Goal: Transaction & Acquisition: Book appointment/travel/reservation

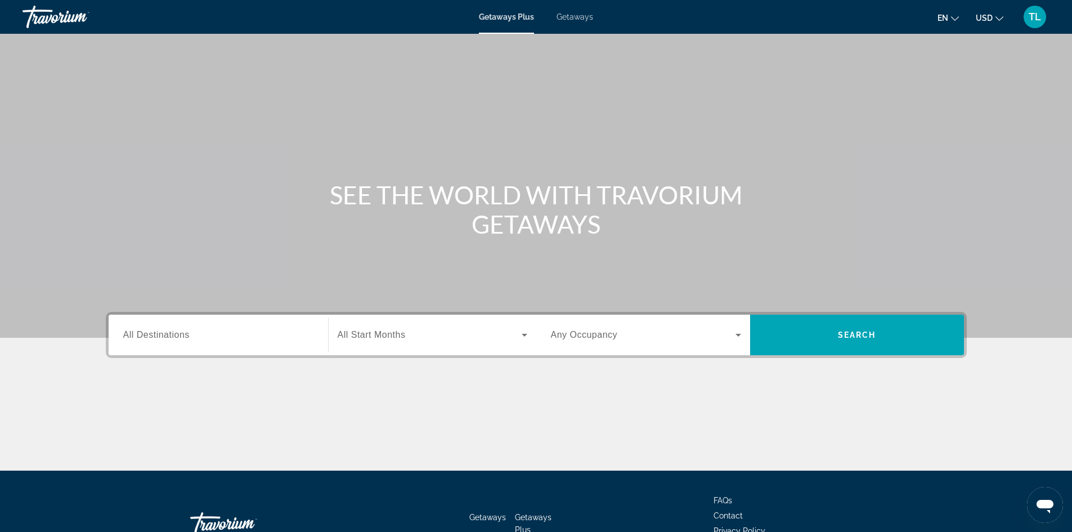
click at [152, 340] on input "Destination All Destinations" at bounding box center [218, 336] width 190 height 14
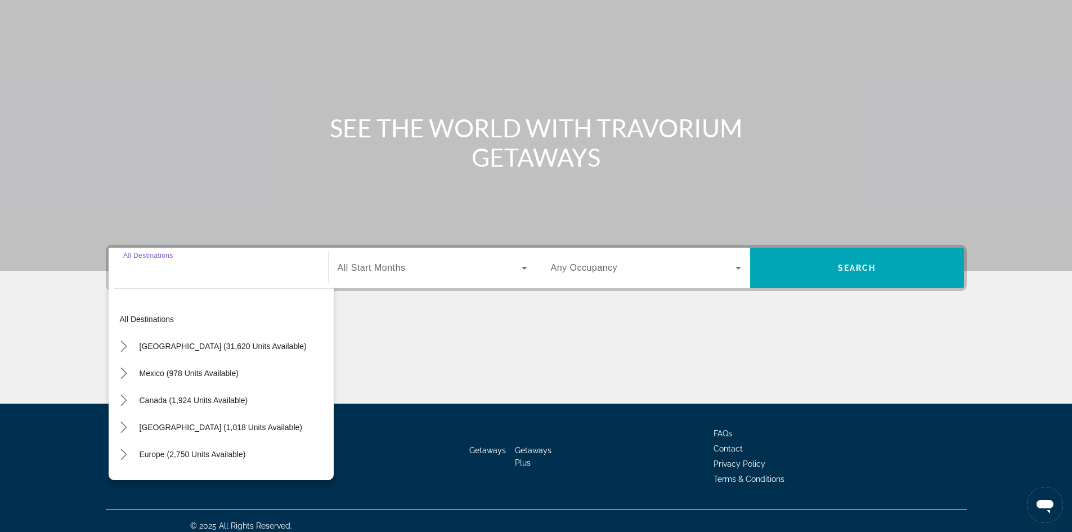
scroll to position [77, 0]
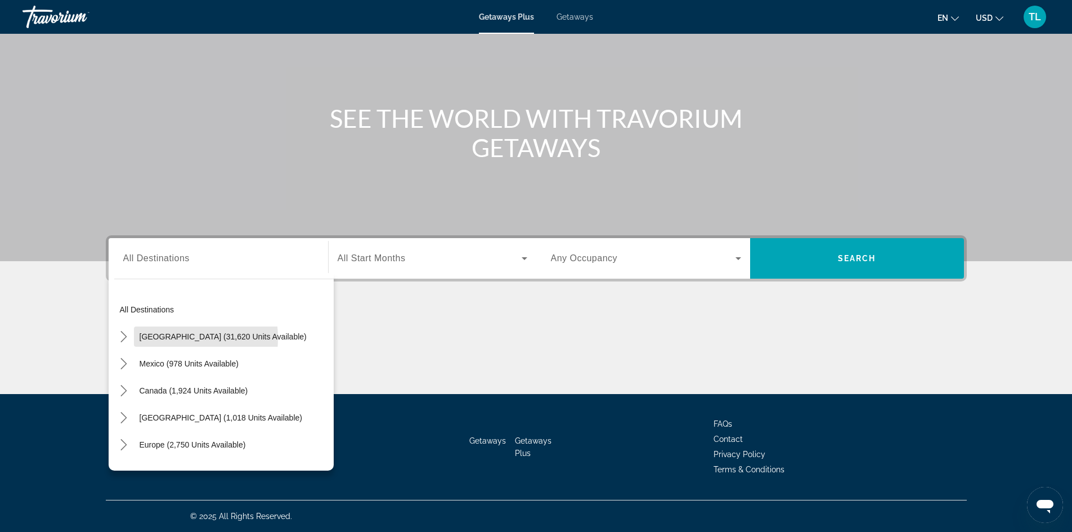
click at [153, 338] on span "[GEOGRAPHIC_DATA] (31,620 units available)" at bounding box center [223, 336] width 167 height 9
type input "**********"
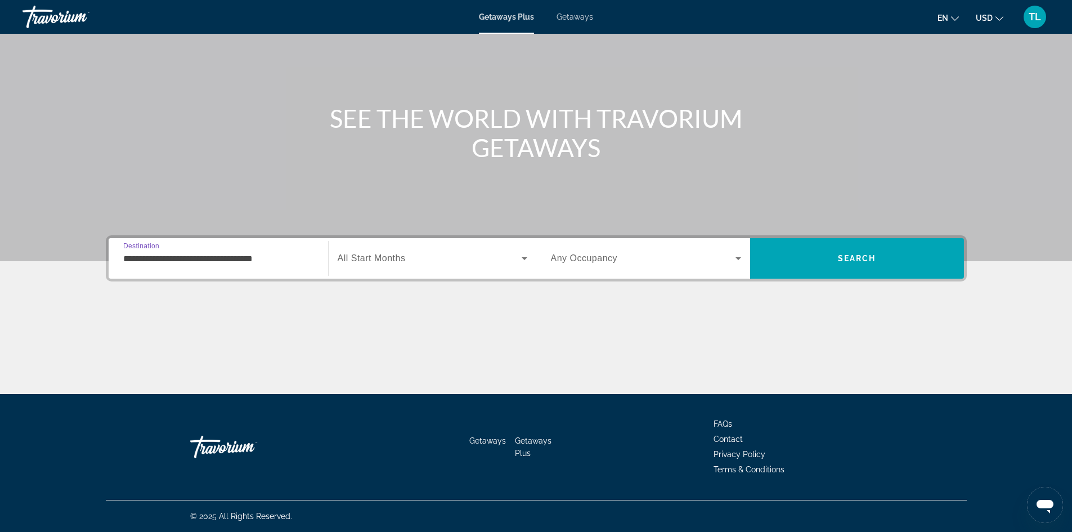
click at [378, 258] on span "All Start Months" at bounding box center [372, 258] width 68 height 10
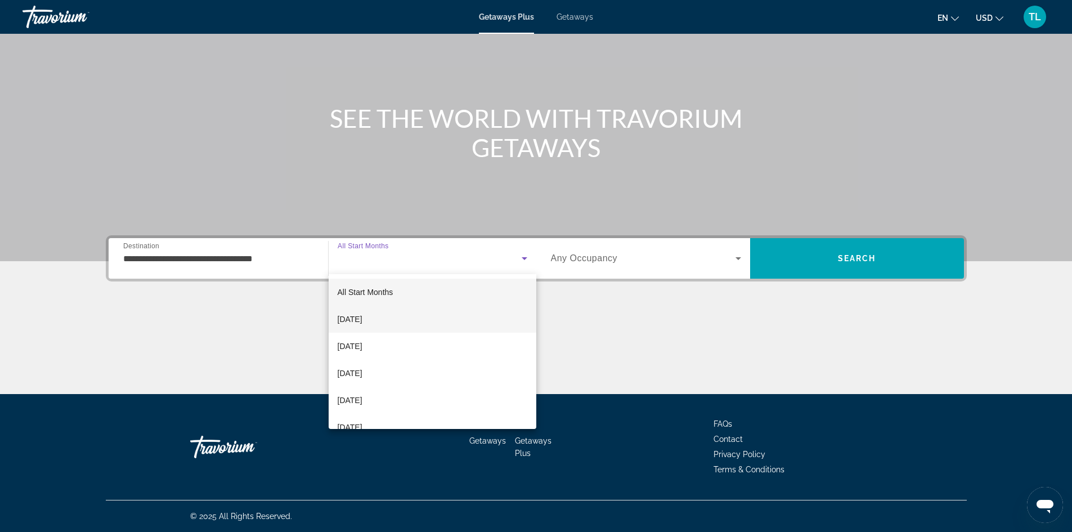
click at [363, 318] on span "[DATE]" at bounding box center [350, 319] width 25 height 14
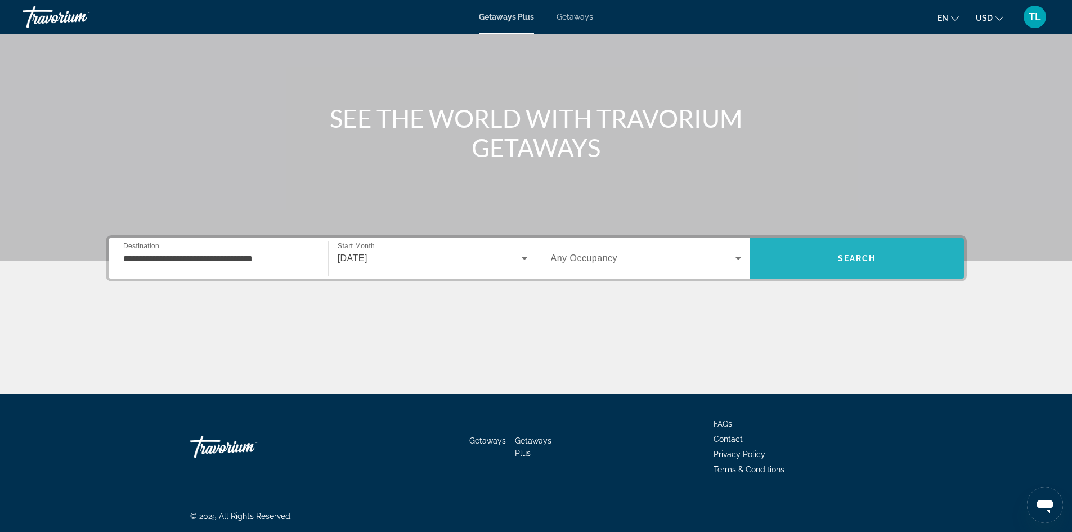
click at [836, 260] on span "Search" at bounding box center [857, 258] width 214 height 27
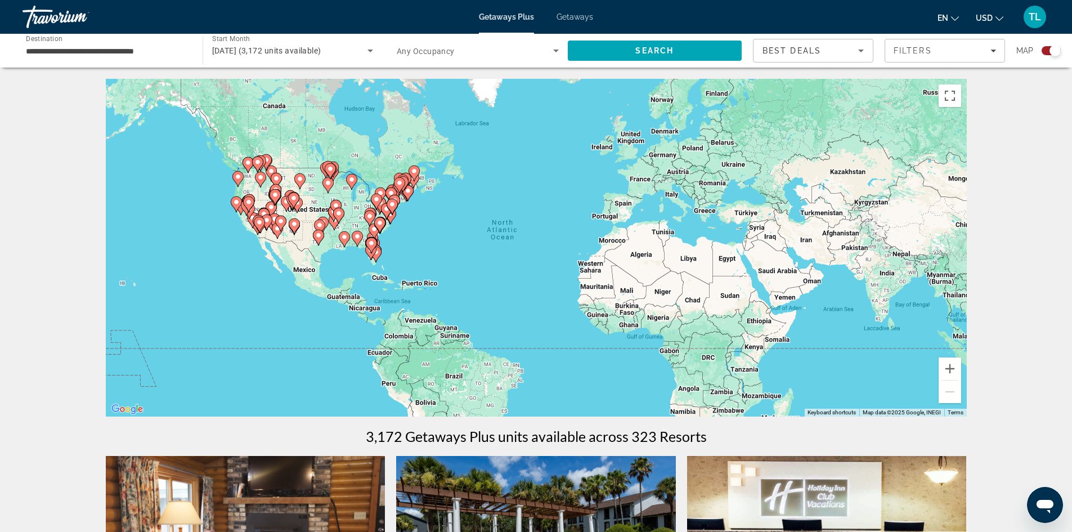
click at [953, 367] on button "Zoom in" at bounding box center [950, 368] width 23 height 23
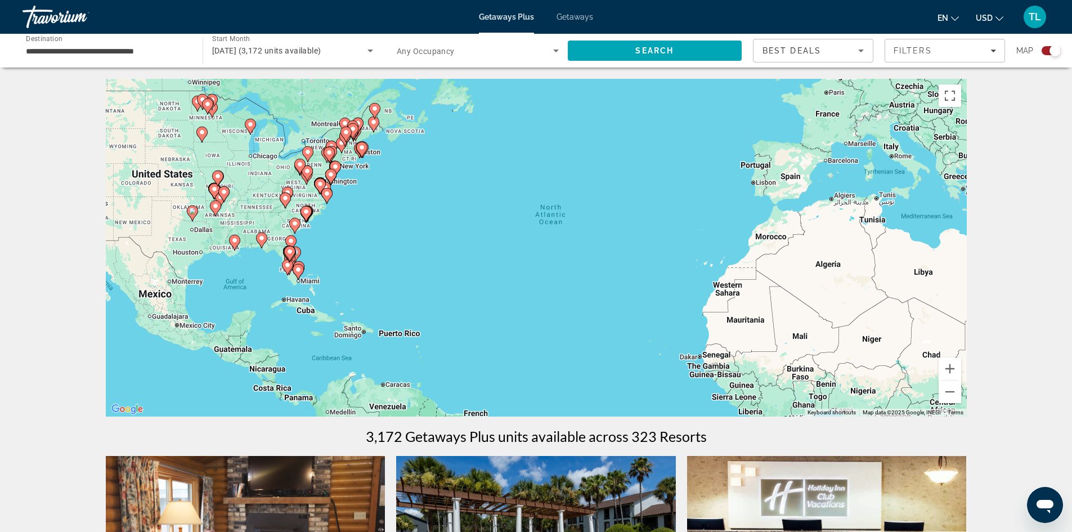
drag, startPoint x: 290, startPoint y: 275, endPoint x: 374, endPoint y: 278, distance: 84.5
click at [374, 278] on div "To activate drag with keyboard, press Alt + Enter. Once in keyboard drag state,…" at bounding box center [536, 248] width 861 height 338
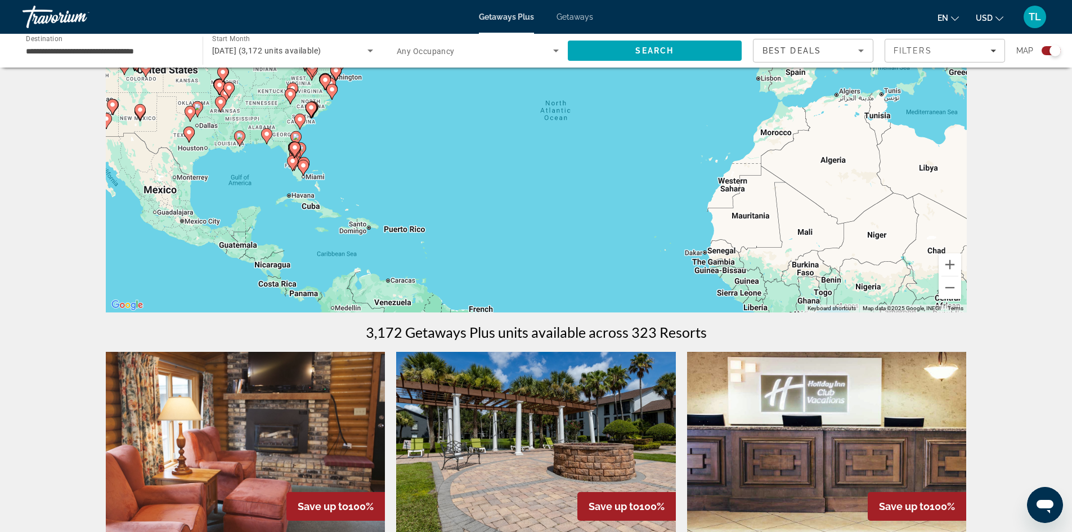
scroll to position [113, 0]
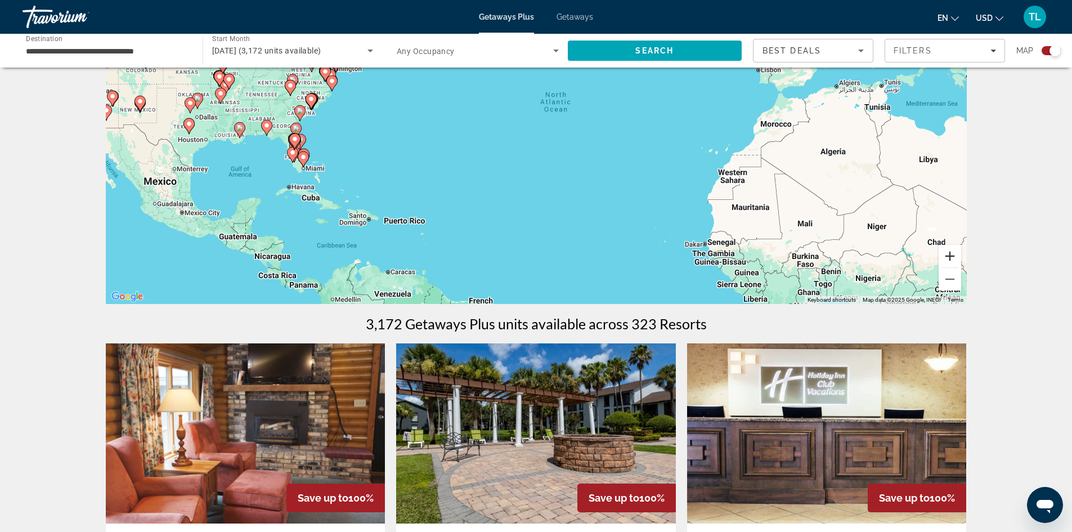
click at [954, 257] on button "Zoom in" at bounding box center [950, 256] width 23 height 23
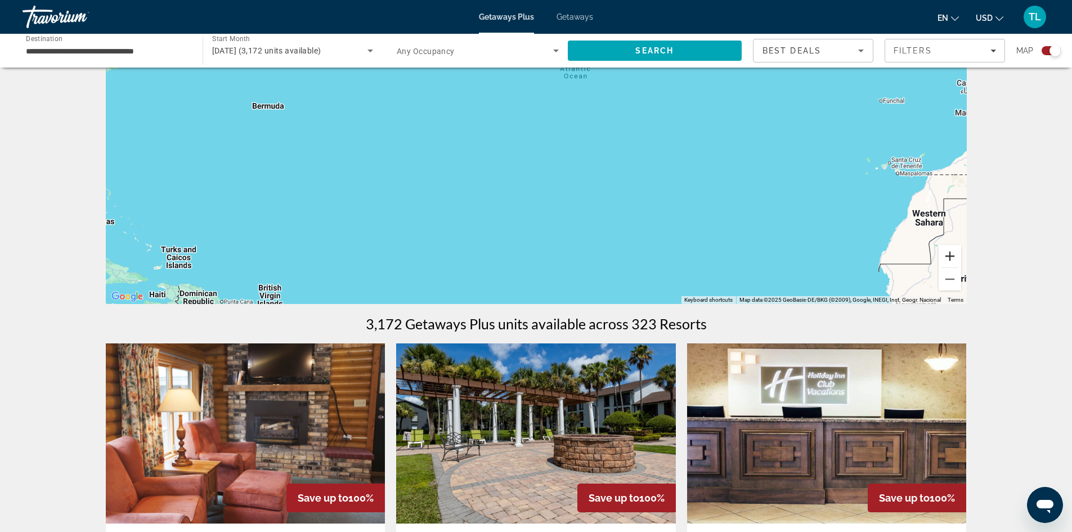
click at [954, 257] on button "Zoom in" at bounding box center [950, 256] width 23 height 23
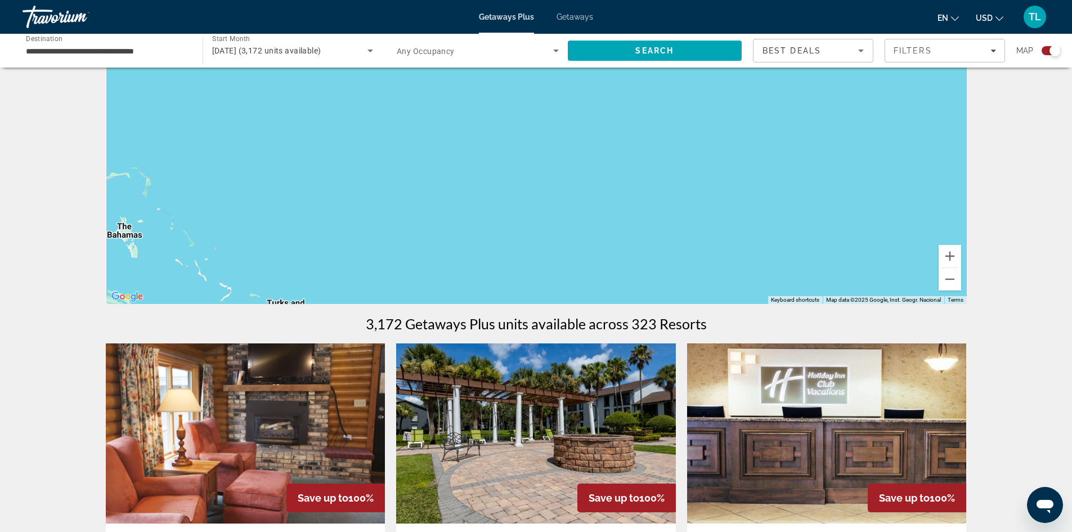
drag, startPoint x: 409, startPoint y: 228, endPoint x: 869, endPoint y: 155, distance: 465.0
click at [911, 150] on div "To activate drag with keyboard, press Alt + Enter. Once in keyboard drag state,…" at bounding box center [536, 135] width 861 height 338
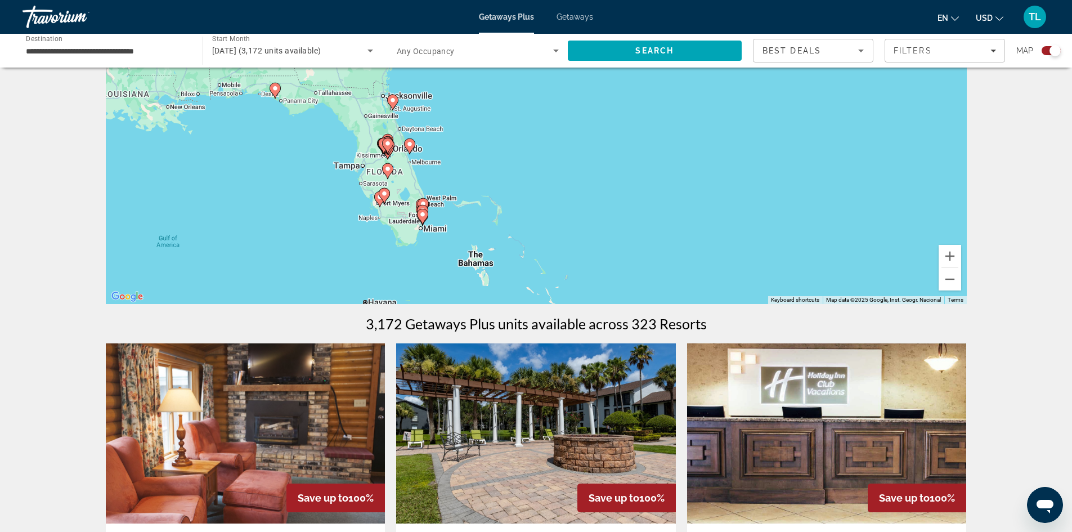
drag, startPoint x: 415, startPoint y: 241, endPoint x: 673, endPoint y: 287, distance: 261.4
click at [673, 287] on div "To activate drag with keyboard, press Alt + Enter. Once in keyboard drag state,…" at bounding box center [536, 135] width 861 height 338
click at [939, 252] on button "Zoom in" at bounding box center [950, 256] width 23 height 23
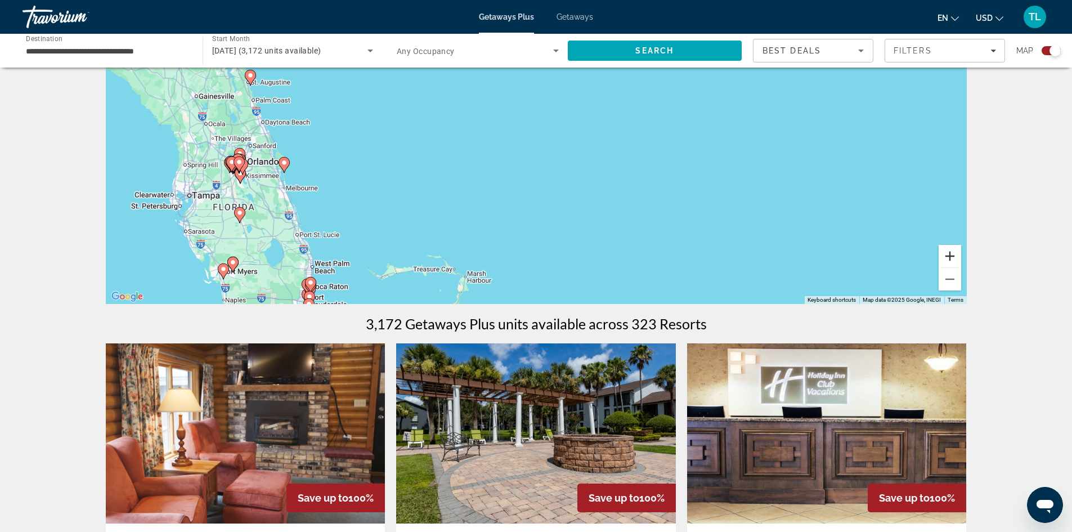
click at [952, 254] on button "Zoom in" at bounding box center [950, 256] width 23 height 23
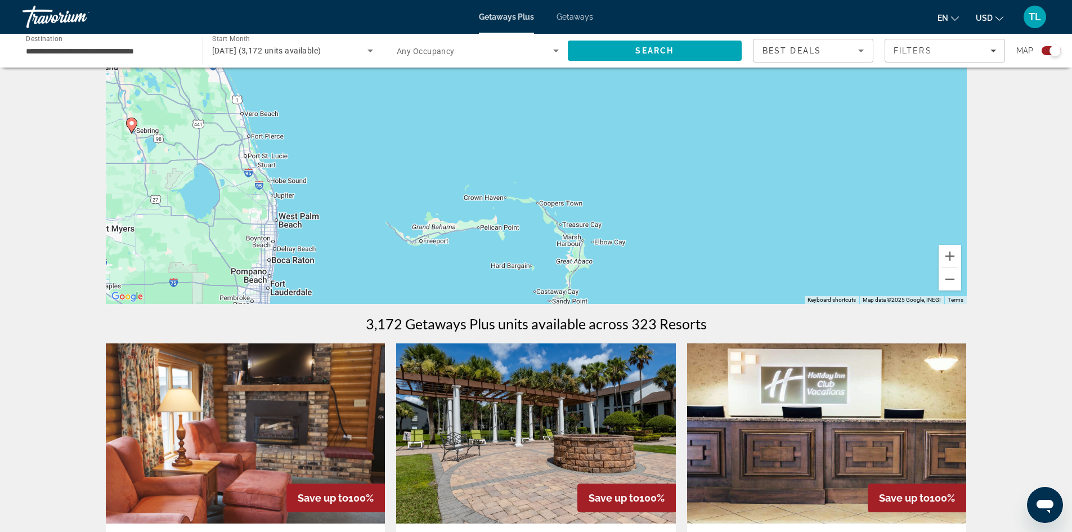
drag, startPoint x: 423, startPoint y: 257, endPoint x: 610, endPoint y: 104, distance: 241.2
click at [610, 104] on div "To activate drag with keyboard, press Alt + Enter. Once in keyboard drag state,…" at bounding box center [536, 135] width 861 height 338
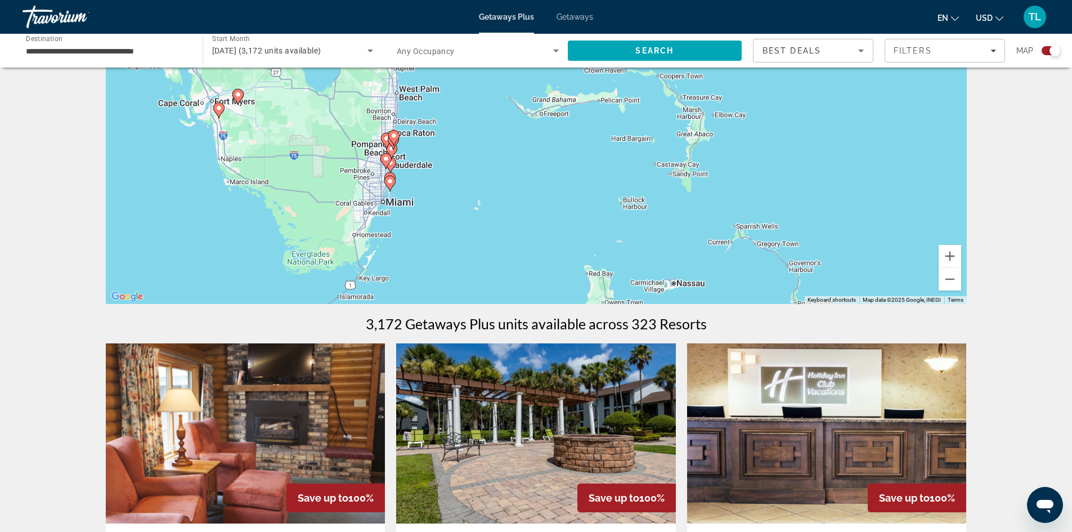
drag, startPoint x: 366, startPoint y: 262, endPoint x: 487, endPoint y: 133, distance: 176.8
click at [487, 133] on div "To activate drag with keyboard, press Alt + Enter. Once in keyboard drag state,…" at bounding box center [536, 135] width 861 height 338
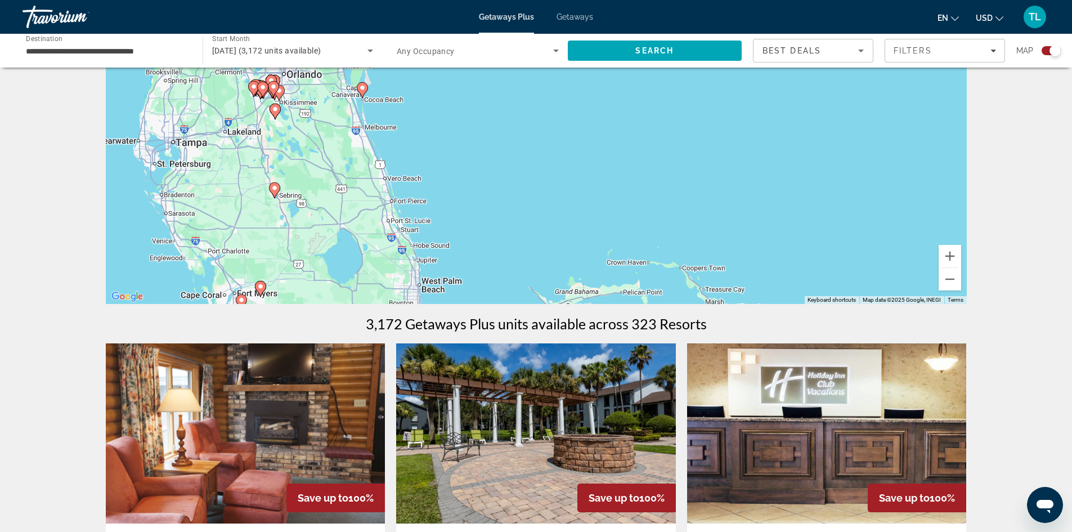
drag, startPoint x: 355, startPoint y: 138, endPoint x: 377, endPoint y: 338, distance: 201.0
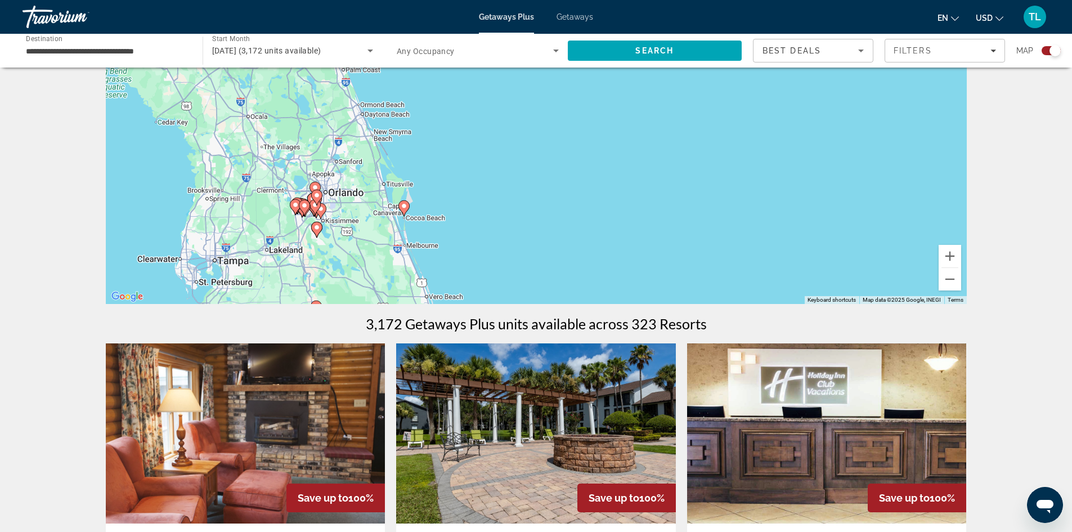
drag, startPoint x: 301, startPoint y: 156, endPoint x: 344, endPoint y: 278, distance: 128.6
click at [344, 278] on div "To activate drag with keyboard, press Alt + Enter. Once in keyboard drag state,…" at bounding box center [536, 135] width 861 height 338
click at [952, 258] on button "Zoom in" at bounding box center [950, 256] width 23 height 23
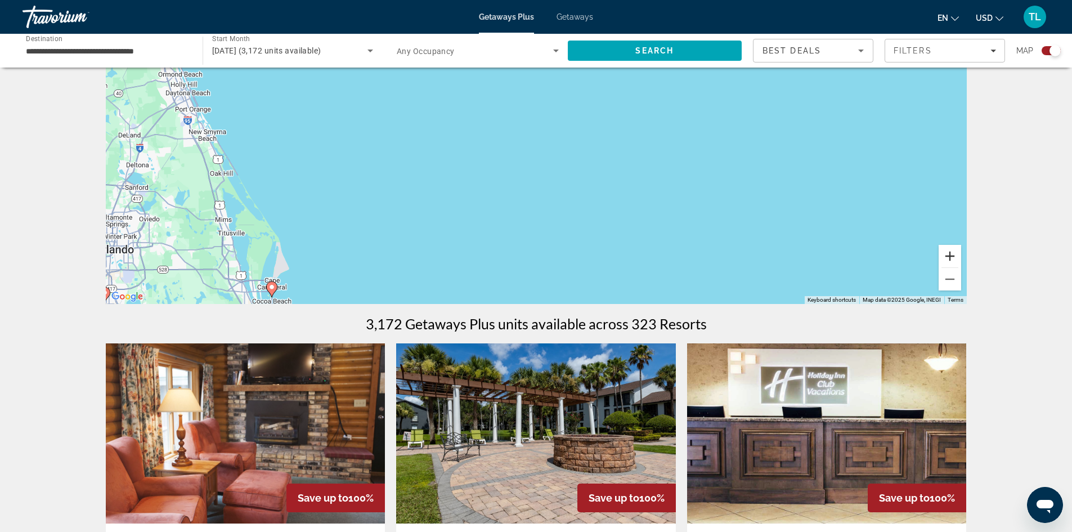
click at [952, 258] on button "Zoom in" at bounding box center [950, 256] width 23 height 23
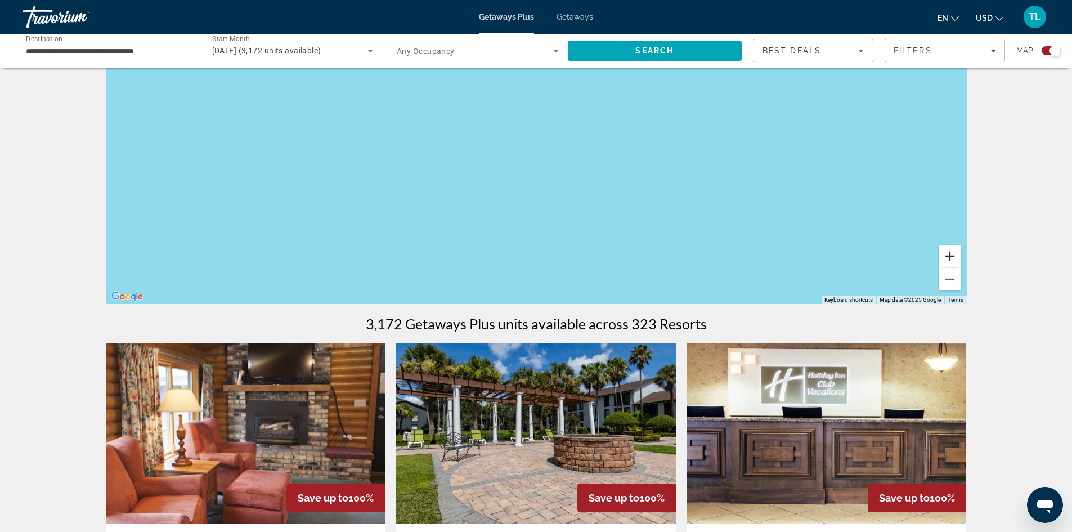
click at [952, 258] on button "Zoom in" at bounding box center [950, 256] width 23 height 23
drag, startPoint x: 355, startPoint y: 243, endPoint x: 965, endPoint y: 141, distance: 619.3
click at [965, 141] on div "Main content" at bounding box center [536, 135] width 861 height 338
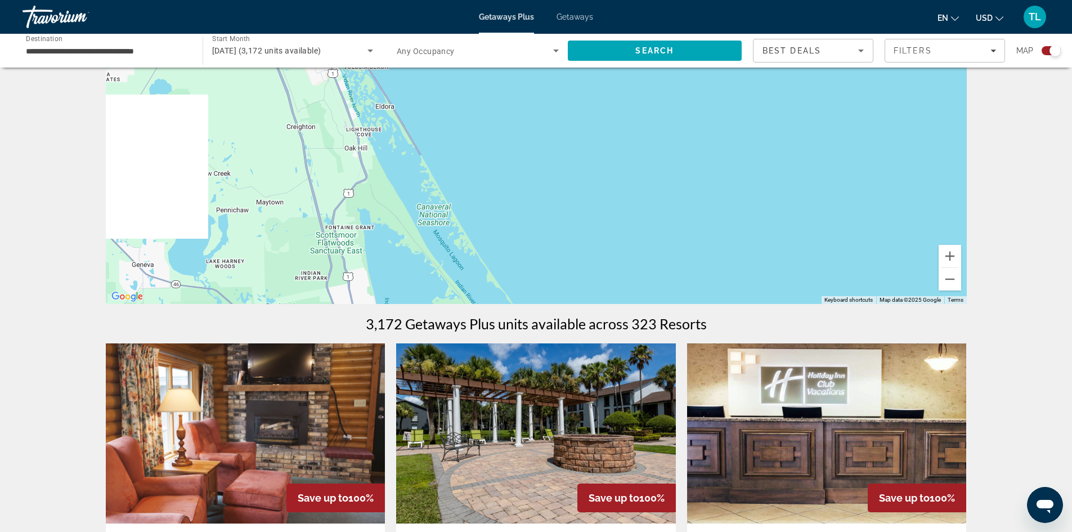
drag, startPoint x: 384, startPoint y: 240, endPoint x: 906, endPoint y: 197, distance: 523.0
click at [906, 197] on div "Main content" at bounding box center [536, 135] width 861 height 338
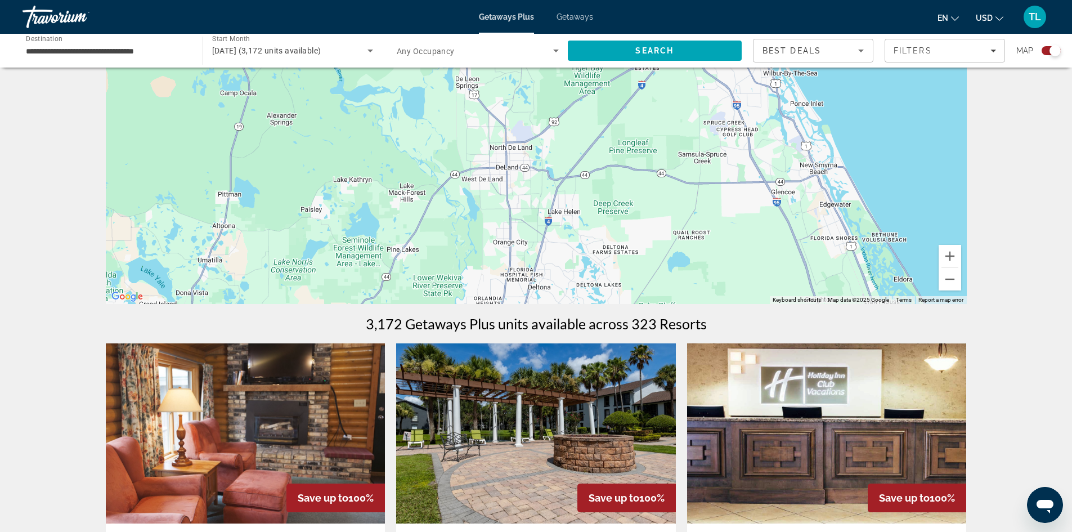
drag, startPoint x: 428, startPoint y: 240, endPoint x: 874, endPoint y: 412, distance: 477.7
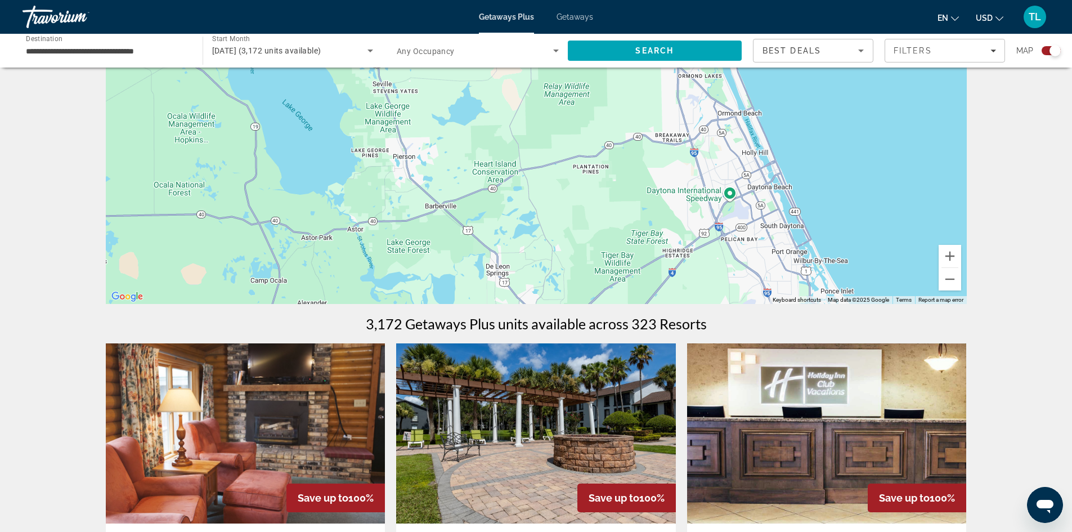
drag, startPoint x: 645, startPoint y: 214, endPoint x: 683, endPoint y: 447, distance: 236.2
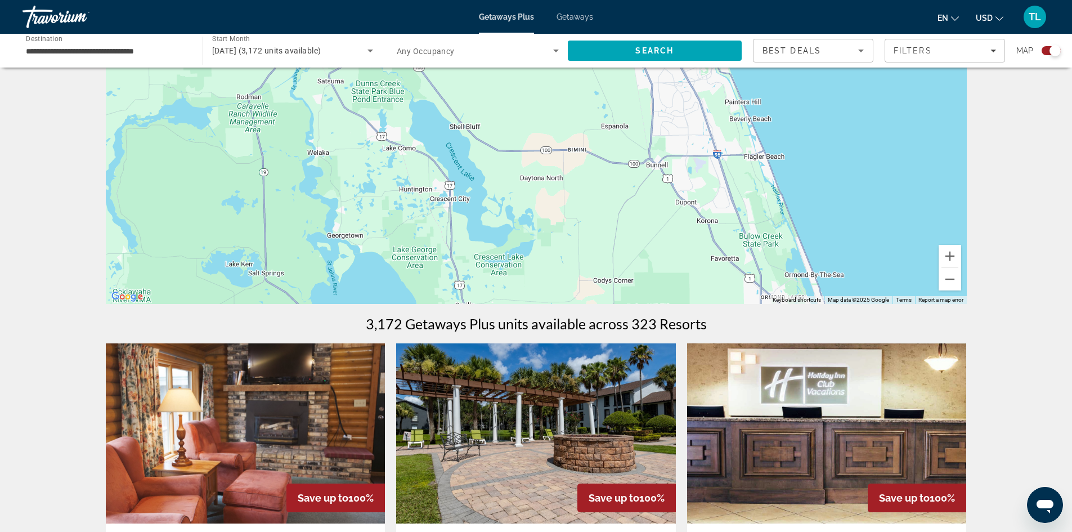
drag, startPoint x: 541, startPoint y: 247, endPoint x: 611, endPoint y: 417, distance: 183.8
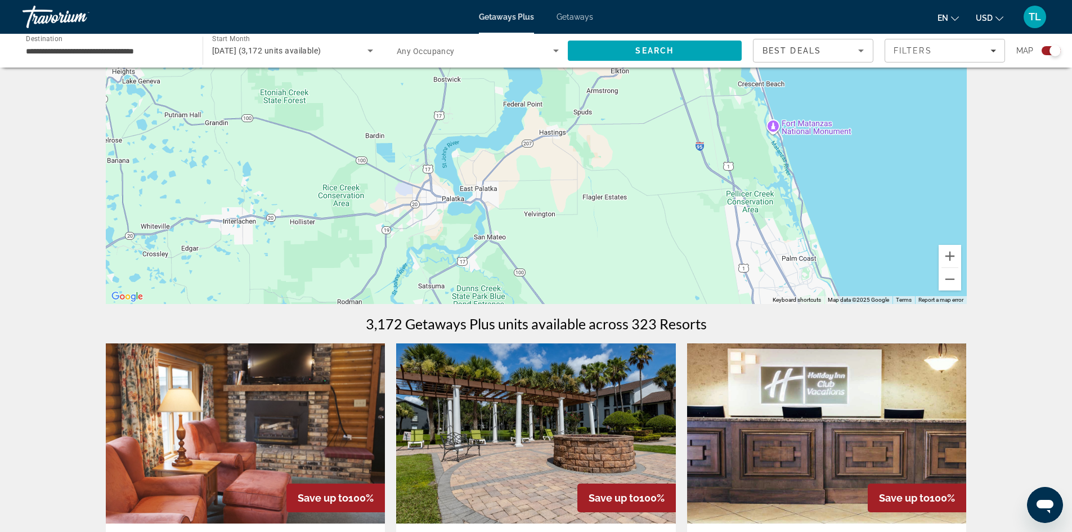
drag, startPoint x: 494, startPoint y: 184, endPoint x: 580, endPoint y: 370, distance: 204.8
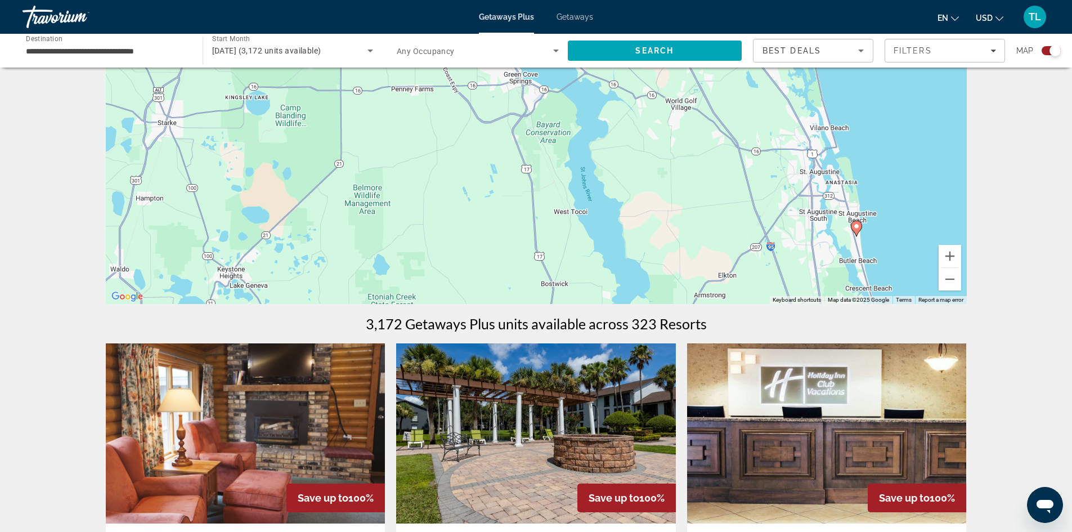
drag, startPoint x: 509, startPoint y: 182, endPoint x: 597, endPoint y: 346, distance: 185.9
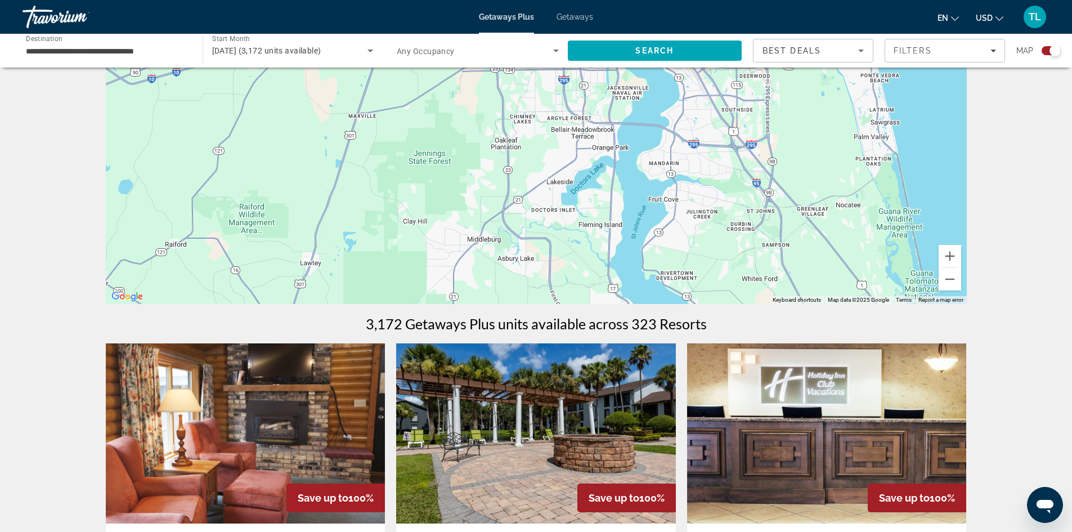
drag, startPoint x: 522, startPoint y: 186, endPoint x: 622, endPoint y: 405, distance: 241.3
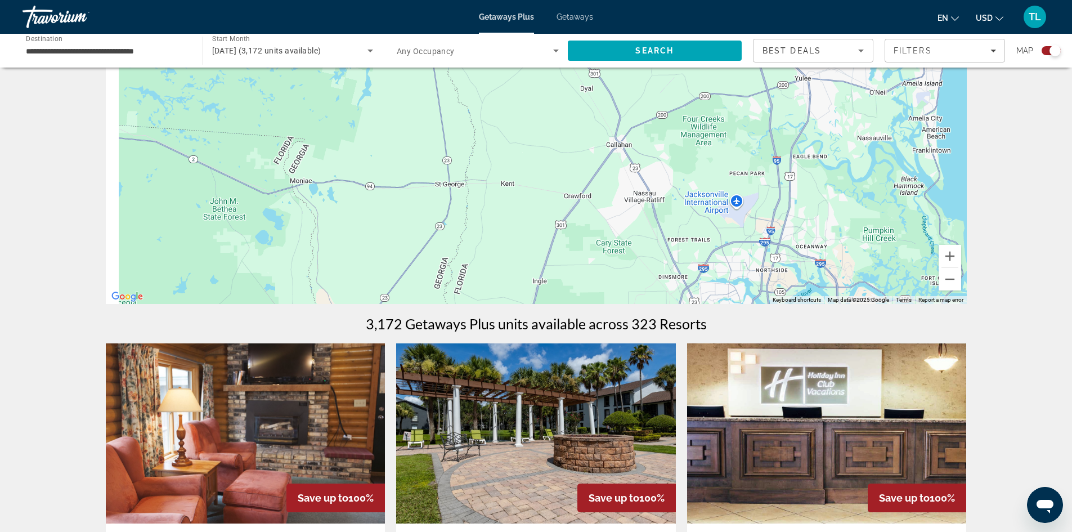
drag, startPoint x: 502, startPoint y: 164, endPoint x: 560, endPoint y: 467, distance: 307.7
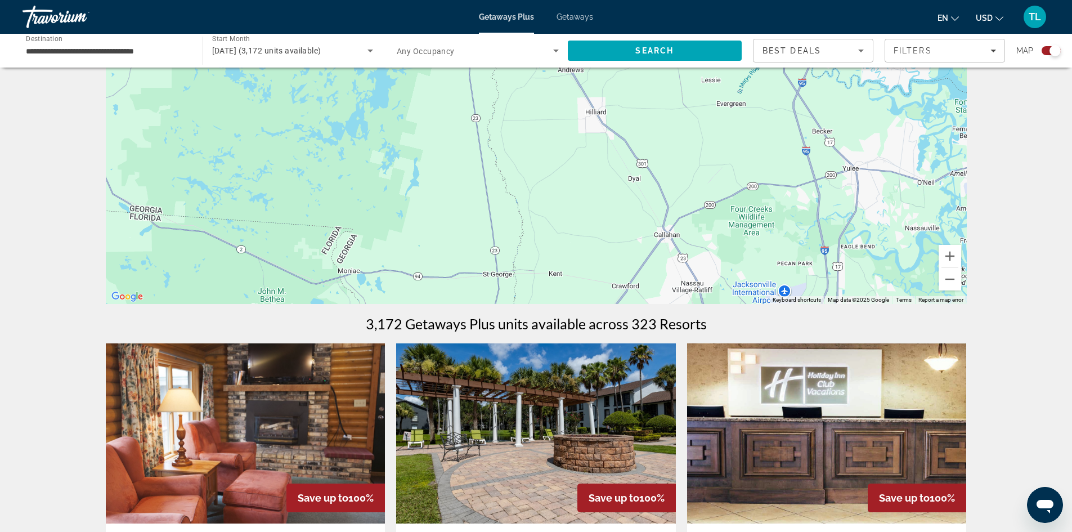
drag, startPoint x: 483, startPoint y: 156, endPoint x: 619, endPoint y: 433, distance: 308.4
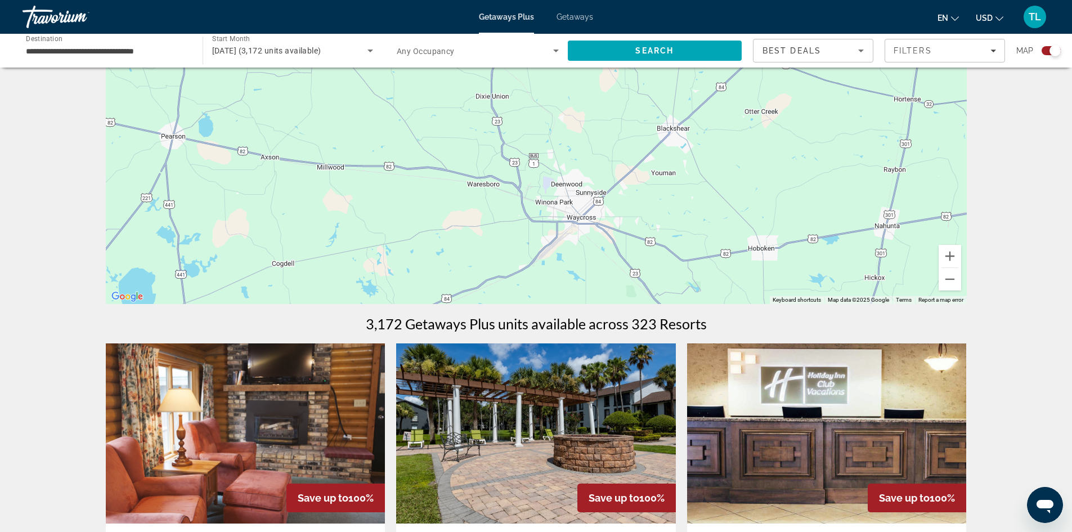
drag, startPoint x: 490, startPoint y: 163, endPoint x: 632, endPoint y: 415, distance: 289.6
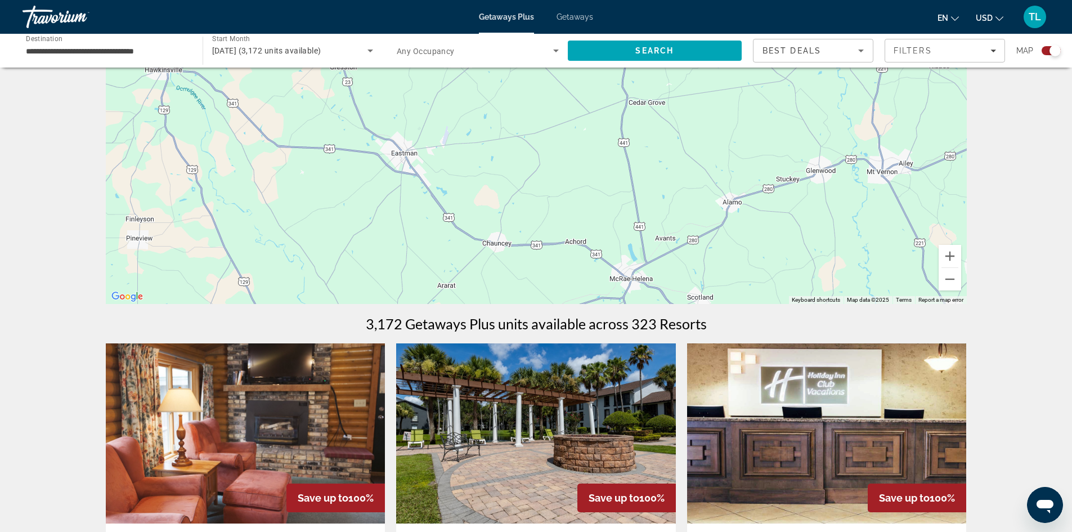
drag, startPoint x: 536, startPoint y: 241, endPoint x: 550, endPoint y: 444, distance: 203.1
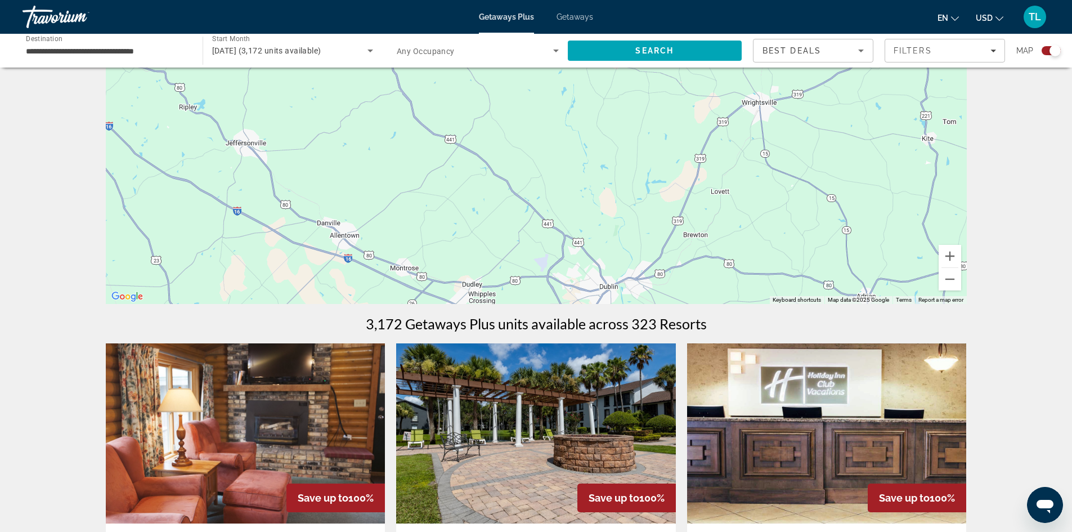
drag, startPoint x: 555, startPoint y: 218, endPoint x: 524, endPoint y: 451, distance: 235.1
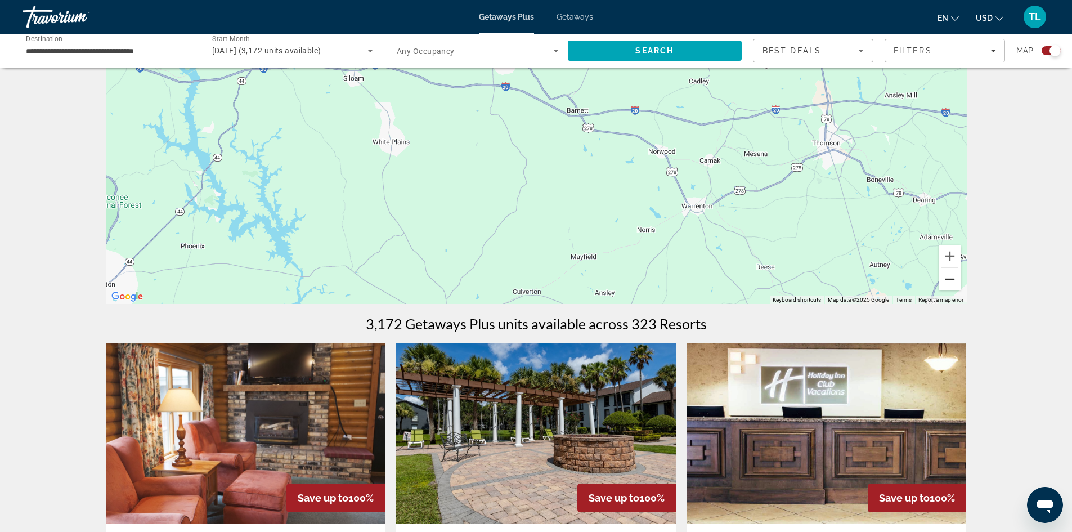
click at [952, 281] on button "Zoom out" at bounding box center [950, 279] width 23 height 23
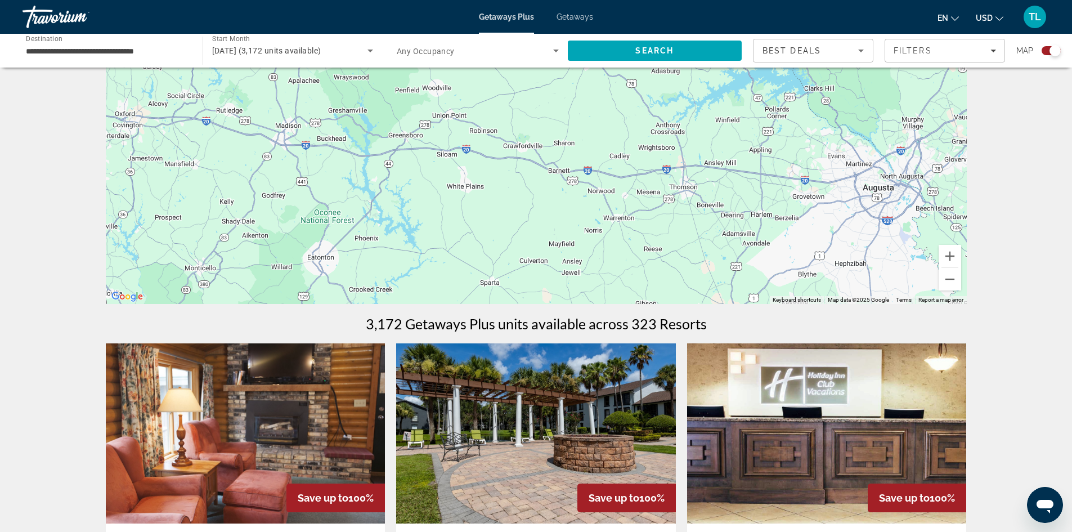
drag, startPoint x: 437, startPoint y: 220, endPoint x: 472, endPoint y: 352, distance: 137.0
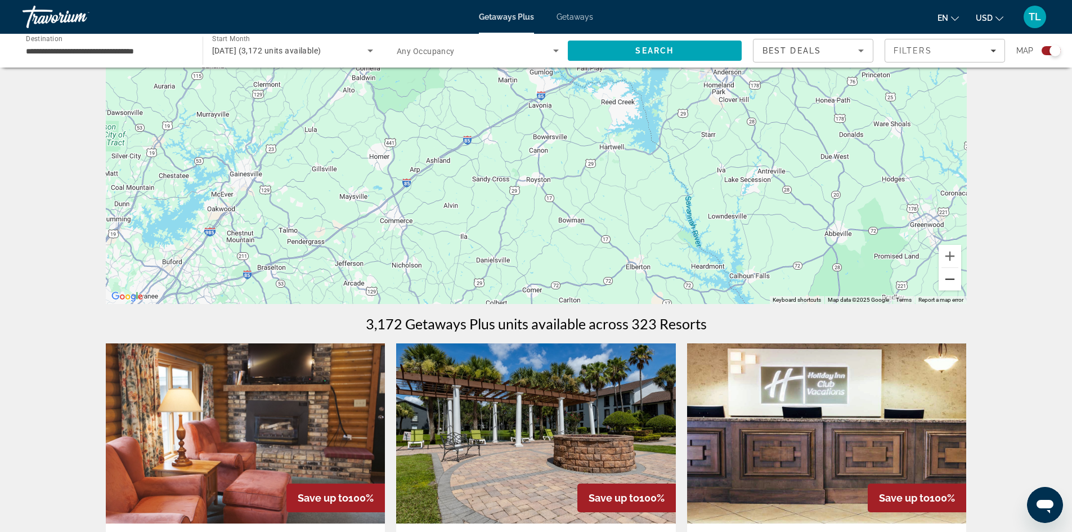
click at [946, 279] on button "Zoom out" at bounding box center [950, 279] width 23 height 23
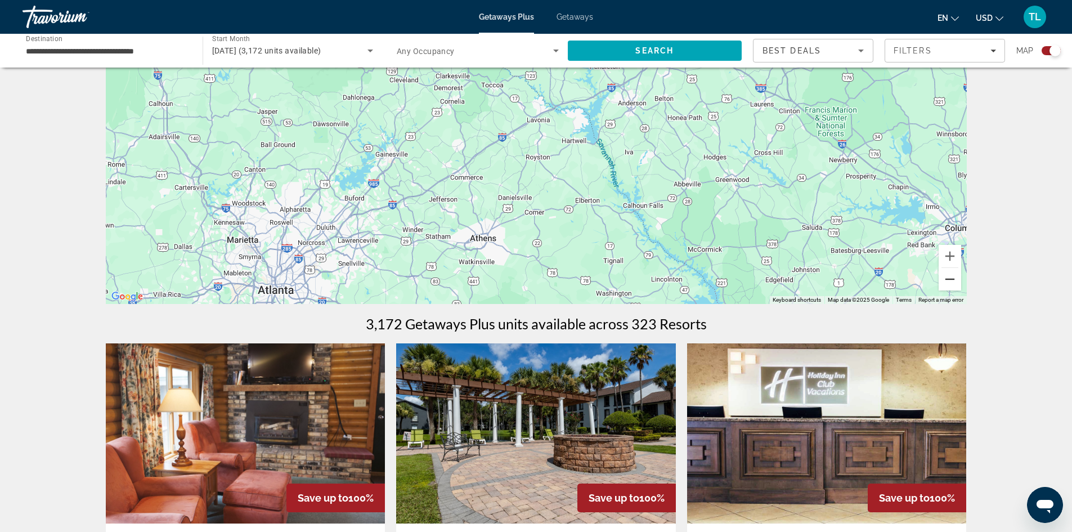
click at [946, 279] on button "Zoom out" at bounding box center [950, 279] width 23 height 23
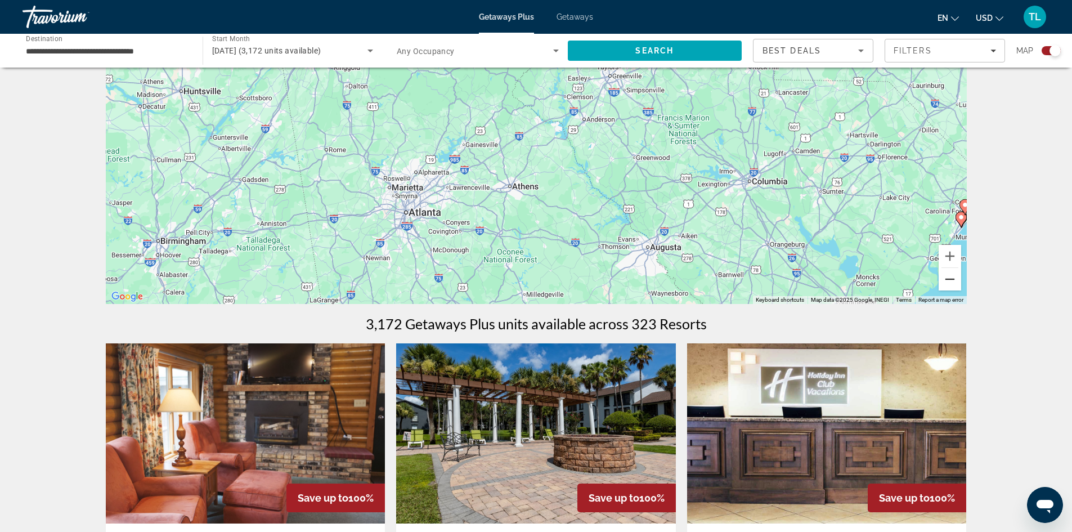
click at [946, 279] on button "Zoom out" at bounding box center [950, 279] width 23 height 23
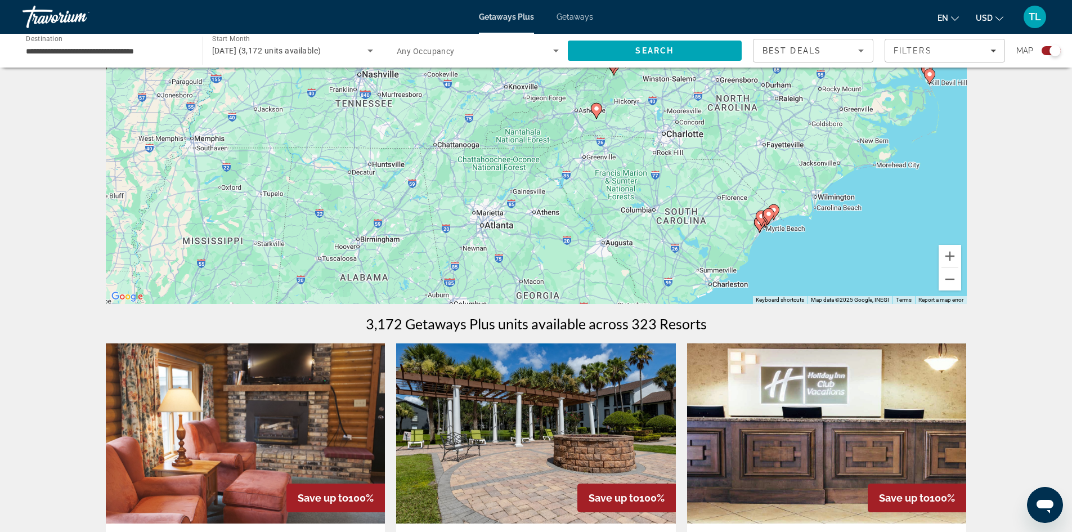
drag, startPoint x: 408, startPoint y: 135, endPoint x: 296, endPoint y: -49, distance: 215.0
click at [296, 0] on html "**********" at bounding box center [536, 153] width 1072 height 532
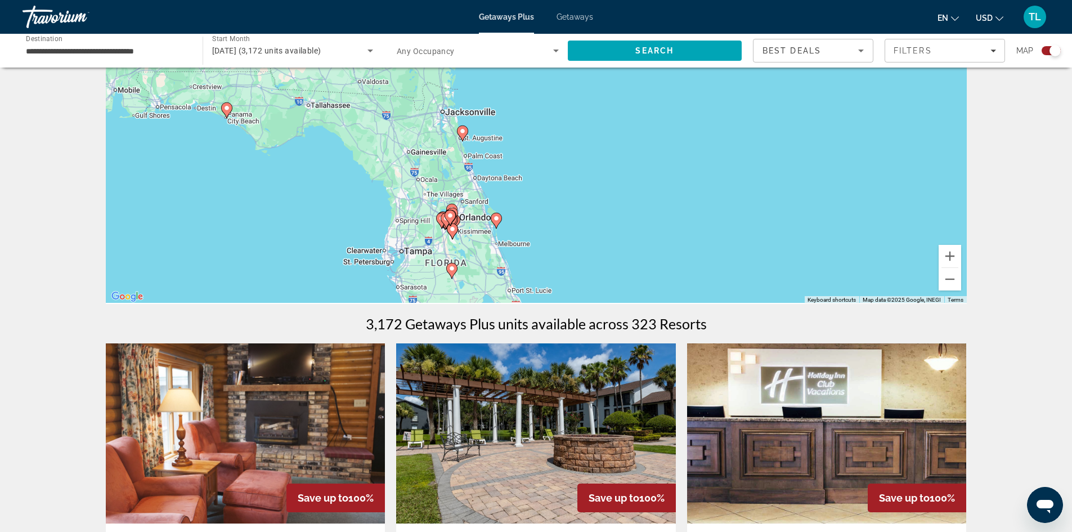
drag, startPoint x: 425, startPoint y: 267, endPoint x: 409, endPoint y: 161, distance: 107.6
click at [409, 161] on div "To activate drag with keyboard, press Alt + Enter. Once in keyboard drag state,…" at bounding box center [536, 135] width 861 height 338
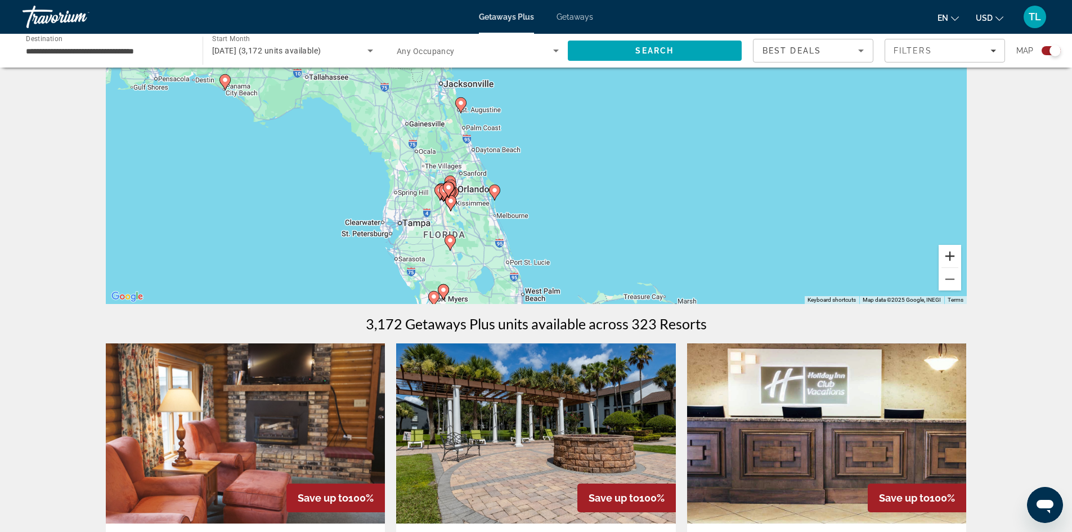
click at [951, 259] on button "Zoom in" at bounding box center [950, 256] width 23 height 23
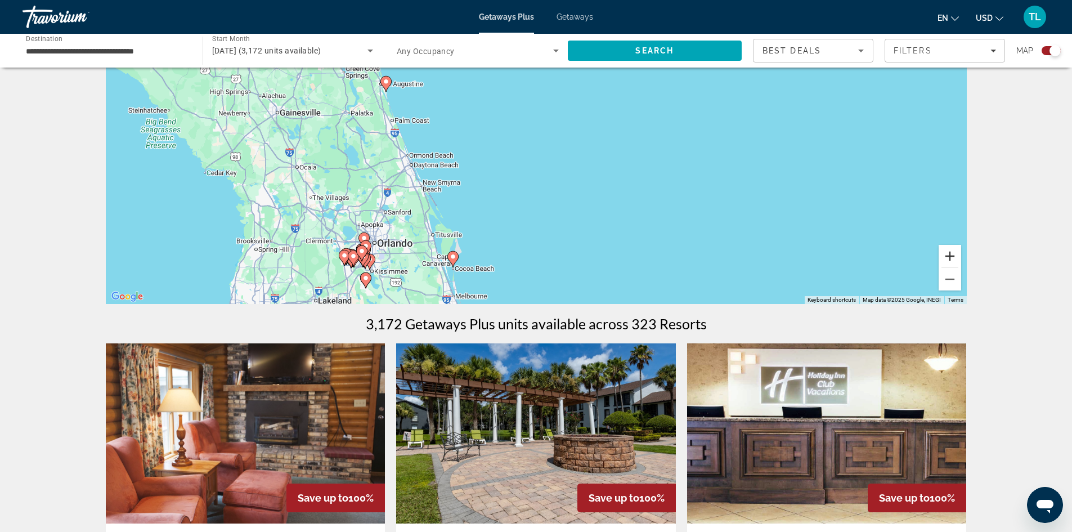
click at [951, 259] on button "Zoom in" at bounding box center [950, 256] width 23 height 23
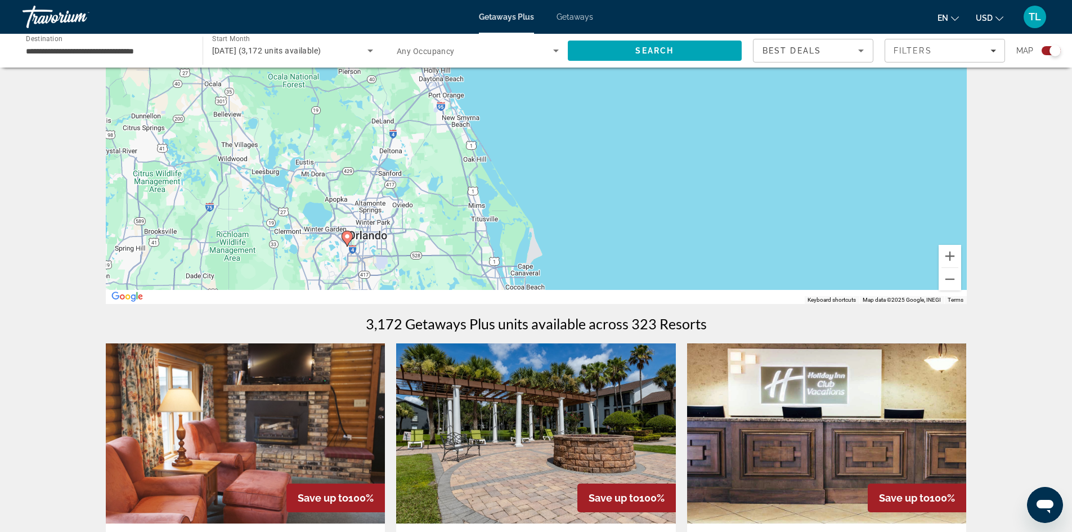
drag, startPoint x: 430, startPoint y: 275, endPoint x: 673, endPoint y: 129, distance: 283.3
click at [673, 129] on div "To activate drag with keyboard, press Alt + Enter. Once in keyboard drag state,…" at bounding box center [536, 135] width 861 height 338
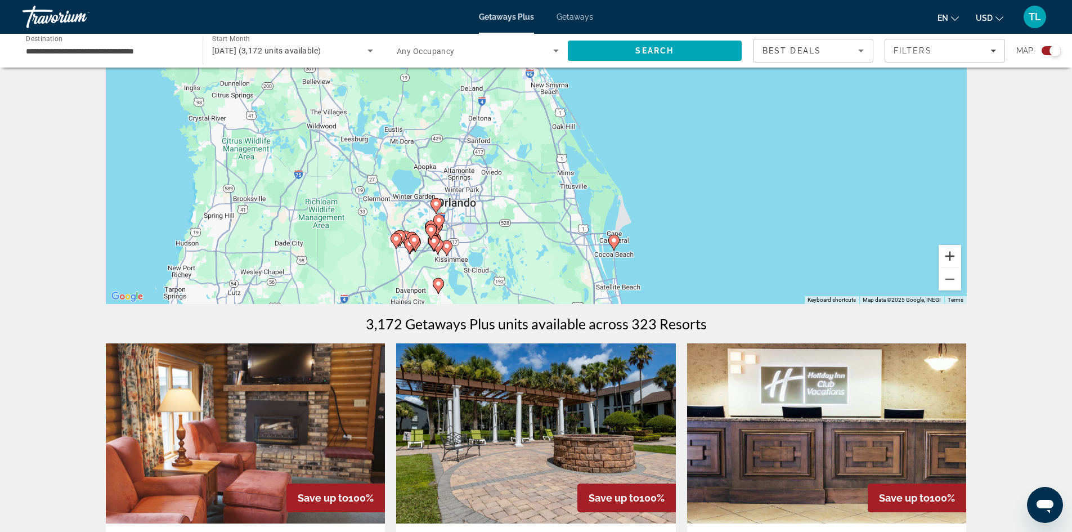
click at [950, 252] on button "Zoom in" at bounding box center [950, 256] width 23 height 23
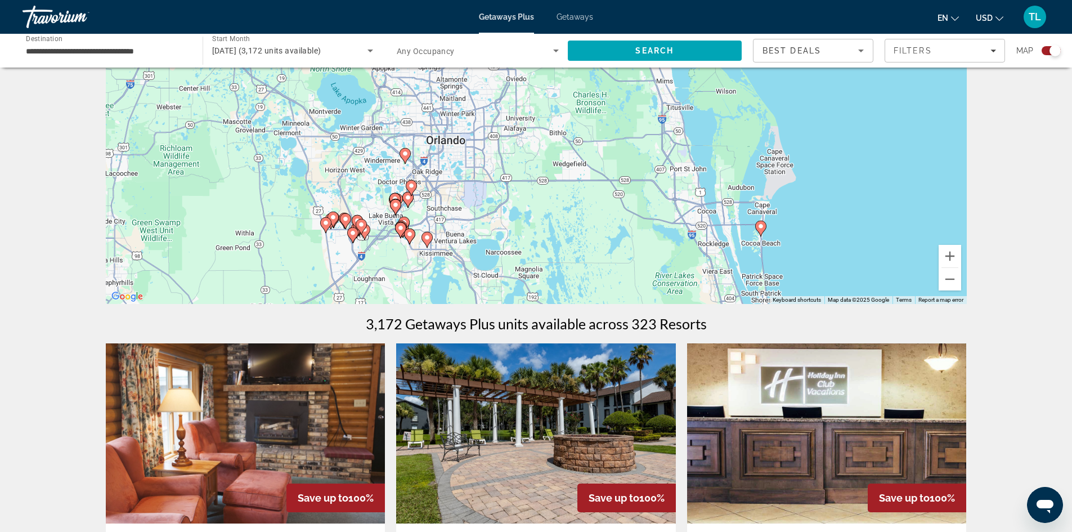
drag, startPoint x: 554, startPoint y: 262, endPoint x: 625, endPoint y: 126, distance: 153.8
click at [625, 126] on div "To activate drag with keyboard, press Alt + Enter. Once in keyboard drag state,…" at bounding box center [536, 135] width 861 height 338
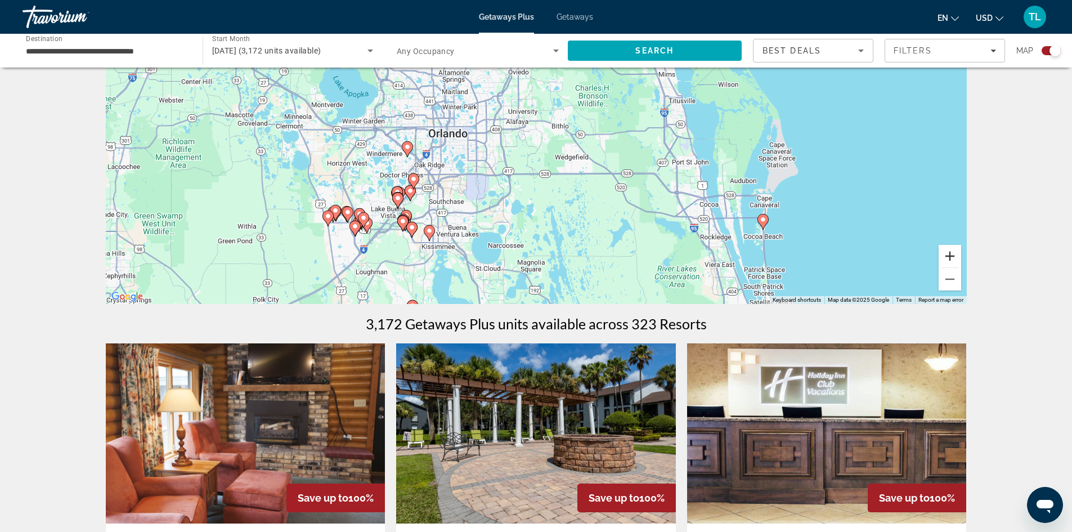
click at [946, 255] on button "Zoom in" at bounding box center [950, 256] width 23 height 23
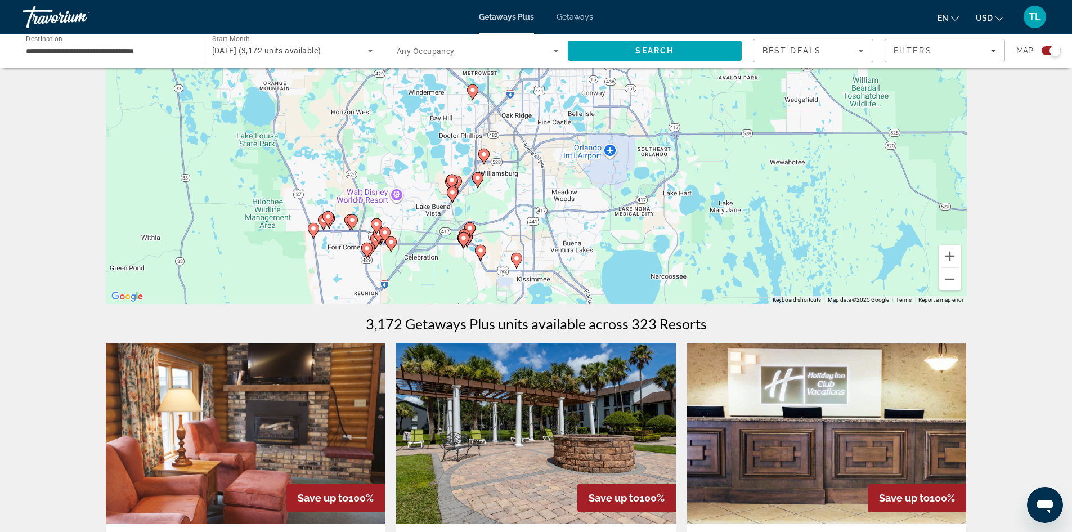
drag, startPoint x: 415, startPoint y: 257, endPoint x: 611, endPoint y: 174, distance: 213.4
click at [611, 174] on div "To activate drag with keyboard, press Alt + Enter. Once in keyboard drag state,…" at bounding box center [536, 135] width 861 height 338
click at [947, 253] on button "Zoom in" at bounding box center [950, 256] width 23 height 23
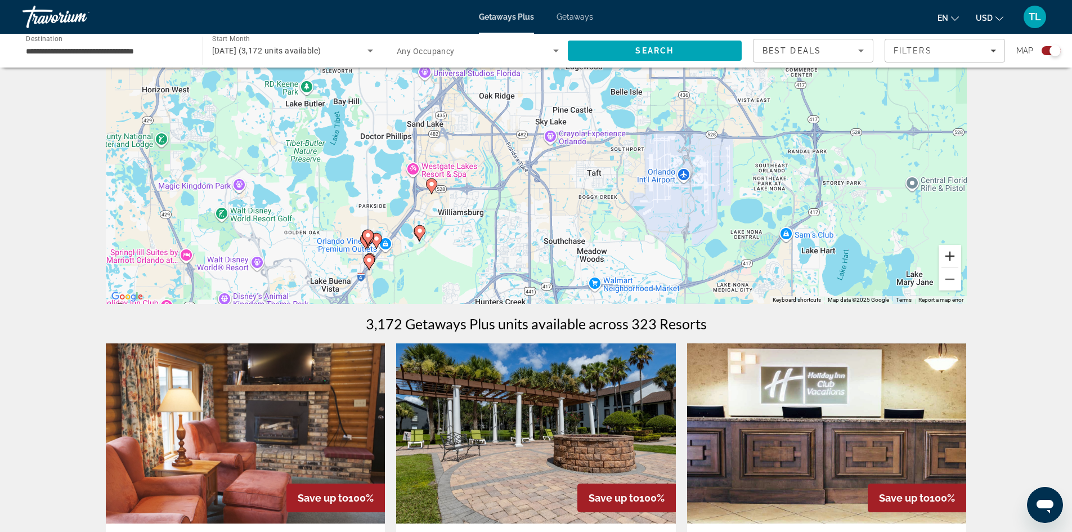
click at [947, 253] on button "Zoom in" at bounding box center [950, 256] width 23 height 23
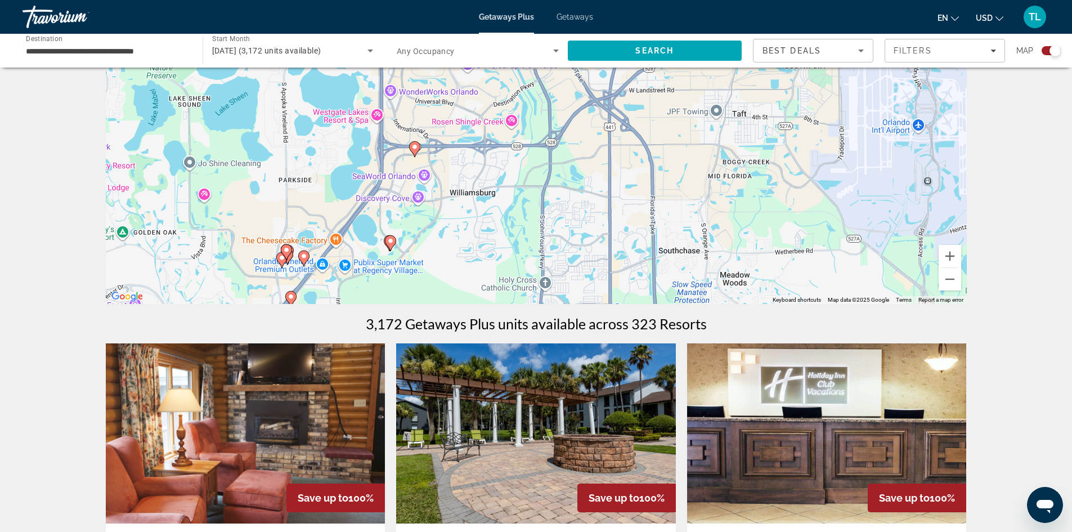
drag, startPoint x: 501, startPoint y: 239, endPoint x: 589, endPoint y: 139, distance: 133.2
click at [589, 139] on div "To activate drag with keyboard, press Alt + Enter. Once in keyboard drag state,…" at bounding box center [536, 135] width 861 height 338
click at [416, 150] on image "Main content" at bounding box center [414, 147] width 7 height 7
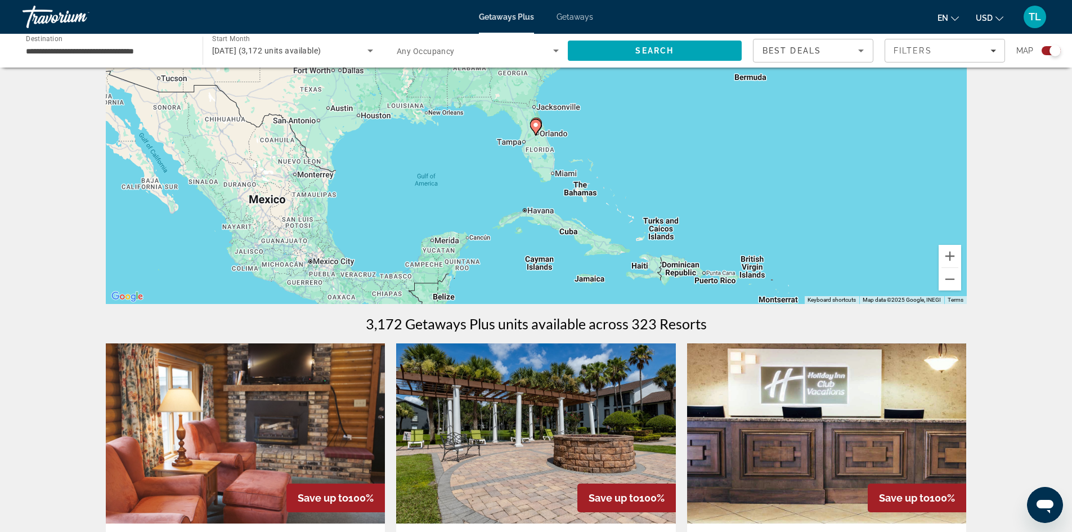
click at [538, 129] on icon "Main content" at bounding box center [535, 127] width 10 height 15
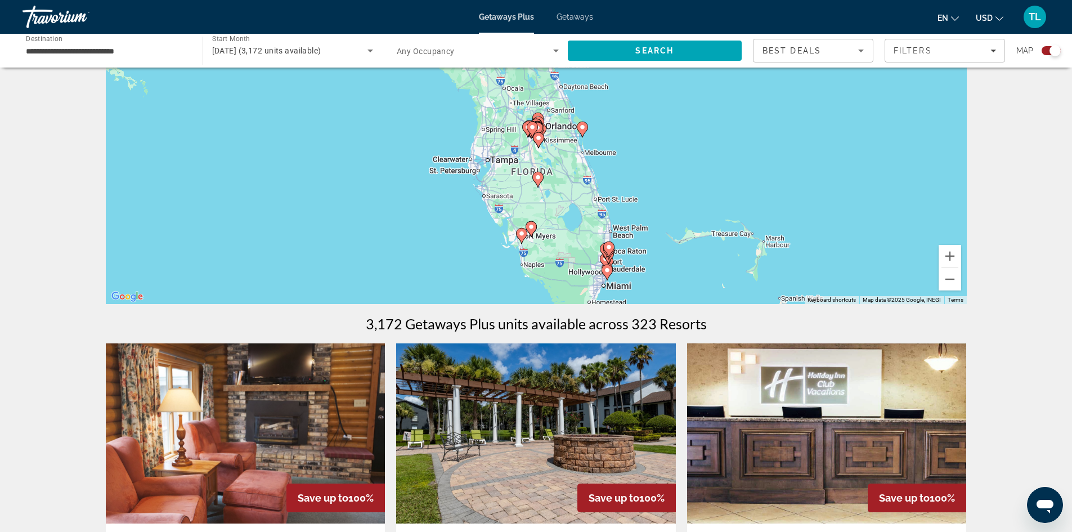
click at [538, 129] on image "Main content" at bounding box center [537, 127] width 7 height 7
type input "**********"
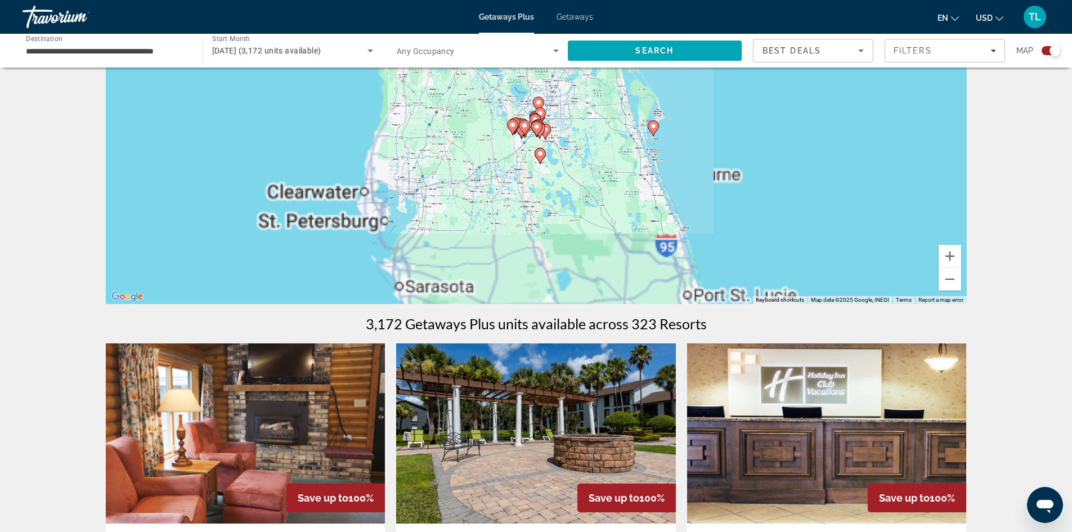
click at [538, 129] on g "Main content" at bounding box center [536, 129] width 11 height 16
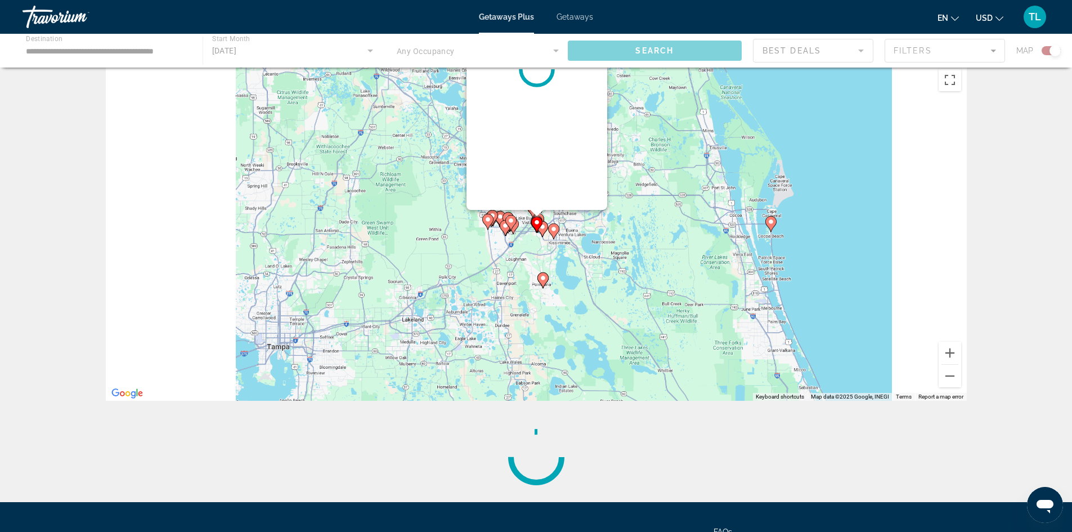
scroll to position [0, 0]
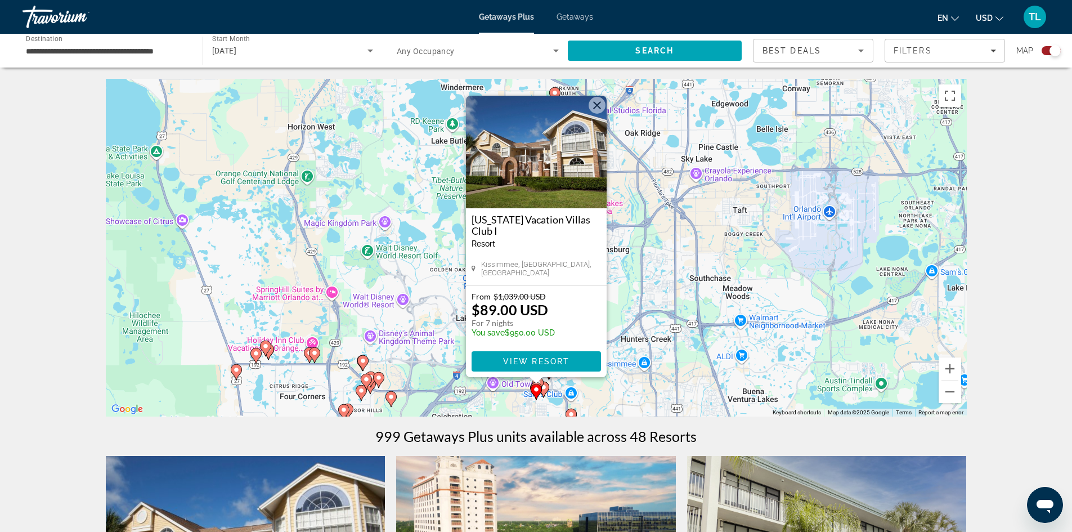
click at [596, 104] on button "Close" at bounding box center [597, 105] width 17 height 17
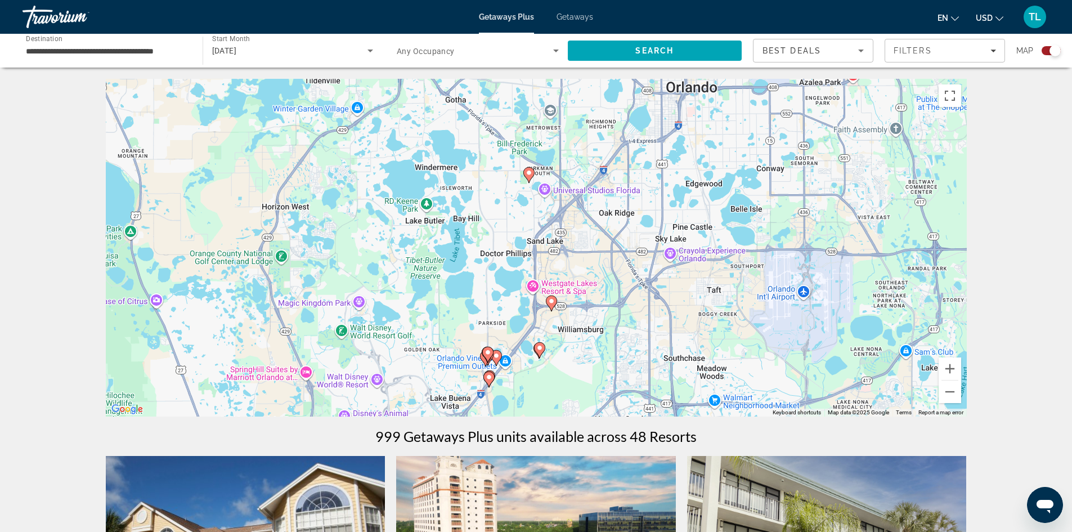
drag, startPoint x: 678, startPoint y: 301, endPoint x: 651, endPoint y: 385, distance: 87.9
click at [651, 385] on div "To activate drag with keyboard, press Alt + Enter. Once in keyboard drag state,…" at bounding box center [536, 248] width 861 height 338
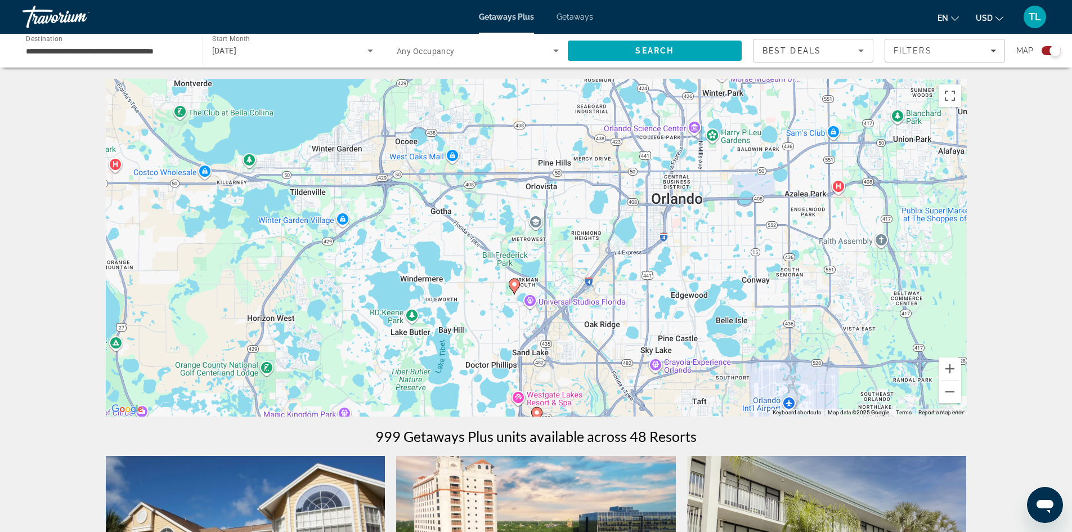
drag, startPoint x: 606, startPoint y: 238, endPoint x: 591, endPoint y: 348, distance: 111.3
click at [591, 348] on div "To activate drag with keyboard, press Alt + Enter. Once in keyboard drag state,…" at bounding box center [536, 248] width 861 height 338
click at [951, 392] on button "Zoom out" at bounding box center [950, 392] width 23 height 23
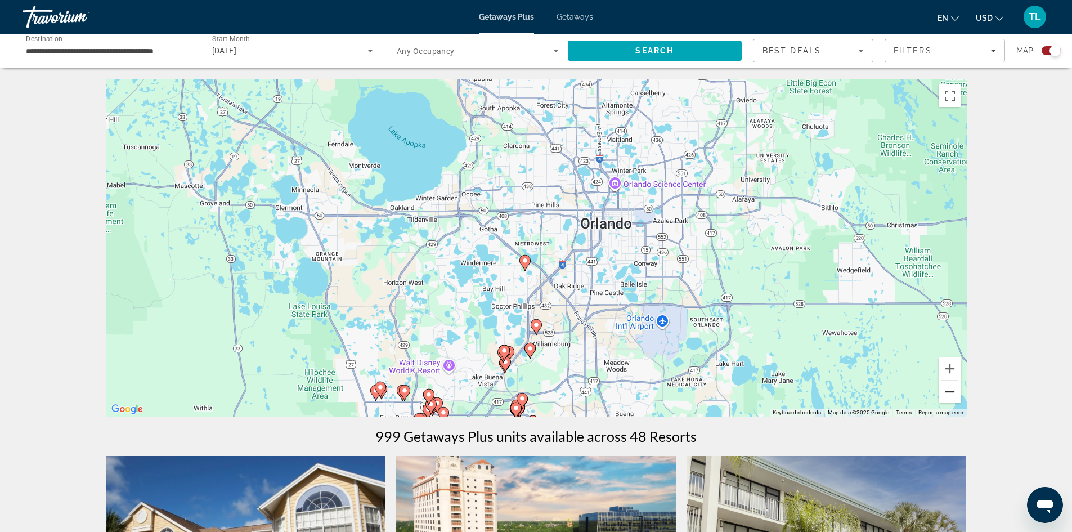
click at [951, 392] on button "Zoom out" at bounding box center [950, 392] width 23 height 23
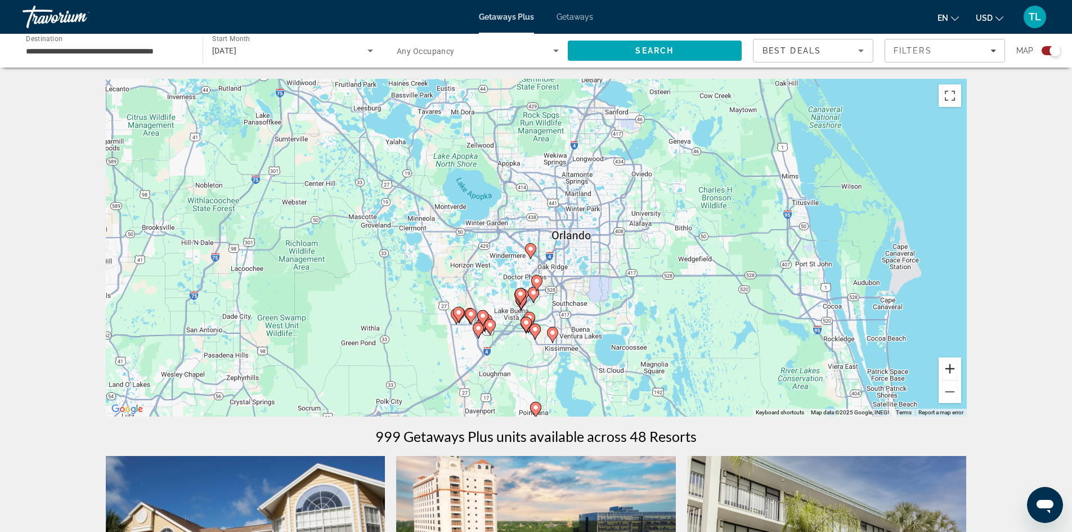
click at [951, 369] on button "Zoom in" at bounding box center [950, 368] width 23 height 23
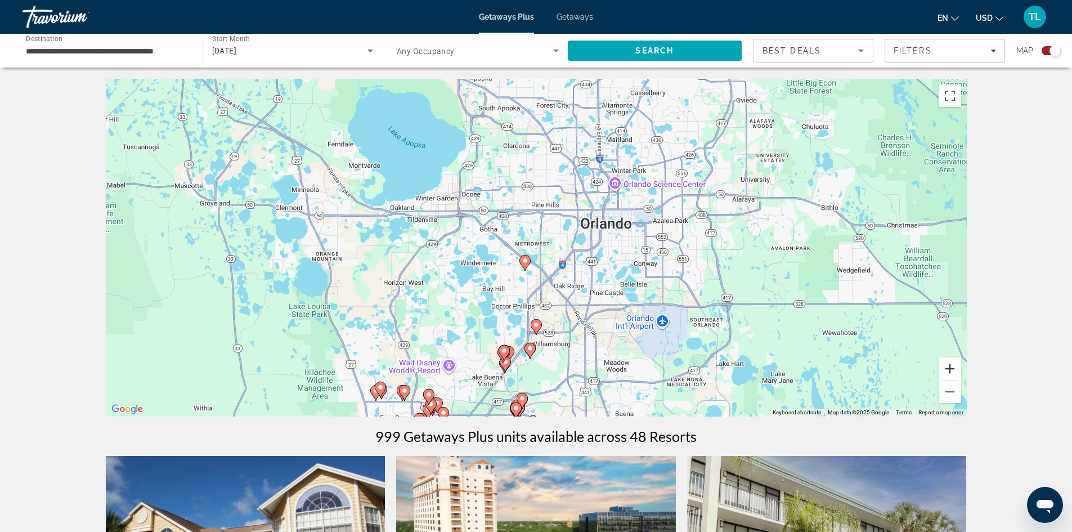
click at [951, 369] on button "Zoom in" at bounding box center [950, 368] width 23 height 23
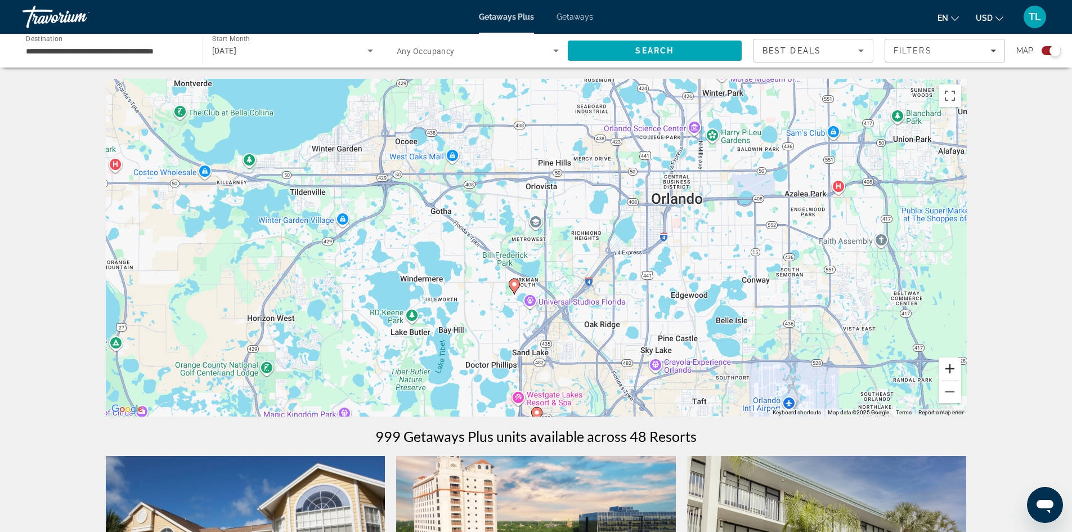
click at [952, 363] on button "Zoom in" at bounding box center [950, 368] width 23 height 23
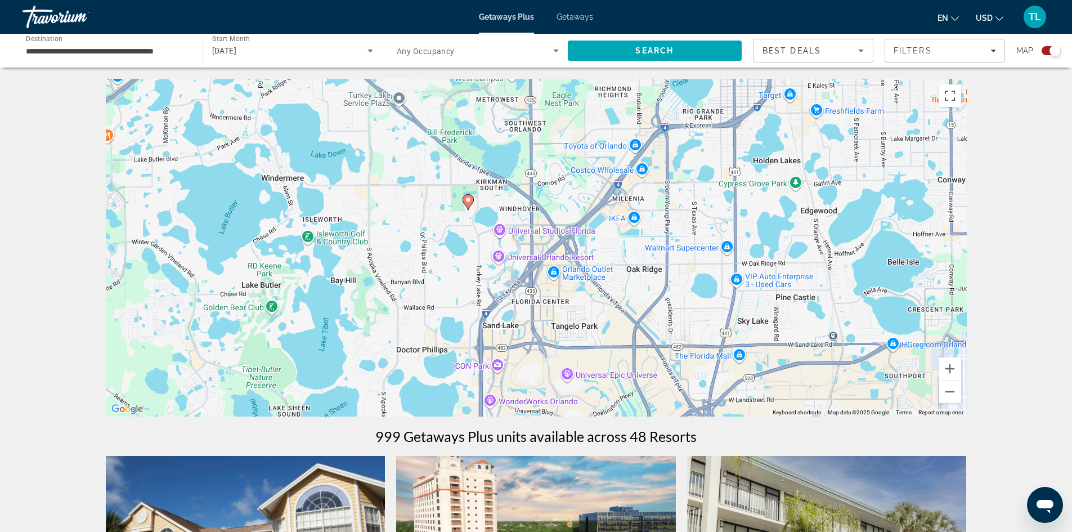
drag, startPoint x: 746, startPoint y: 355, endPoint x: 722, endPoint y: 223, distance: 134.0
click at [722, 223] on div "To activate drag with keyboard, press Alt + Enter. Once in keyboard drag state,…" at bounding box center [536, 248] width 861 height 338
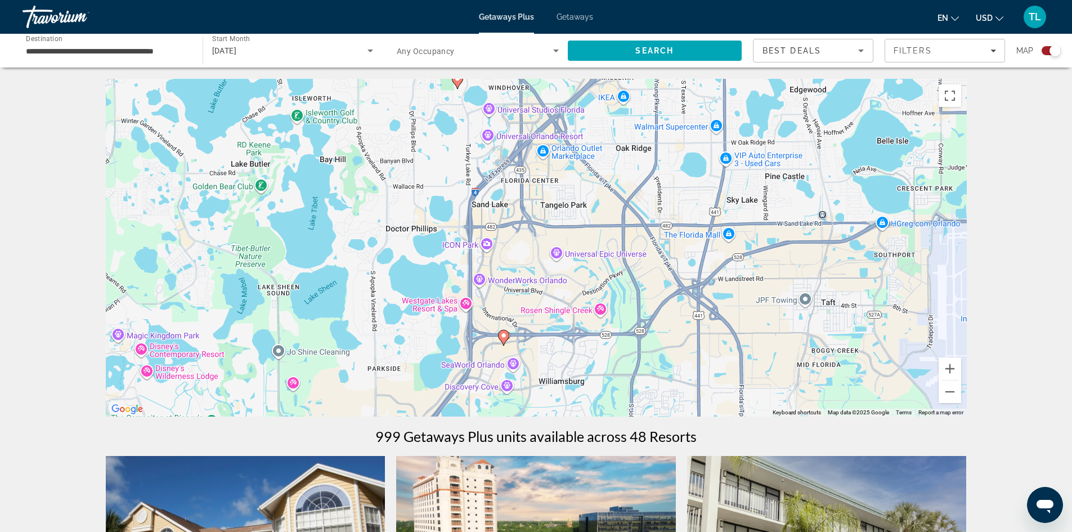
drag, startPoint x: 551, startPoint y: 356, endPoint x: 540, endPoint y: 234, distance: 122.6
click at [540, 234] on div "To activate drag with keyboard, press Alt + Enter. Once in keyboard drag state,…" at bounding box center [536, 248] width 861 height 338
click at [503, 338] on image "Main content" at bounding box center [503, 335] width 7 height 7
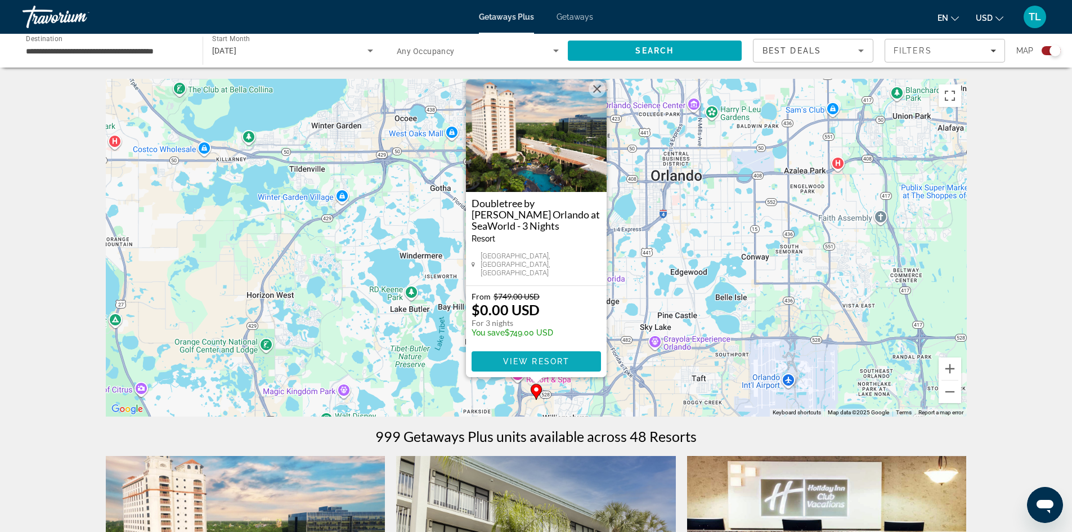
click at [547, 361] on span "View Resort" at bounding box center [536, 361] width 66 height 9
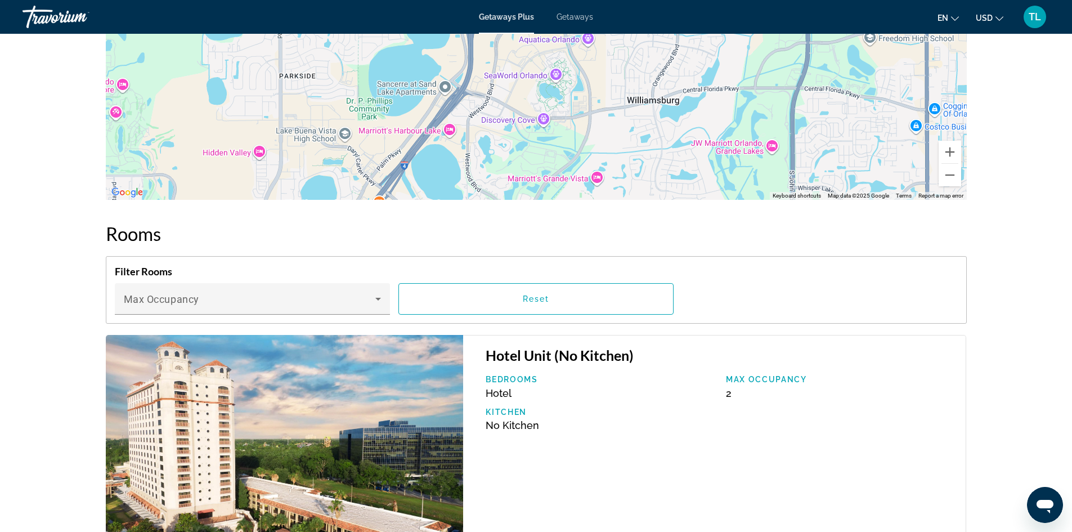
scroll to position [1182, 0]
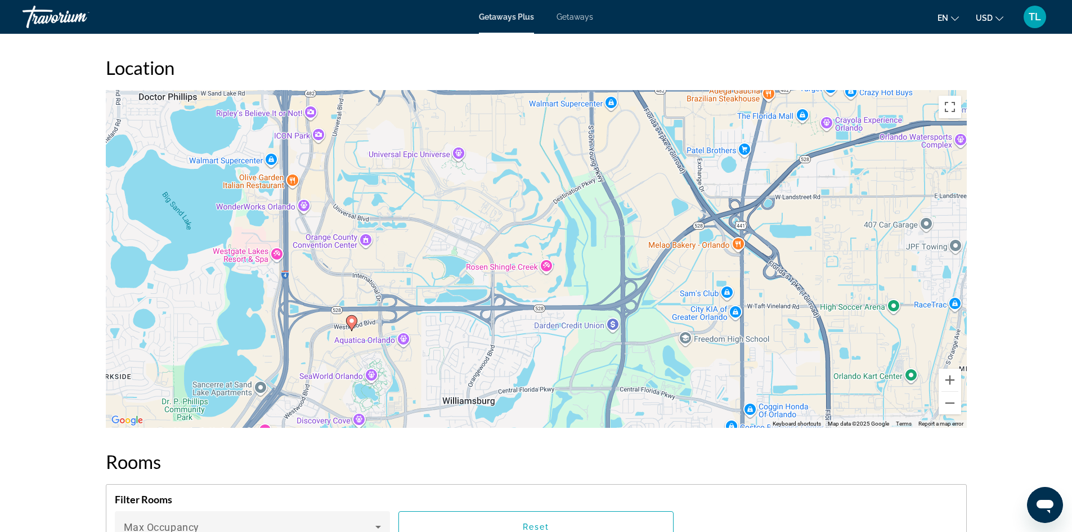
drag, startPoint x: 524, startPoint y: 312, endPoint x: 338, endPoint y: 386, distance: 199.7
click at [338, 386] on div "To activate drag with keyboard, press Alt + Enter. Once in keyboard drag state,…" at bounding box center [536, 259] width 861 height 338
click at [351, 323] on image "Main content" at bounding box center [351, 320] width 7 height 7
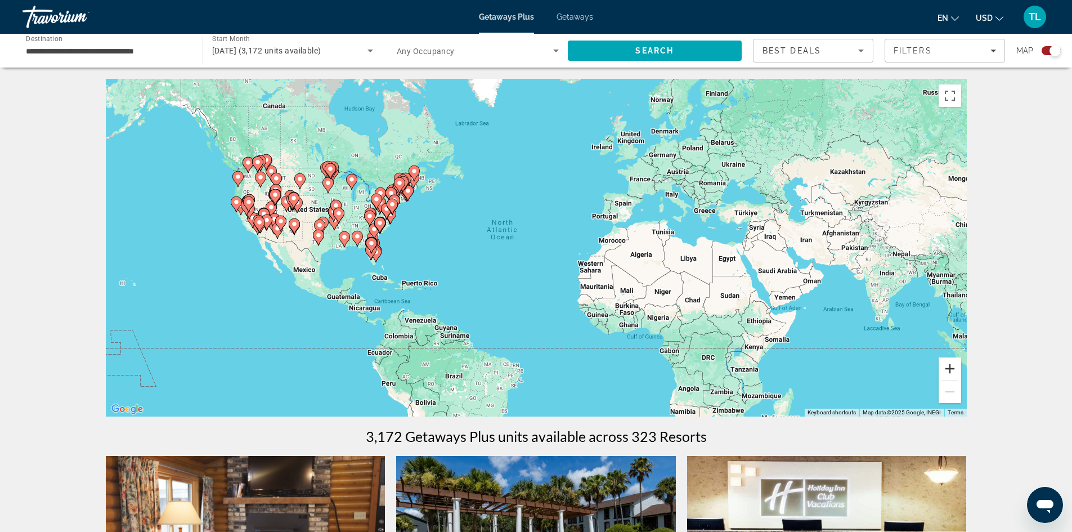
click at [948, 368] on button "Zoom in" at bounding box center [950, 368] width 23 height 23
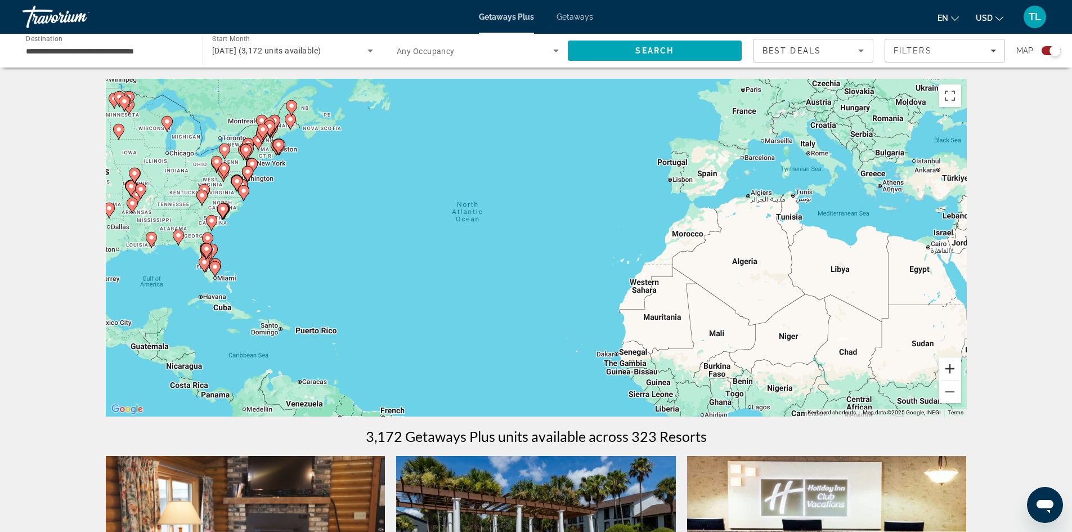
click at [948, 367] on button "Zoom in" at bounding box center [950, 368] width 23 height 23
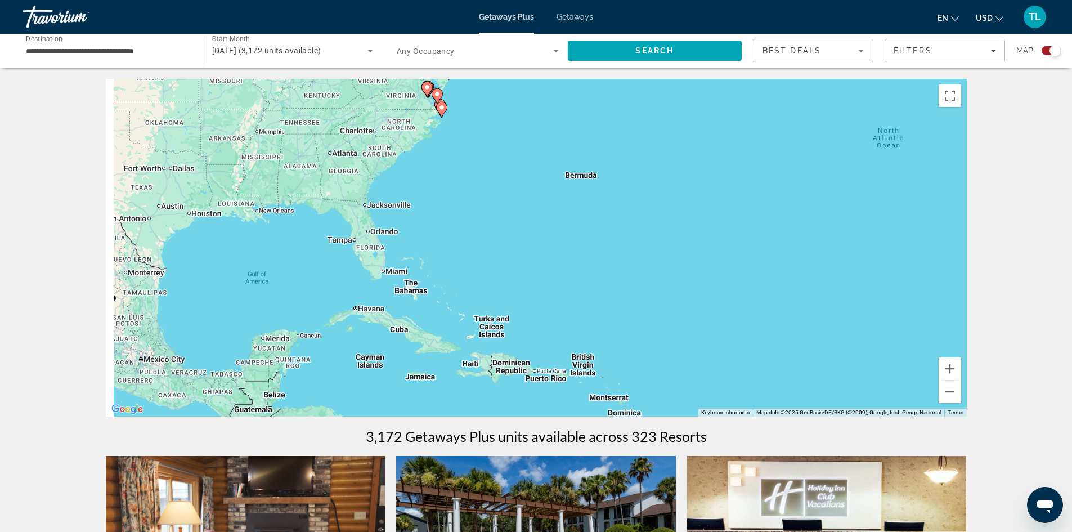
drag, startPoint x: 296, startPoint y: 310, endPoint x: 856, endPoint y: 266, distance: 562.4
click at [856, 266] on div "To activate drag with keyboard, press Alt + Enter. Once in keyboard drag state,…" at bounding box center [536, 248] width 861 height 338
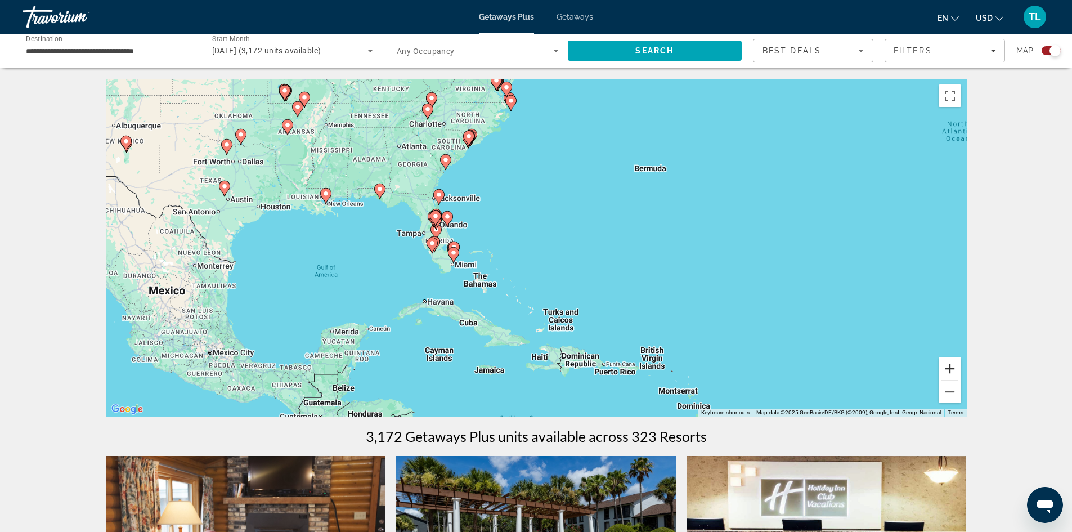
click at [948, 365] on button "Zoom in" at bounding box center [950, 368] width 23 height 23
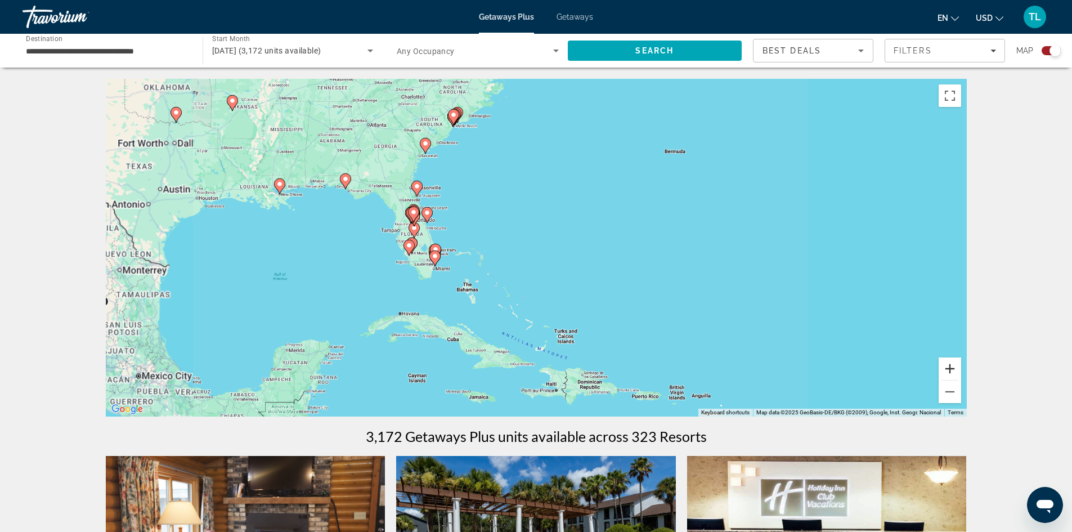
click at [948, 364] on button "Zoom in" at bounding box center [950, 368] width 23 height 23
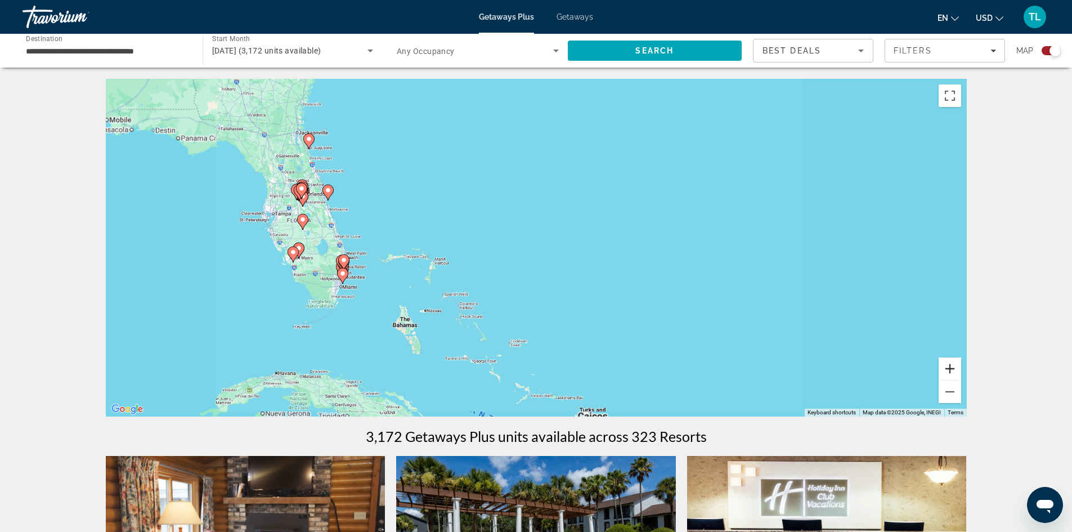
click at [948, 364] on button "Zoom in" at bounding box center [950, 368] width 23 height 23
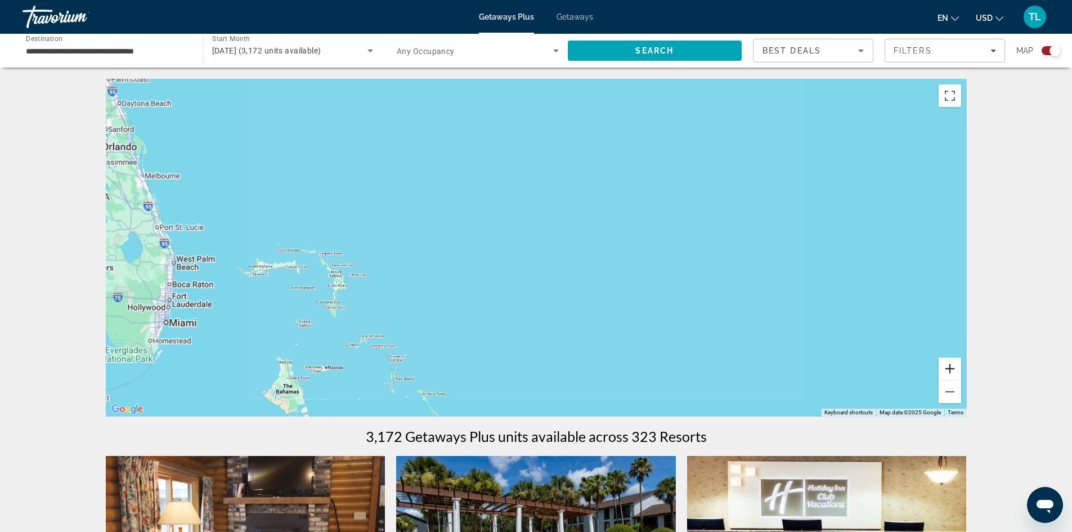
click at [948, 364] on button "Zoom in" at bounding box center [950, 368] width 23 height 23
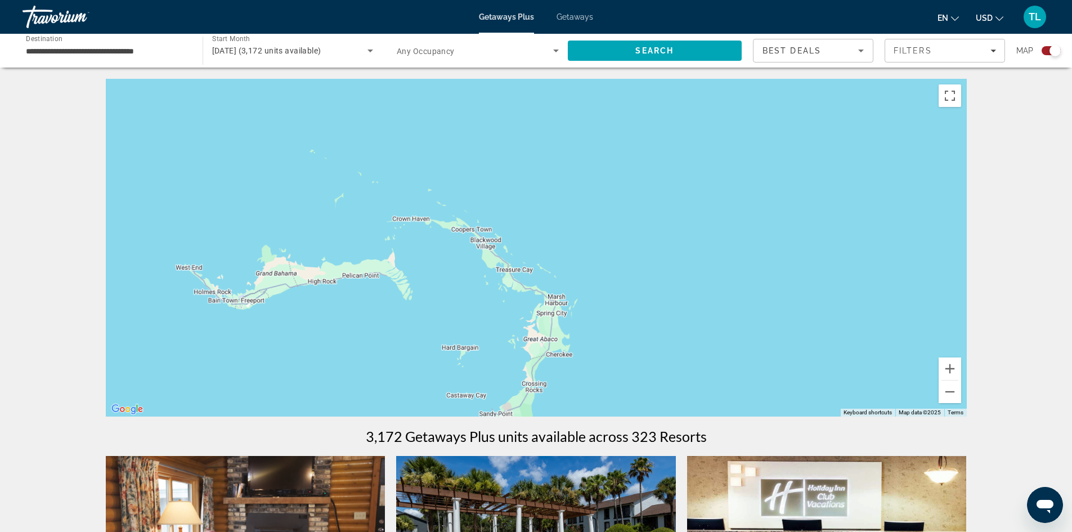
drag, startPoint x: 198, startPoint y: 303, endPoint x: 894, endPoint y: 265, distance: 696.8
click at [894, 265] on div "Main content" at bounding box center [536, 248] width 861 height 338
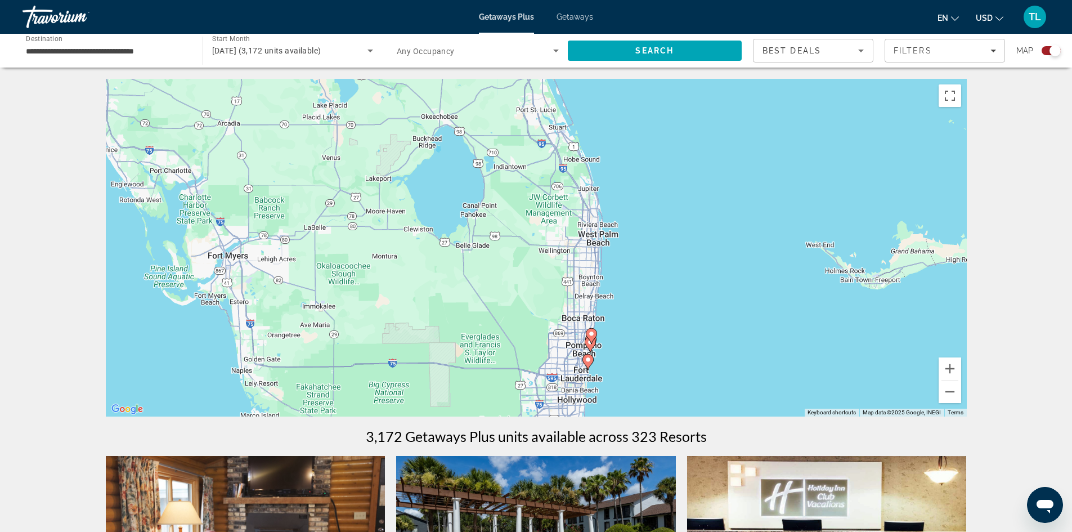
drag, startPoint x: 414, startPoint y: 318, endPoint x: 996, endPoint y: 293, distance: 582.6
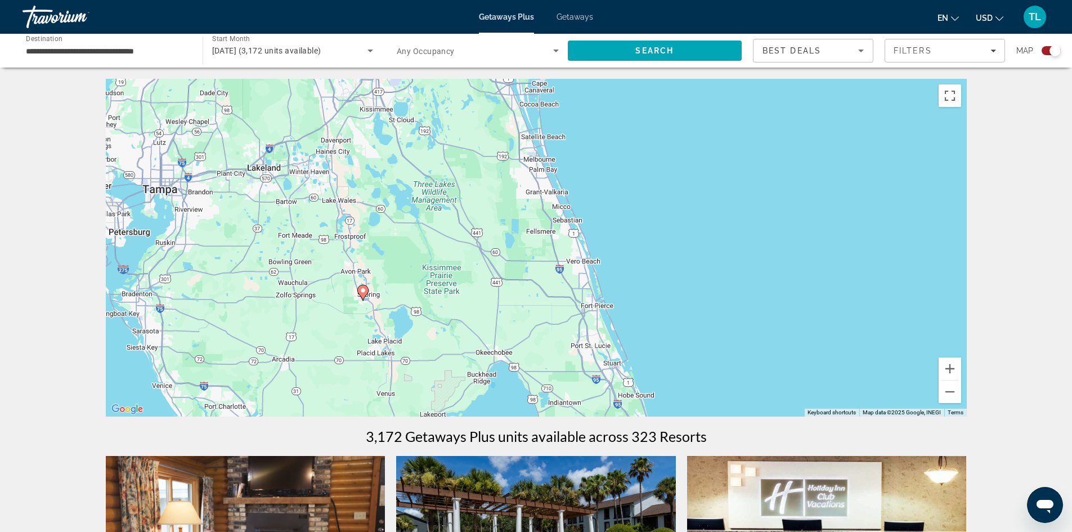
drag, startPoint x: 476, startPoint y: 177, endPoint x: 530, endPoint y: 415, distance: 244.7
click at [530, 415] on div "To activate drag with keyboard, press Alt + Enter. Once in keyboard drag state,…" at bounding box center [536, 248] width 861 height 338
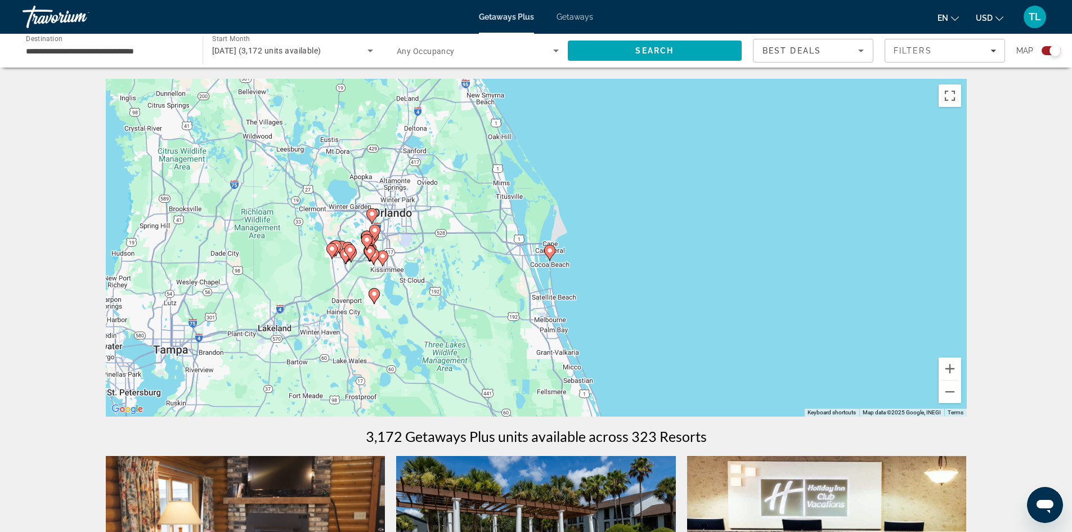
drag, startPoint x: 413, startPoint y: 245, endPoint x: 423, endPoint y: 407, distance: 162.4
click at [423, 407] on div "To activate drag with keyboard, press Alt + Enter. Once in keyboard drag state,…" at bounding box center [536, 248] width 861 height 338
click at [951, 368] on button "Zoom in" at bounding box center [950, 368] width 23 height 23
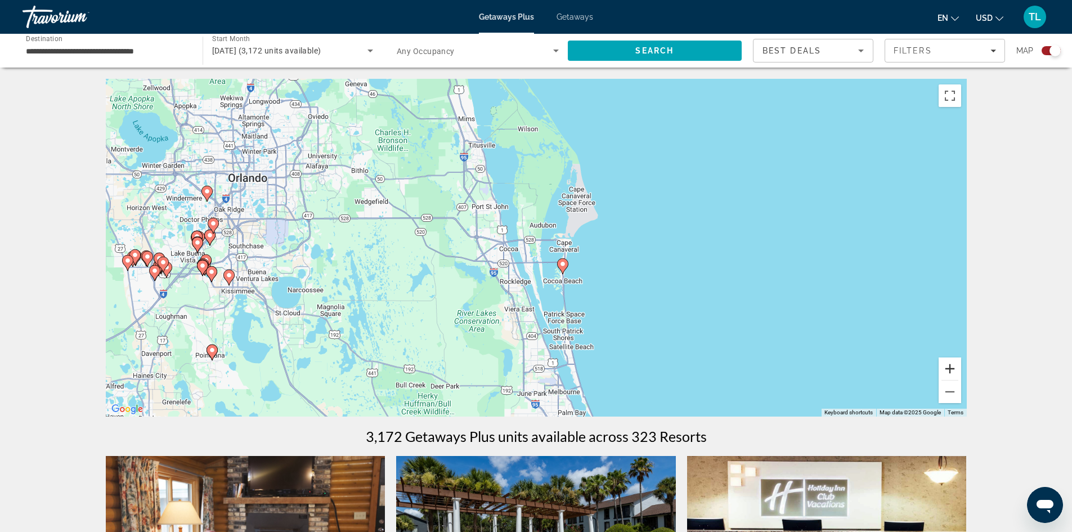
click at [951, 368] on button "Zoom in" at bounding box center [950, 368] width 23 height 23
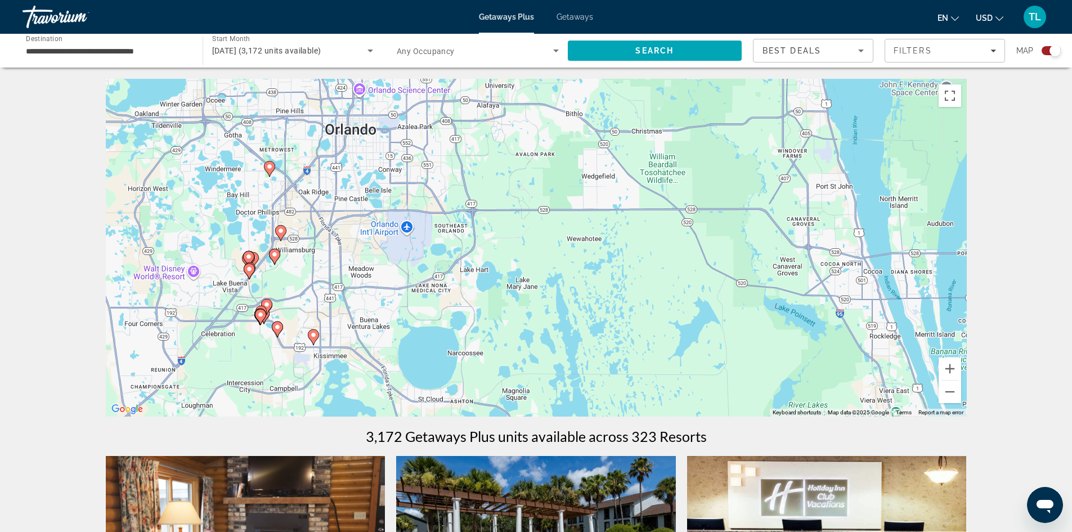
drag, startPoint x: 205, startPoint y: 269, endPoint x: 599, endPoint y: 290, distance: 394.1
click at [599, 290] on div "To activate drag with keyboard, press Alt + Enter. Once in keyboard drag state,…" at bounding box center [536, 248] width 861 height 338
click at [953, 363] on button "Zoom in" at bounding box center [950, 368] width 23 height 23
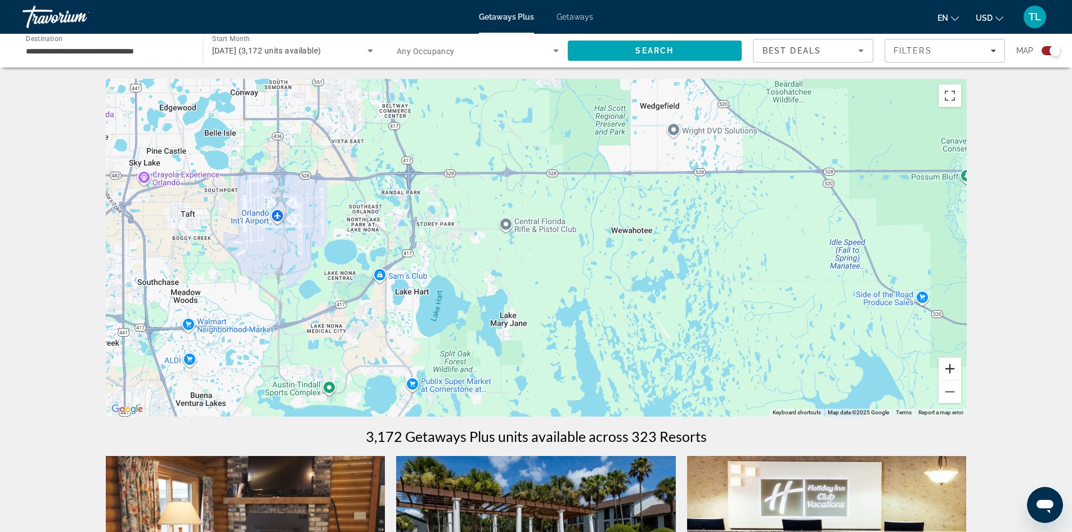
click at [953, 363] on button "Zoom in" at bounding box center [950, 368] width 23 height 23
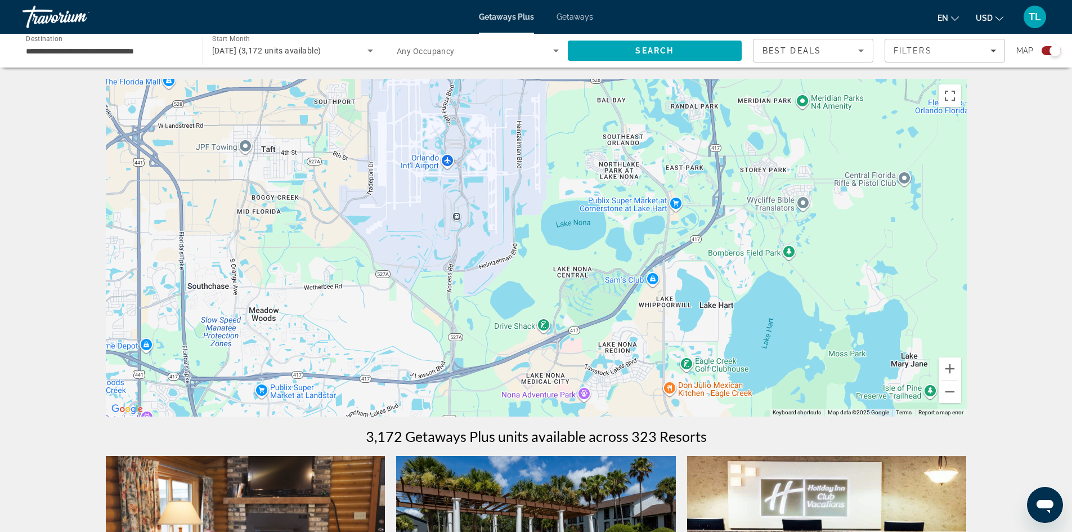
drag, startPoint x: 364, startPoint y: 307, endPoint x: 905, endPoint y: 265, distance: 542.6
click at [905, 265] on div "Main content" at bounding box center [536, 248] width 861 height 338
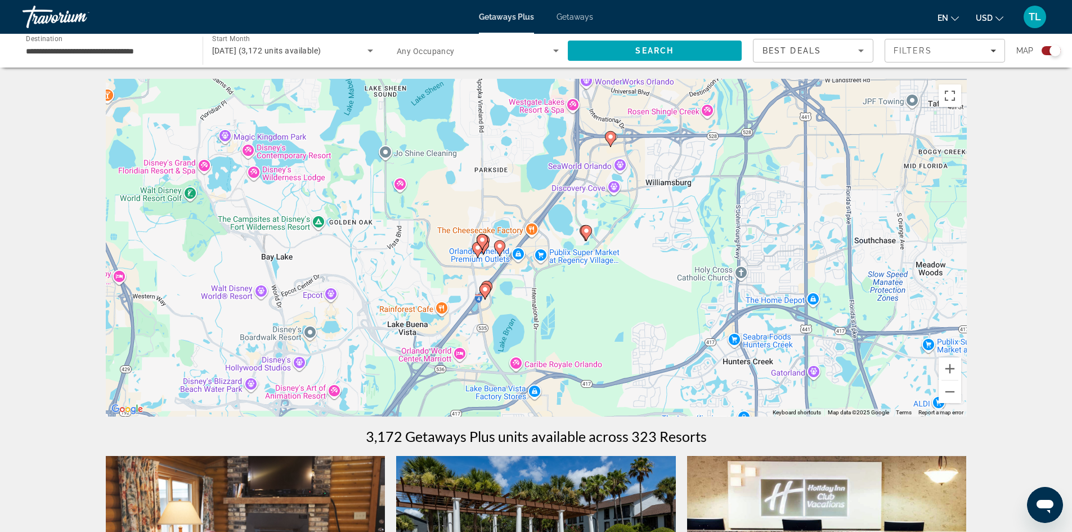
drag, startPoint x: 363, startPoint y: 279, endPoint x: 919, endPoint y: 245, distance: 557.7
click at [919, 245] on div "To activate drag with keyboard, press Alt + Enter. Once in keyboard drag state,…" at bounding box center [536, 248] width 861 height 338
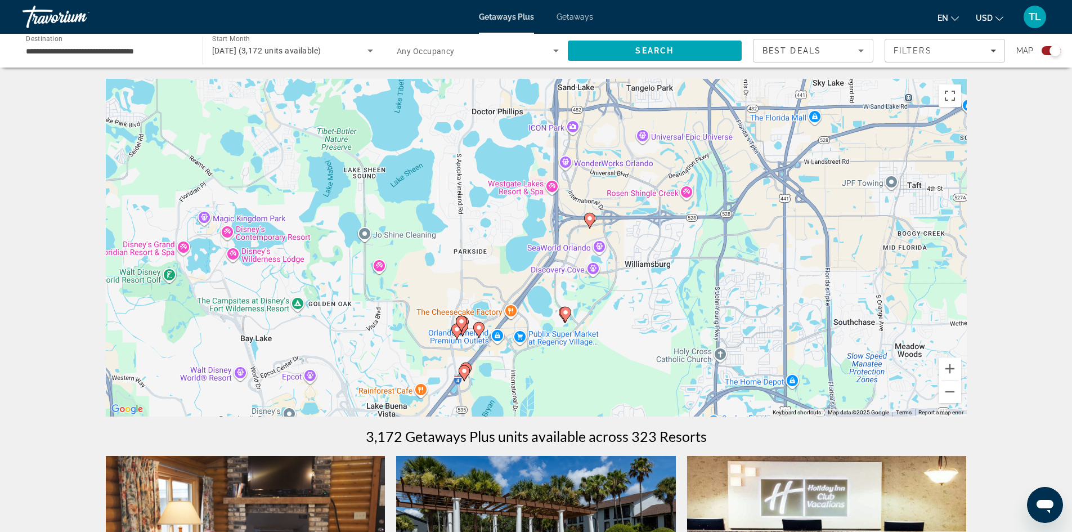
drag, startPoint x: 772, startPoint y: 236, endPoint x: 687, endPoint y: 249, distance: 86.0
click at [748, 317] on div "To activate drag with keyboard, press Alt + Enter. Once in keyboard drag state,…" at bounding box center [536, 248] width 861 height 338
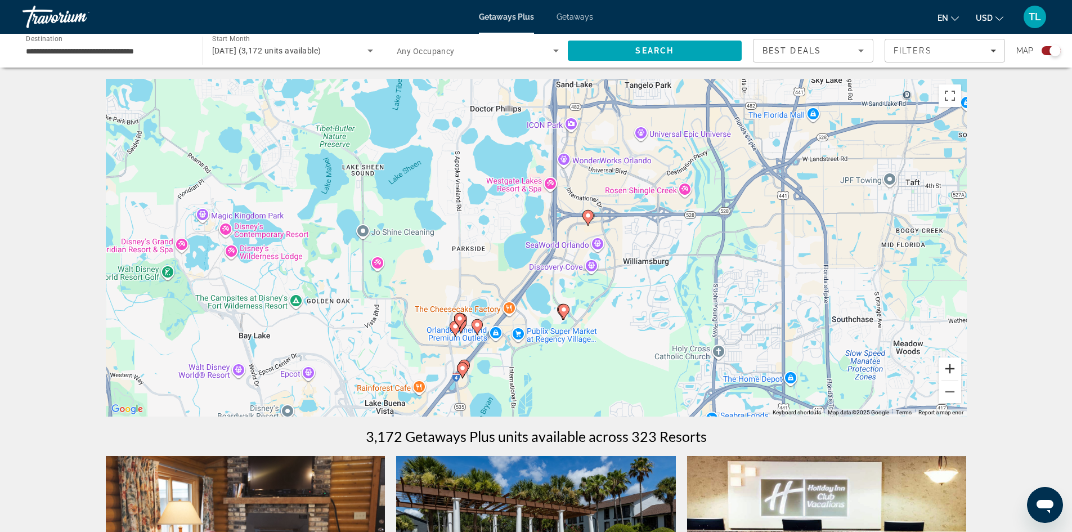
click at [953, 372] on button "Zoom in" at bounding box center [950, 368] width 23 height 23
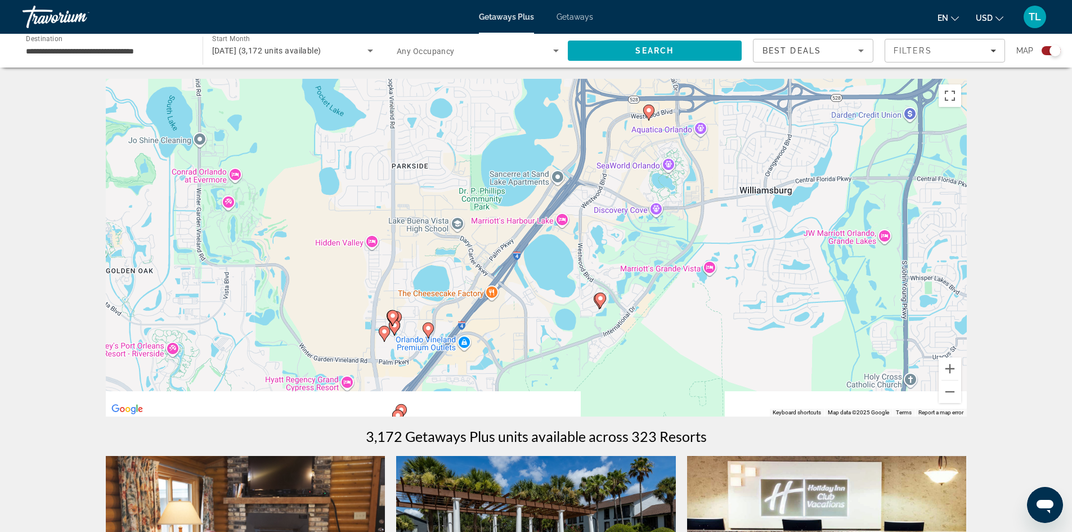
drag, startPoint x: 663, startPoint y: 377, endPoint x: 673, endPoint y: 282, distance: 95.7
click at [673, 282] on div "To activate drag with keyboard, press Alt + Enter. Once in keyboard drag state,…" at bounding box center [536, 248] width 861 height 338
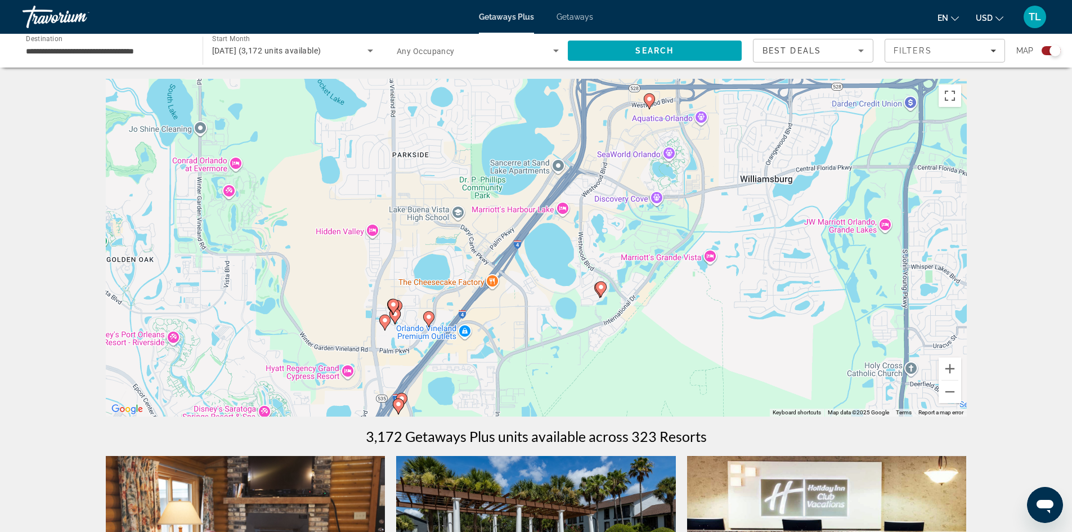
click at [601, 287] on image "Main content" at bounding box center [601, 287] width 7 height 7
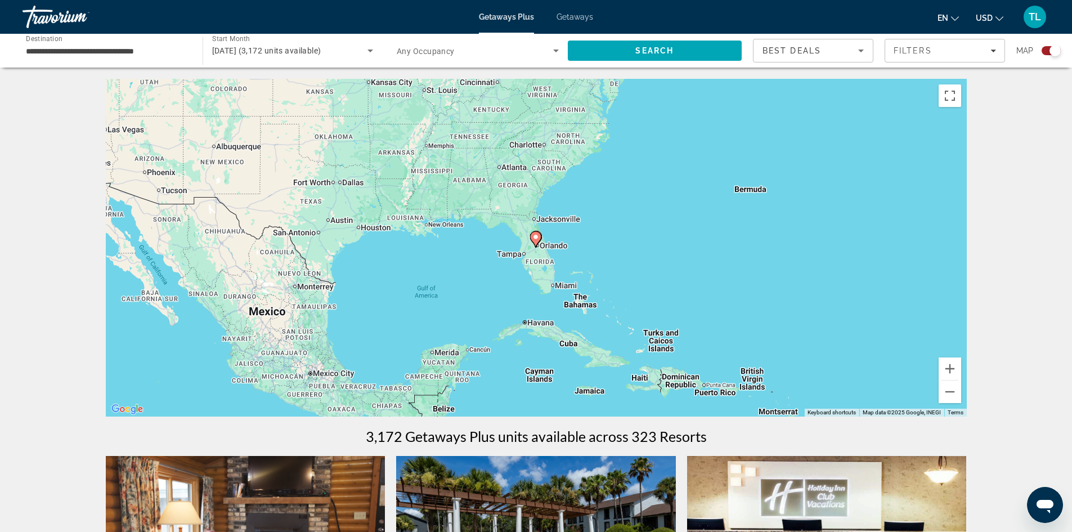
click at [539, 241] on icon "Main content" at bounding box center [535, 239] width 10 height 15
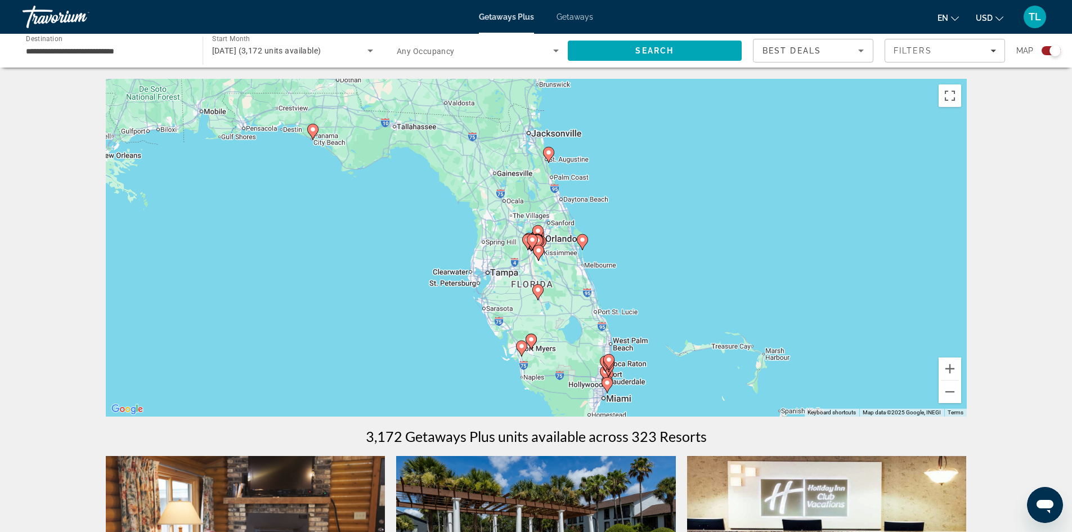
click at [539, 241] on image "Main content" at bounding box center [537, 240] width 7 height 7
type input "**********"
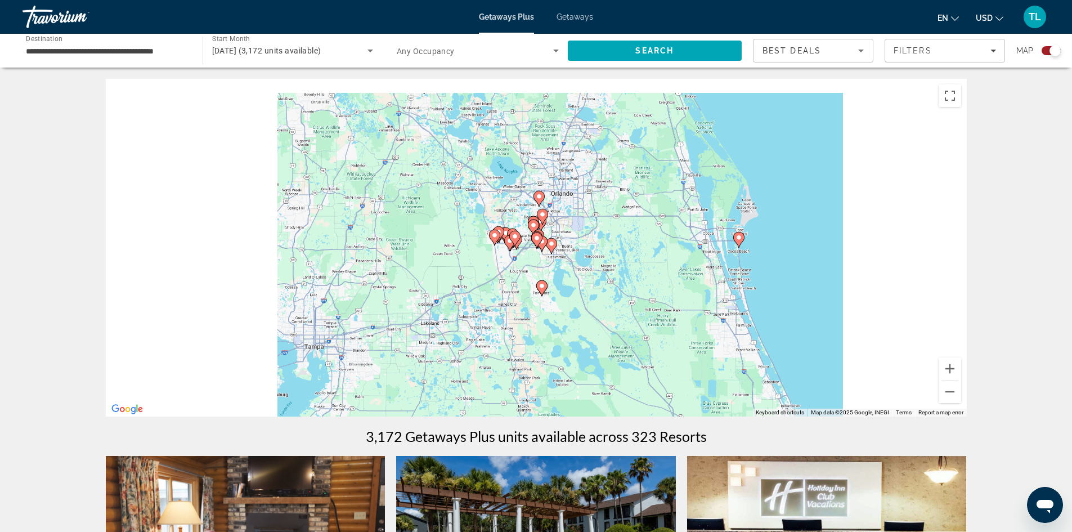
click at [539, 241] on icon "Main content" at bounding box center [536, 240] width 10 height 15
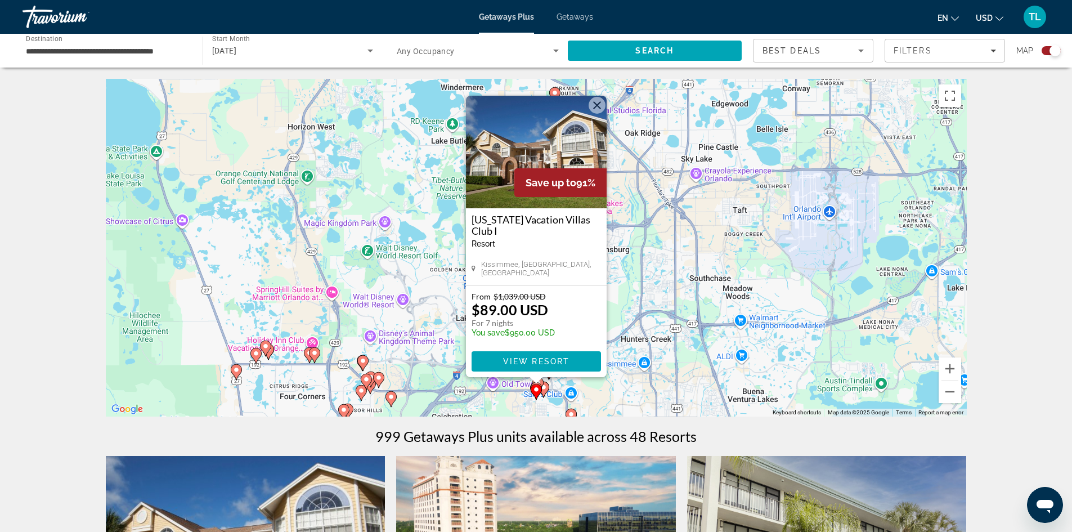
click at [600, 105] on button "Close" at bounding box center [597, 105] width 17 height 17
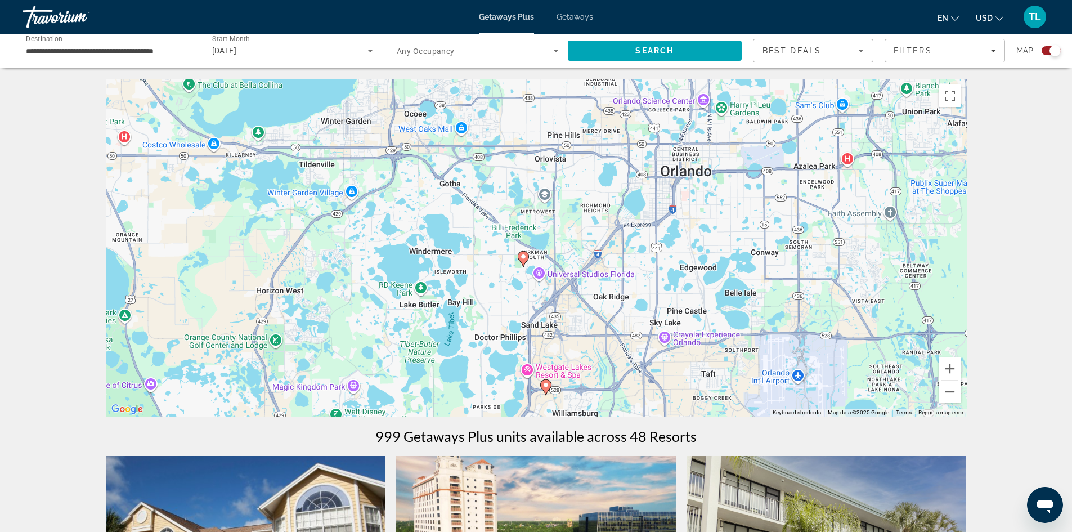
drag, startPoint x: 618, startPoint y: 151, endPoint x: 585, endPoint y: 319, distance: 171.3
click at [585, 319] on div "To activate drag with keyboard, press Alt + Enter. Once in keyboard drag state,…" at bounding box center [536, 248] width 861 height 338
click at [954, 368] on button "Zoom in" at bounding box center [950, 368] width 23 height 23
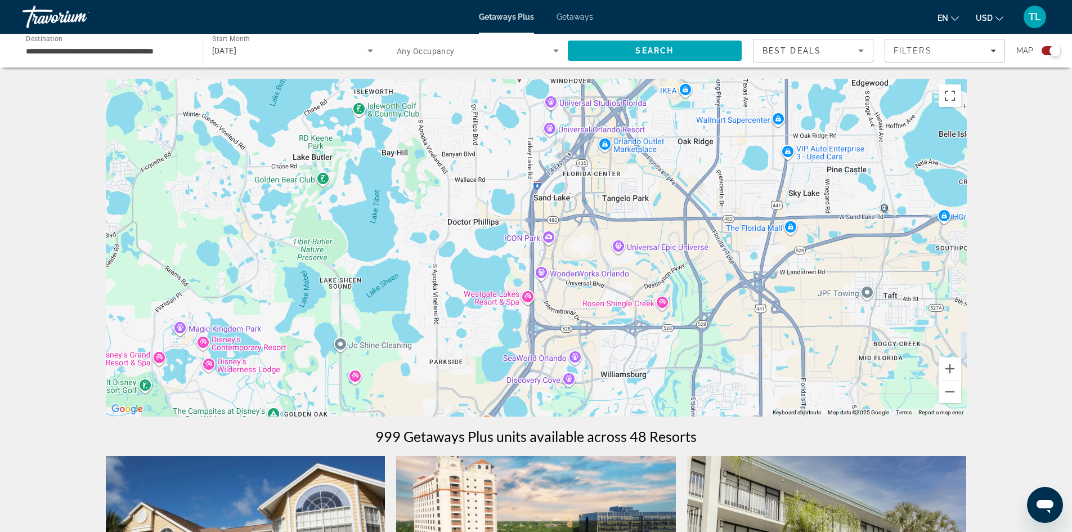
drag, startPoint x: 699, startPoint y: 336, endPoint x: 709, endPoint y: 133, distance: 202.9
click at [709, 133] on div "To activate drag with keyboard, press Alt + Enter. Once in keyboard drag state,…" at bounding box center [536, 248] width 861 height 338
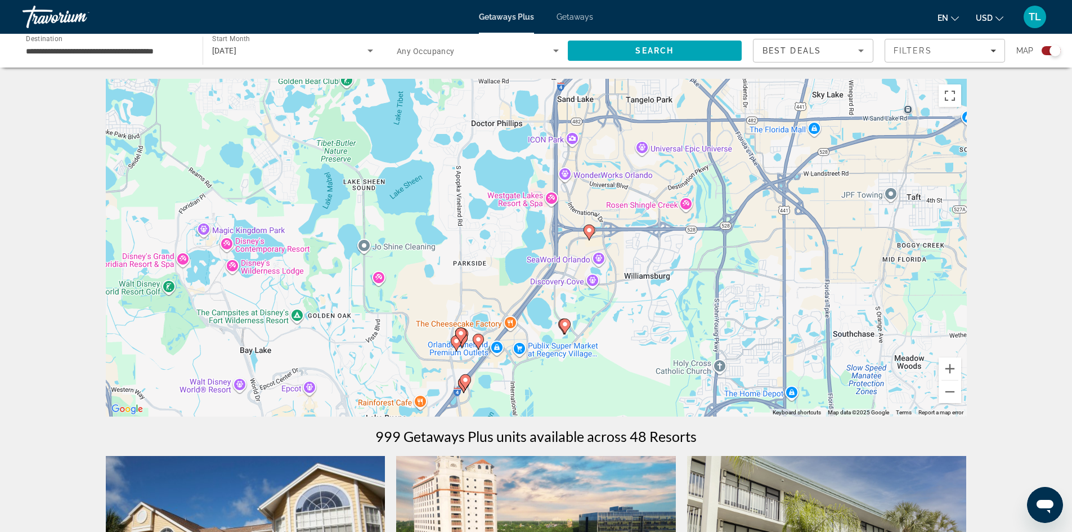
drag, startPoint x: 595, startPoint y: 337, endPoint x: 621, endPoint y: 239, distance: 101.3
click at [621, 239] on div "To activate drag with keyboard, press Alt + Enter. Once in keyboard drag state,…" at bounding box center [536, 248] width 861 height 338
click at [578, 328] on div "To activate drag with keyboard, press Alt + Enter. Once in keyboard drag state,…" at bounding box center [536, 248] width 861 height 338
click at [560, 323] on gmp-advanced-marker "Main content" at bounding box center [565, 325] width 11 height 17
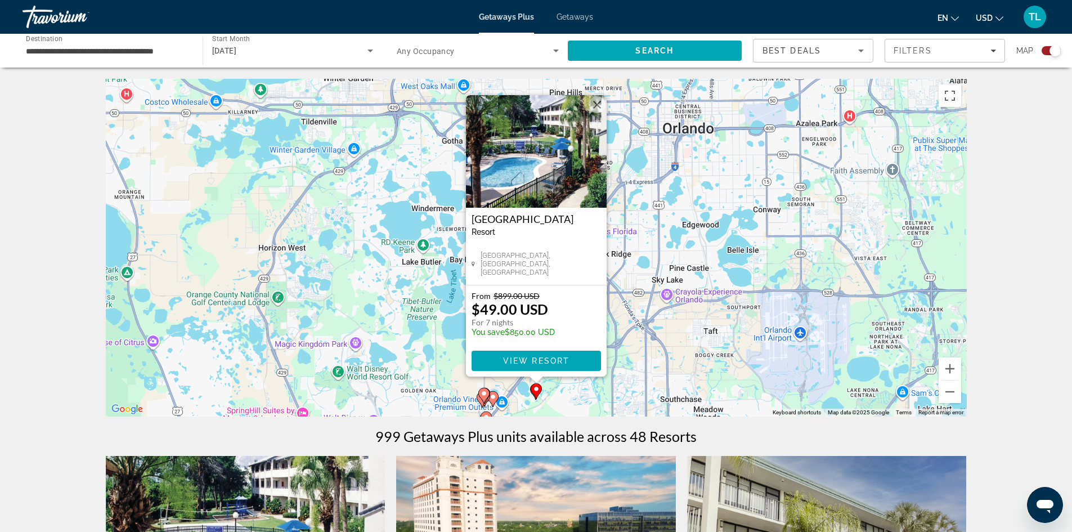
click at [652, 355] on div "To activate drag with keyboard, press Alt + Enter. Once in keyboard drag state,…" at bounding box center [536, 248] width 861 height 338
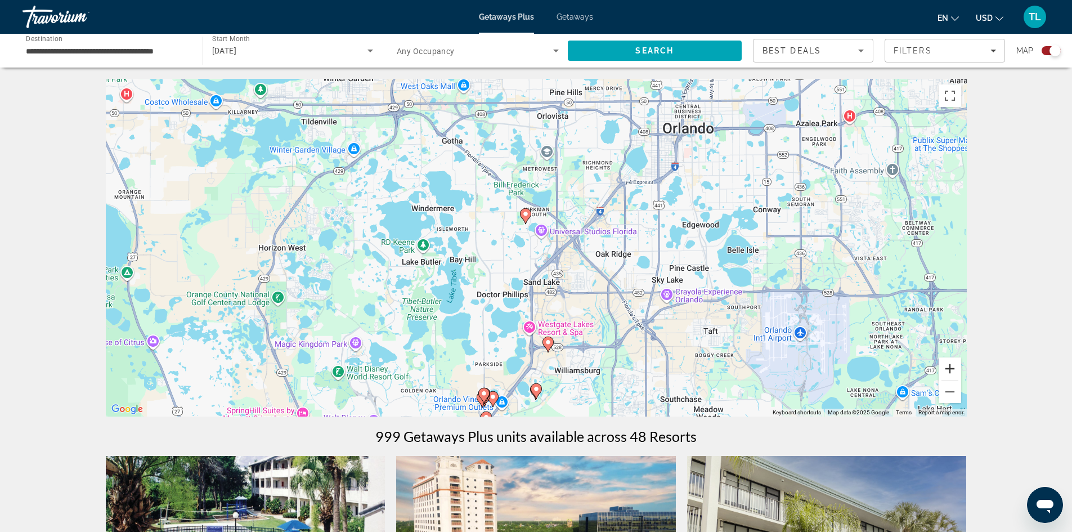
click at [950, 365] on button "Zoom in" at bounding box center [950, 368] width 23 height 23
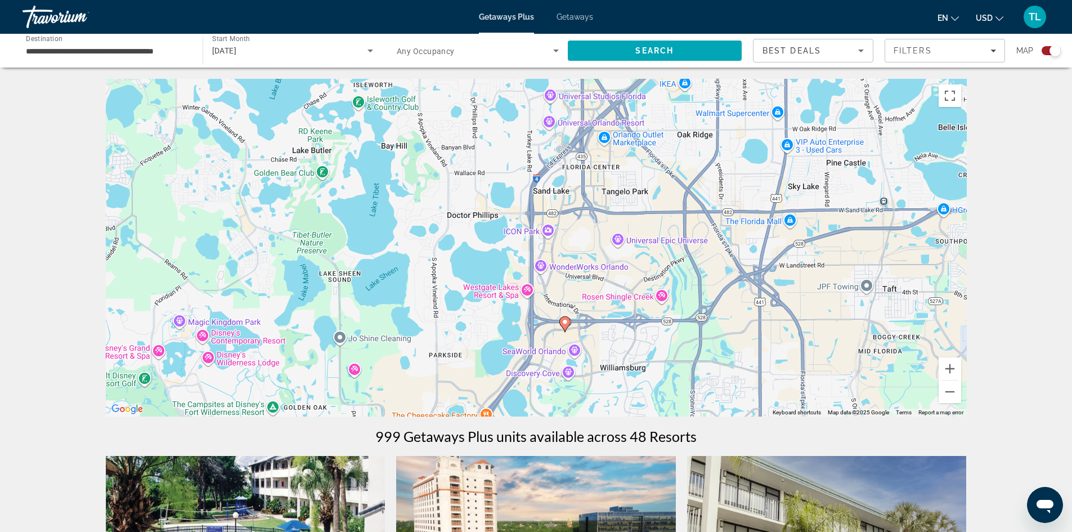
drag, startPoint x: 695, startPoint y: 380, endPoint x: 699, endPoint y: 253, distance: 127.3
click at [699, 253] on div "To activate drag with keyboard, press Alt + Enter. Once in keyboard drag state,…" at bounding box center [536, 248] width 861 height 338
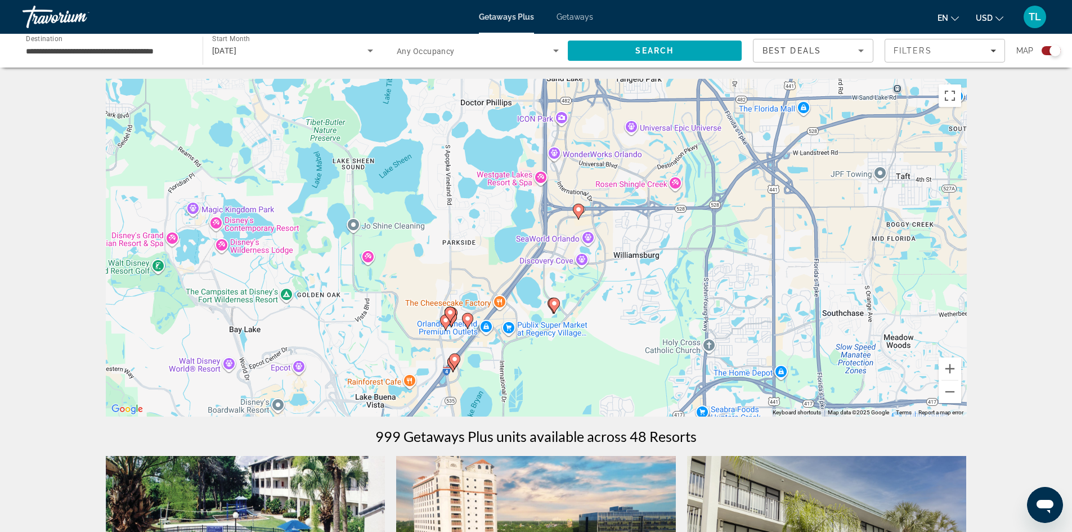
drag, startPoint x: 587, startPoint y: 370, endPoint x: 605, endPoint y: 236, distance: 134.5
click at [605, 236] on div "To activate drag with keyboard, press Alt + Enter. Once in keyboard drag state,…" at bounding box center [536, 248] width 861 height 338
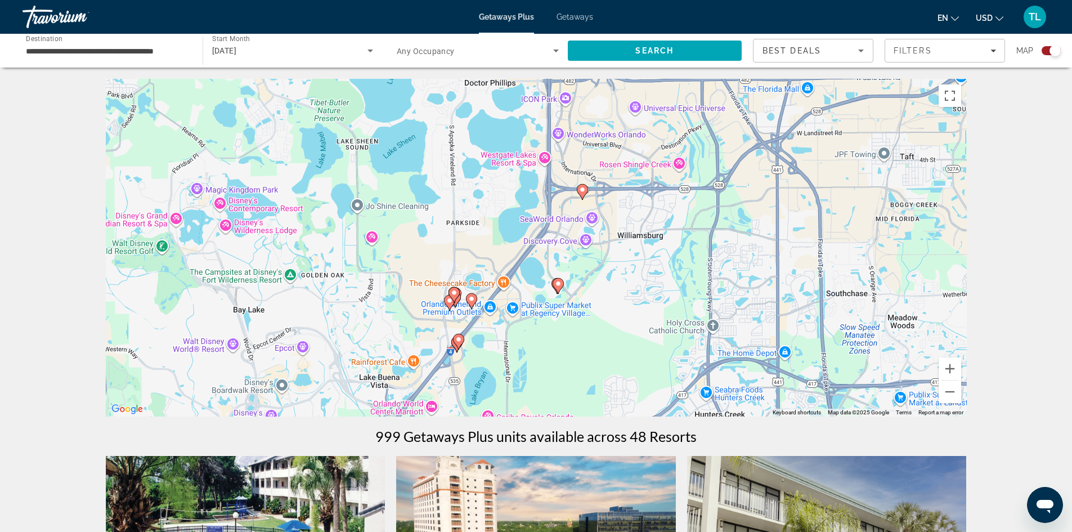
click at [559, 285] on image "Main content" at bounding box center [558, 283] width 7 height 7
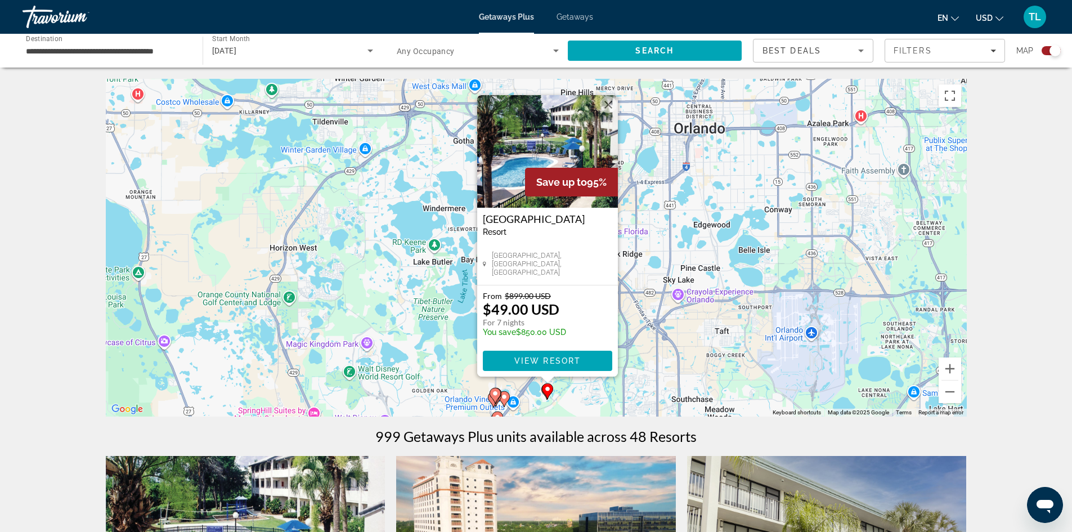
click at [456, 351] on div "To activate drag with keyboard, press Alt + Enter. Once in keyboard drag state,…" at bounding box center [536, 248] width 861 height 338
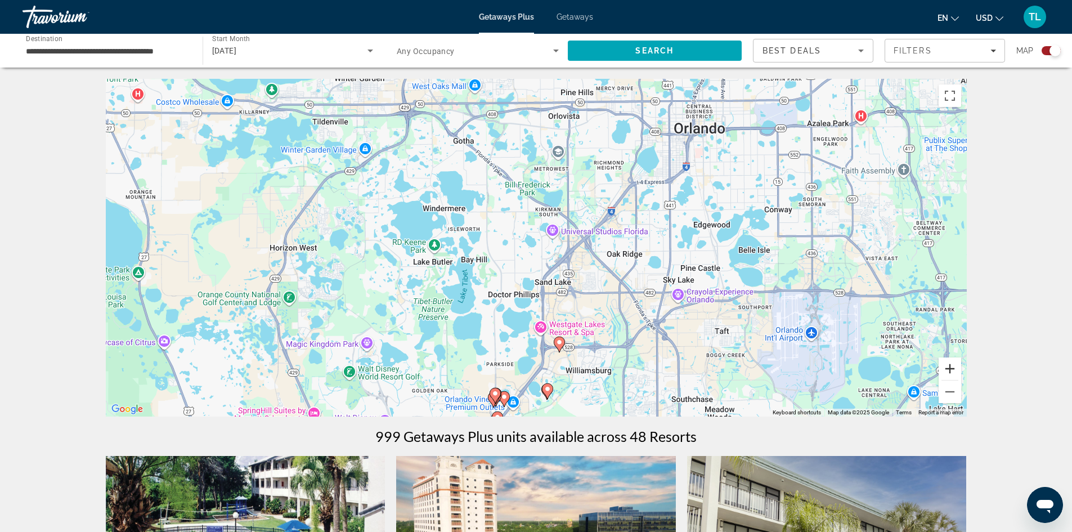
click at [954, 366] on button "Zoom in" at bounding box center [950, 368] width 23 height 23
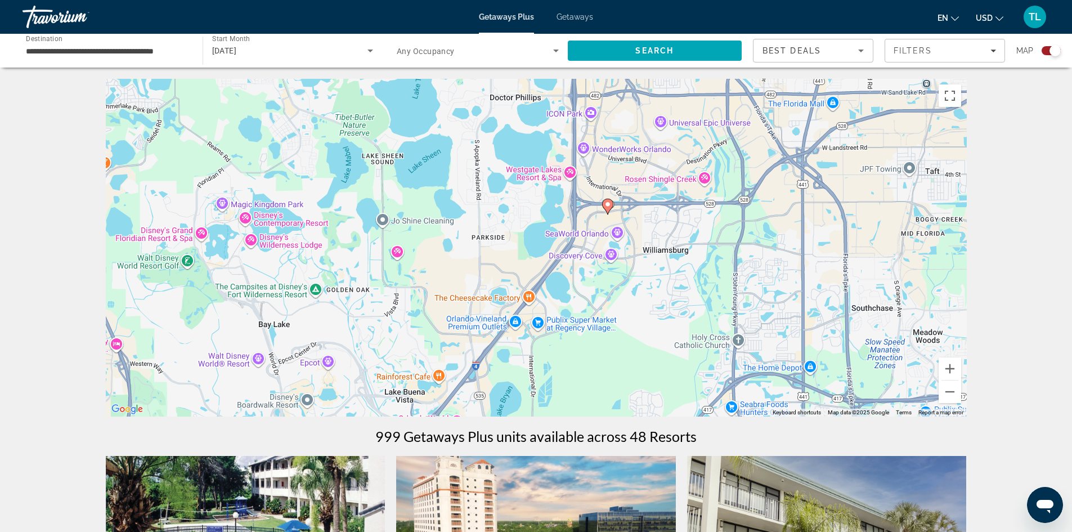
drag, startPoint x: 769, startPoint y: 381, endPoint x: 794, endPoint y: 137, distance: 245.6
click at [794, 137] on div "To activate drag with keyboard, press Alt + Enter. Once in keyboard drag state,…" at bounding box center [536, 248] width 861 height 338
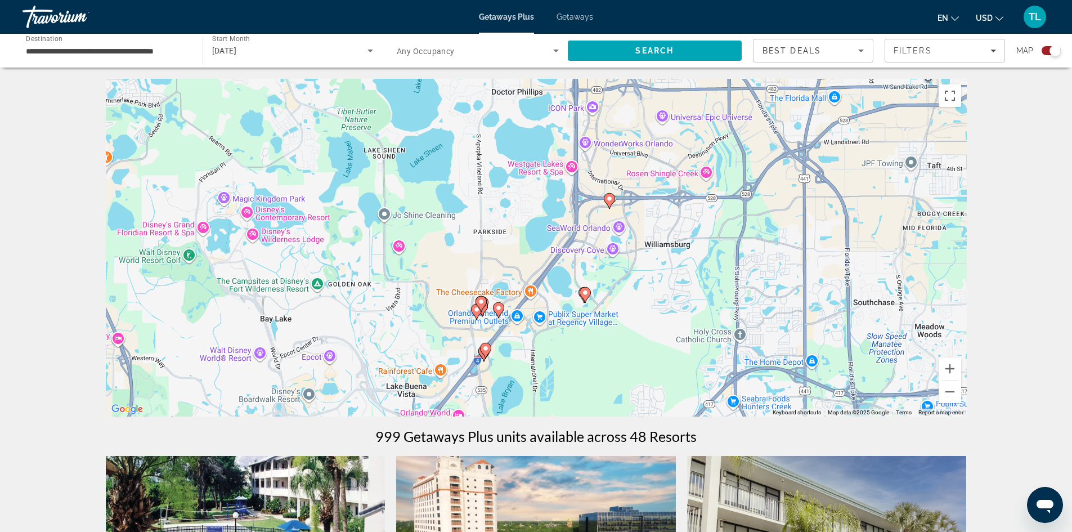
click at [580, 296] on gmp-advanced-marker "Main content" at bounding box center [585, 295] width 11 height 17
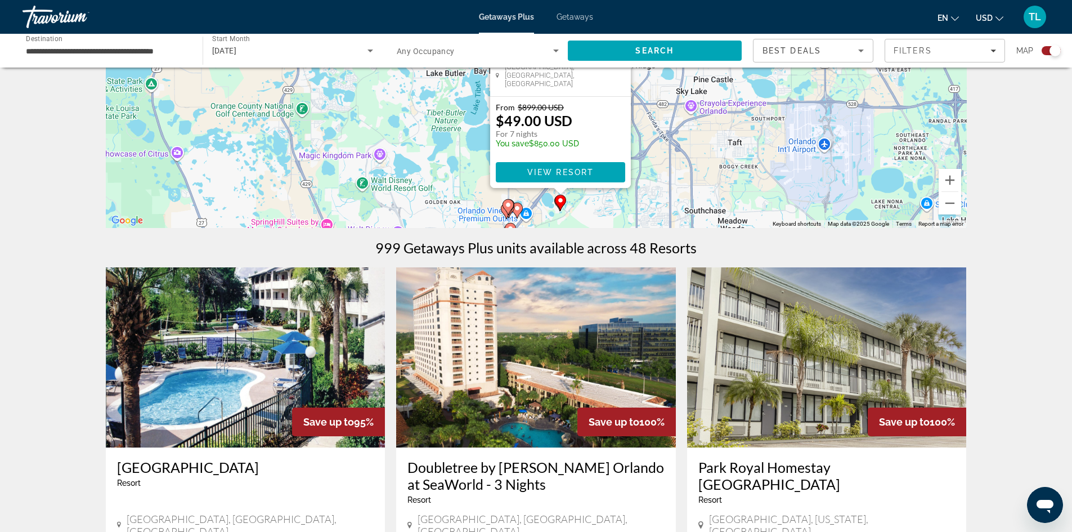
scroll to position [169, 0]
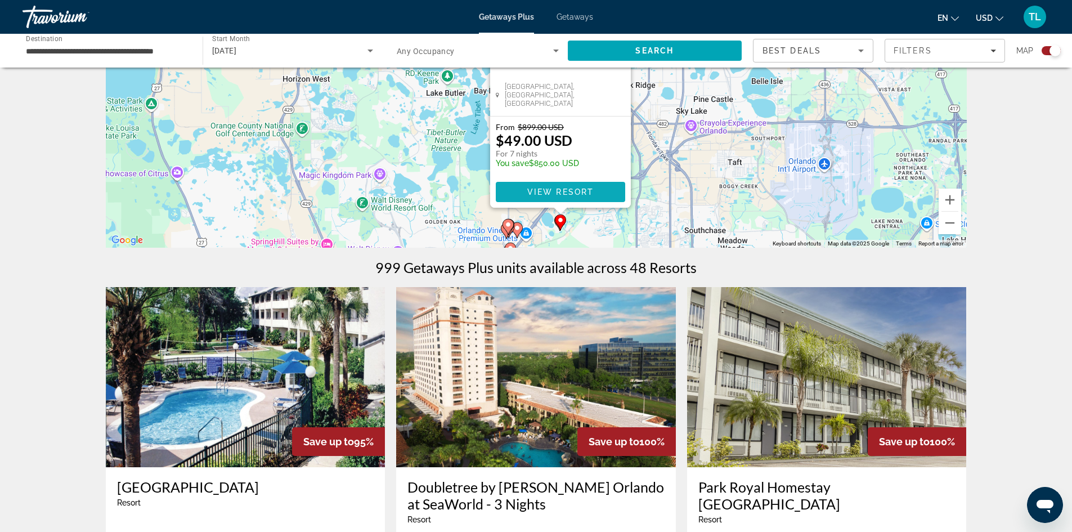
click at [562, 189] on span "View Resort" at bounding box center [560, 191] width 66 height 9
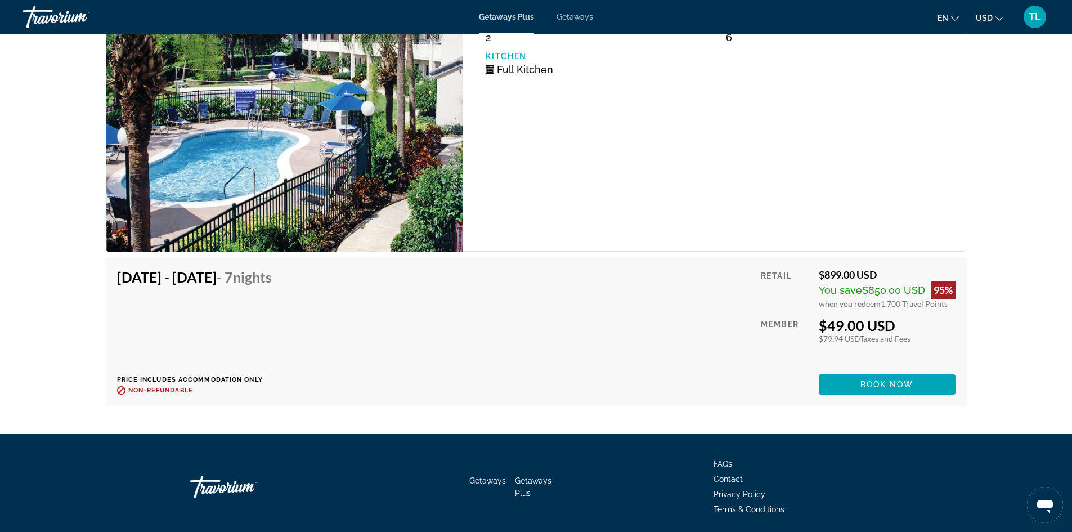
scroll to position [1854, 0]
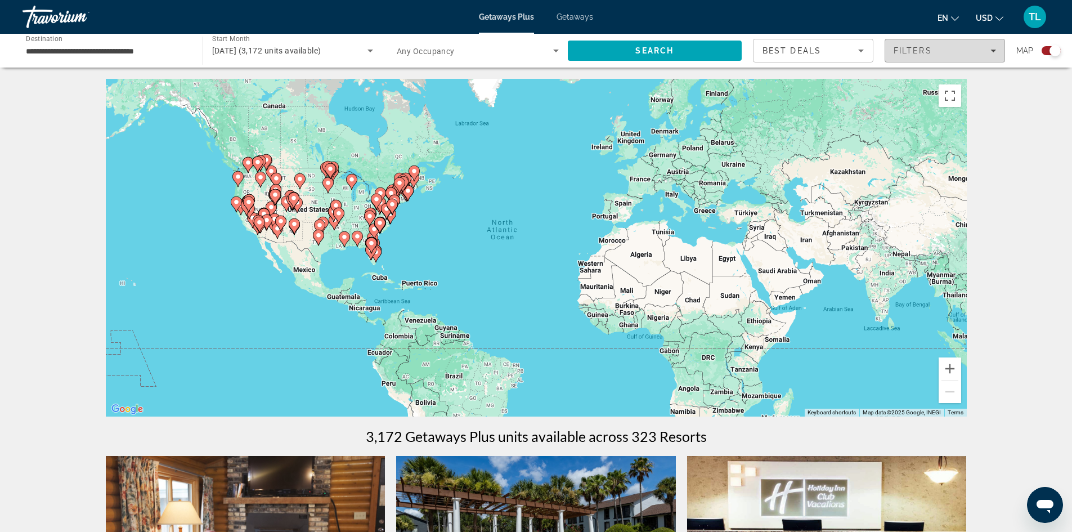
click at [921, 53] on span "Filters" at bounding box center [913, 50] width 38 height 9
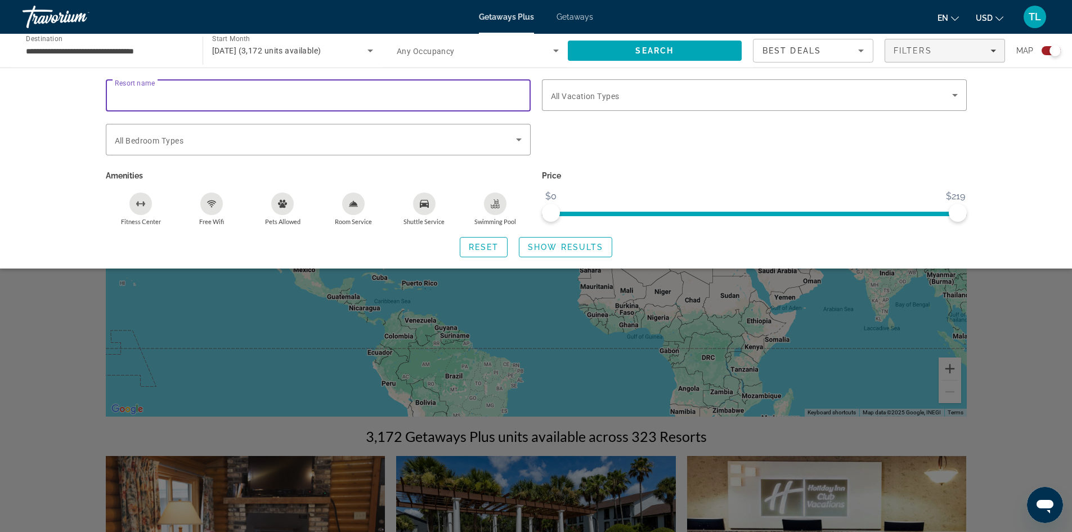
click at [361, 96] on input "Resort name" at bounding box center [318, 96] width 407 height 14
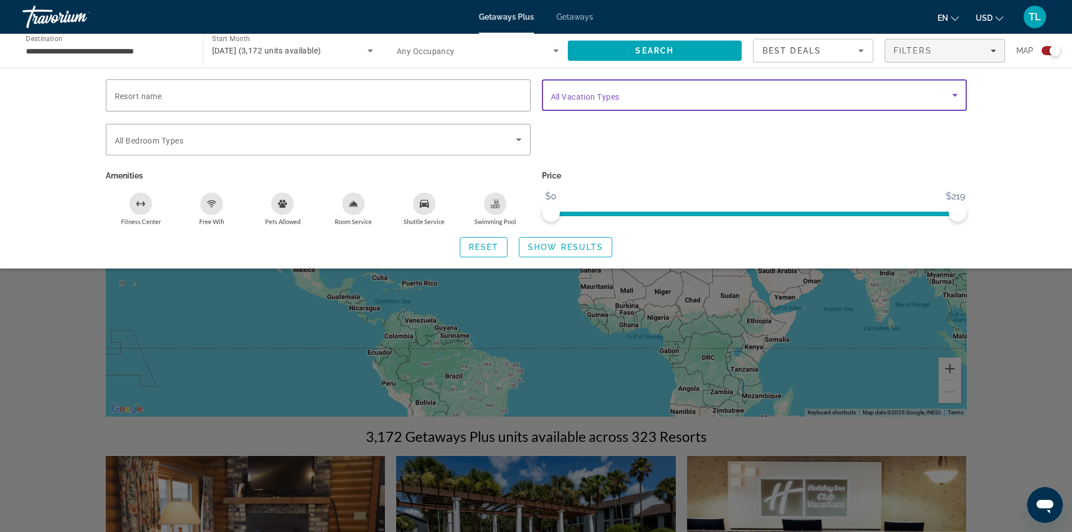
click at [634, 97] on span "Search widget" at bounding box center [751, 95] width 401 height 14
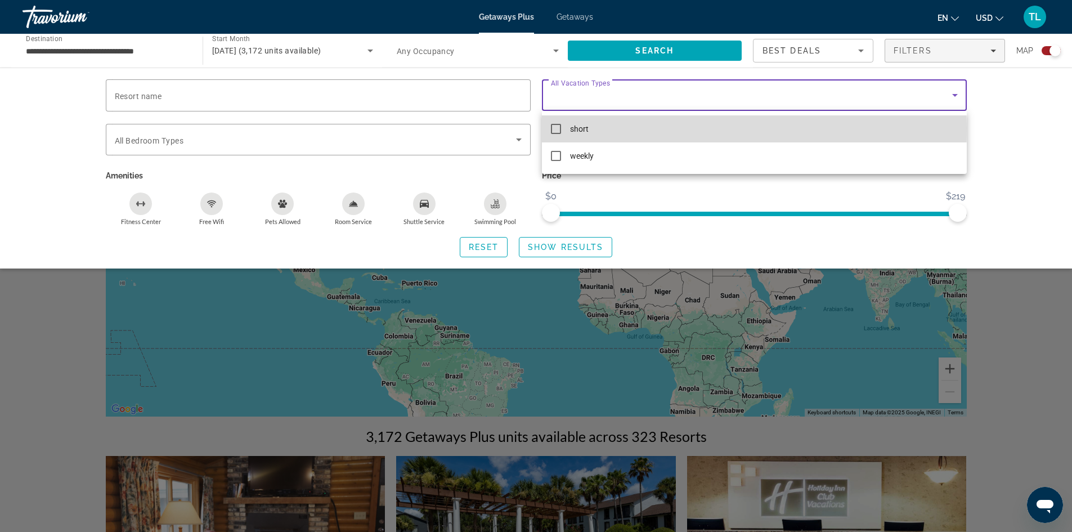
click at [561, 128] on mat-pseudo-checkbox at bounding box center [556, 129] width 10 height 10
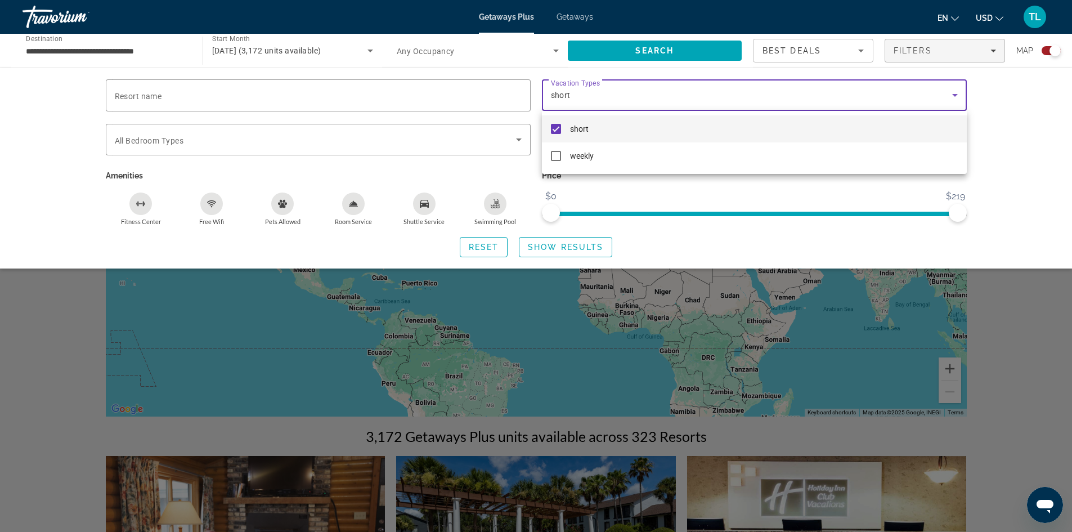
click at [579, 251] on div at bounding box center [536, 266] width 1072 height 532
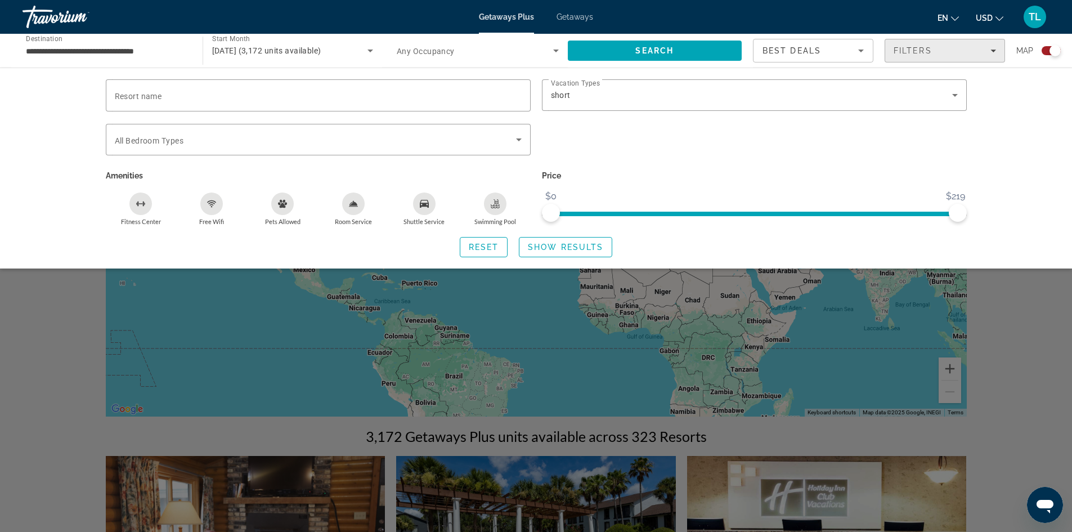
click at [920, 50] on span "Filters" at bounding box center [913, 50] width 38 height 9
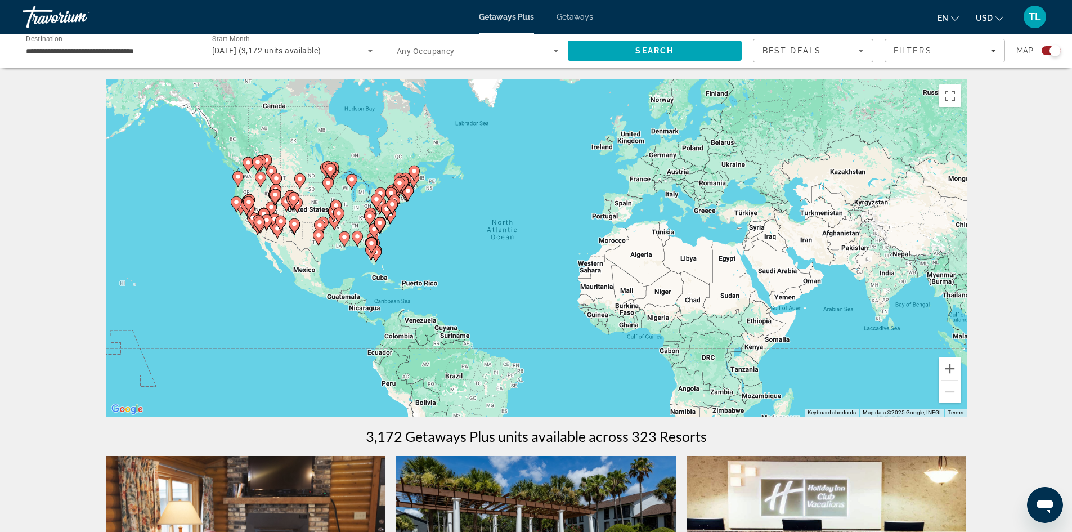
click at [373, 239] on icon "Main content" at bounding box center [371, 245] width 10 height 15
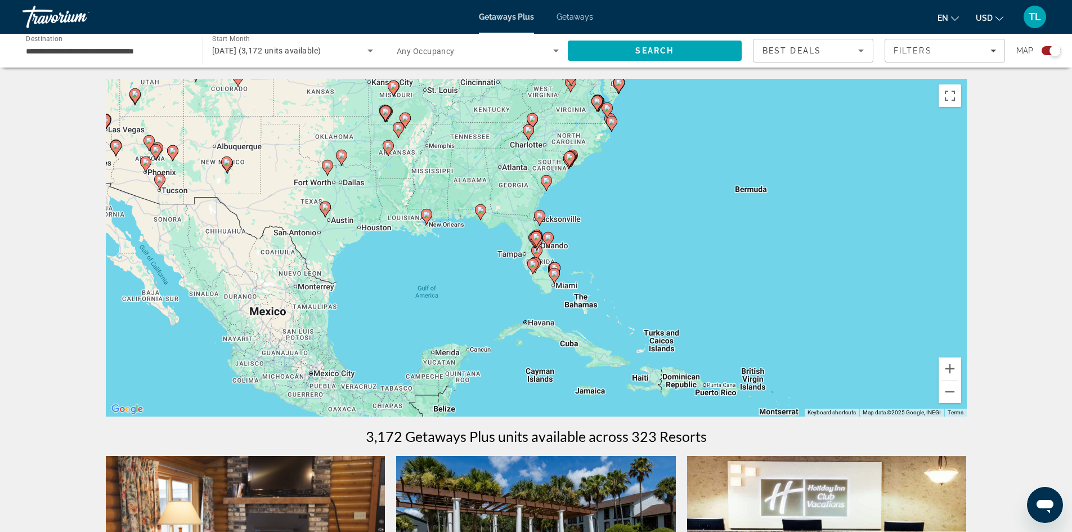
click at [548, 243] on icon "Main content" at bounding box center [548, 239] width 10 height 15
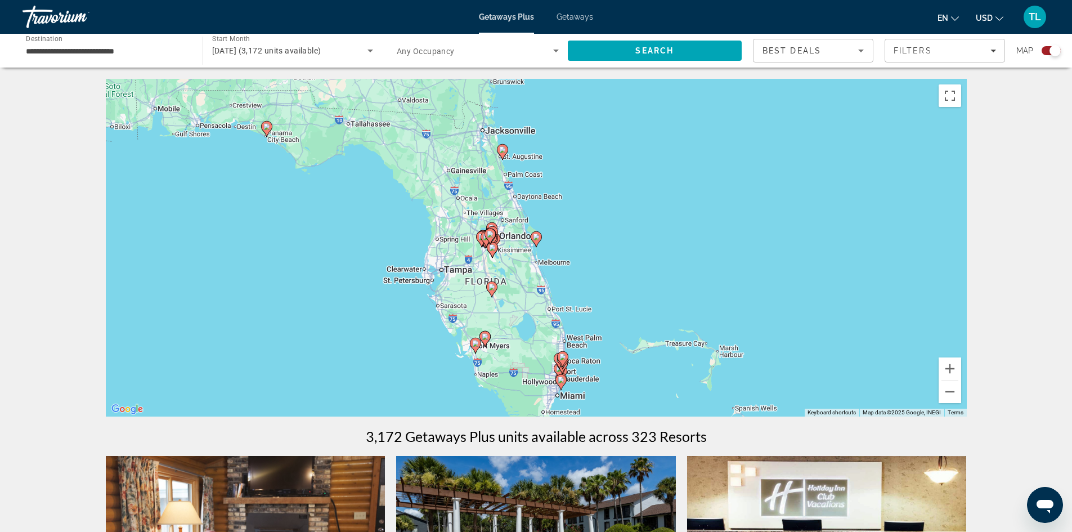
click at [548, 244] on div "To navigate, press the arrow keys. To activate drag with keyboard, press Alt + …" at bounding box center [536, 248] width 861 height 338
click at [487, 249] on gmp-advanced-marker "Main content" at bounding box center [492, 249] width 11 height 17
type input "**********"
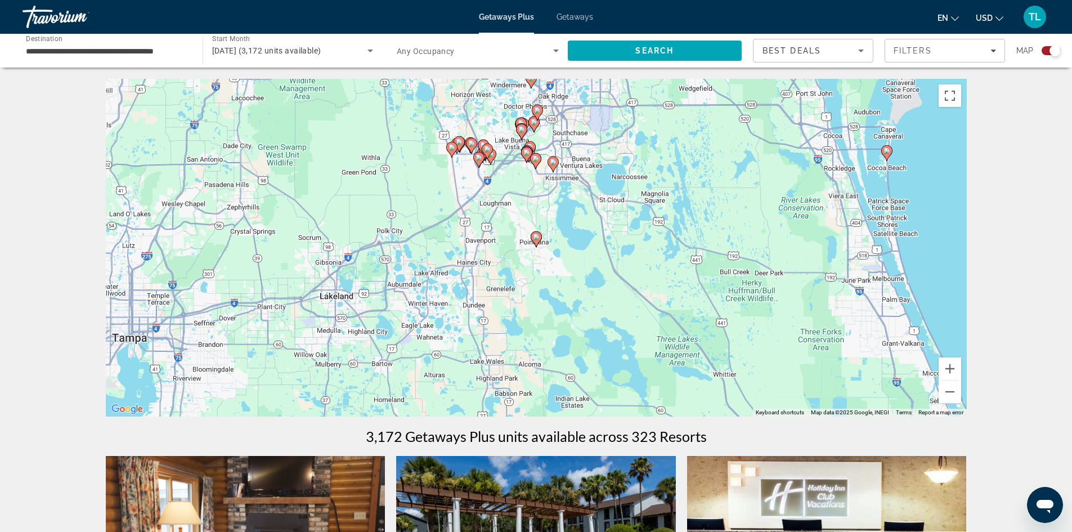
click at [528, 211] on div "To navigate, press the arrow keys. To activate drag with keyboard, press Alt + …" at bounding box center [536, 248] width 861 height 338
click at [527, 167] on div "To activate drag with keyboard, press Alt + Enter. Once in keyboard drag state,…" at bounding box center [536, 248] width 861 height 338
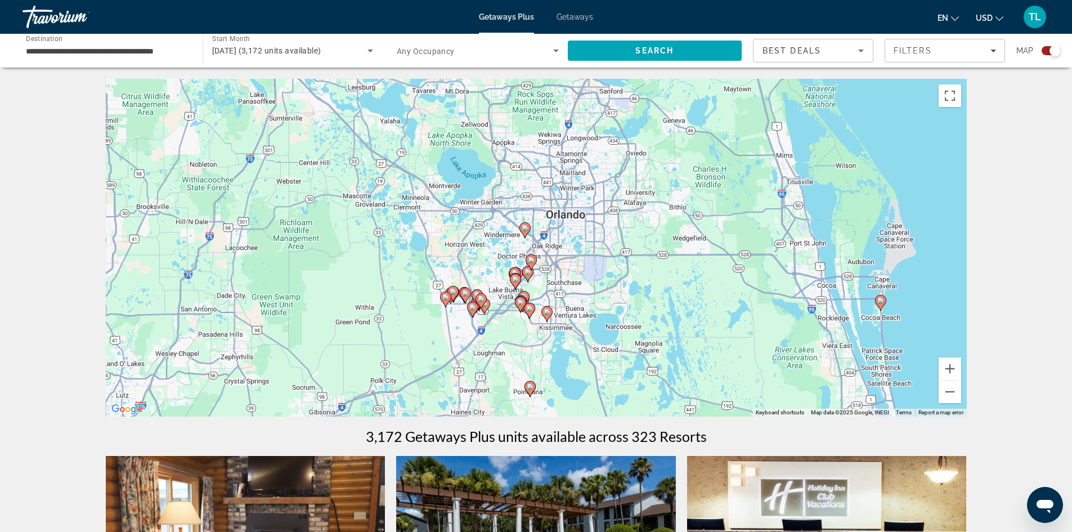
drag, startPoint x: 630, startPoint y: 174, endPoint x: 624, endPoint y: 328, distance: 154.4
click at [624, 328] on div "To activate drag with keyboard, press Alt + Enter. Once in keyboard drag state,…" at bounding box center [536, 248] width 861 height 338
click at [962, 369] on div "To activate drag with keyboard, press Alt + Enter. Once in keyboard drag state,…" at bounding box center [536, 248] width 861 height 338
click at [962, 371] on div "To activate drag with keyboard, press Alt + Enter. Once in keyboard drag state,…" at bounding box center [536, 248] width 861 height 338
click at [955, 371] on button "Zoom in" at bounding box center [950, 368] width 23 height 23
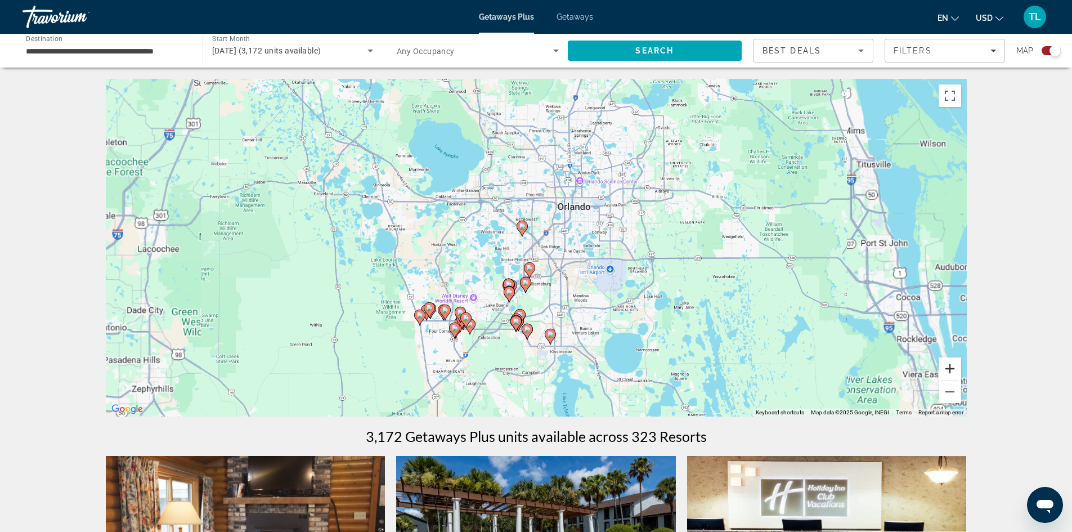
click at [955, 371] on button "Zoom in" at bounding box center [950, 368] width 23 height 23
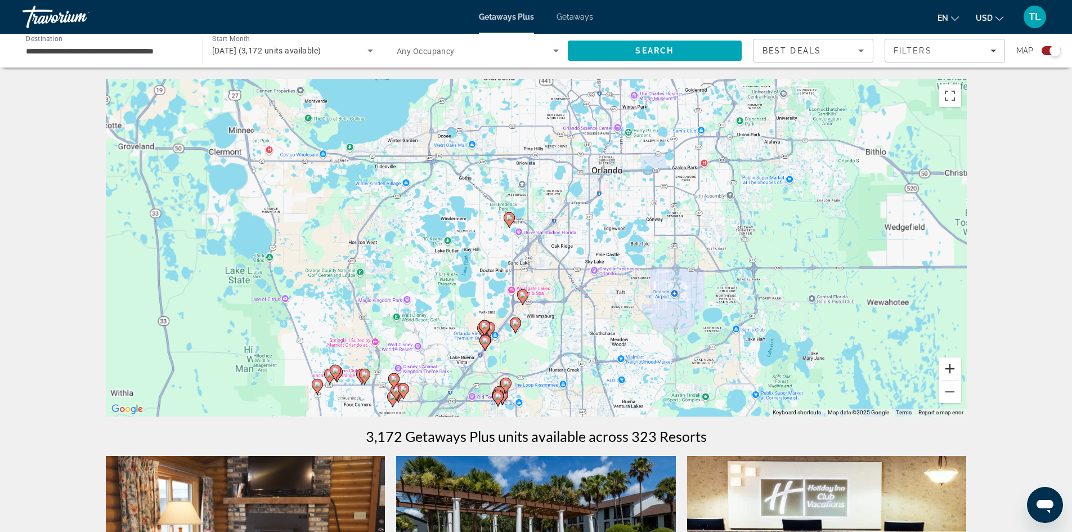
click at [955, 371] on button "Zoom in" at bounding box center [950, 368] width 23 height 23
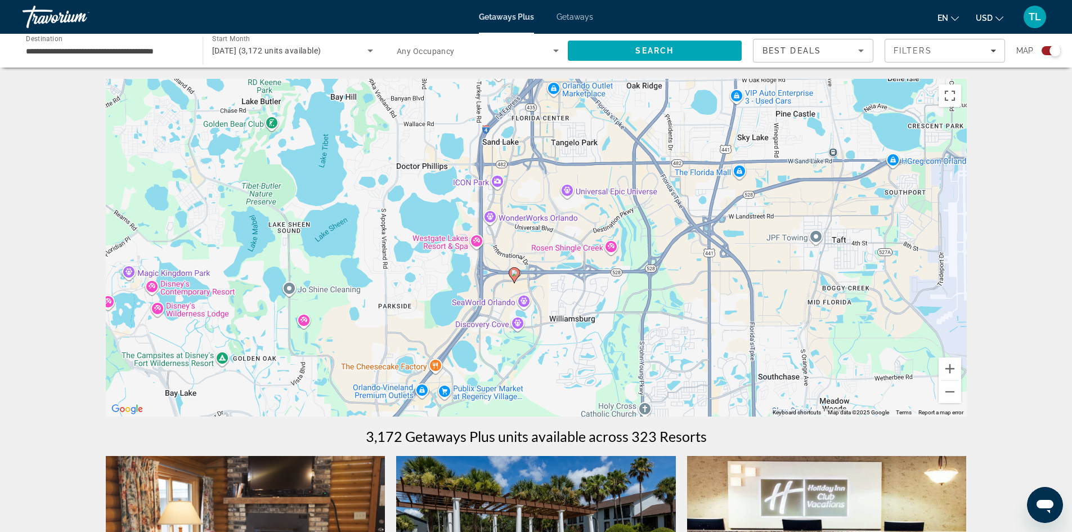
drag, startPoint x: 628, startPoint y: 393, endPoint x: 650, endPoint y: 237, distance: 158.0
click at [650, 237] on div "To activate drag with keyboard, press Alt + Enter. Once in keyboard drag state,…" at bounding box center [536, 248] width 861 height 338
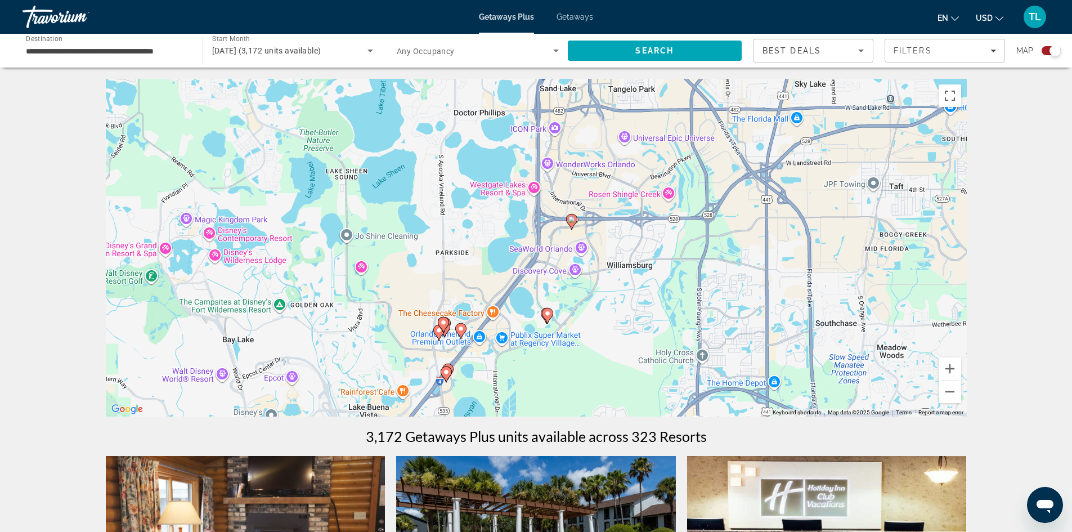
drag, startPoint x: 568, startPoint y: 315, endPoint x: 626, endPoint y: 261, distance: 79.6
click at [626, 261] on div "To activate drag with keyboard, press Alt + Enter. Once in keyboard drag state,…" at bounding box center [536, 248] width 861 height 338
click at [459, 329] on image "Main content" at bounding box center [461, 328] width 7 height 7
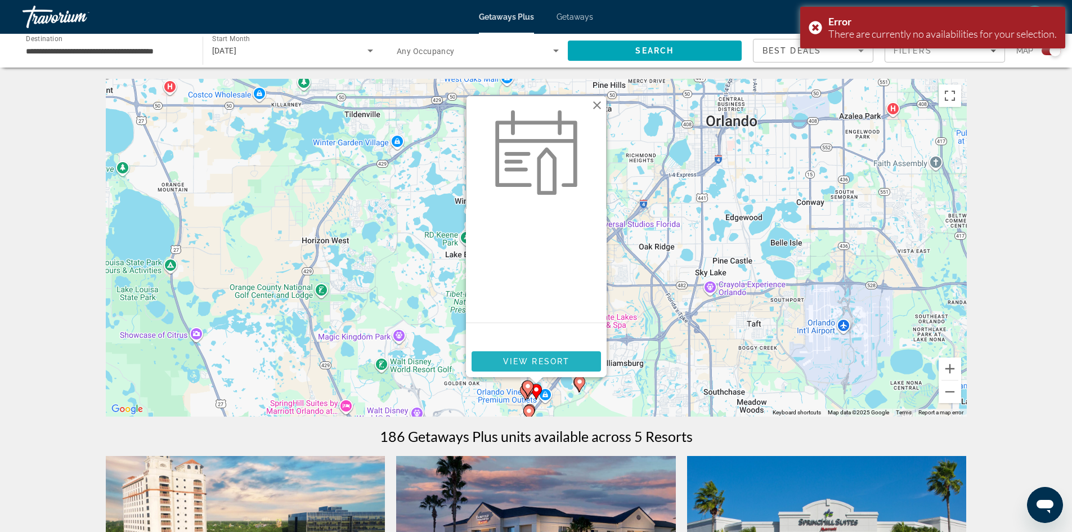
click at [567, 362] on span "View Resort" at bounding box center [536, 361] width 66 height 9
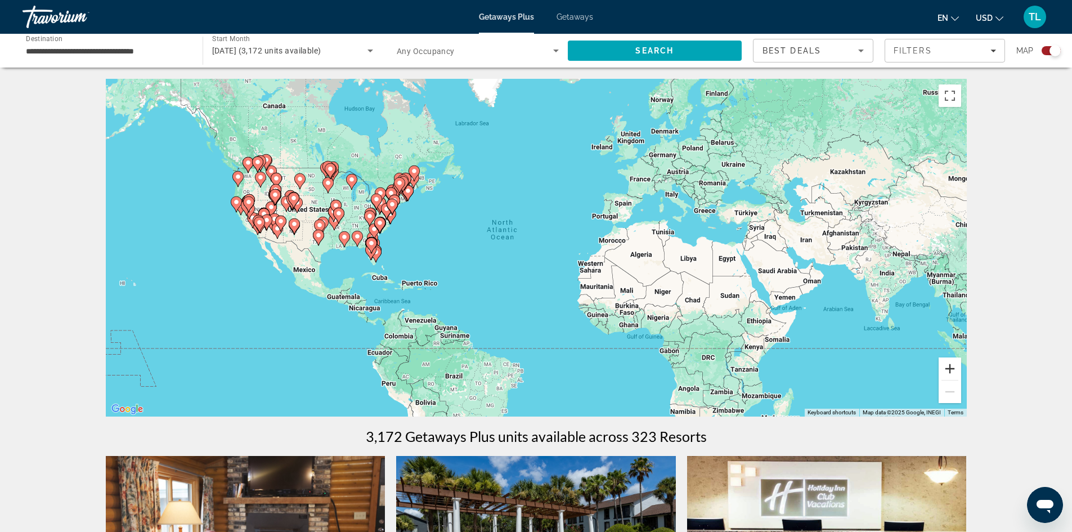
click at [952, 367] on button "Zoom in" at bounding box center [950, 368] width 23 height 23
click at [952, 366] on button "Zoom in" at bounding box center [950, 368] width 23 height 23
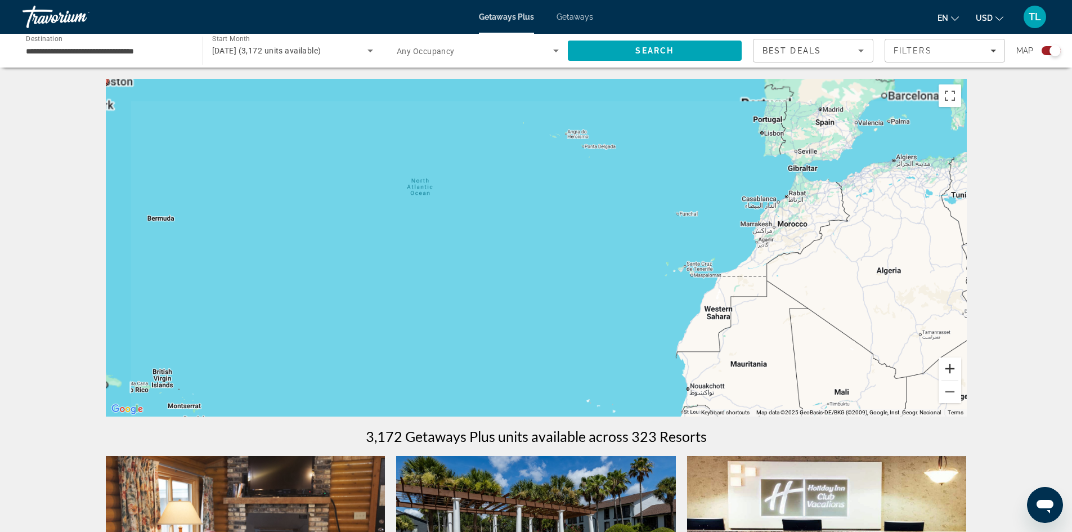
click at [952, 366] on button "Zoom in" at bounding box center [950, 368] width 23 height 23
click at [952, 365] on button "Zoom in" at bounding box center [950, 368] width 23 height 23
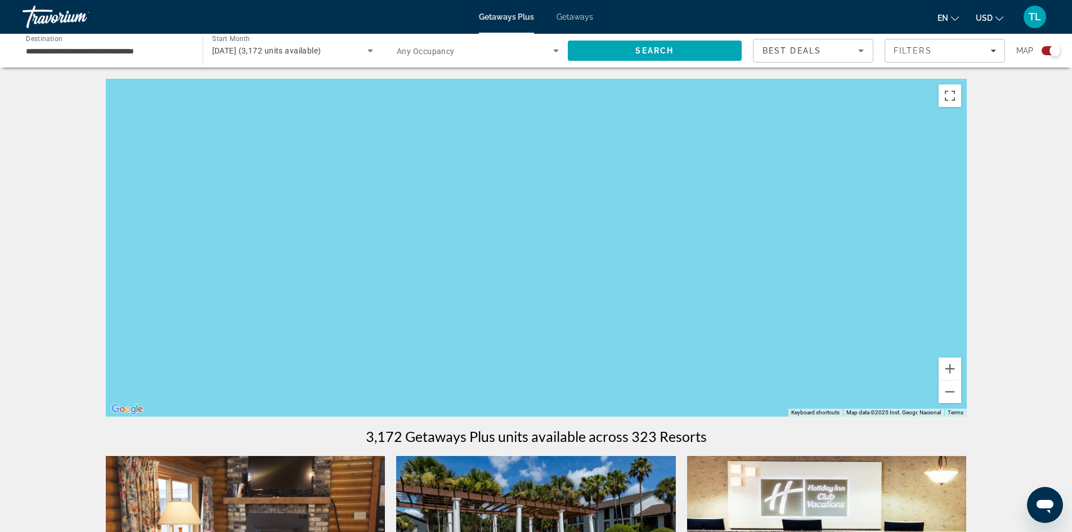
drag, startPoint x: 356, startPoint y: 341, endPoint x: 1080, endPoint y: 254, distance: 729.1
click at [1072, 254] on html "**********" at bounding box center [536, 266] width 1072 height 532
drag, startPoint x: 440, startPoint y: 254, endPoint x: 939, endPoint y: 275, distance: 499.2
click at [939, 275] on div "Main content" at bounding box center [536, 248] width 861 height 338
drag, startPoint x: 341, startPoint y: 335, endPoint x: 996, endPoint y: 311, distance: 655.1
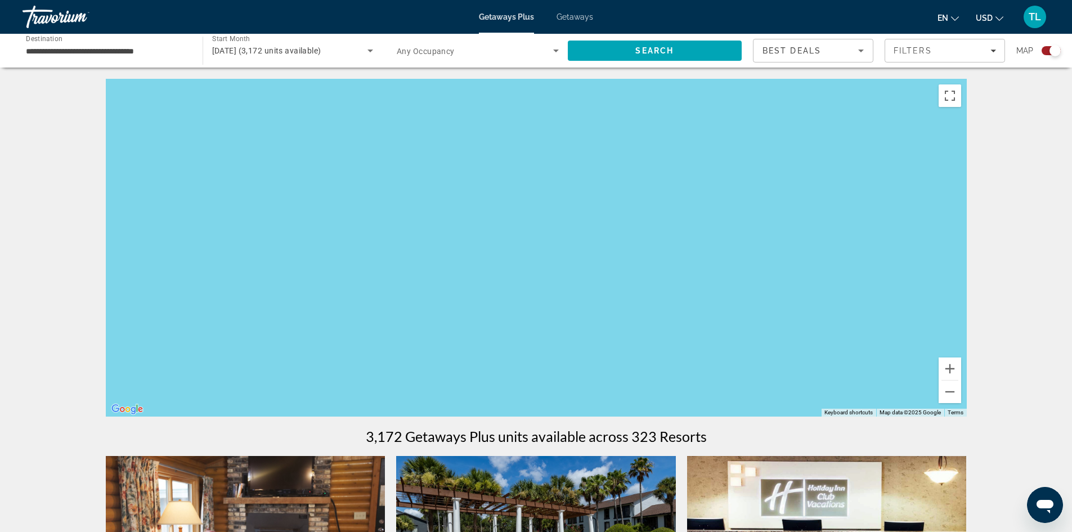
drag, startPoint x: 529, startPoint y: 303, endPoint x: 1017, endPoint y: 357, distance: 491.0
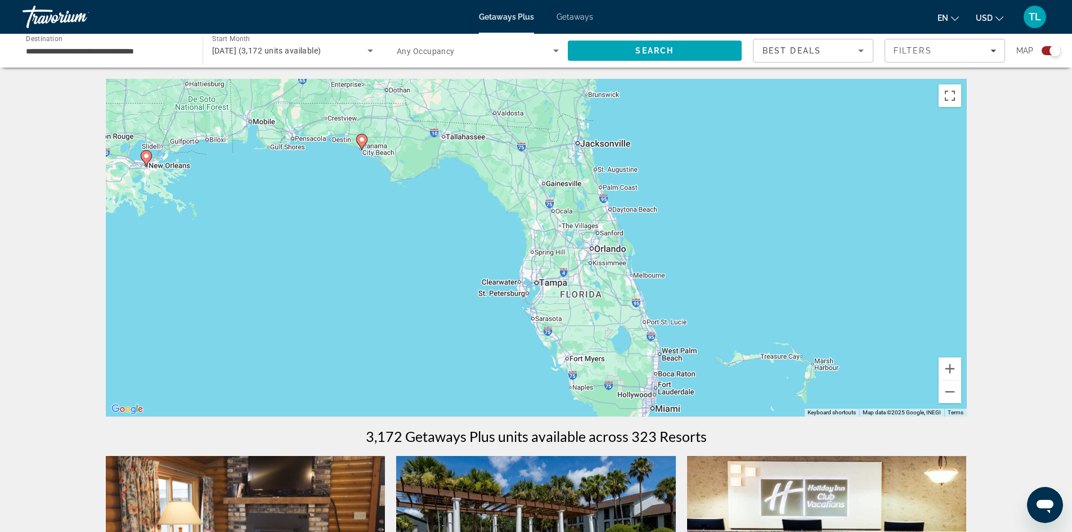
drag, startPoint x: 777, startPoint y: 336, endPoint x: 173, endPoint y: 334, distance: 604.0
click at [173, 334] on div "To activate drag with keyboard, press Alt + Enter. Once in keyboard drag state,…" at bounding box center [536, 248] width 861 height 338
click at [951, 373] on button "Zoom in" at bounding box center [950, 368] width 23 height 23
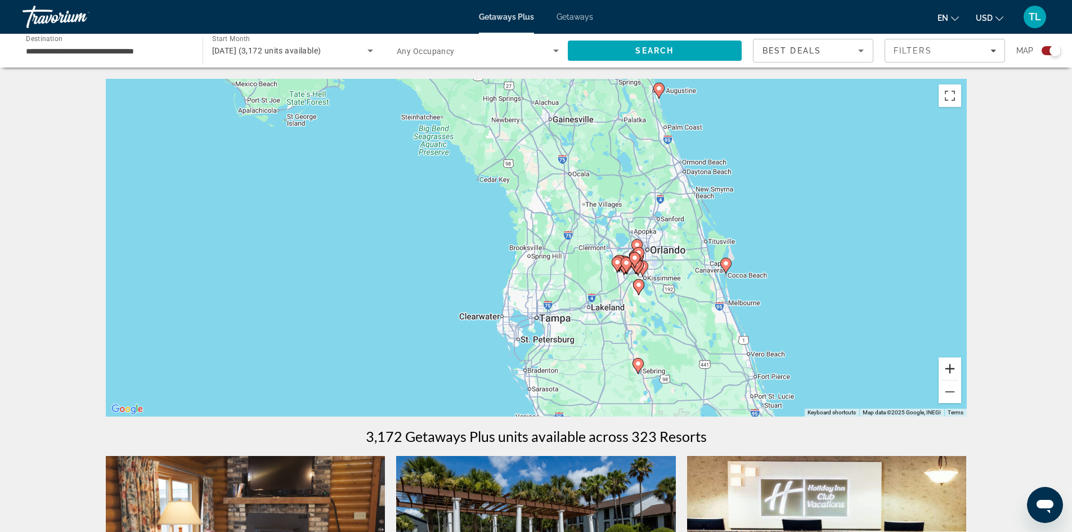
click at [951, 373] on button "Zoom in" at bounding box center [950, 368] width 23 height 23
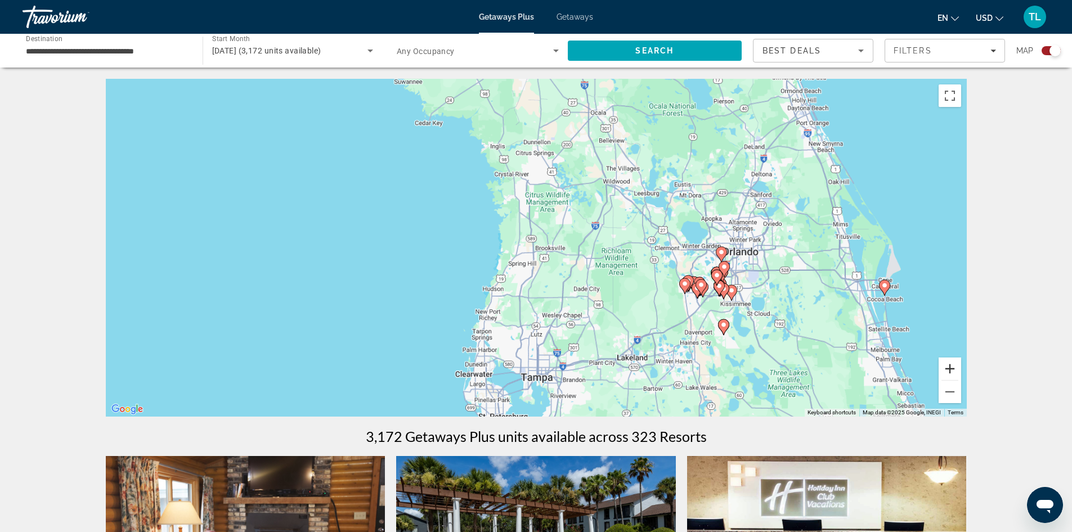
click at [951, 373] on button "Zoom in" at bounding box center [950, 368] width 23 height 23
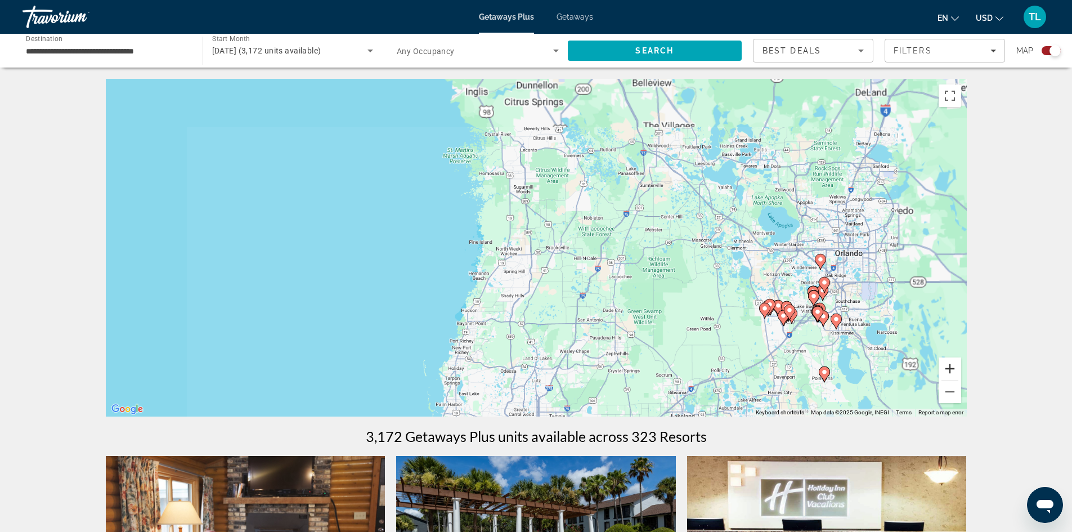
click at [952, 376] on button "Zoom in" at bounding box center [950, 368] width 23 height 23
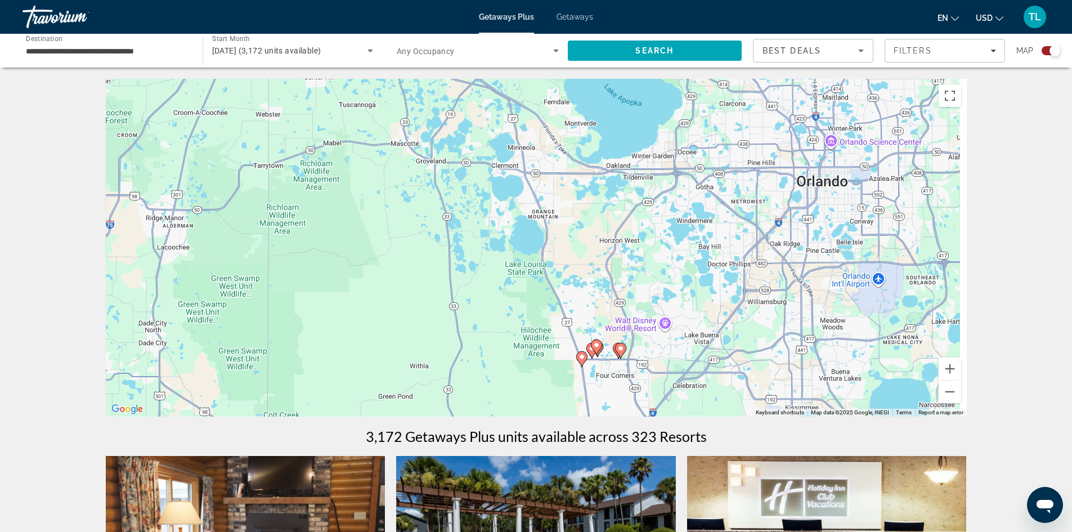
drag, startPoint x: 884, startPoint y: 360, endPoint x: 247, endPoint y: 276, distance: 642.6
click at [247, 276] on div "To activate drag with keyboard, press Alt + Enter. Once in keyboard drag state,…" at bounding box center [536, 248] width 861 height 338
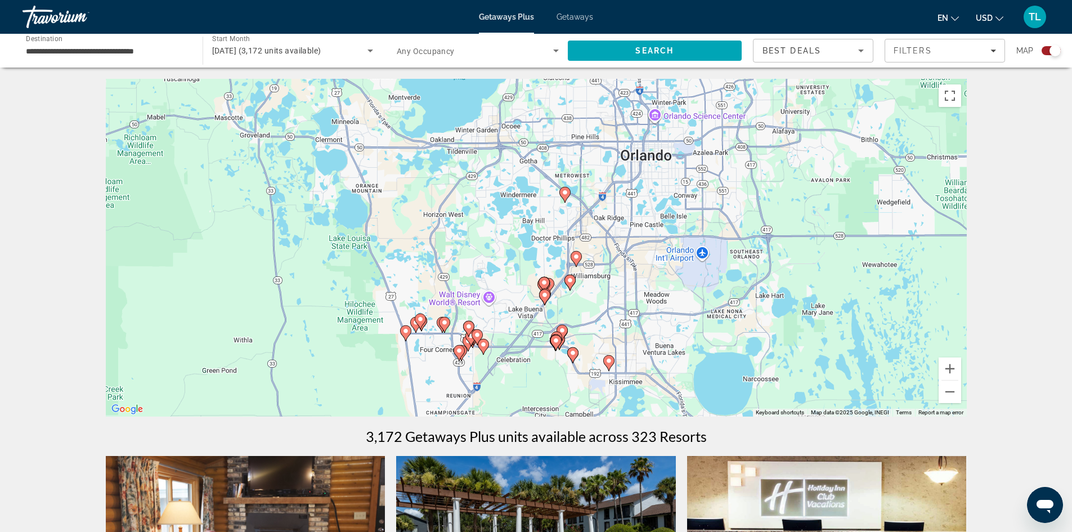
drag, startPoint x: 793, startPoint y: 360, endPoint x: 651, endPoint y: 331, distance: 144.7
click at [651, 331] on div "To activate drag with keyboard, press Alt + Enter. Once in keyboard drag state,…" at bounding box center [536, 248] width 861 height 338
click at [949, 369] on button "Zoom in" at bounding box center [950, 368] width 23 height 23
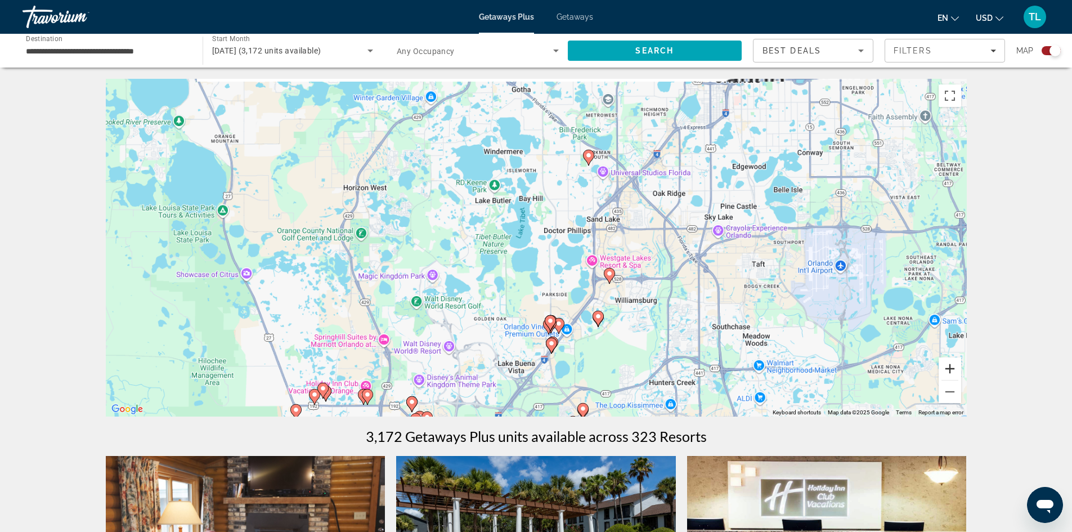
click at [949, 369] on button "Zoom in" at bounding box center [950, 368] width 23 height 23
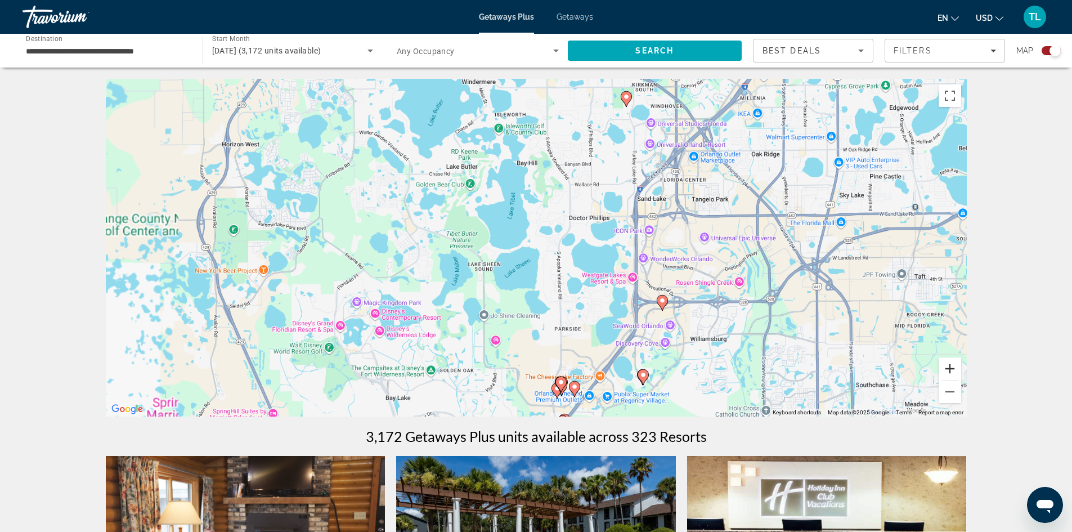
click at [949, 369] on button "Zoom in" at bounding box center [950, 368] width 23 height 23
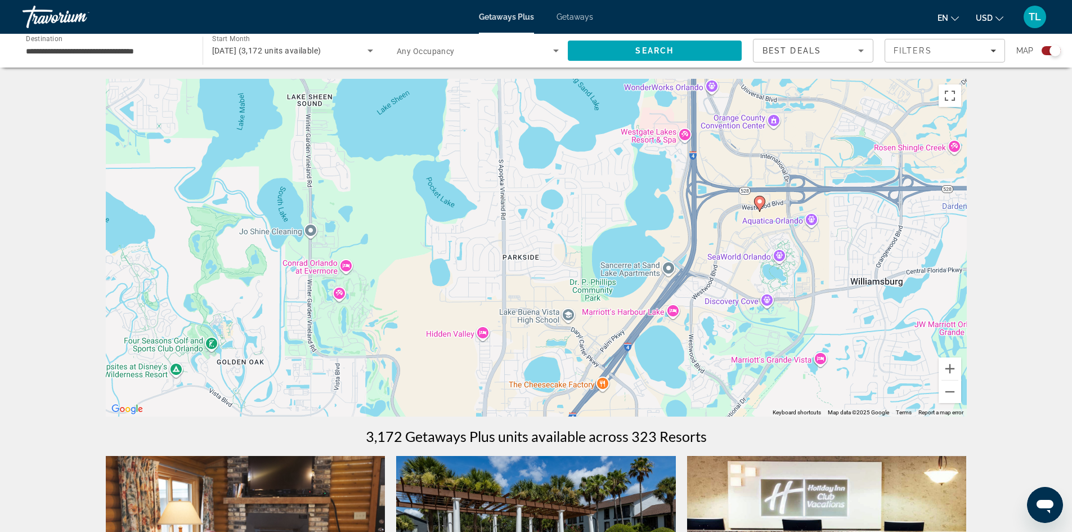
drag, startPoint x: 833, startPoint y: 395, endPoint x: 738, endPoint y: 195, distance: 221.3
click at [738, 195] on div "To activate drag with keyboard, press Alt + Enter. Once in keyboard drag state,…" at bounding box center [536, 248] width 861 height 338
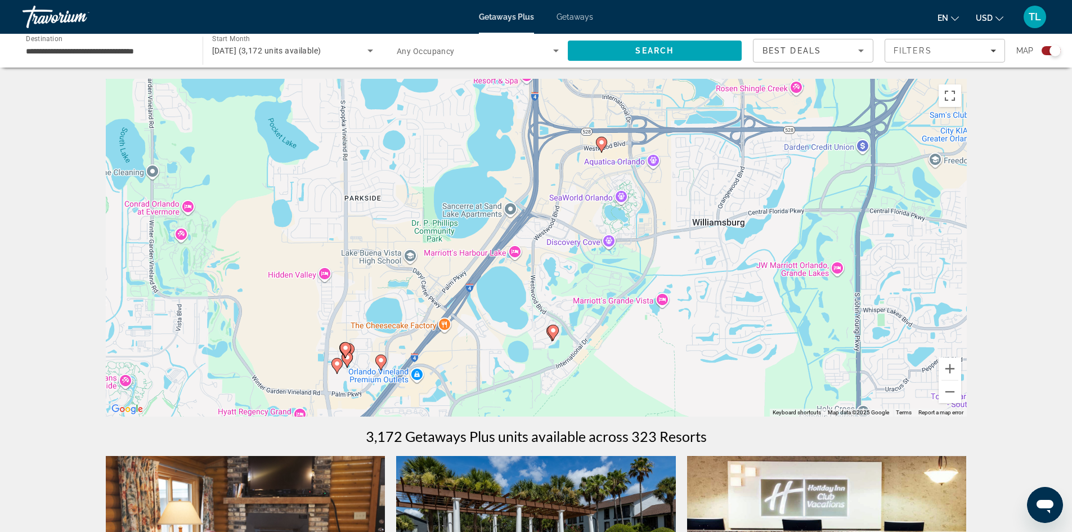
drag, startPoint x: 899, startPoint y: 295, endPoint x: 757, endPoint y: 239, distance: 152.4
click at [757, 239] on div "To activate drag with keyboard, press Alt + Enter. Once in keyboard drag state,…" at bounding box center [536, 248] width 861 height 338
click at [554, 332] on image "Main content" at bounding box center [553, 330] width 7 height 7
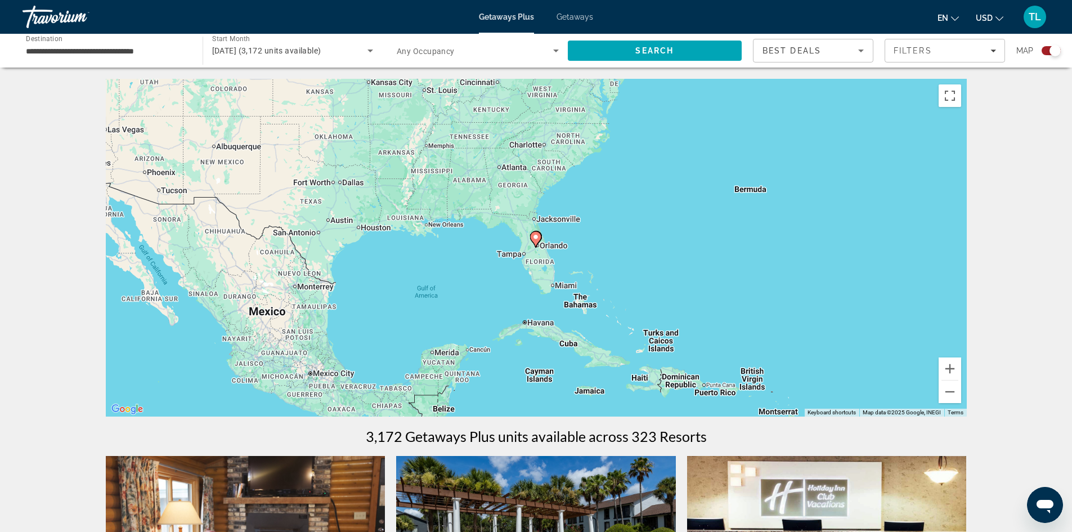
click at [536, 240] on image "Main content" at bounding box center [536, 237] width 7 height 7
click at [536, 240] on image "Main content" at bounding box center [536, 238] width 7 height 7
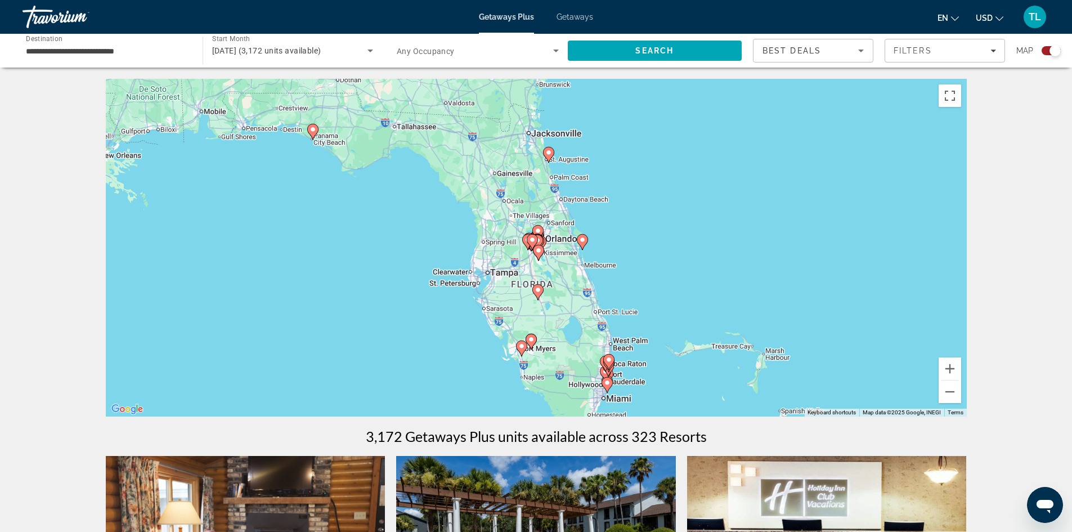
click at [536, 240] on icon "Main content" at bounding box center [532, 242] width 10 height 15
type input "**********"
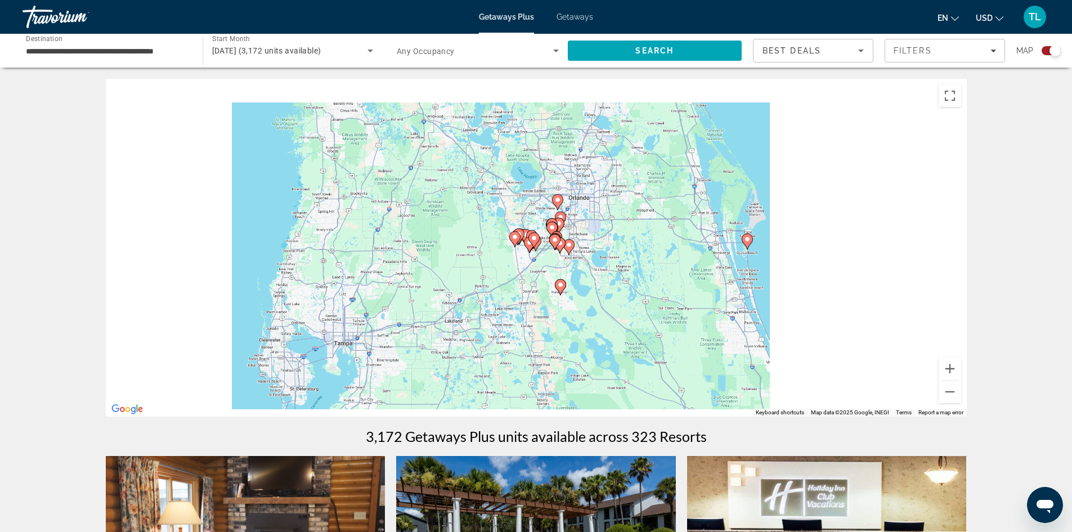
click at [536, 240] on image "Main content" at bounding box center [534, 238] width 7 height 7
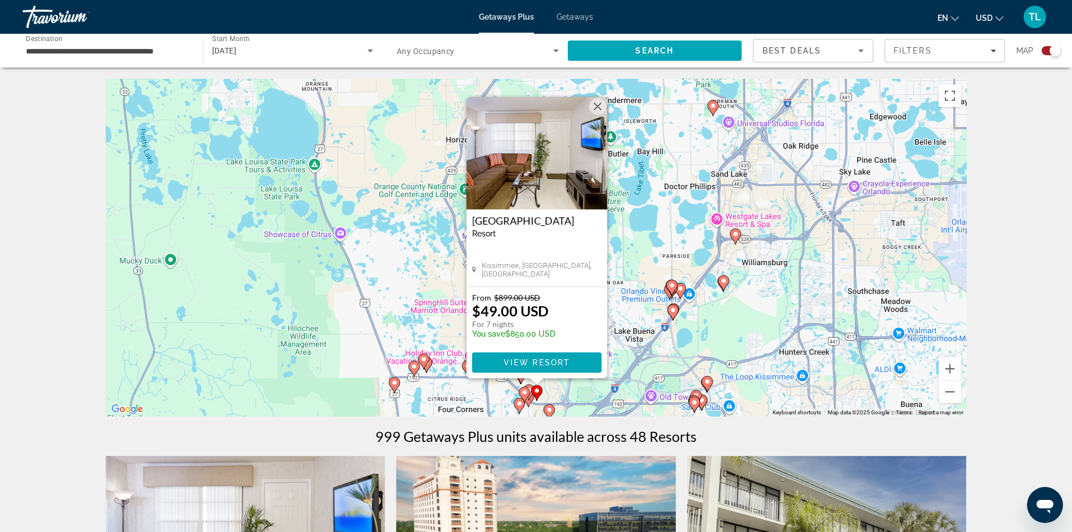
click at [754, 306] on div "To activate drag with keyboard, press Alt + Enter. Once in keyboard drag state,…" at bounding box center [536, 248] width 861 height 338
click at [601, 113] on button "Close" at bounding box center [597, 106] width 17 height 17
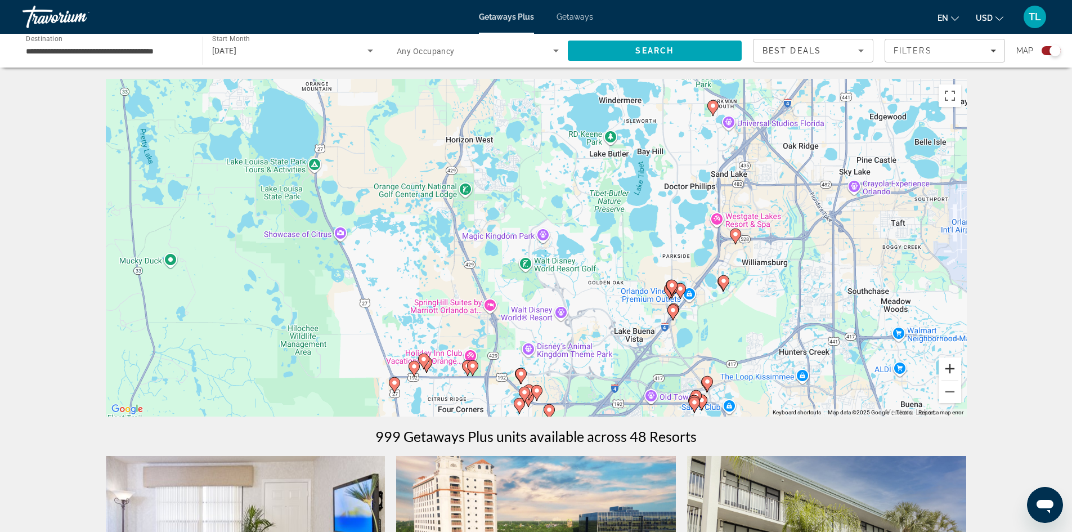
click at [951, 368] on button "Zoom in" at bounding box center [950, 368] width 23 height 23
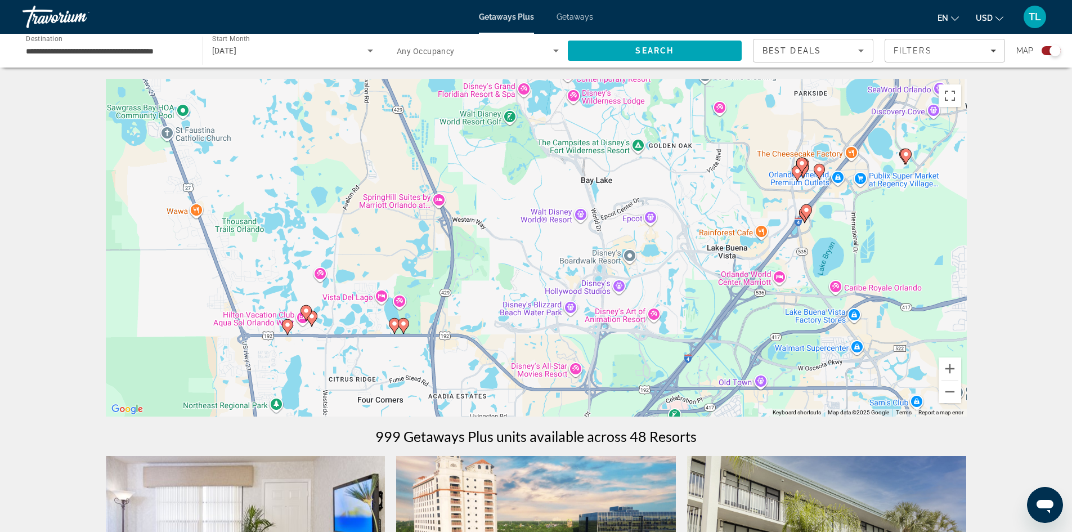
drag, startPoint x: 773, startPoint y: 384, endPoint x: 768, endPoint y: 208, distance: 175.7
click at [768, 208] on div "To activate drag with keyboard, press Alt + Enter. Once in keyboard drag state,…" at bounding box center [536, 248] width 861 height 338
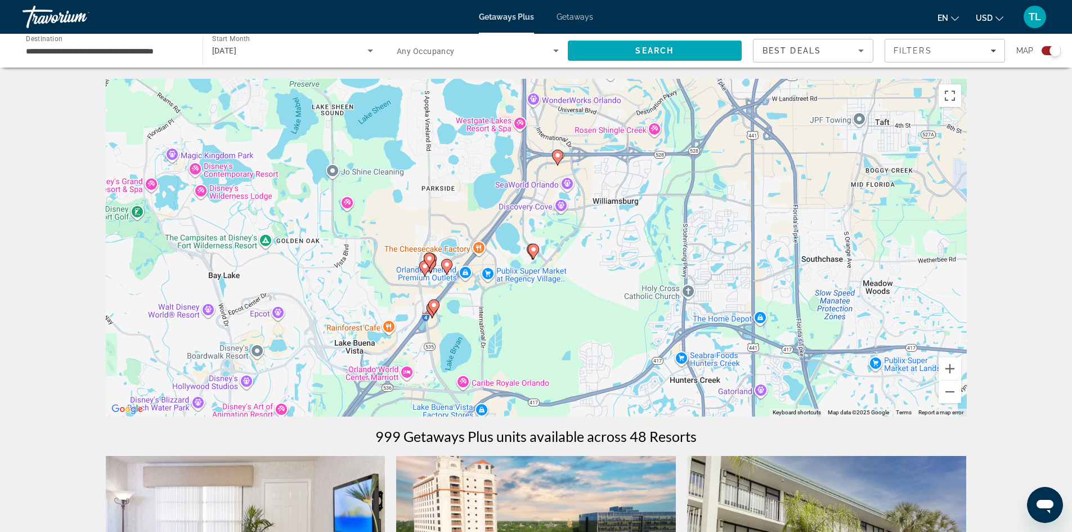
drag, startPoint x: 690, startPoint y: 328, endPoint x: 316, endPoint y: 422, distance: 385.4
click at [958, 372] on button "Zoom in" at bounding box center [950, 368] width 23 height 23
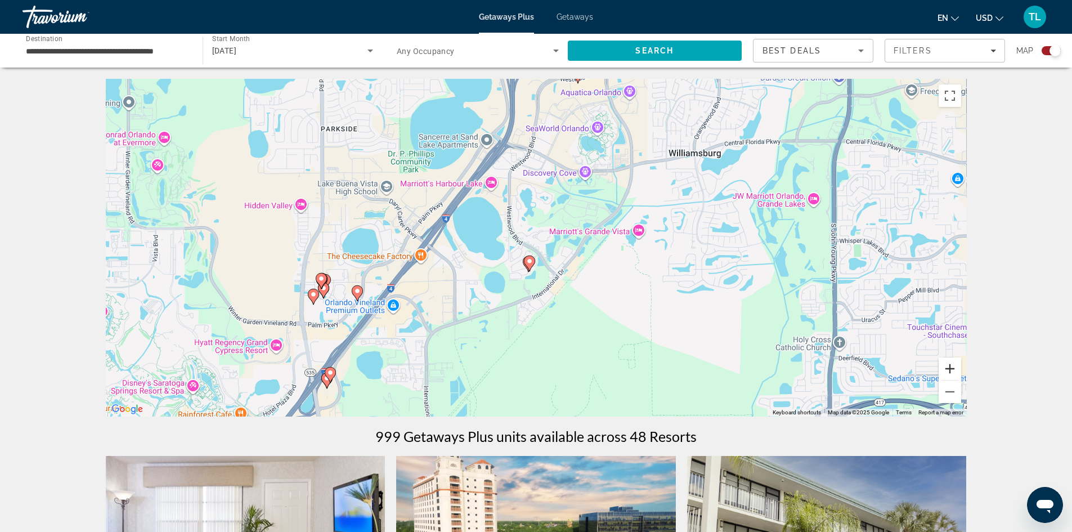
click at [958, 372] on button "Zoom in" at bounding box center [950, 368] width 23 height 23
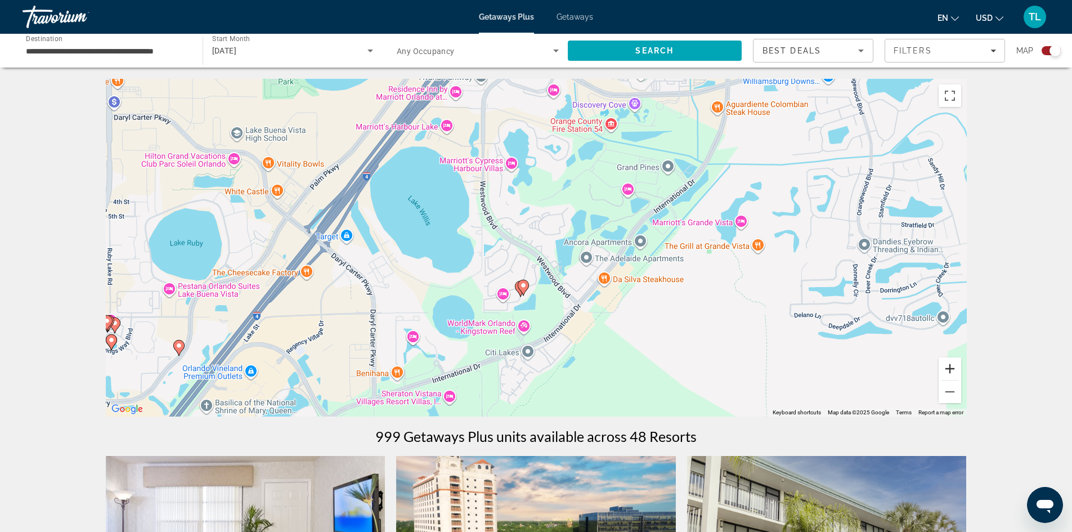
click at [958, 372] on button "Zoom in" at bounding box center [950, 368] width 23 height 23
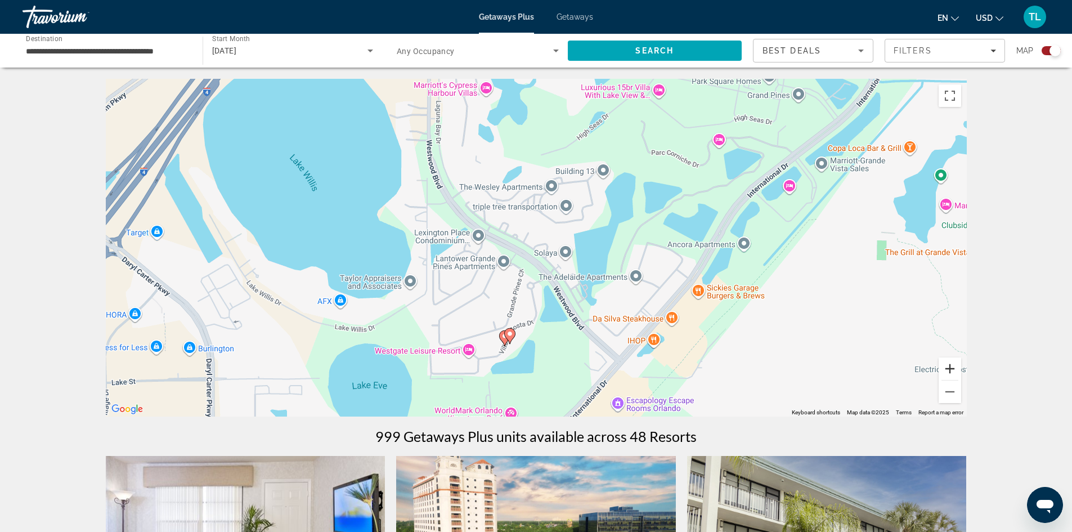
click at [958, 372] on button "Zoom in" at bounding box center [950, 368] width 23 height 23
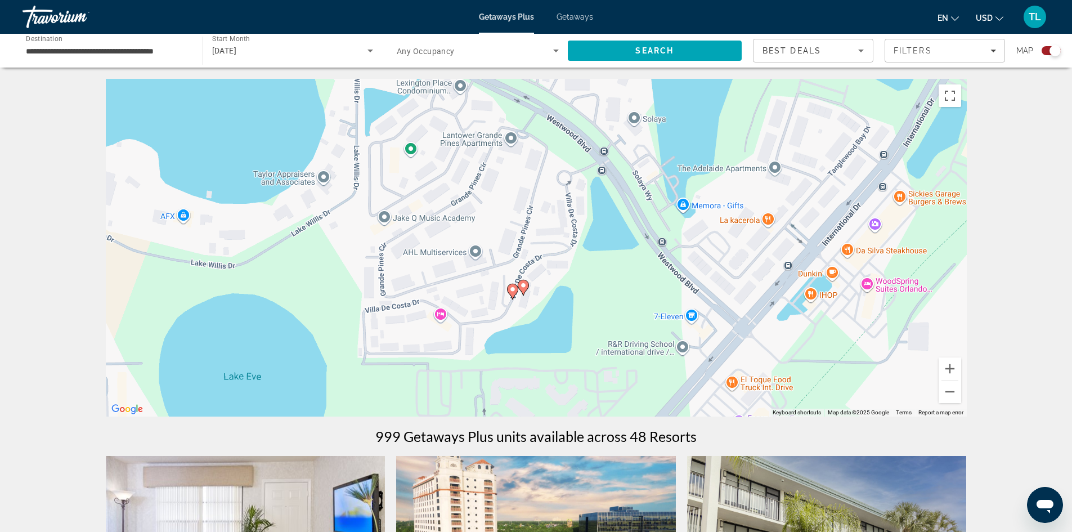
drag, startPoint x: 659, startPoint y: 390, endPoint x: 700, endPoint y: 234, distance: 161.8
click at [700, 234] on div "To activate drag with keyboard, press Alt + Enter. Once in keyboard drag state,…" at bounding box center [536, 248] width 861 height 338
click at [525, 285] on image "Main content" at bounding box center [523, 285] width 7 height 7
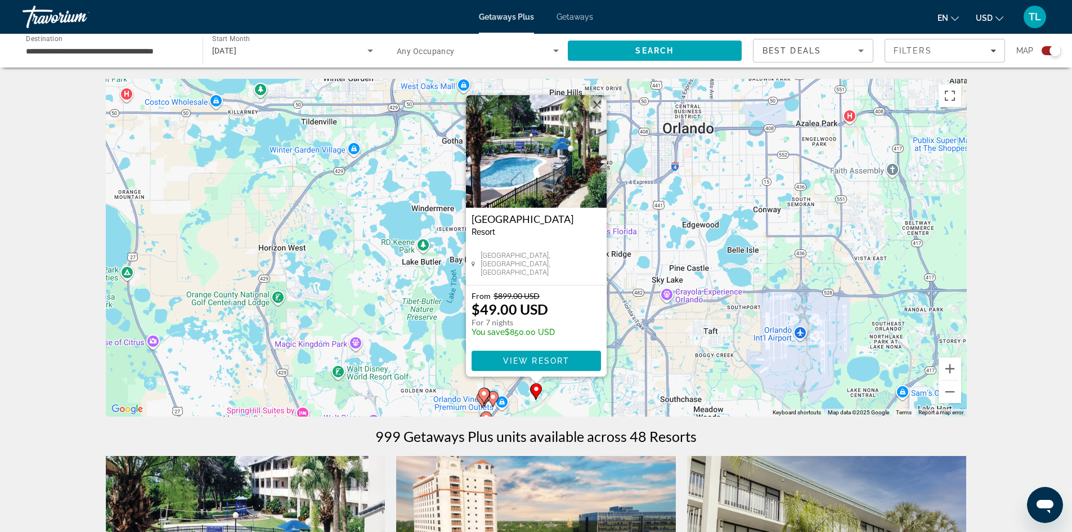
click at [419, 364] on div "To activate drag with keyboard, press Alt + Enter. Once in keyboard drag state,…" at bounding box center [536, 248] width 861 height 338
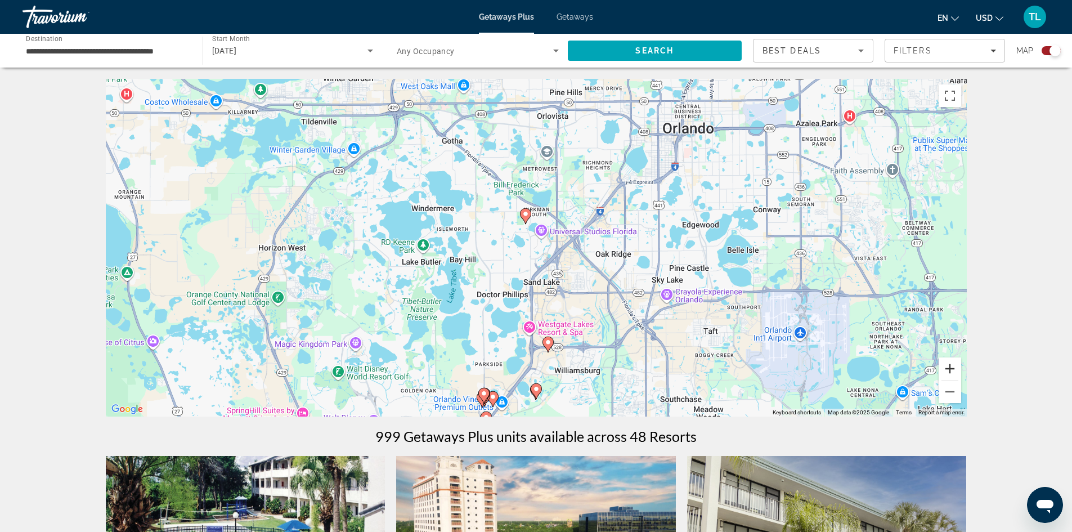
click at [954, 368] on button "Zoom in" at bounding box center [950, 368] width 23 height 23
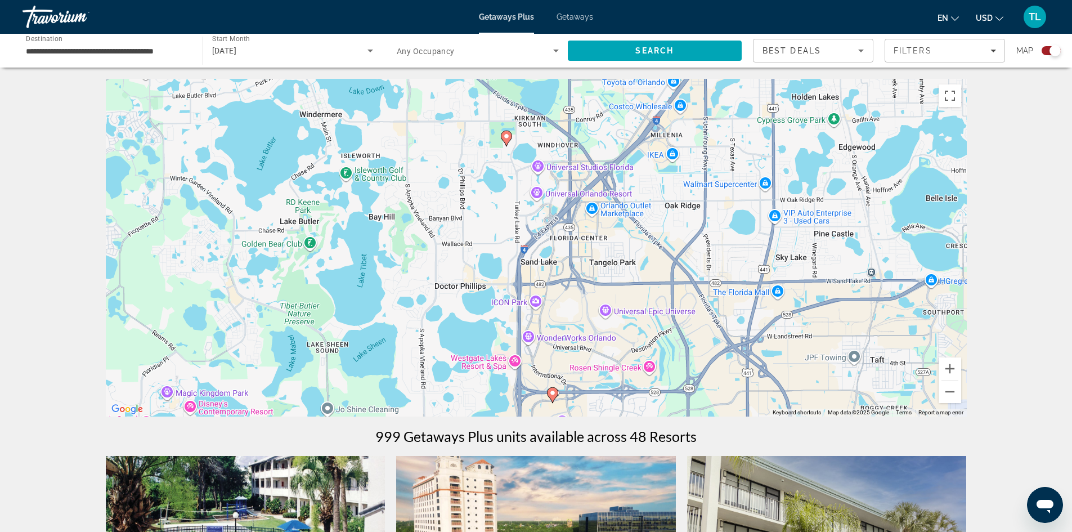
drag, startPoint x: 665, startPoint y: 380, endPoint x: 657, endPoint y: 324, distance: 56.3
click at [657, 324] on div "To activate drag with keyboard, press Alt + Enter. Once in keyboard drag state,…" at bounding box center [536, 248] width 861 height 338
click at [507, 136] on image "Main content" at bounding box center [506, 136] width 7 height 7
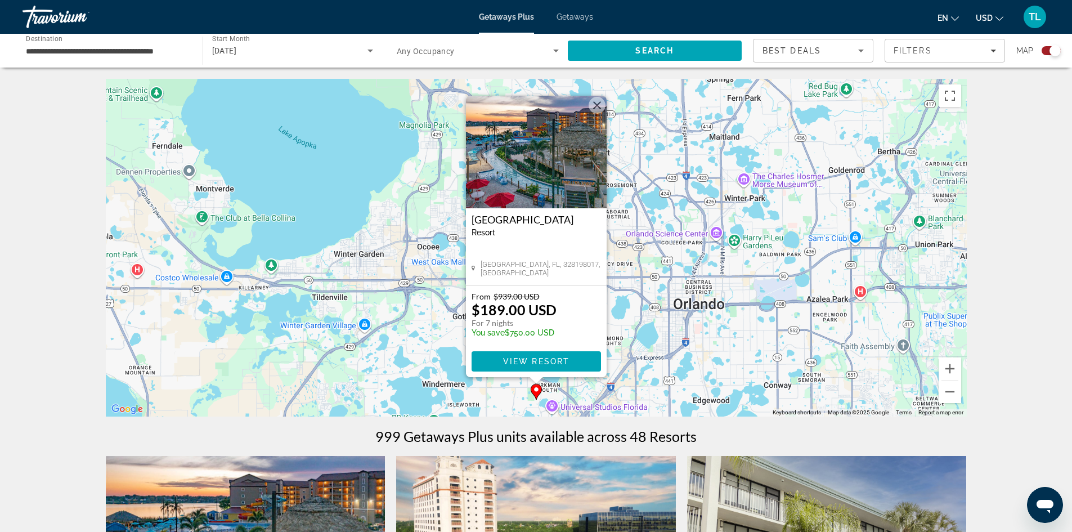
click at [596, 106] on button "Close" at bounding box center [597, 105] width 17 height 17
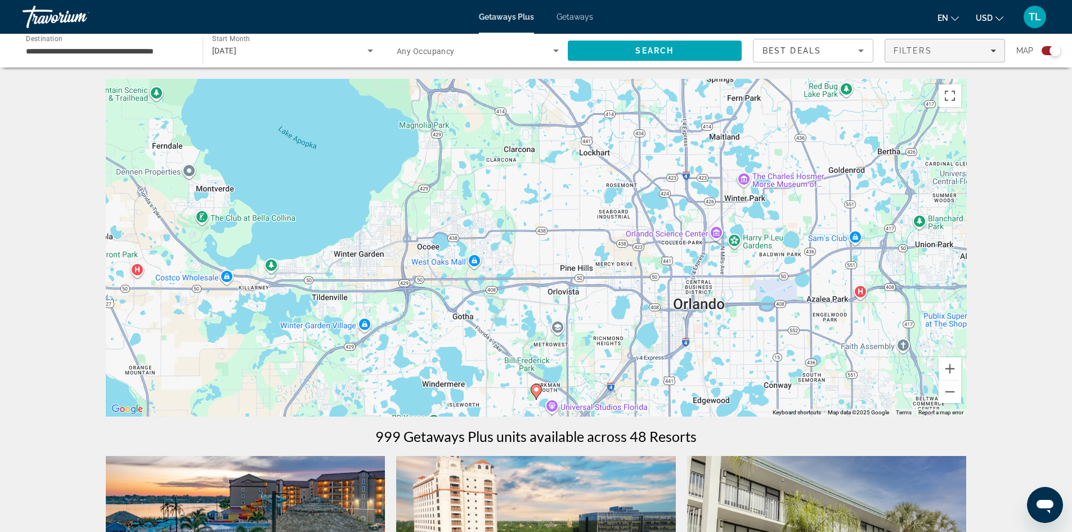
click at [932, 52] on span "Filters" at bounding box center [913, 50] width 38 height 9
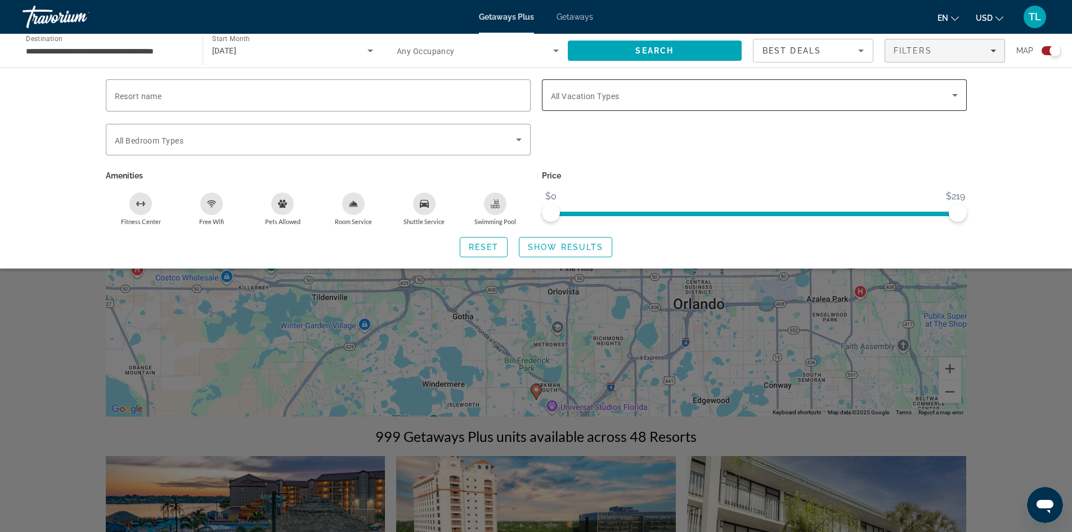
click at [679, 95] on span "Search widget" at bounding box center [751, 95] width 401 height 14
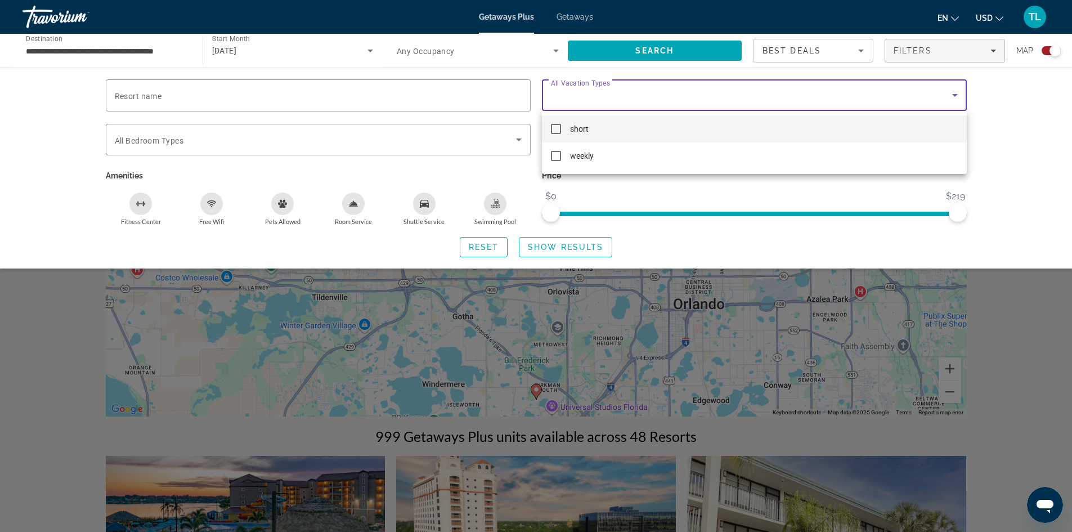
click at [572, 130] on span "short" at bounding box center [579, 129] width 19 height 14
click at [562, 248] on div at bounding box center [536, 266] width 1072 height 532
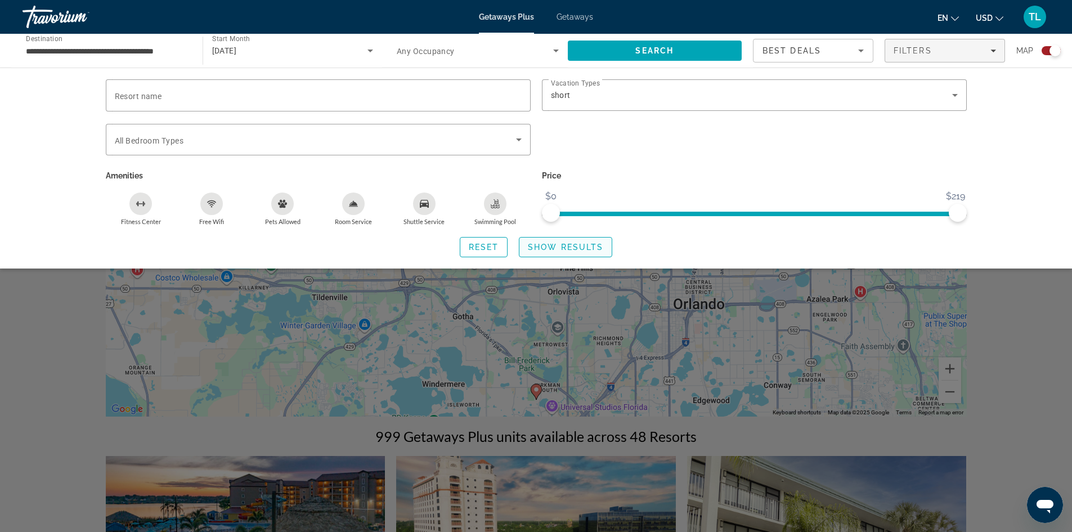
click at [572, 247] on span "Show Results" at bounding box center [565, 247] width 75 height 9
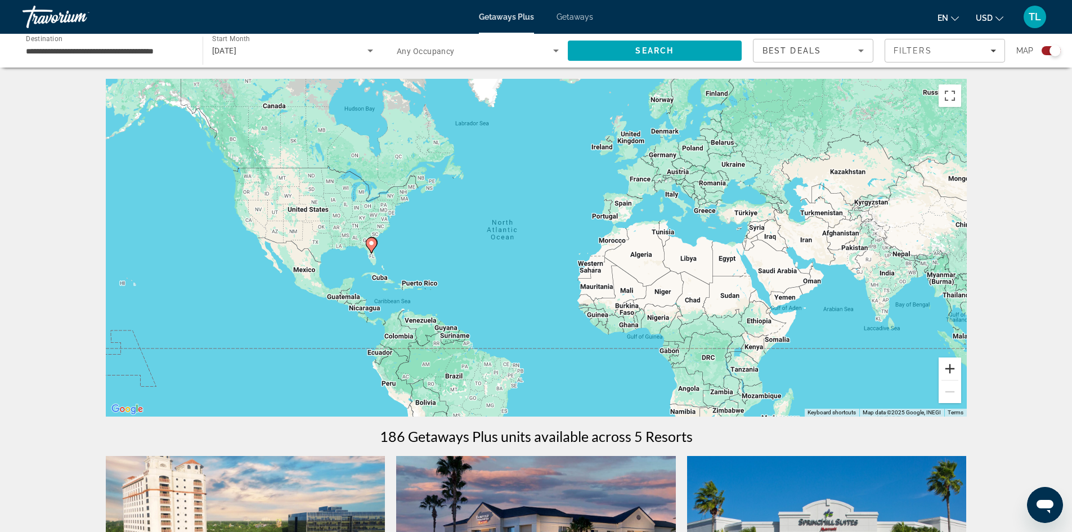
click at [951, 368] on button "Zoom in" at bounding box center [950, 368] width 23 height 23
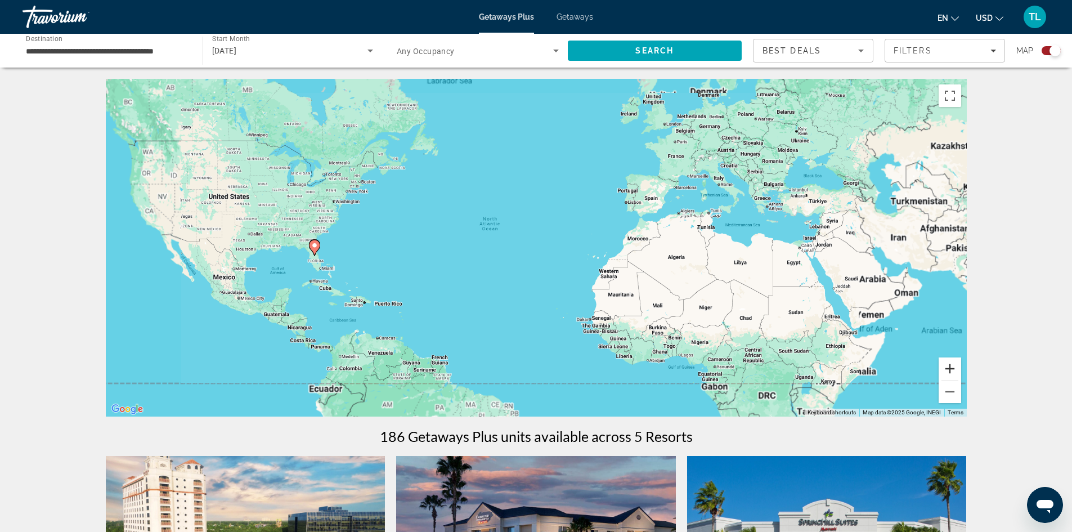
click at [951, 368] on button "Zoom in" at bounding box center [950, 368] width 23 height 23
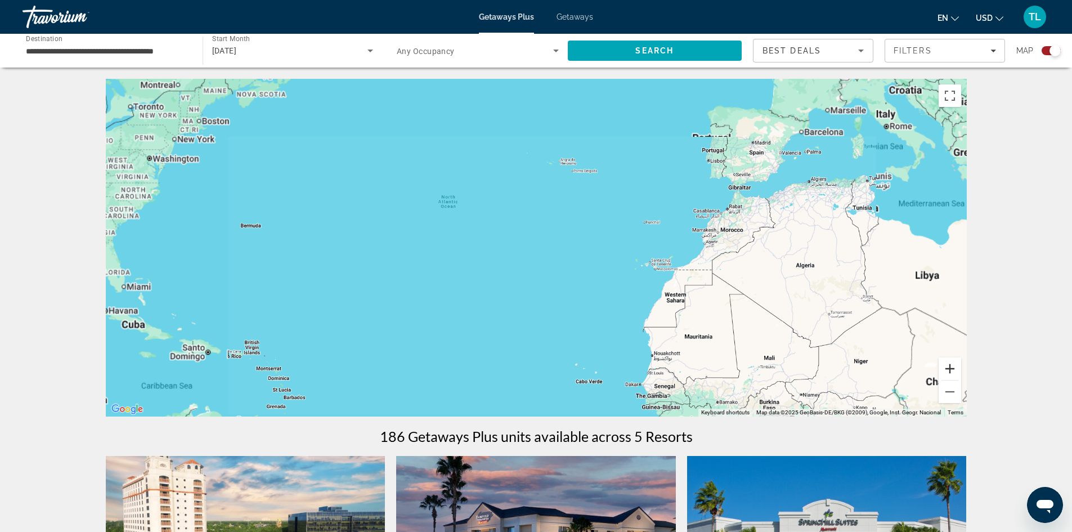
click at [951, 368] on button "Zoom in" at bounding box center [950, 368] width 23 height 23
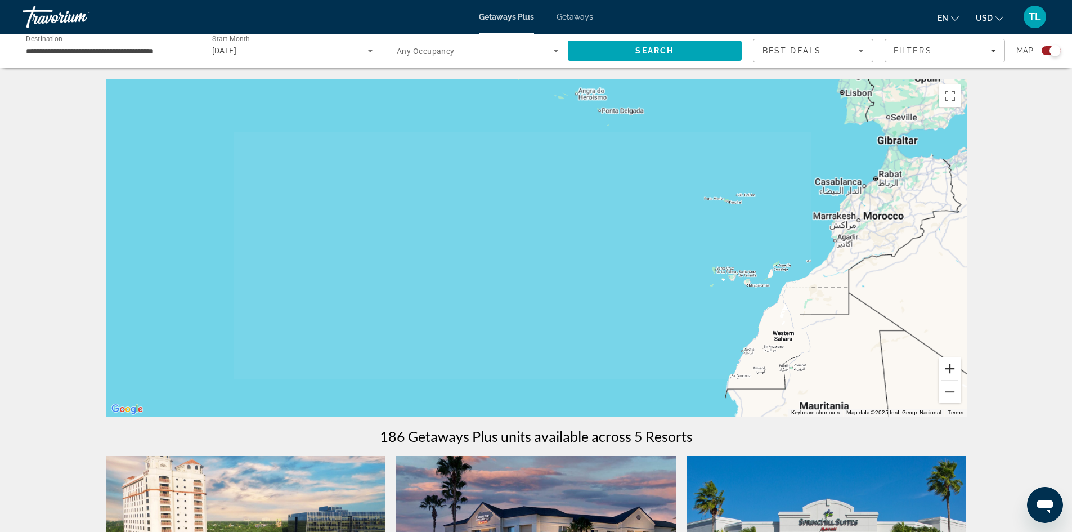
drag, startPoint x: 951, startPoint y: 365, endPoint x: 573, endPoint y: 351, distance: 378.0
click at [951, 372] on button "Zoom in" at bounding box center [950, 368] width 23 height 23
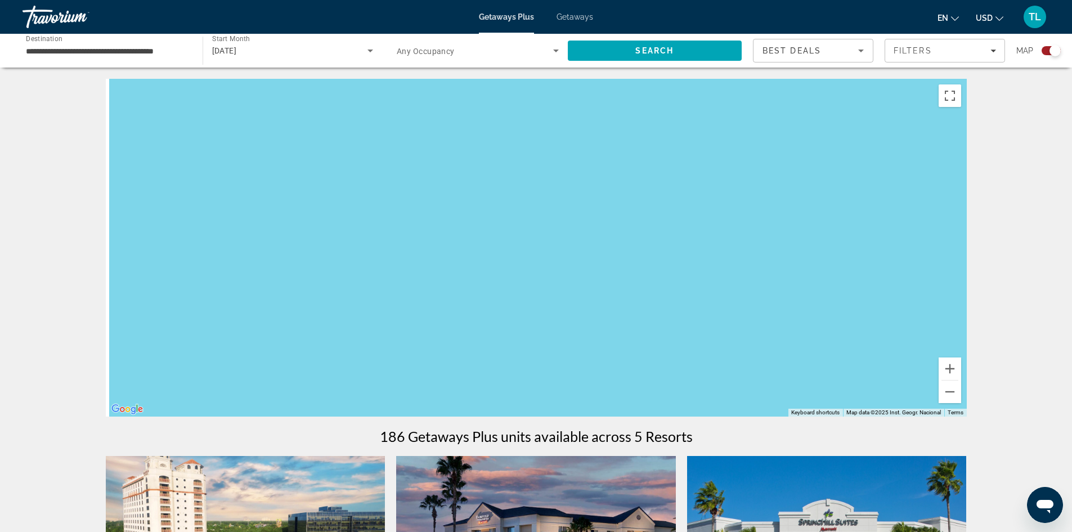
drag, startPoint x: 404, startPoint y: 361, endPoint x: 1052, endPoint y: 277, distance: 653.4
drag, startPoint x: 384, startPoint y: 309, endPoint x: 922, endPoint y: 289, distance: 538.5
click at [922, 289] on div "Main content" at bounding box center [536, 248] width 861 height 338
drag, startPoint x: 280, startPoint y: 320, endPoint x: 1037, endPoint y: 274, distance: 758.6
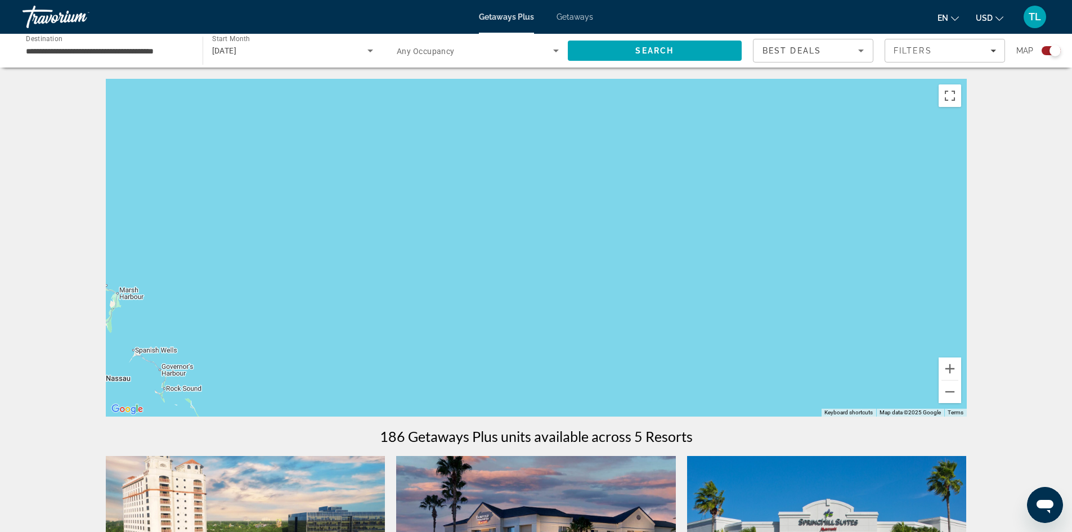
click at [1072, 276] on html "**********" at bounding box center [536, 266] width 1072 height 532
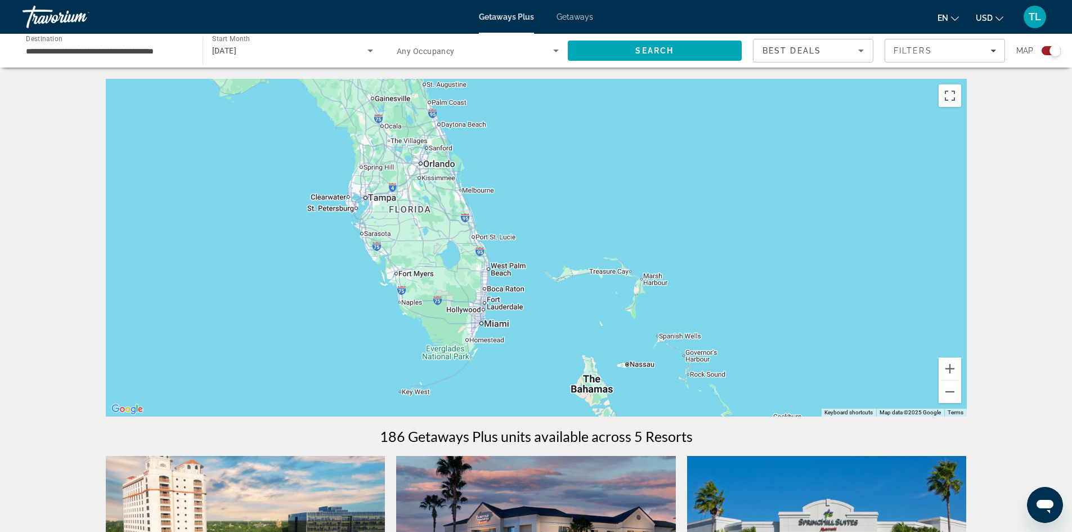
drag, startPoint x: 281, startPoint y: 370, endPoint x: 754, endPoint y: 350, distance: 473.3
click at [754, 350] on div "Main content" at bounding box center [536, 248] width 861 height 338
click at [952, 370] on button "Zoom in" at bounding box center [950, 368] width 23 height 23
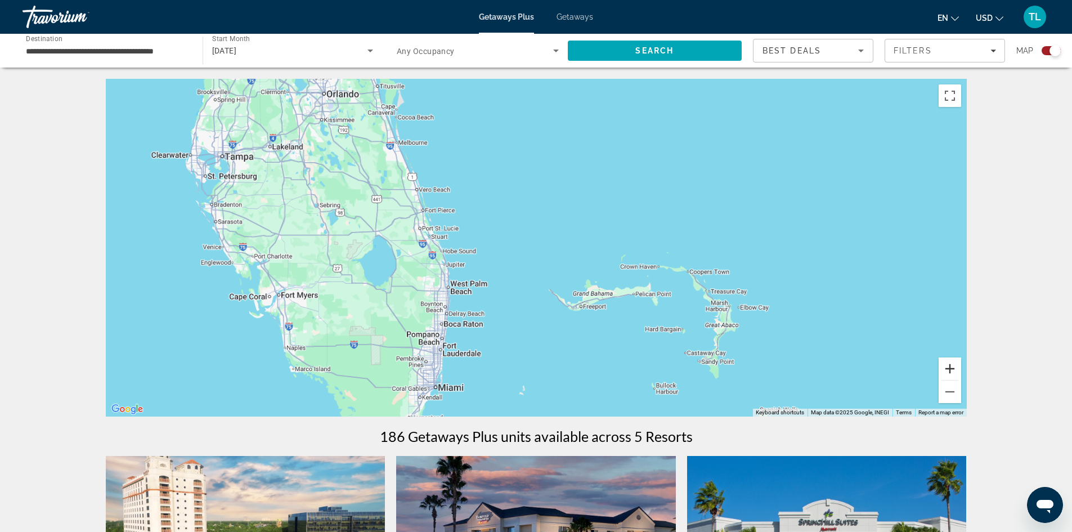
click at [952, 370] on button "Zoom in" at bounding box center [950, 368] width 23 height 23
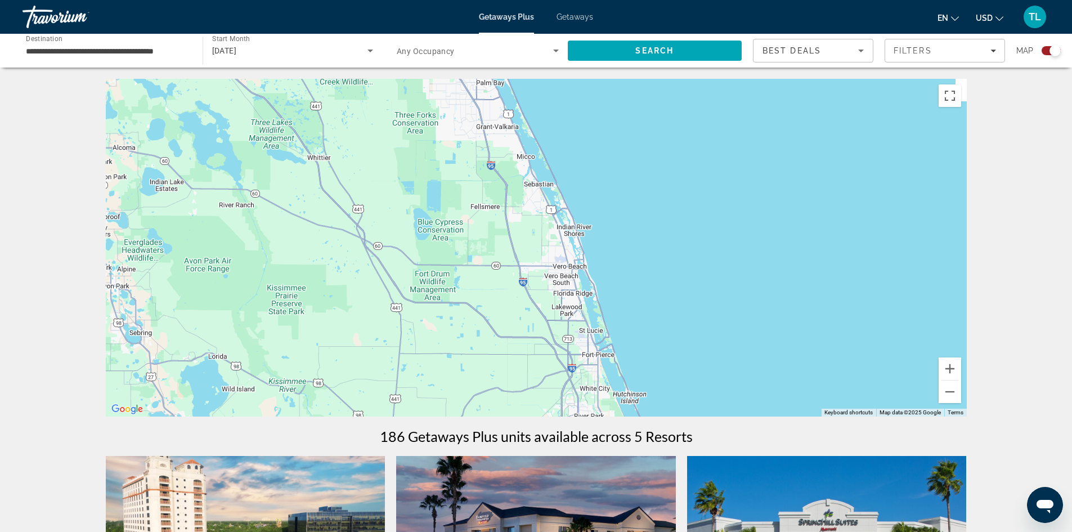
drag, startPoint x: 311, startPoint y: 258, endPoint x: 869, endPoint y: 531, distance: 620.6
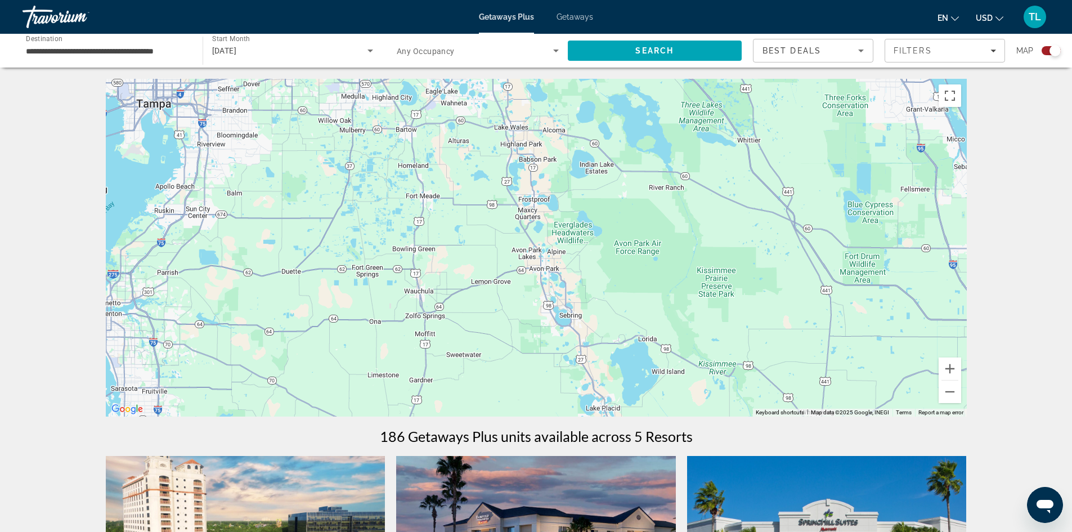
drag, startPoint x: 356, startPoint y: 380, endPoint x: 786, endPoint y: 359, distance: 430.6
click at [786, 359] on div "Main content" at bounding box center [536, 248] width 861 height 338
click at [945, 373] on button "Zoom in" at bounding box center [950, 368] width 23 height 23
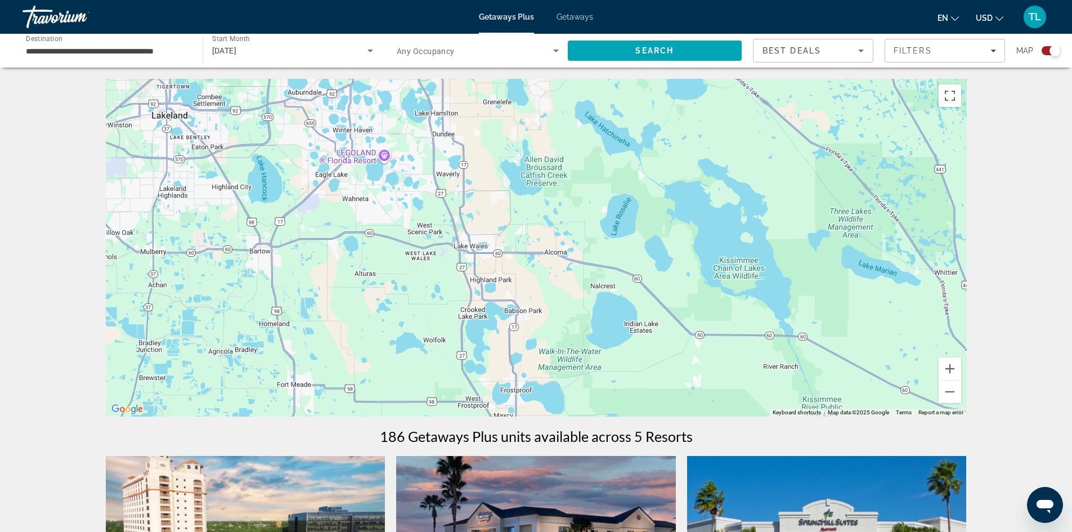
drag, startPoint x: 771, startPoint y: 283, endPoint x: 687, endPoint y: 435, distance: 173.8
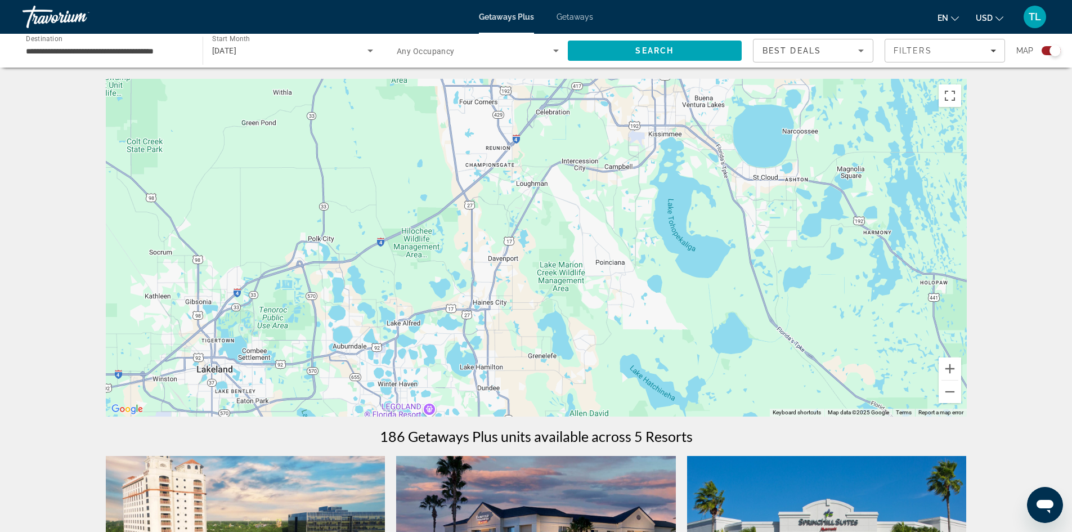
drag, startPoint x: 623, startPoint y: 272, endPoint x: 665, endPoint y: 479, distance: 211.4
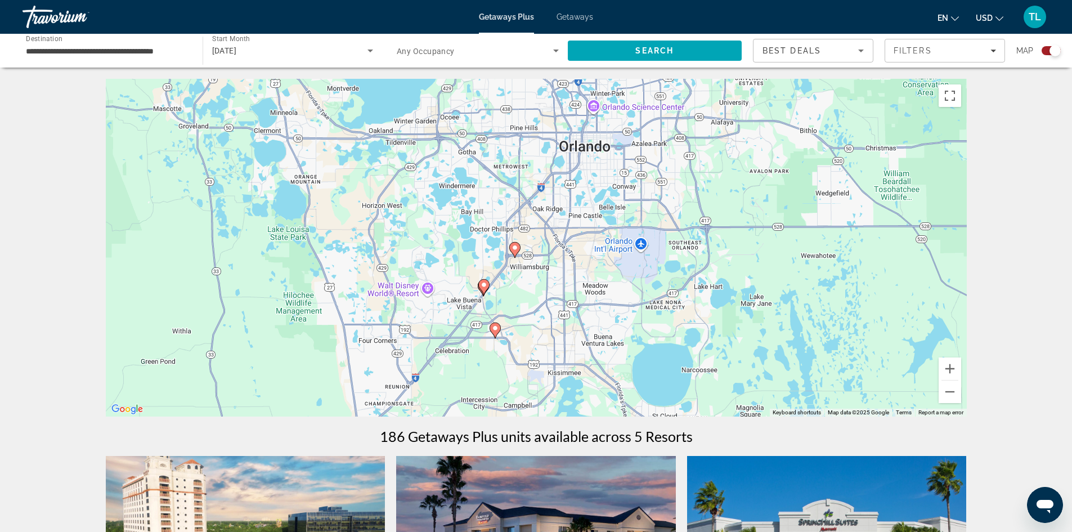
drag, startPoint x: 681, startPoint y: 234, endPoint x: 594, endPoint y: 428, distance: 213.0
click at [952, 376] on button "Zoom in" at bounding box center [950, 368] width 23 height 23
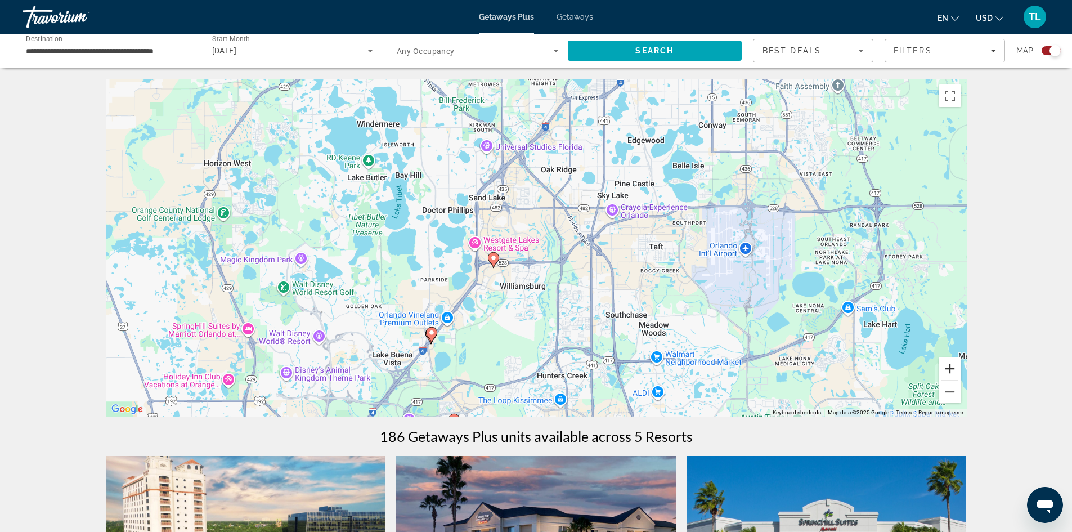
click at [950, 372] on button "Zoom in" at bounding box center [950, 368] width 23 height 23
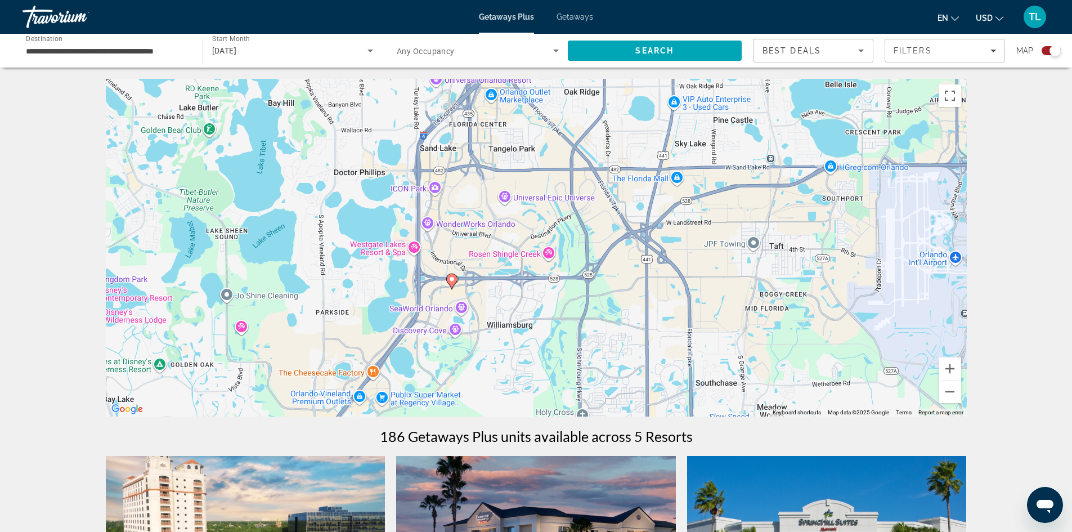
click at [450, 281] on image "Main content" at bounding box center [452, 279] width 7 height 7
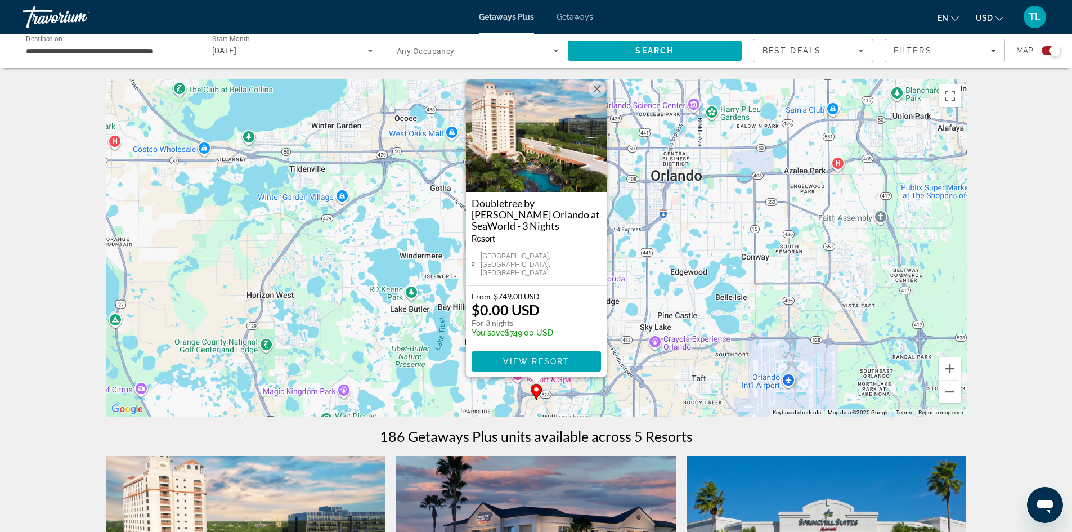
click at [597, 97] on button "Close" at bounding box center [597, 88] width 17 height 17
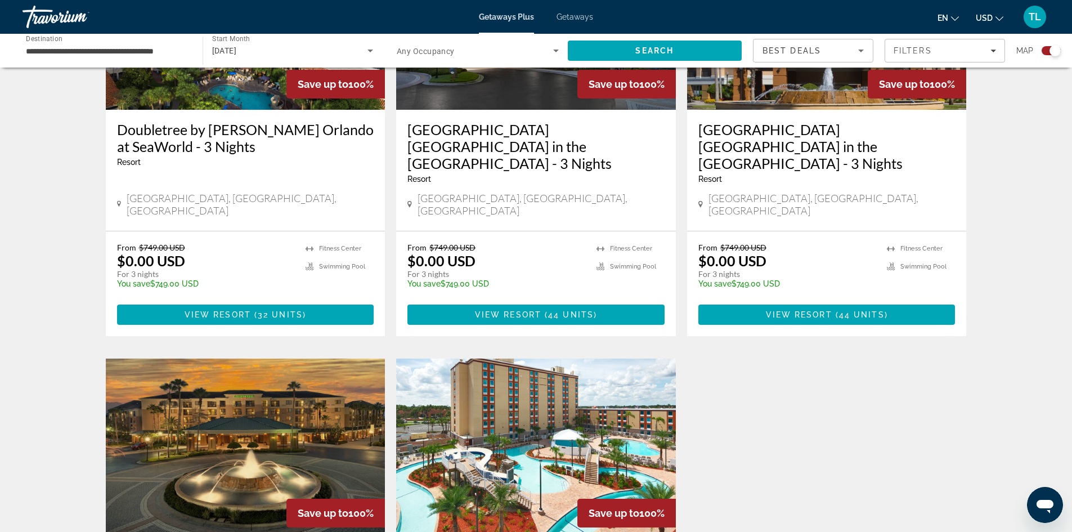
scroll to position [507, 0]
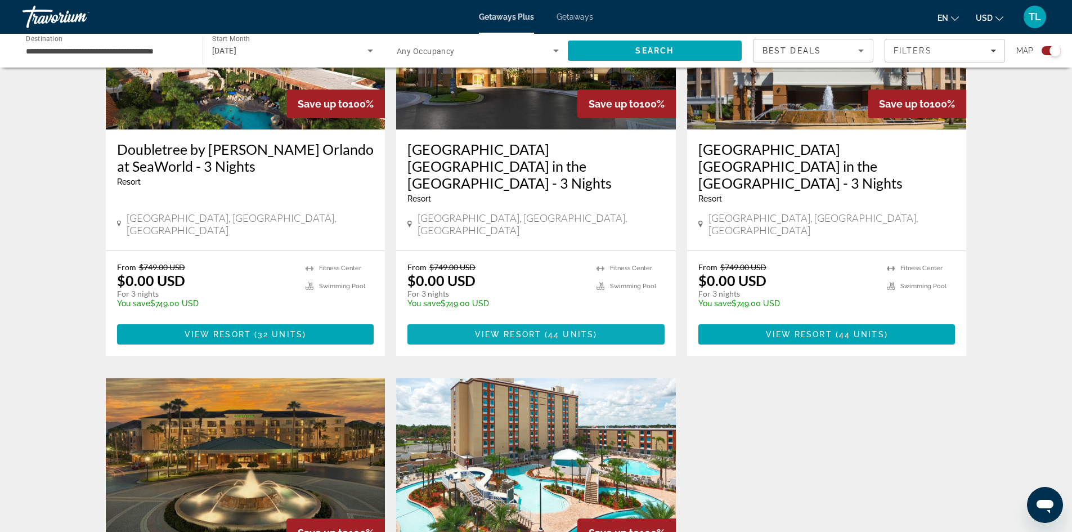
click at [538, 330] on span "View Resort" at bounding box center [508, 334] width 66 height 9
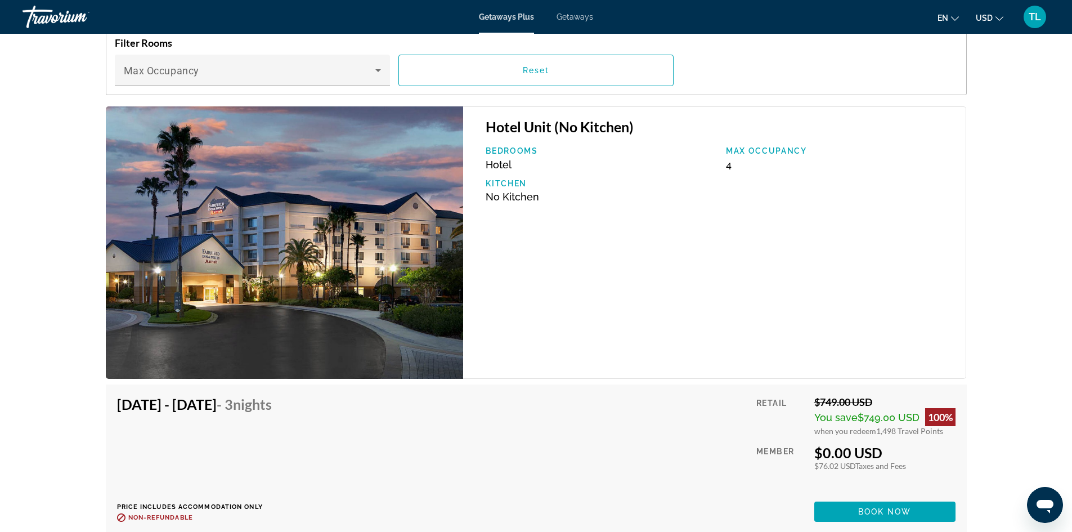
scroll to position [1632, 0]
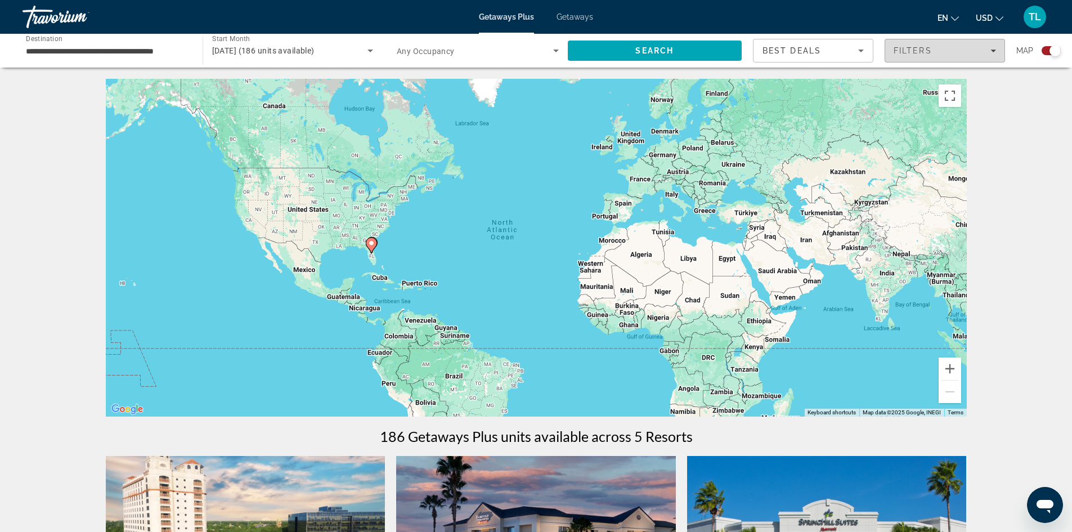
click at [950, 47] on div "Filters" at bounding box center [945, 50] width 102 height 9
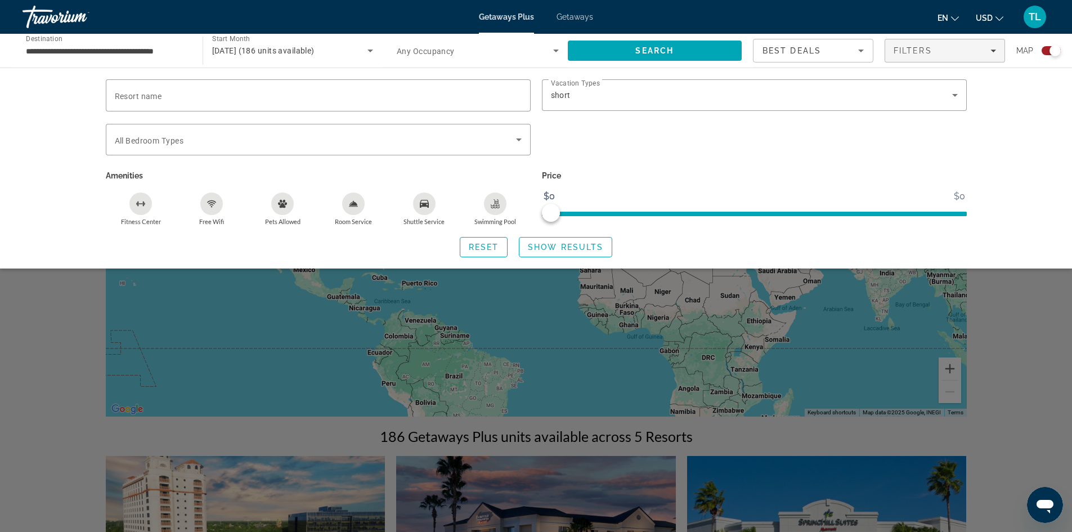
click at [580, 16] on span "Getaways" at bounding box center [575, 16] width 37 height 9
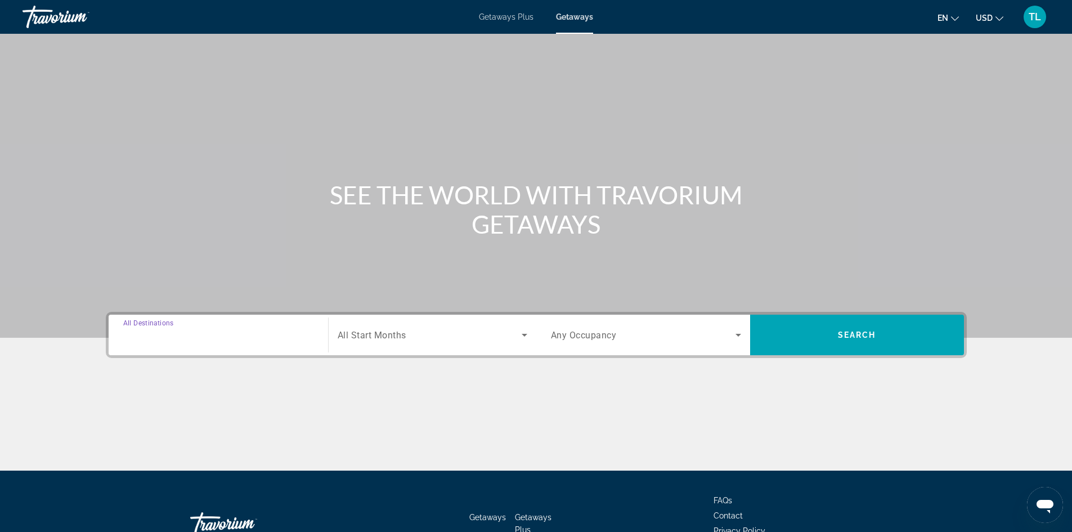
click at [211, 336] on input "Destination All Destinations" at bounding box center [218, 336] width 190 height 14
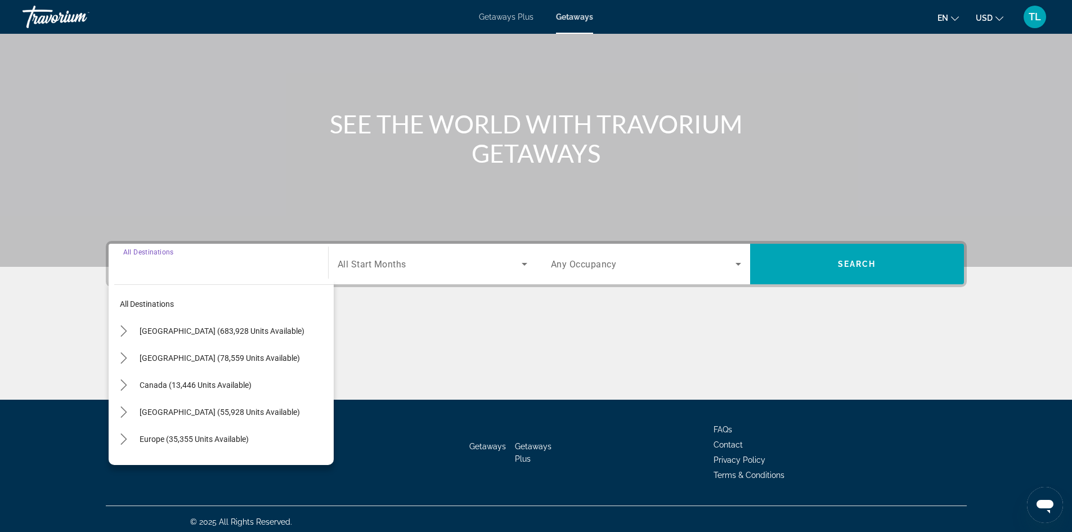
scroll to position [77, 0]
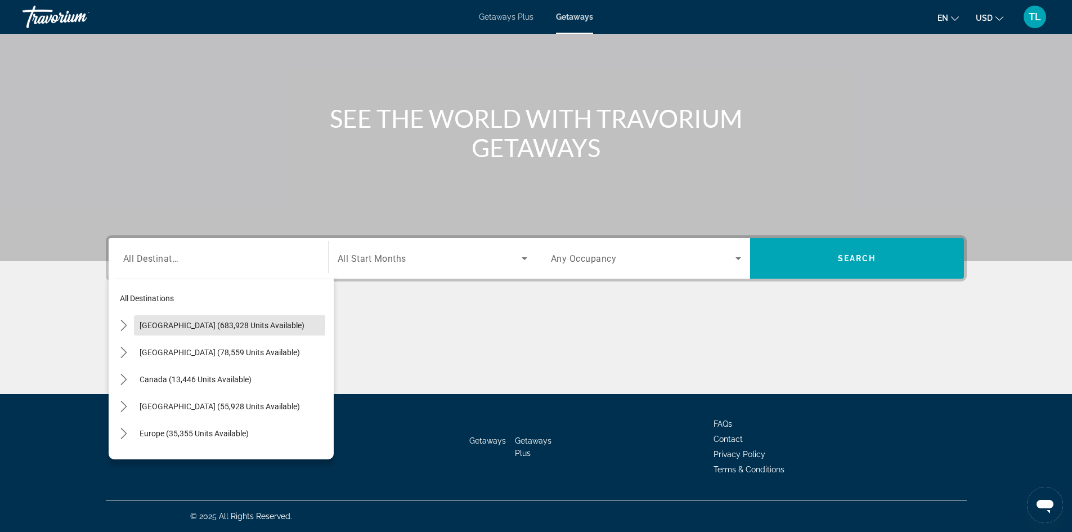
drag, startPoint x: 204, startPoint y: 325, endPoint x: 357, endPoint y: 295, distance: 156.7
click at [204, 325] on span "[GEOGRAPHIC_DATA] (683,928 units available)" at bounding box center [222, 325] width 165 height 9
type input "**********"
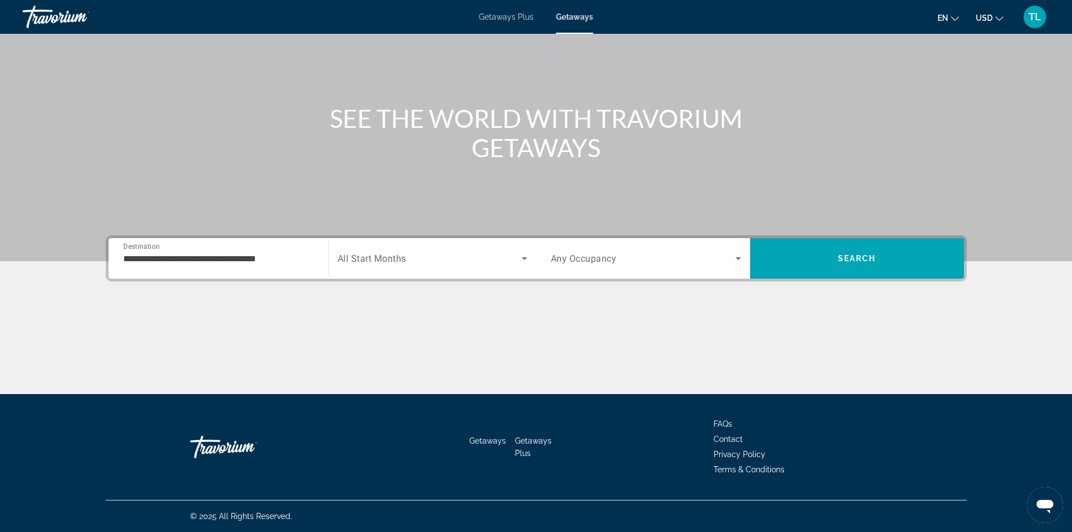
click at [389, 258] on span "All Start Months" at bounding box center [372, 258] width 69 height 11
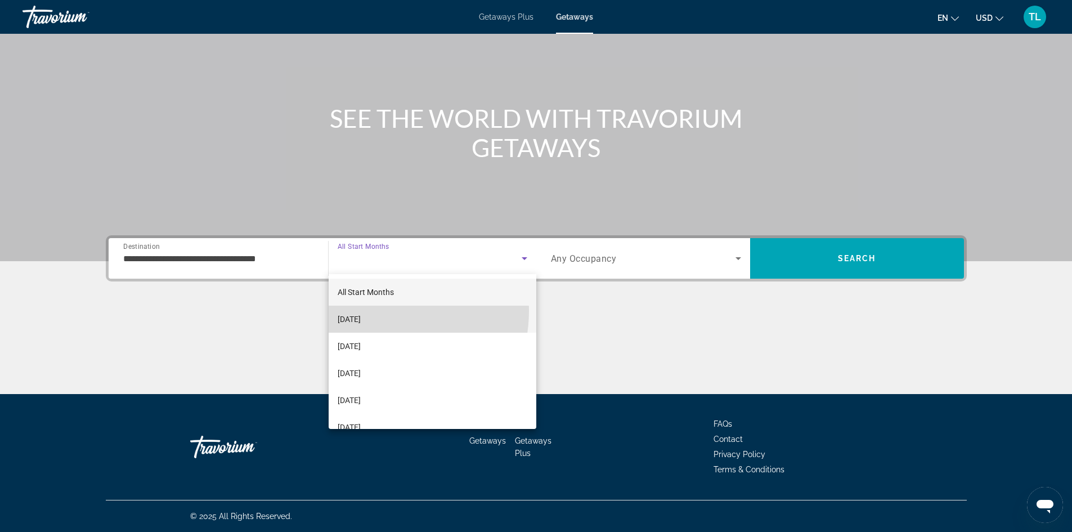
click at [382, 311] on mat-option "[DATE]" at bounding box center [433, 319] width 208 height 27
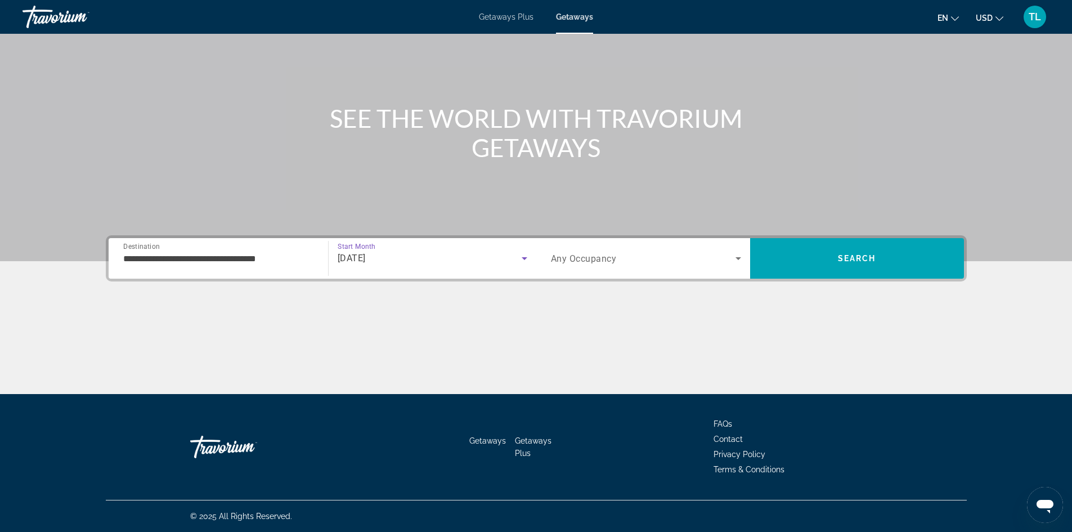
click at [607, 258] on span "Any Occupancy" at bounding box center [584, 258] width 66 height 11
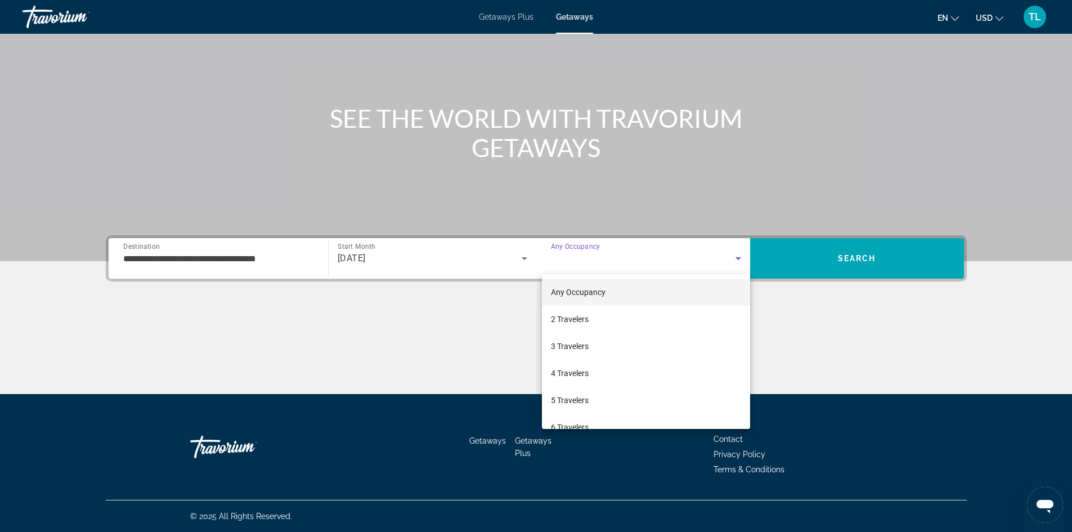
click at [859, 254] on div at bounding box center [536, 266] width 1072 height 532
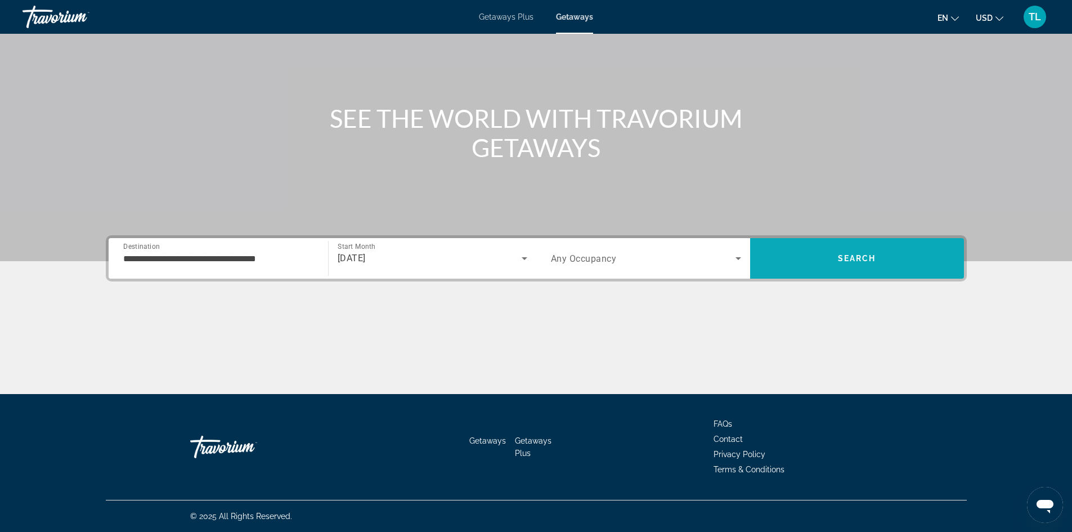
click at [860, 256] on span "Search" at bounding box center [857, 258] width 38 height 9
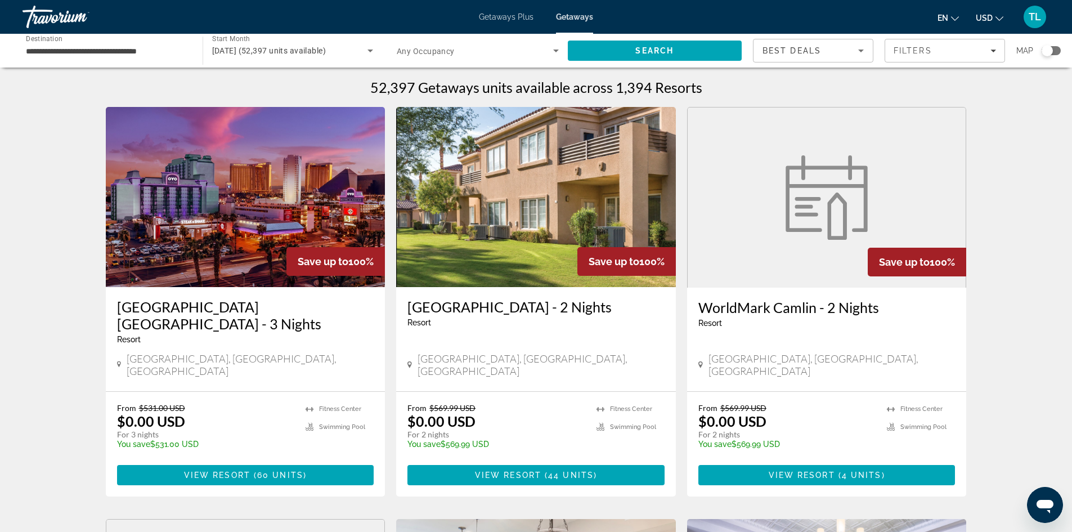
click at [823, 52] on div "Best Deals" at bounding box center [811, 51] width 96 height 14
click at [1055, 47] on div at bounding box center [536, 266] width 1072 height 532
click at [1055, 49] on div "Search widget" at bounding box center [1051, 50] width 19 height 9
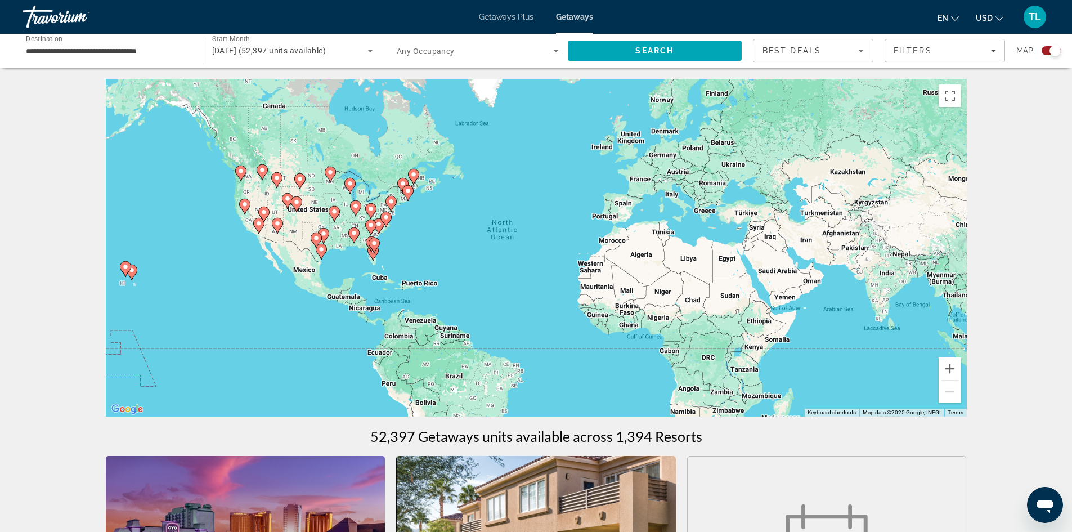
click at [368, 245] on icon "Main content" at bounding box center [371, 244] width 10 height 15
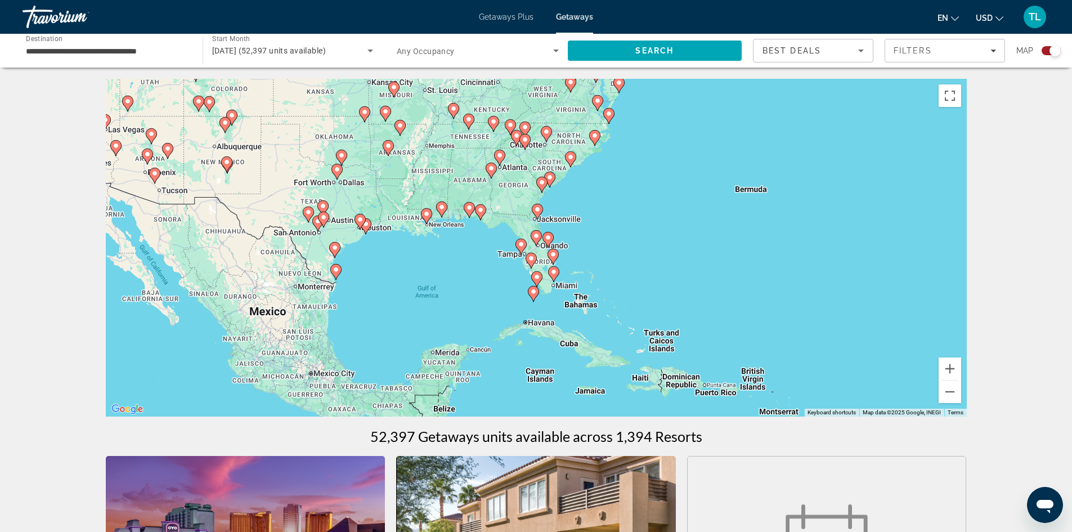
click at [535, 238] on image "Main content" at bounding box center [536, 235] width 7 height 7
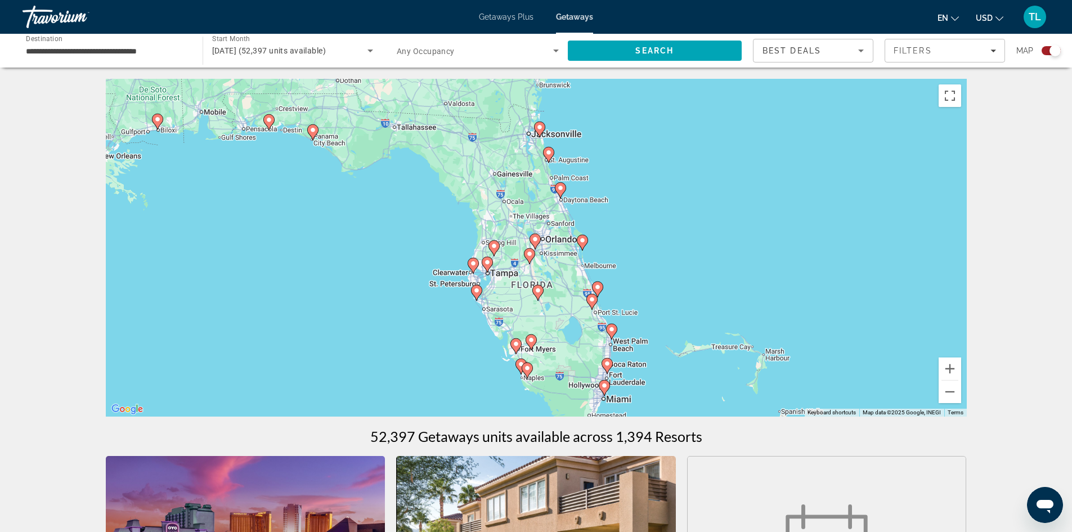
click at [536, 245] on icon "Main content" at bounding box center [535, 241] width 10 height 15
type input "**********"
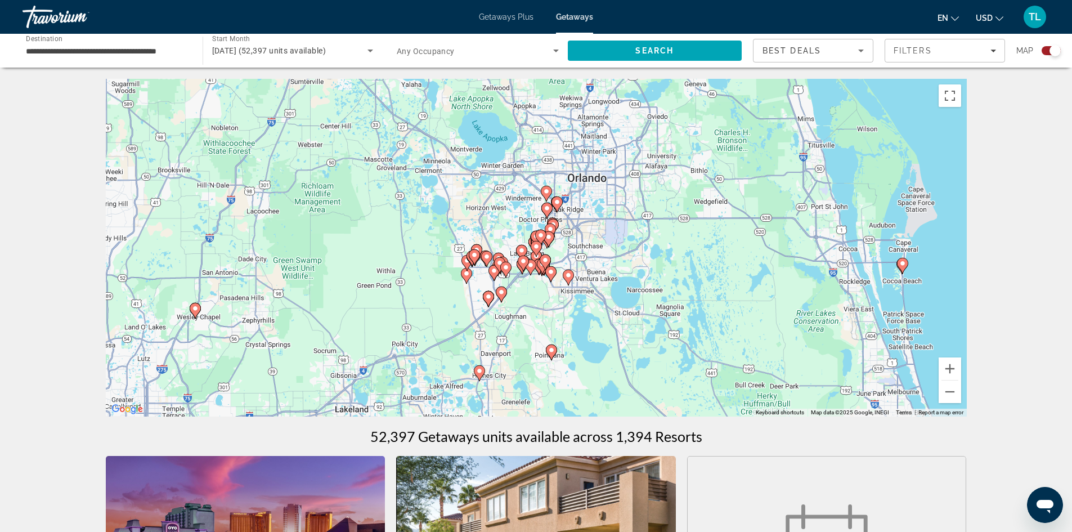
click at [558, 204] on image "Main content" at bounding box center [557, 202] width 7 height 7
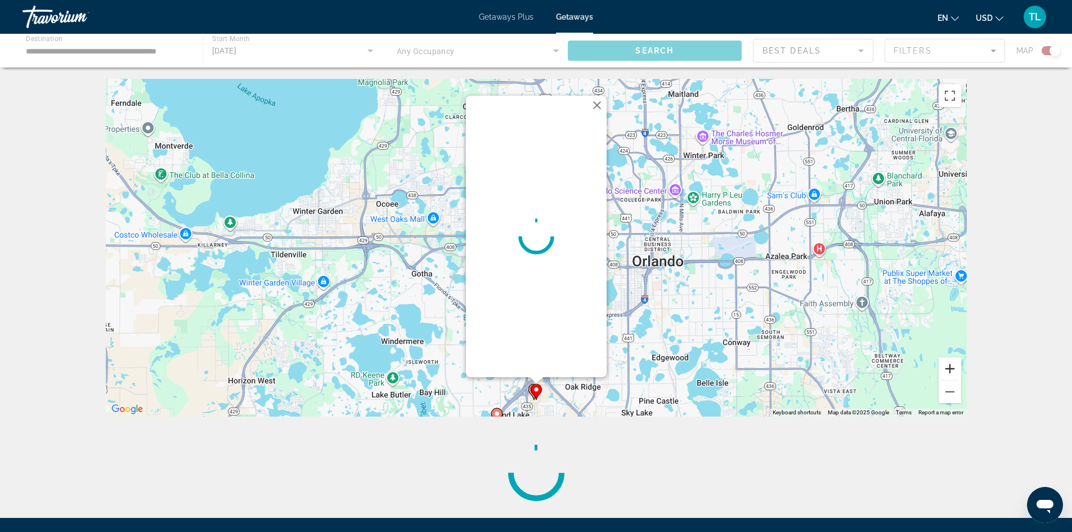
click at [954, 368] on button "Zoom in" at bounding box center [950, 368] width 23 height 23
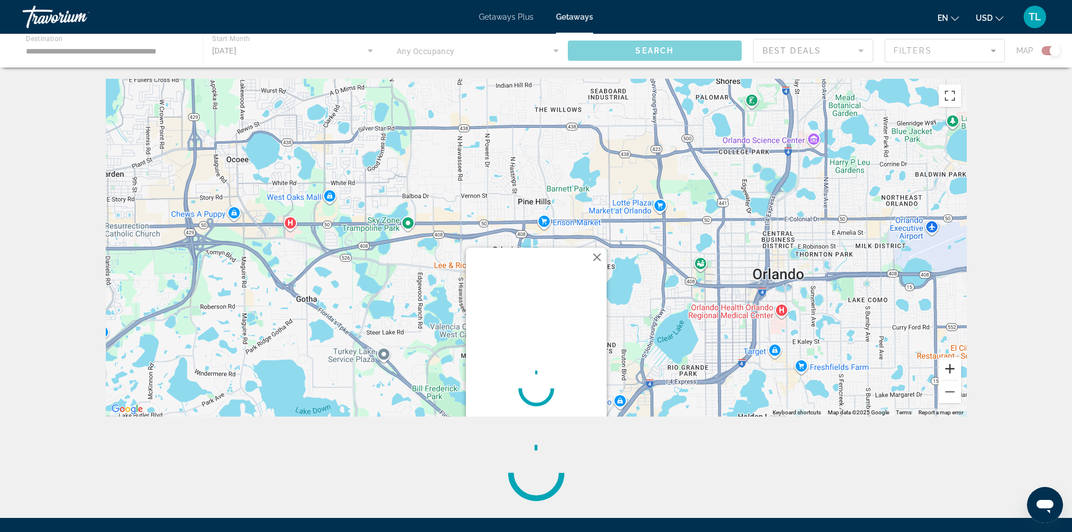
scroll to position [113, 0]
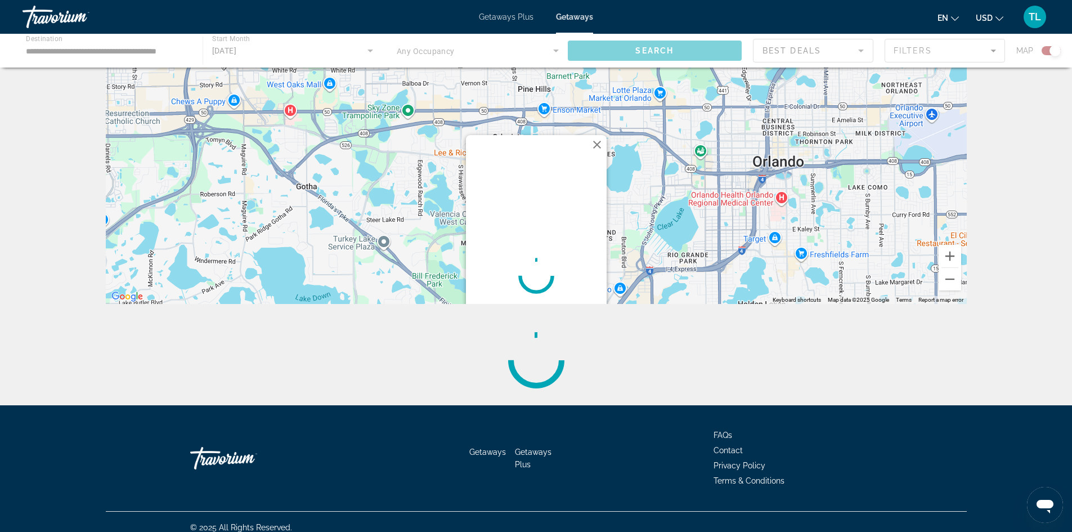
click at [597, 142] on button "Close" at bounding box center [597, 144] width 17 height 17
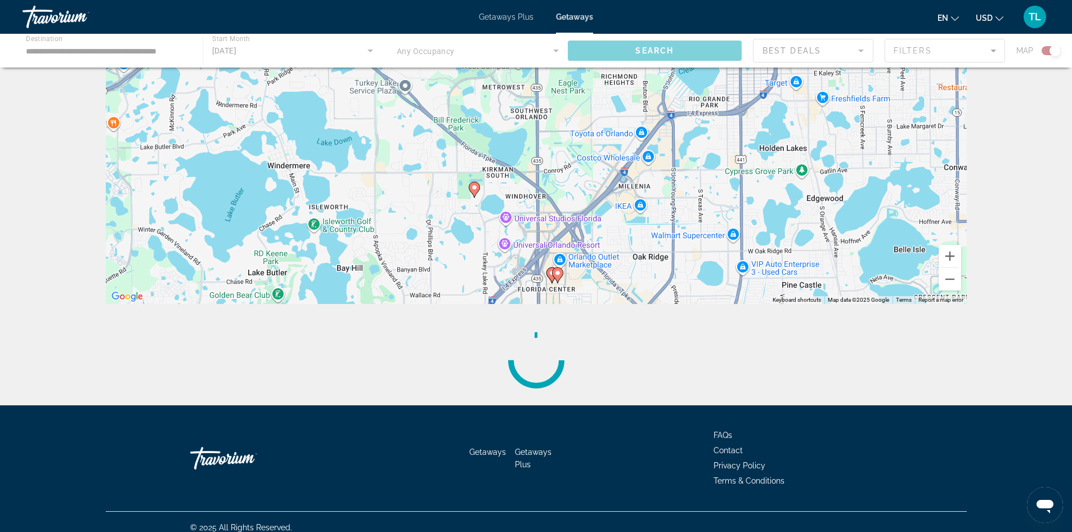
drag, startPoint x: 564, startPoint y: 269, endPoint x: 585, endPoint y: 111, distance: 158.5
click at [585, 111] on div "To activate drag with keyboard, press Alt + Enter. Once in keyboard drag state,…" at bounding box center [536, 135] width 861 height 338
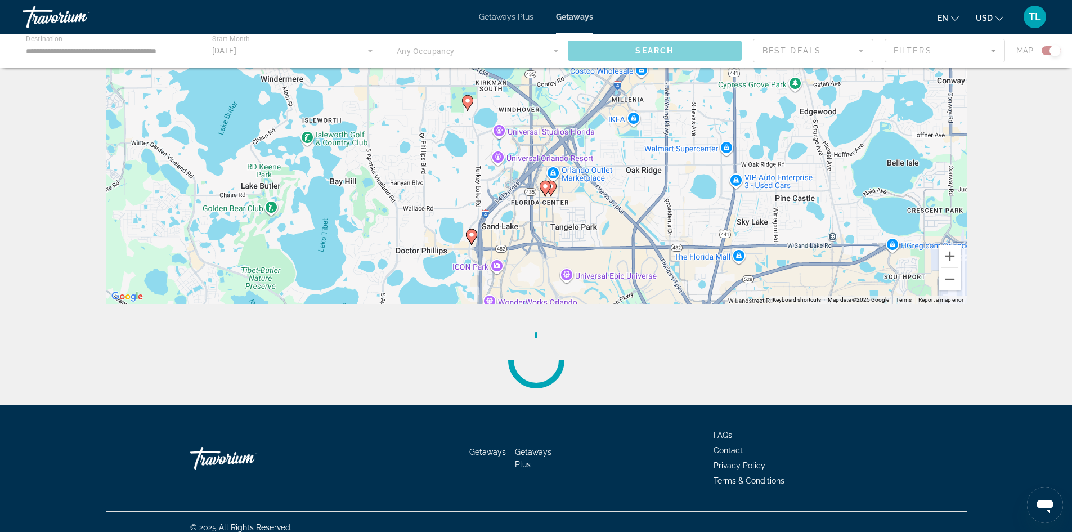
drag, startPoint x: 552, startPoint y: 235, endPoint x: 545, endPoint y: 151, distance: 84.7
click at [545, 151] on div "To activate drag with keyboard, press Alt + Enter. Once in keyboard drag state,…" at bounding box center [536, 135] width 861 height 338
click at [554, 190] on icon "Main content" at bounding box center [550, 188] width 10 height 15
click at [553, 186] on image "Main content" at bounding box center [551, 186] width 7 height 7
click at [551, 185] on gmp-advanced-marker "Main content" at bounding box center [545, 188] width 11 height 17
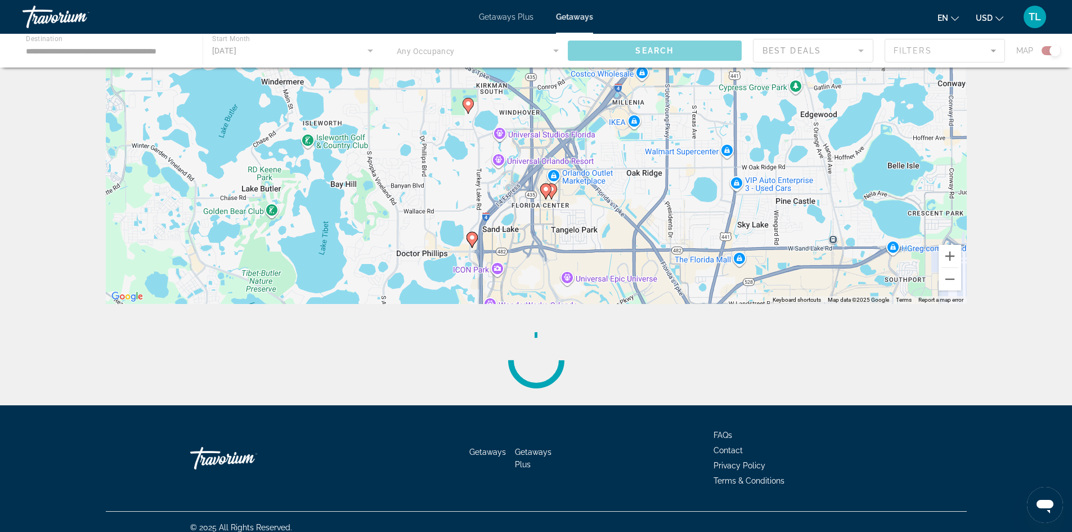
click at [545, 190] on image "Main content" at bounding box center [546, 189] width 7 height 7
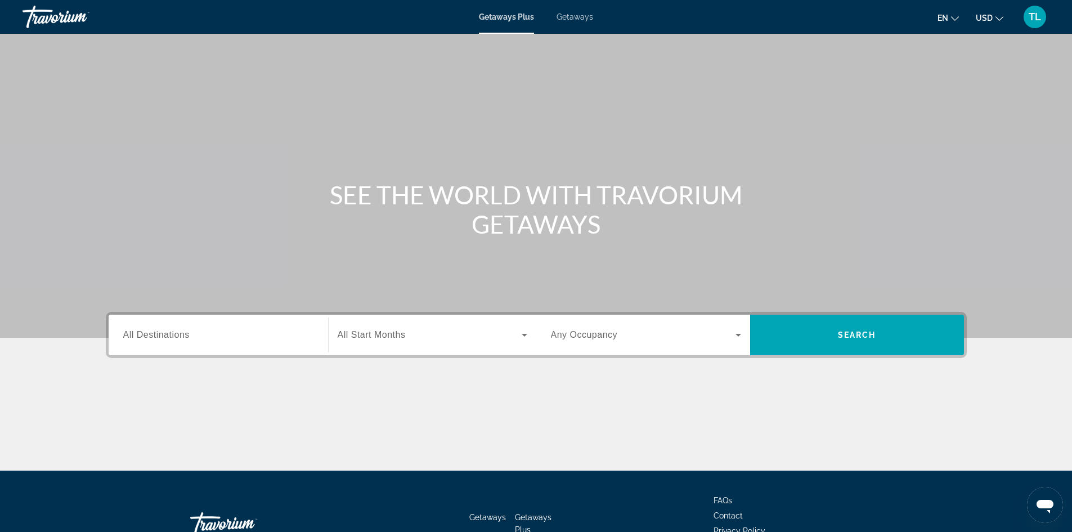
click at [190, 326] on div "Search widget" at bounding box center [218, 335] width 190 height 32
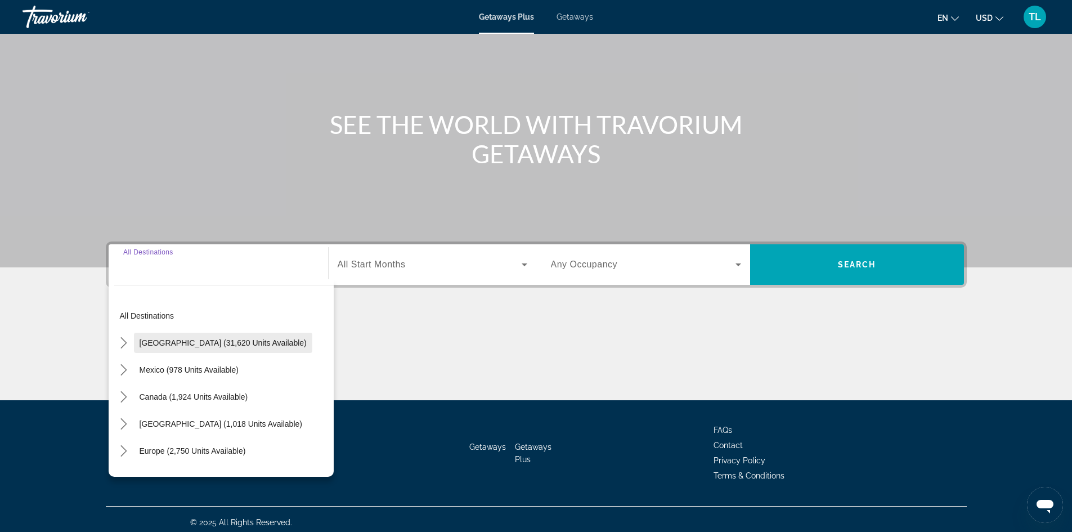
scroll to position [77, 0]
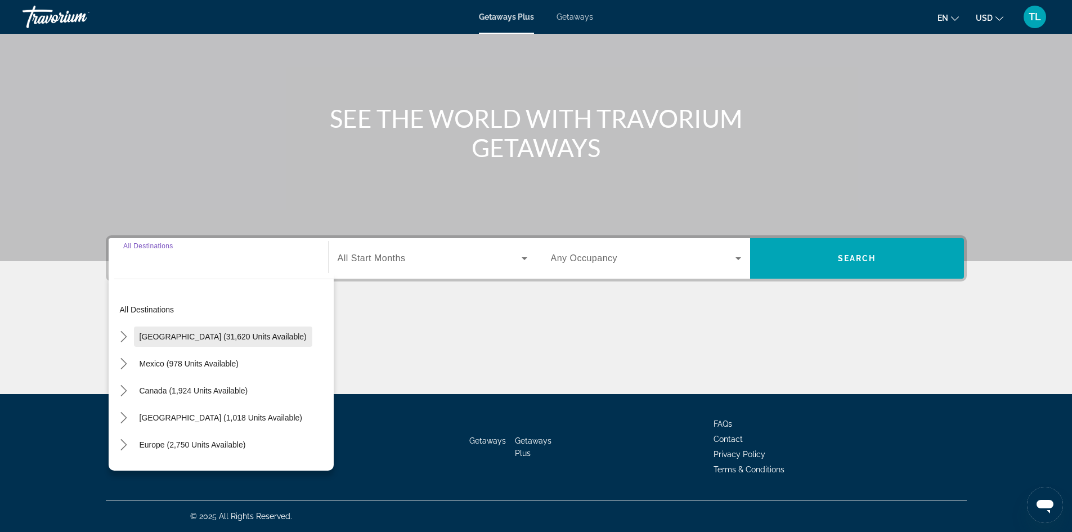
click at [186, 338] on span "[GEOGRAPHIC_DATA] (31,620 units available)" at bounding box center [223, 336] width 167 height 9
type input "**********"
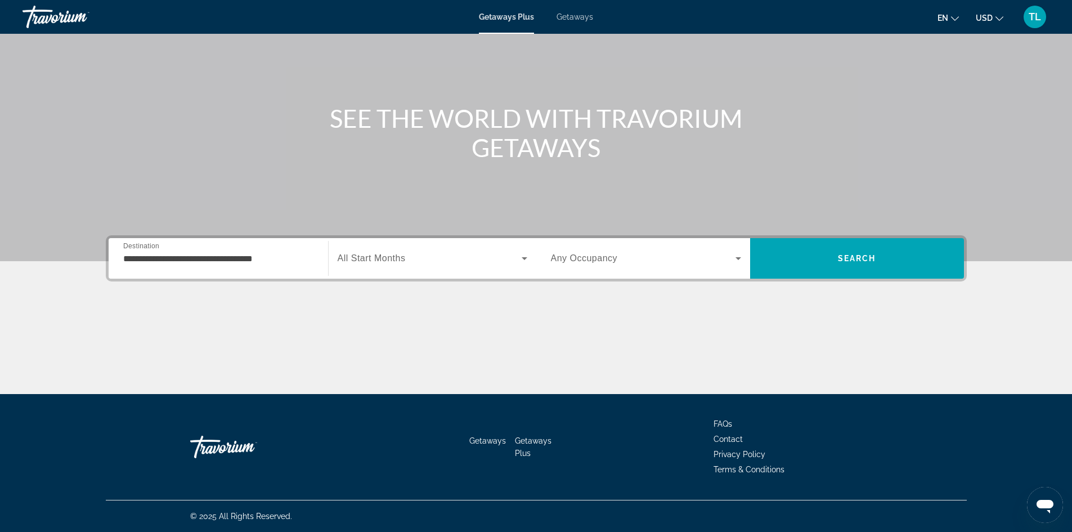
click at [380, 256] on span "All Start Months" at bounding box center [372, 258] width 68 height 10
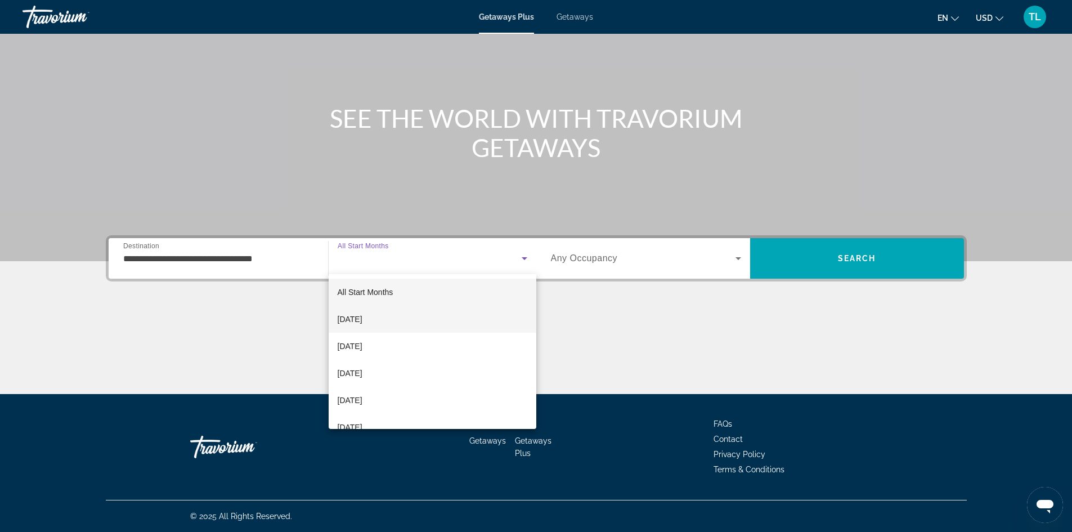
click at [363, 315] on span "[DATE]" at bounding box center [350, 319] width 25 height 14
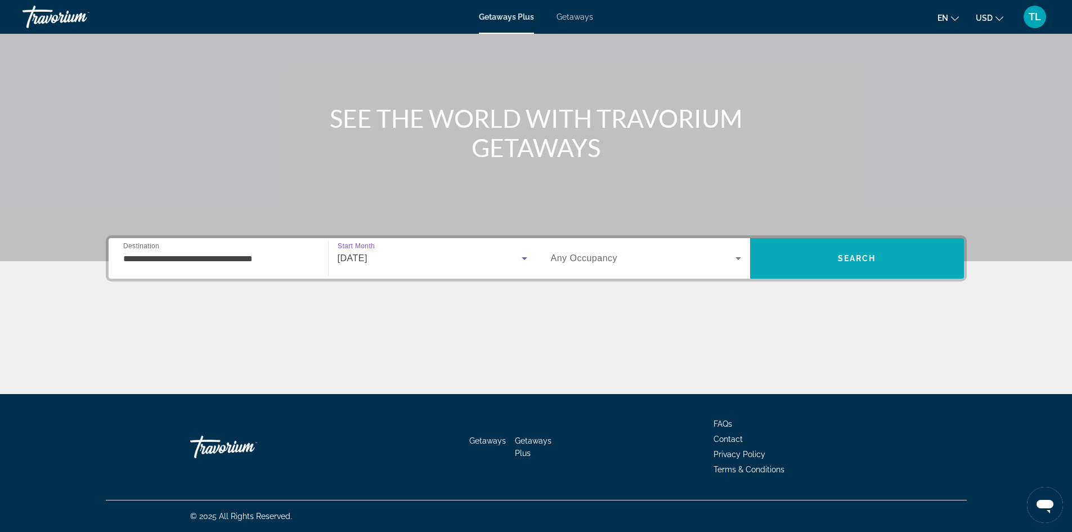
click at [819, 261] on span "Search" at bounding box center [857, 258] width 214 height 27
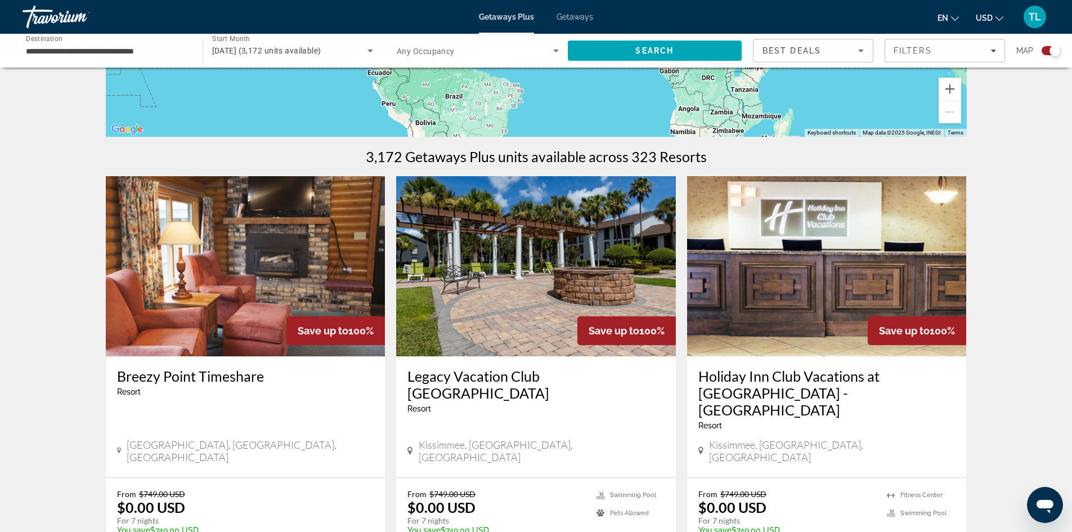
scroll to position [394, 0]
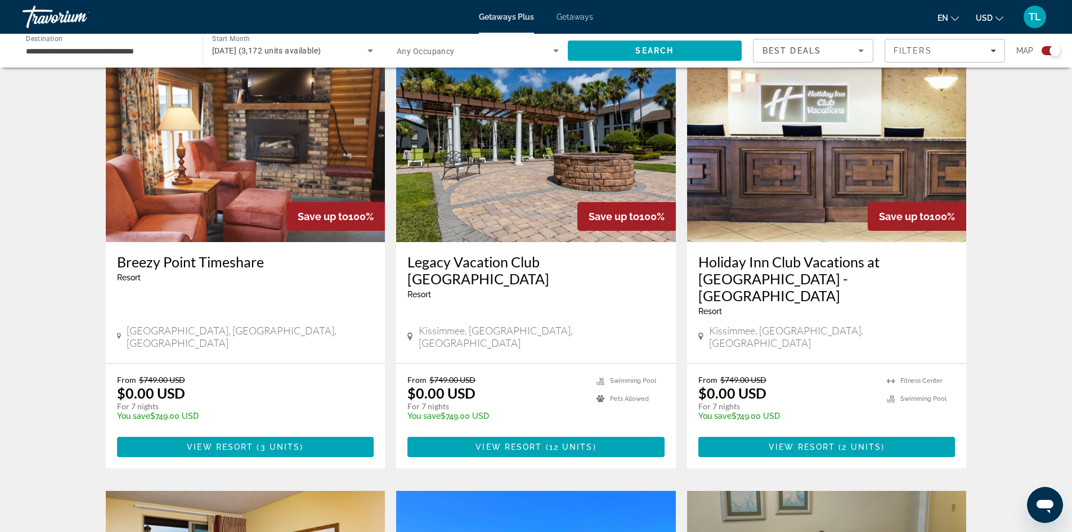
drag, startPoint x: 834, startPoint y: 417, endPoint x: 831, endPoint y: 411, distance: 6.3
click at [834, 442] on span "View Resort" at bounding box center [802, 446] width 66 height 9
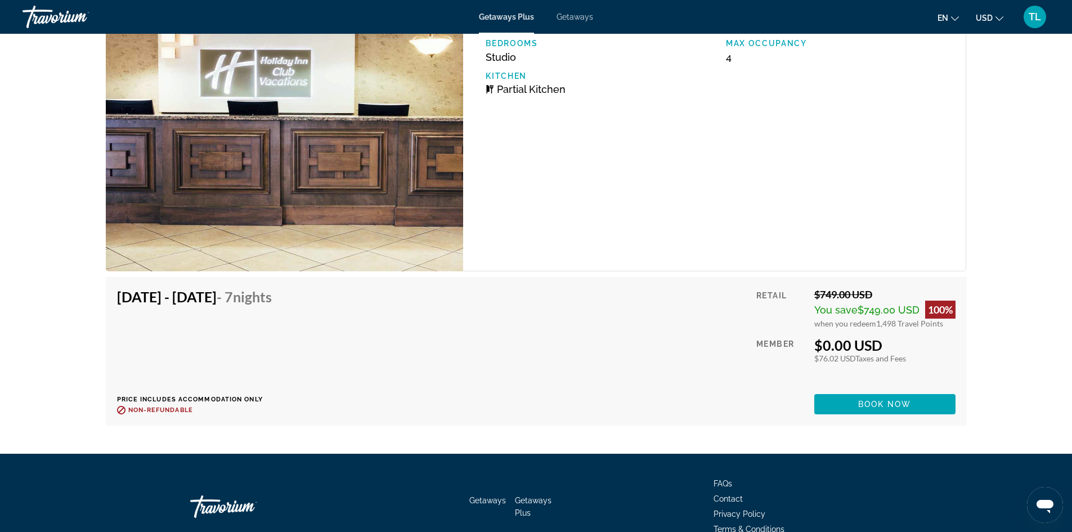
scroll to position [2241, 0]
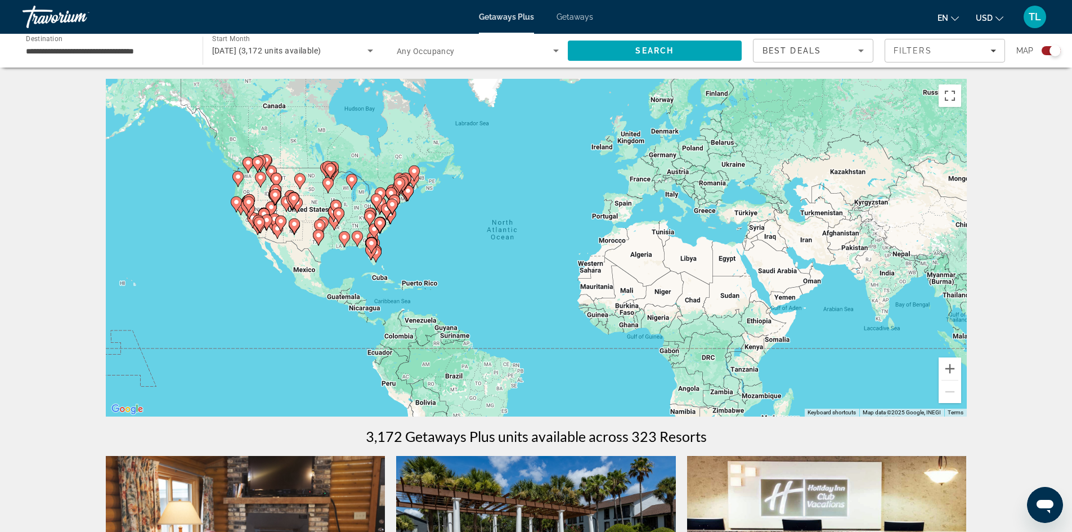
click at [370, 241] on image "Main content" at bounding box center [371, 243] width 7 height 7
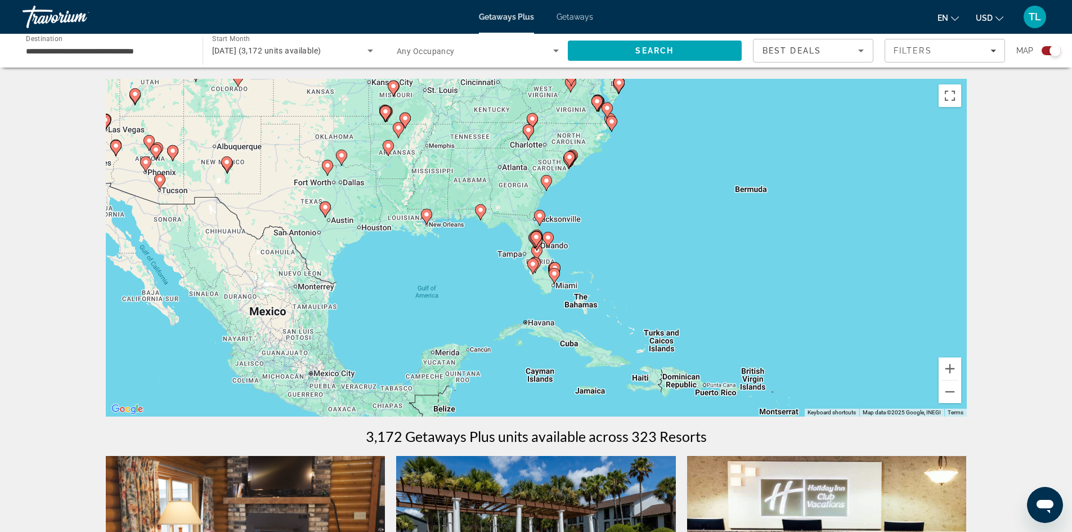
click at [545, 245] on gmp-advanced-marker "Main content" at bounding box center [548, 239] width 11 height 17
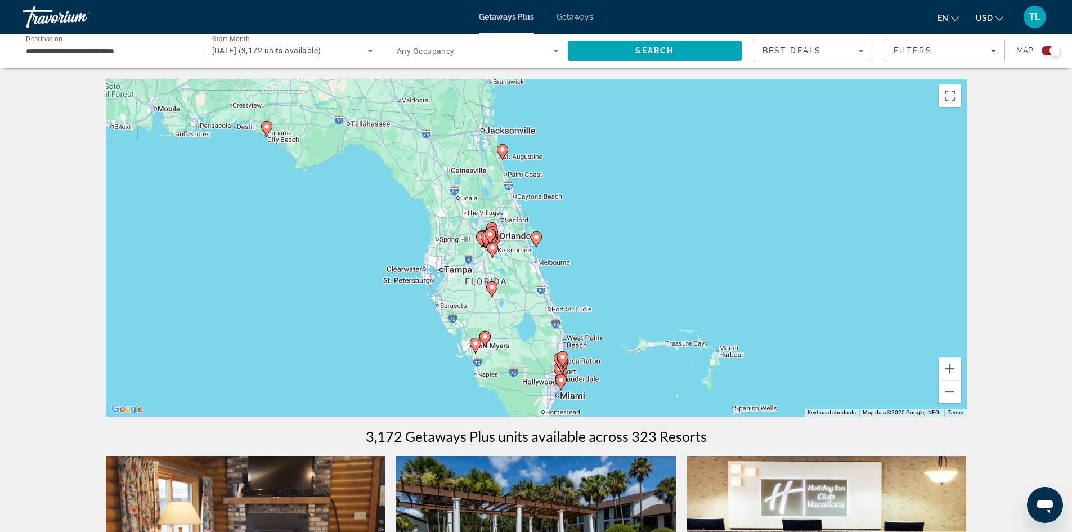
click at [516, 254] on div "To navigate, press the arrow keys. To activate drag with keyboard, press Alt + …" at bounding box center [536, 248] width 861 height 338
click at [487, 244] on gmp-advanced-marker "Main content" at bounding box center [490, 236] width 11 height 17
type input "**********"
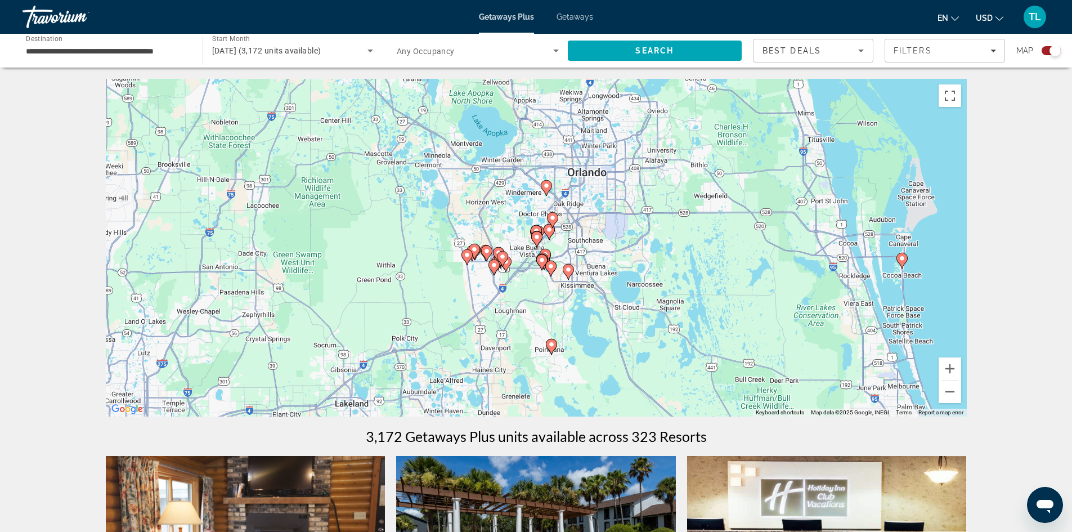
click at [537, 241] on icon "Main content" at bounding box center [536, 239] width 10 height 15
click at [550, 192] on gmp-advanced-marker "Main content" at bounding box center [546, 188] width 11 height 17
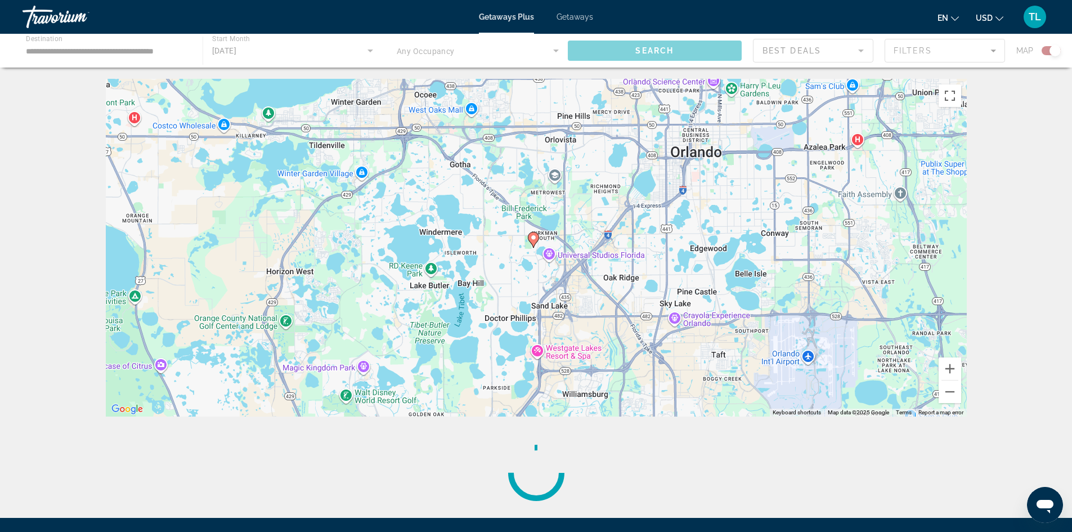
drag, startPoint x: 585, startPoint y: 310, endPoint x: 584, endPoint y: 177, distance: 132.8
click at [584, 177] on div "To activate drag with keyboard, press Alt + Enter. Once in keyboard drag state,…" at bounding box center [536, 248] width 861 height 338
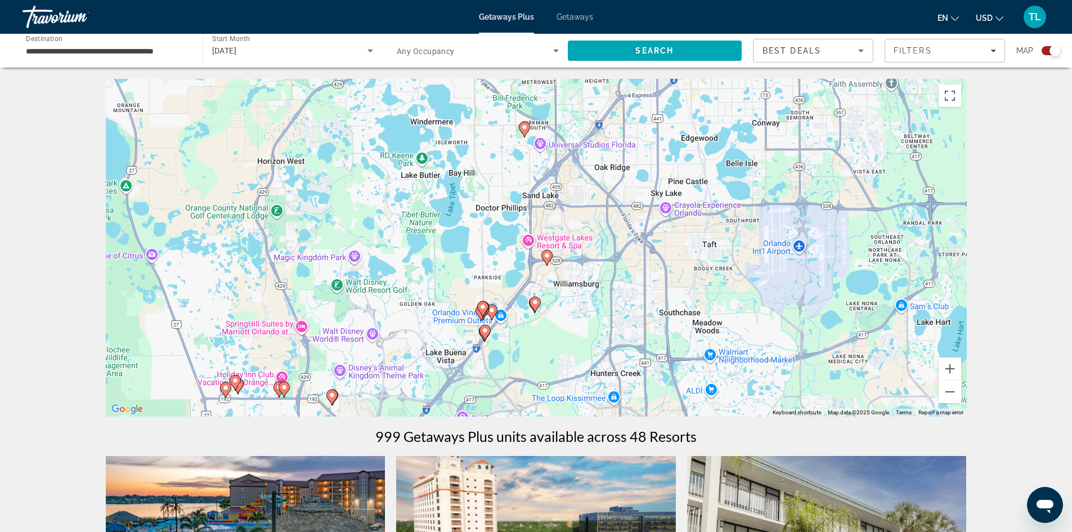
drag, startPoint x: 615, startPoint y: 316, endPoint x: 606, endPoint y: 204, distance: 112.4
click at [606, 204] on div "To activate drag with keyboard, press Alt + Enter. Once in keyboard drag state,…" at bounding box center [536, 248] width 861 height 338
click at [954, 368] on button "Zoom in" at bounding box center [950, 368] width 23 height 23
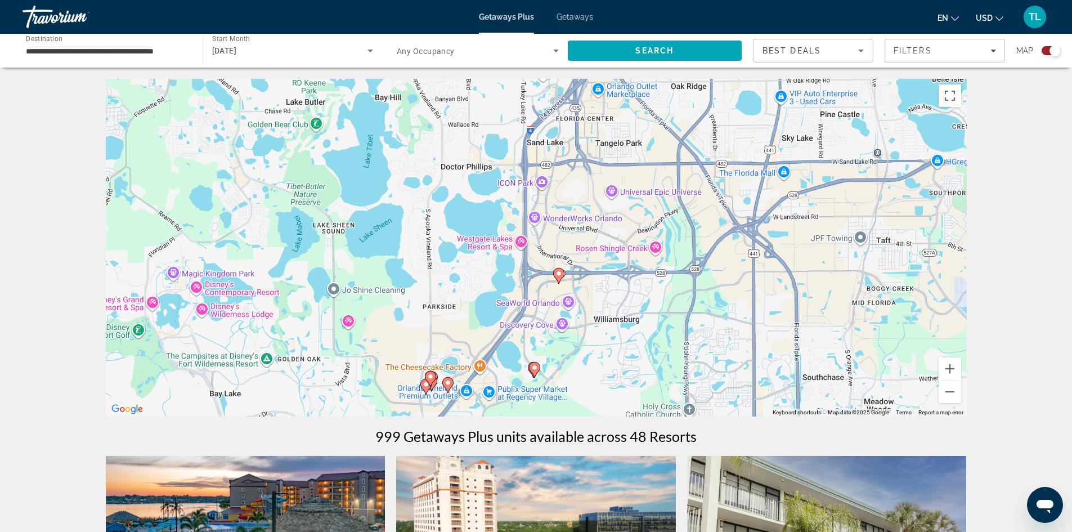
click at [450, 382] on image "Main content" at bounding box center [448, 382] width 7 height 7
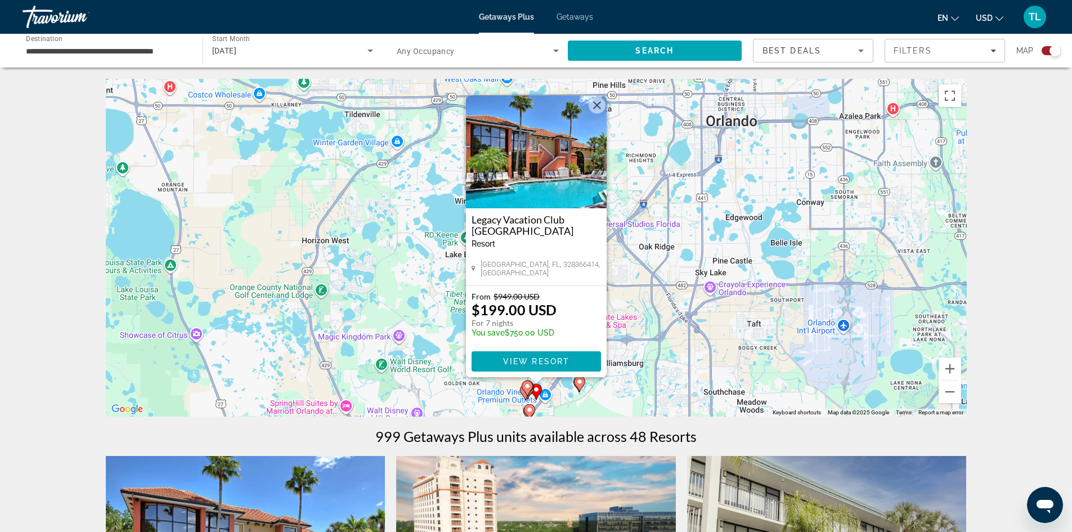
click at [601, 108] on button "Close" at bounding box center [597, 105] width 17 height 17
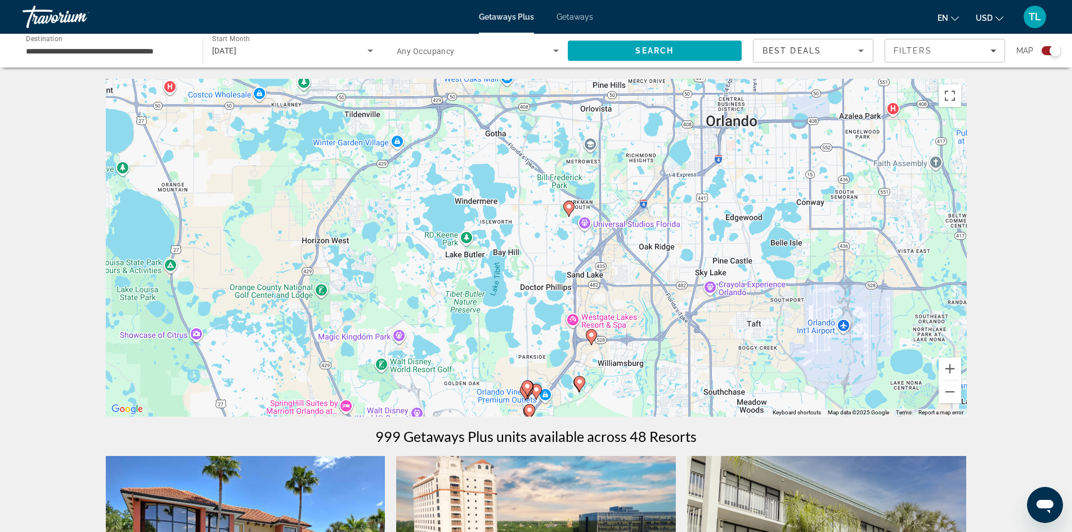
click at [526, 387] on image "Main content" at bounding box center [527, 386] width 7 height 7
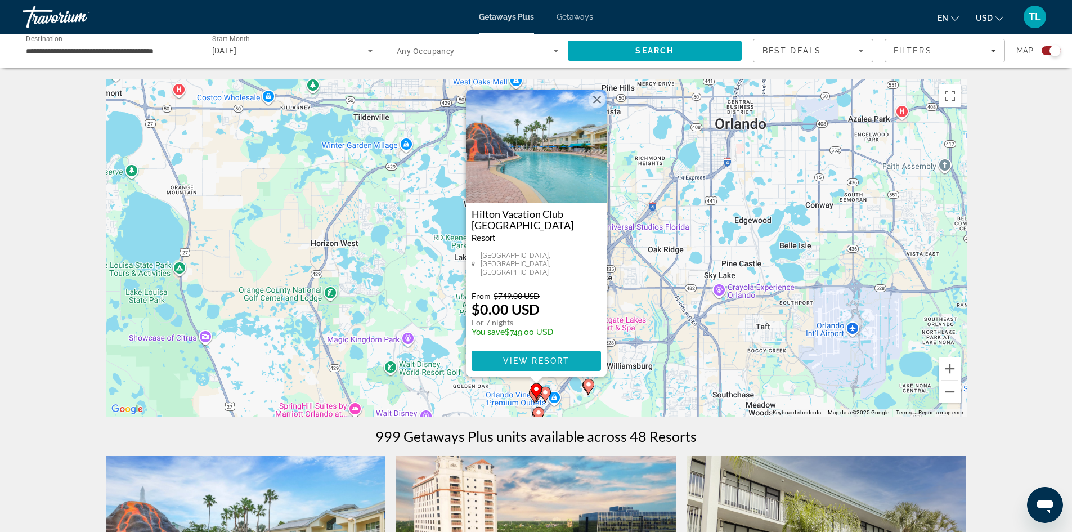
click at [551, 356] on span "View Resort" at bounding box center [536, 360] width 66 height 9
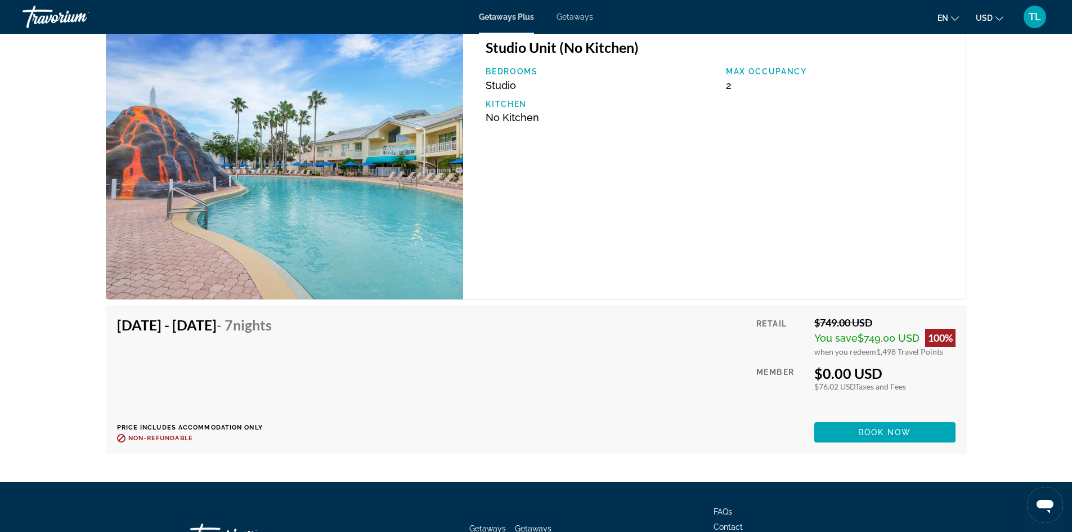
scroll to position [2083, 0]
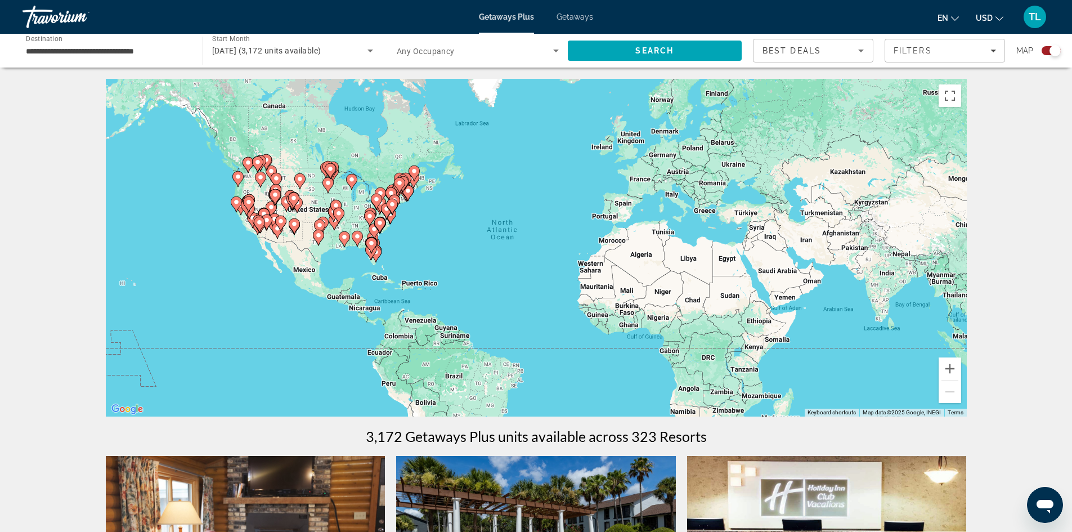
click at [368, 239] on gmp-advanced-marker "Main content" at bounding box center [371, 245] width 11 height 17
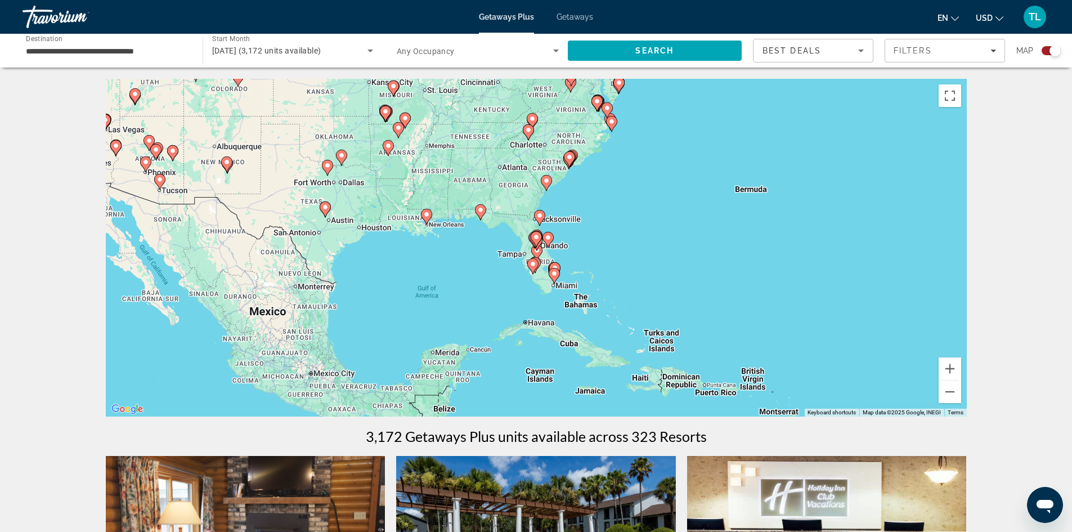
click at [542, 239] on icon "Main content" at bounding box center [536, 243] width 11 height 16
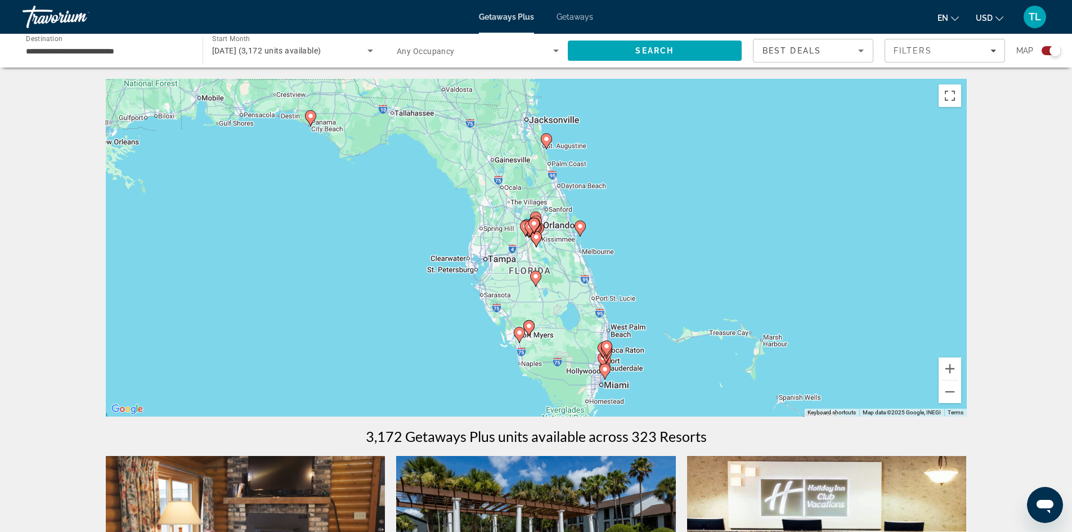
click at [532, 225] on image "Main content" at bounding box center [534, 223] width 7 height 7
type input "**********"
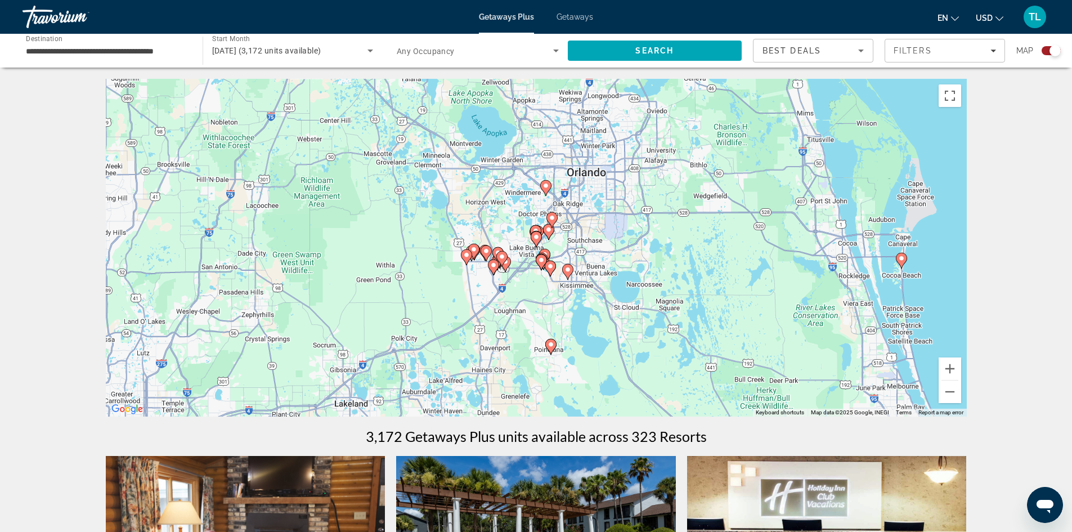
click at [542, 248] on div "Main content" at bounding box center [966, 248] width 861 height 0
click at [544, 187] on image "Main content" at bounding box center [546, 185] width 7 height 7
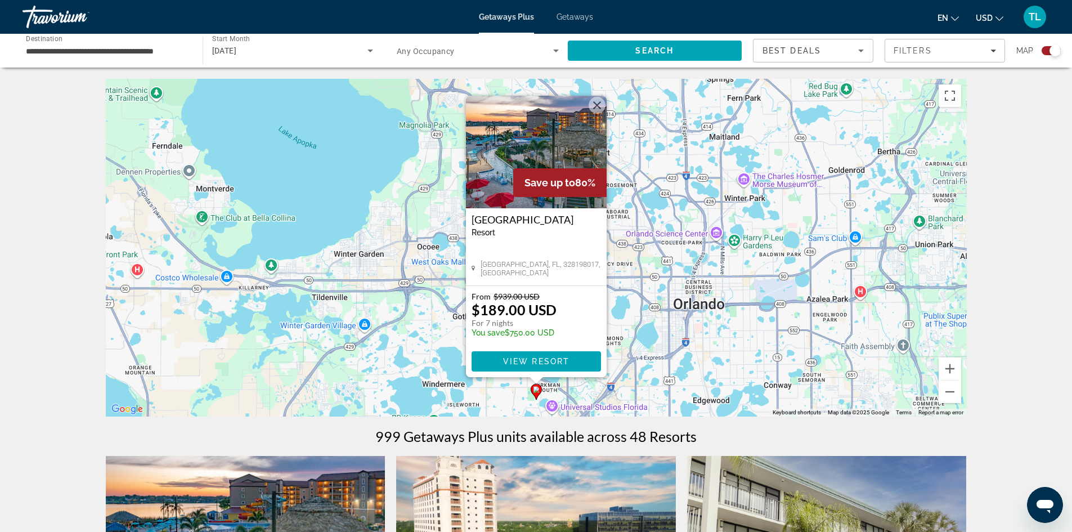
click at [574, 15] on span "Getaways" at bounding box center [575, 16] width 37 height 9
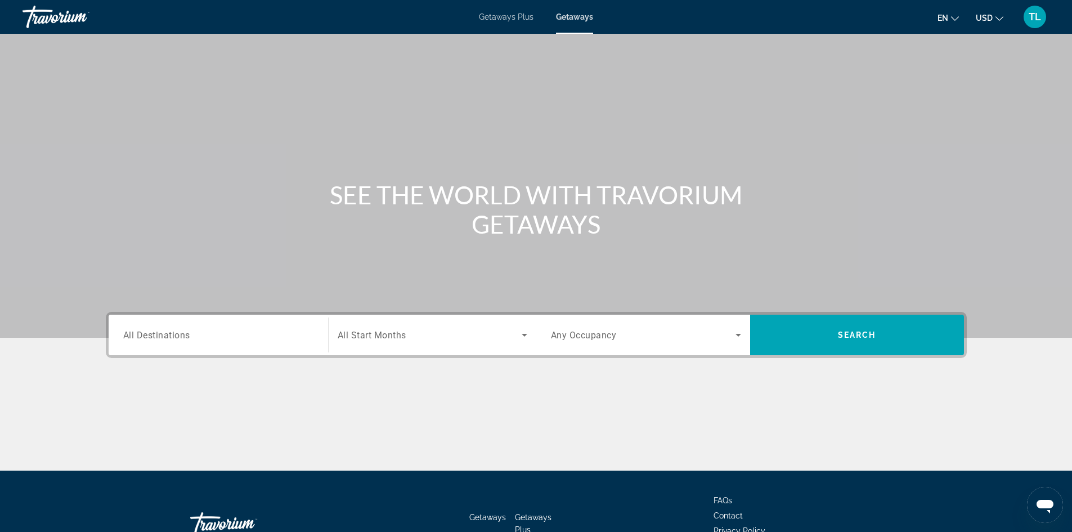
click at [237, 327] on div "Search widget" at bounding box center [218, 335] width 190 height 32
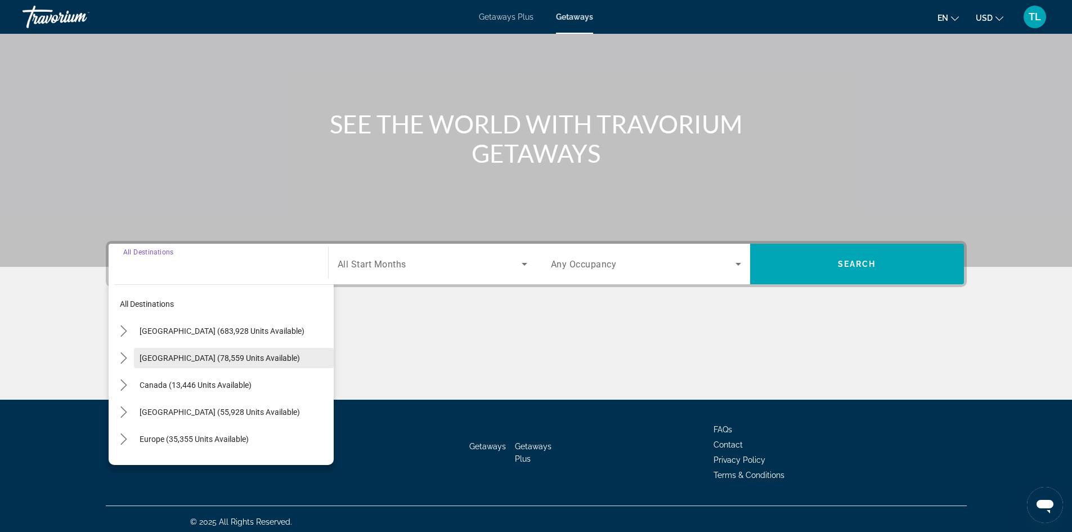
scroll to position [77, 0]
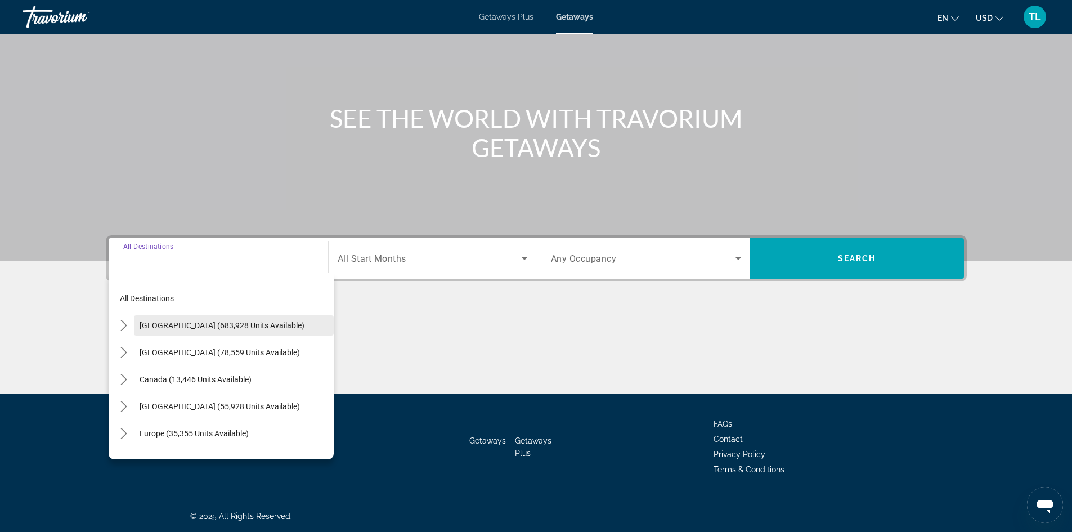
click at [164, 323] on span "[GEOGRAPHIC_DATA] (683,928 units available)" at bounding box center [222, 325] width 165 height 9
type input "**********"
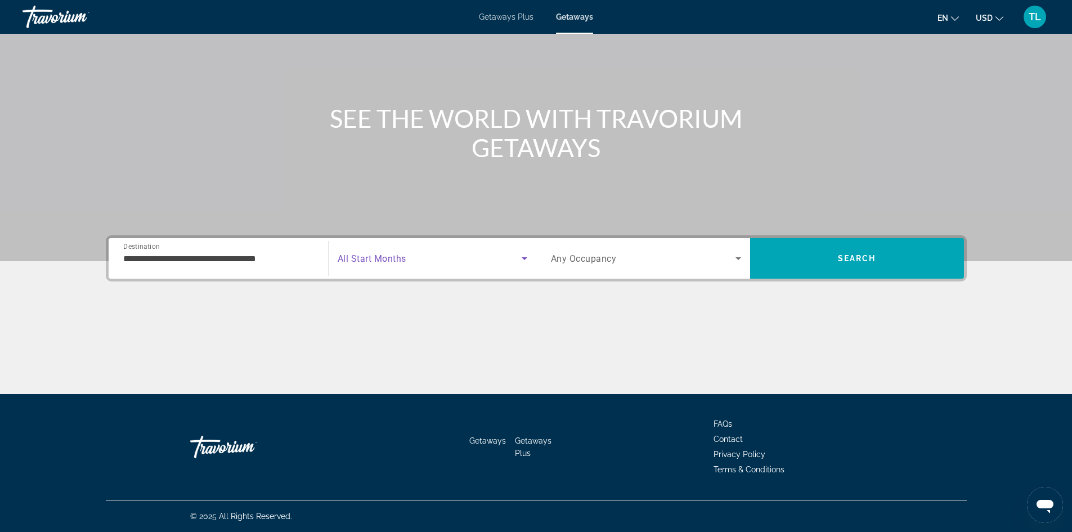
click at [404, 264] on span "Search widget" at bounding box center [430, 259] width 184 height 14
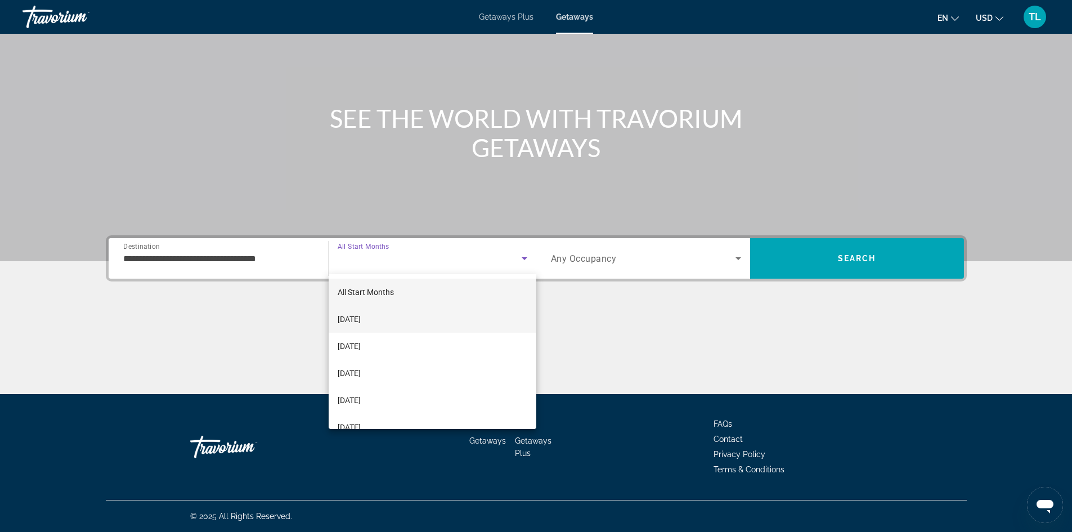
click at [400, 314] on mat-option "[DATE]" at bounding box center [433, 319] width 208 height 27
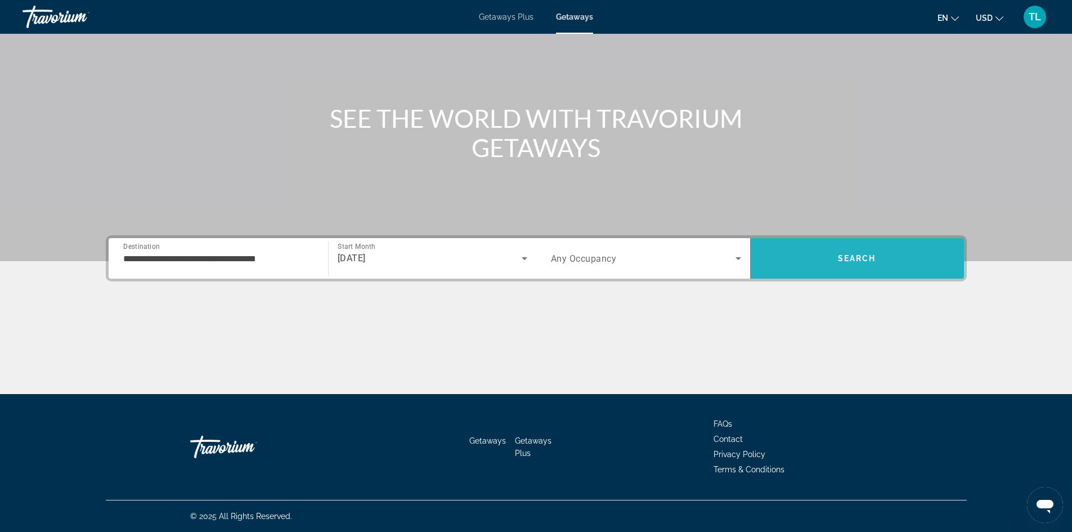
click at [912, 248] on span "Search" at bounding box center [857, 258] width 214 height 27
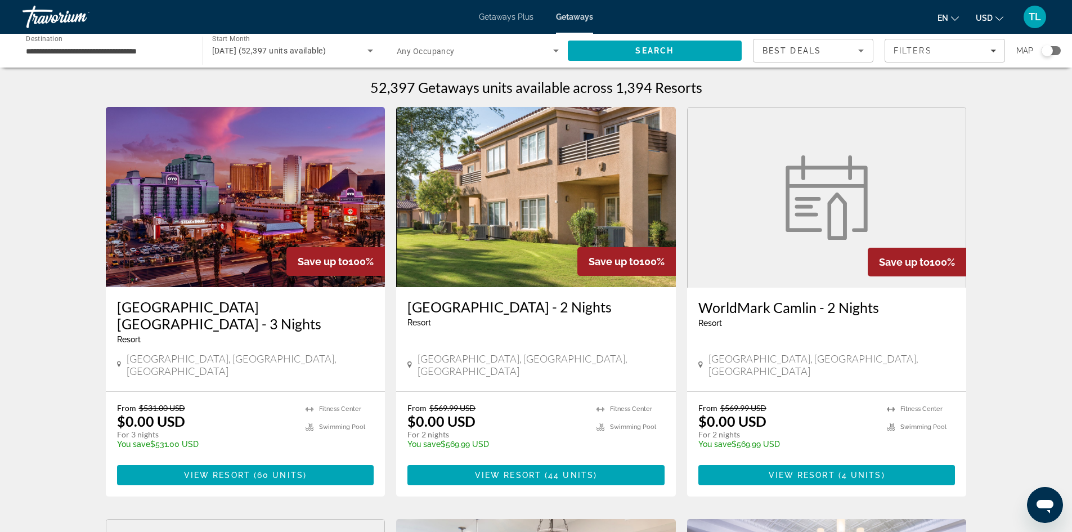
click at [1057, 50] on div "Search widget" at bounding box center [1051, 50] width 19 height 9
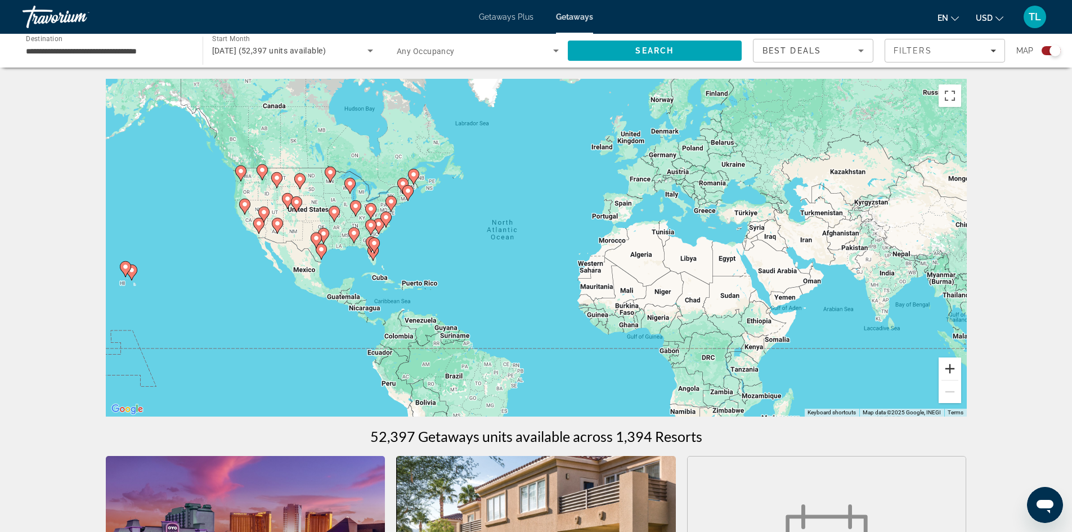
drag, startPoint x: 943, startPoint y: 375, endPoint x: 951, endPoint y: 371, distance: 9.1
click at [944, 376] on button "Zoom in" at bounding box center [950, 368] width 23 height 23
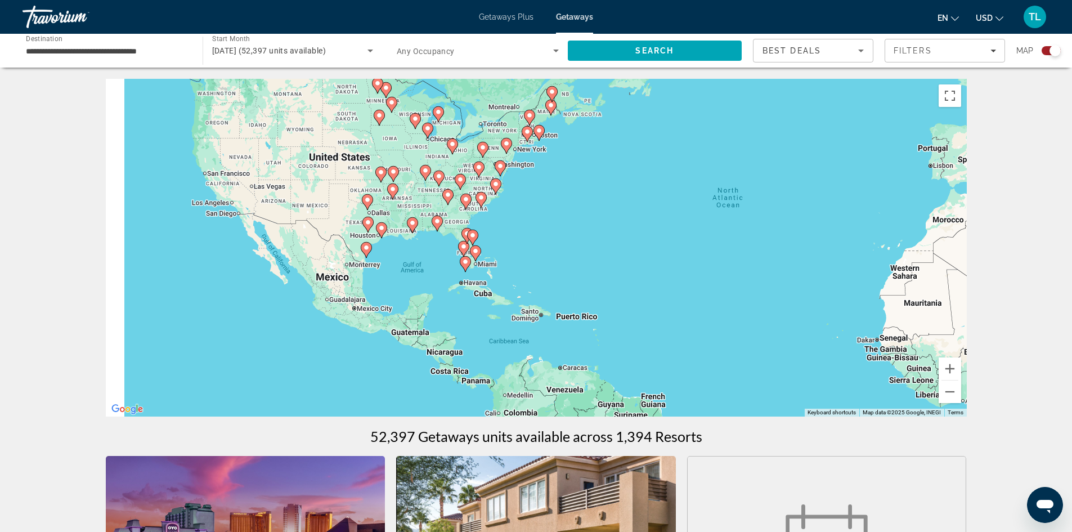
drag, startPoint x: 325, startPoint y: 347, endPoint x: 599, endPoint y: 334, distance: 273.9
click at [599, 334] on div "To activate drag with keyboard, press Alt + Enter. Once in keyboard drag state,…" at bounding box center [536, 248] width 861 height 338
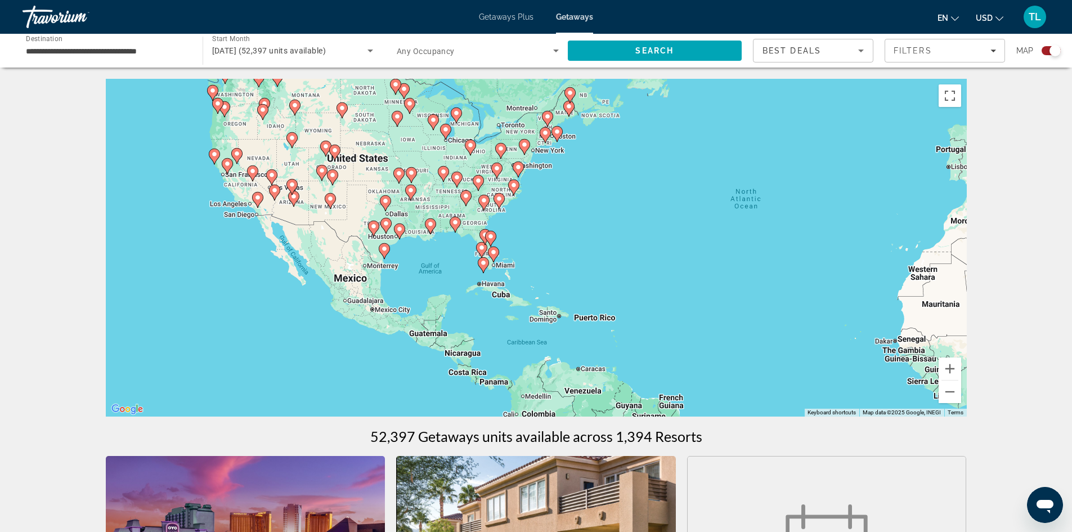
click at [470, 239] on div "To activate drag with keyboard, press Alt + Enter. Once in keyboard drag state,…" at bounding box center [536, 248] width 861 height 338
click at [487, 244] on gmp-advanced-marker "Main content" at bounding box center [490, 238] width 11 height 17
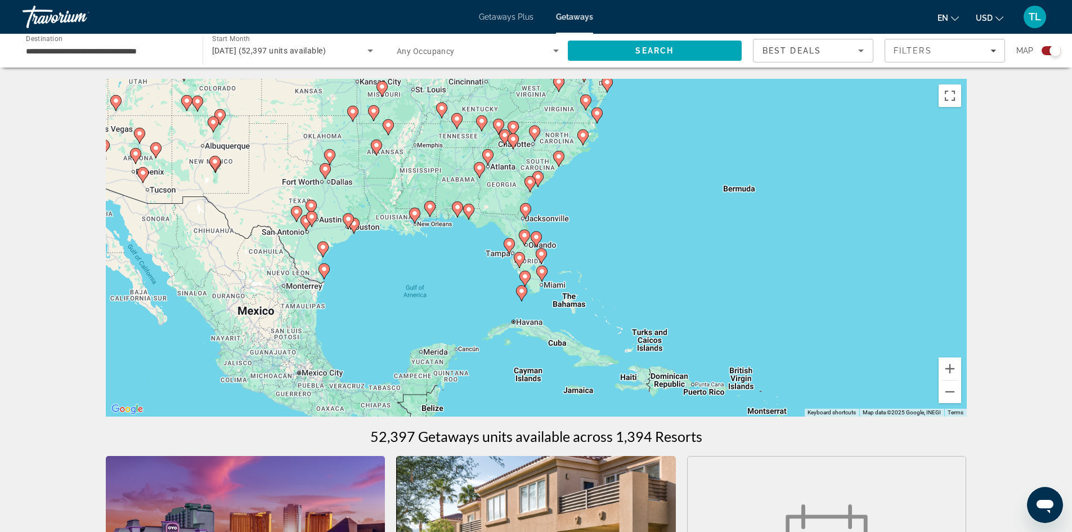
click at [521, 241] on gmp-advanced-marker "Main content" at bounding box center [524, 237] width 11 height 17
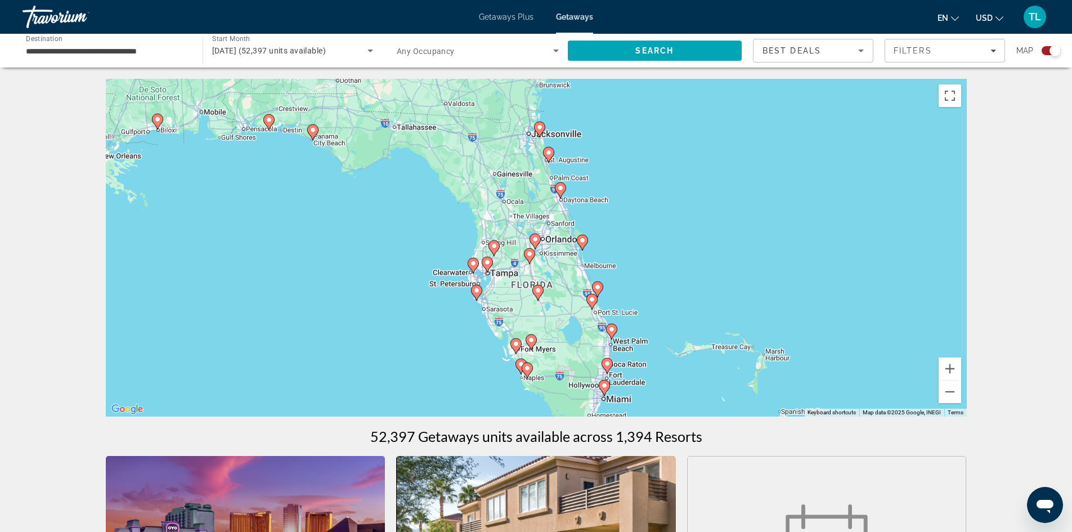
click at [537, 239] on image "Main content" at bounding box center [535, 239] width 7 height 7
type input "**********"
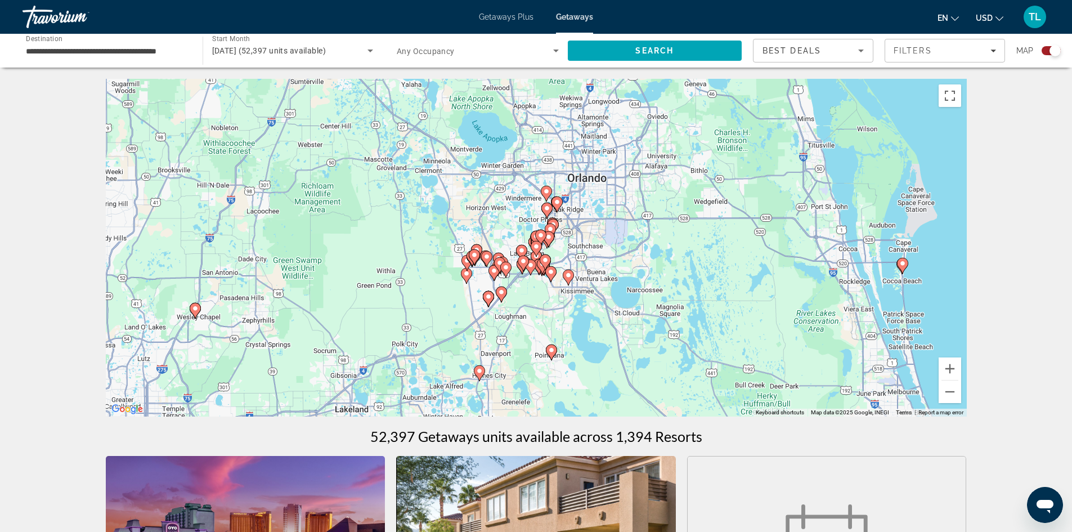
click at [556, 202] on image "Main content" at bounding box center [557, 202] width 7 height 7
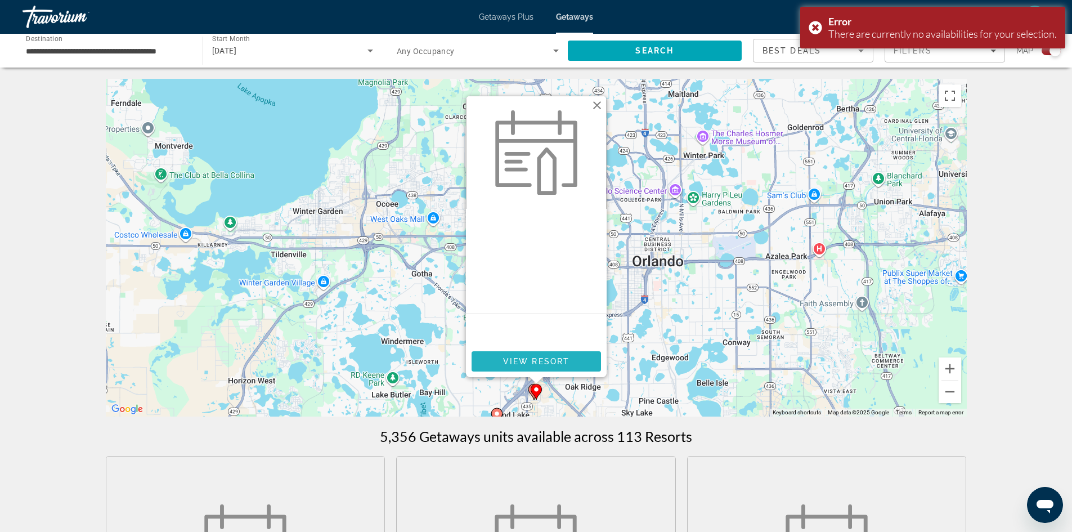
click at [522, 359] on span "View Resort" at bounding box center [536, 361] width 66 height 9
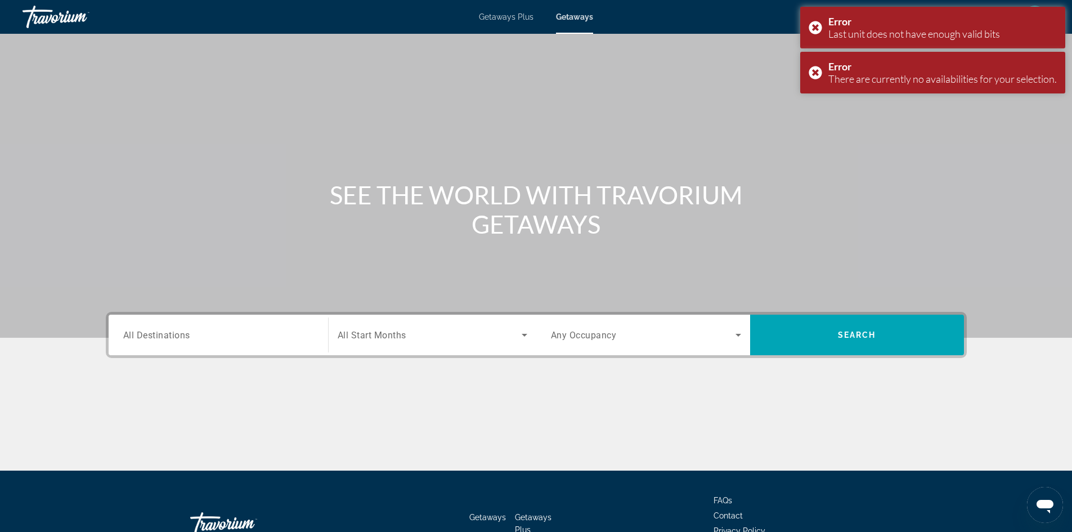
click at [172, 331] on span "All Destinations" at bounding box center [156, 334] width 67 height 11
click at [172, 331] on input "Destination All Destinations" at bounding box center [218, 336] width 190 height 14
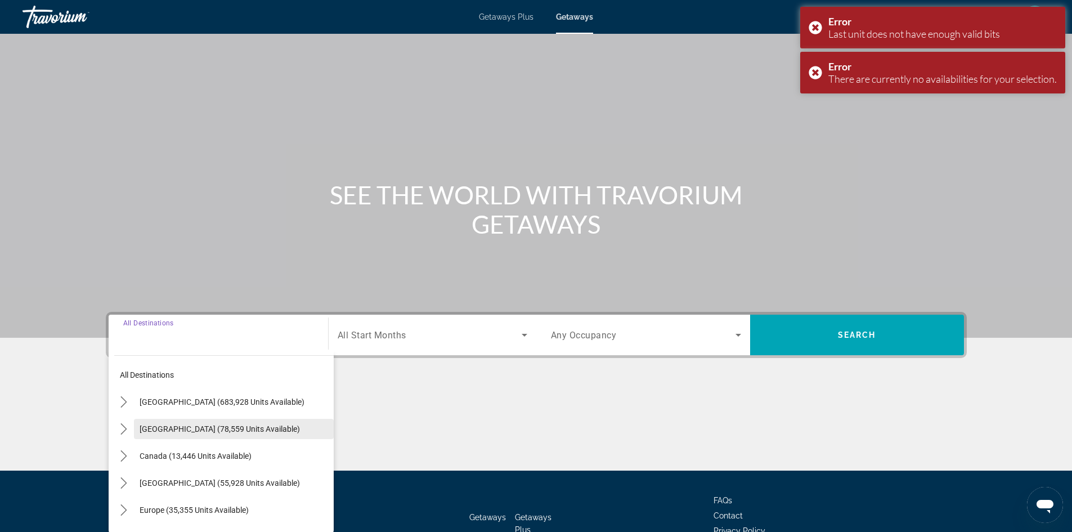
scroll to position [77, 0]
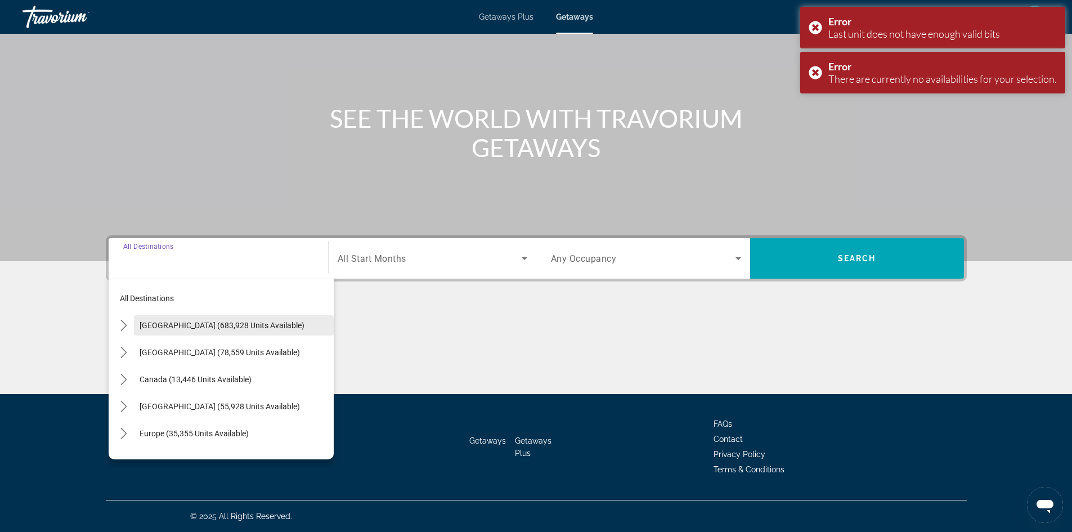
drag, startPoint x: 184, startPoint y: 333, endPoint x: 231, endPoint y: 324, distance: 48.2
click at [185, 333] on span "Select destination: United States (683,928 units available)" at bounding box center [234, 325] width 200 height 27
type input "**********"
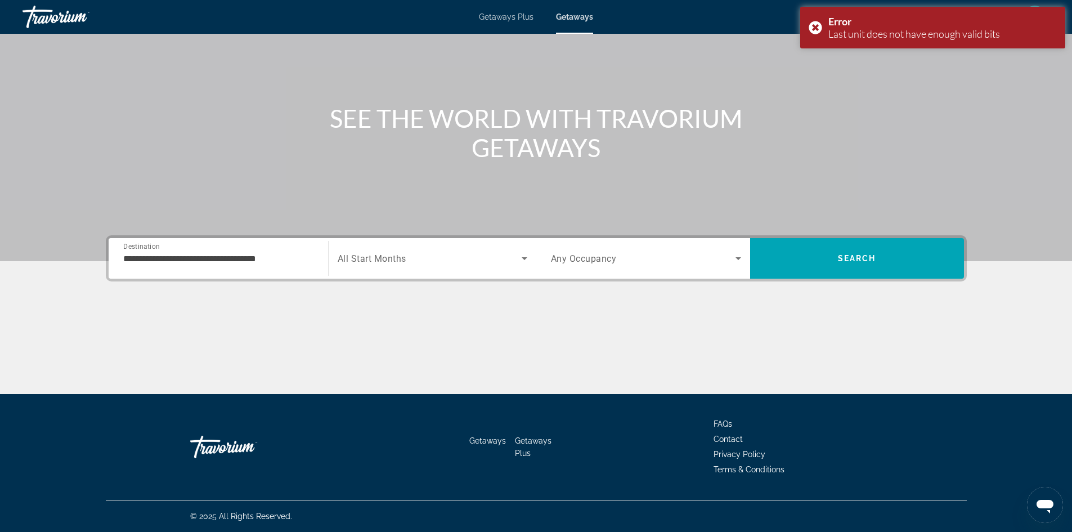
click at [381, 269] on div "Search widget" at bounding box center [433, 259] width 190 height 32
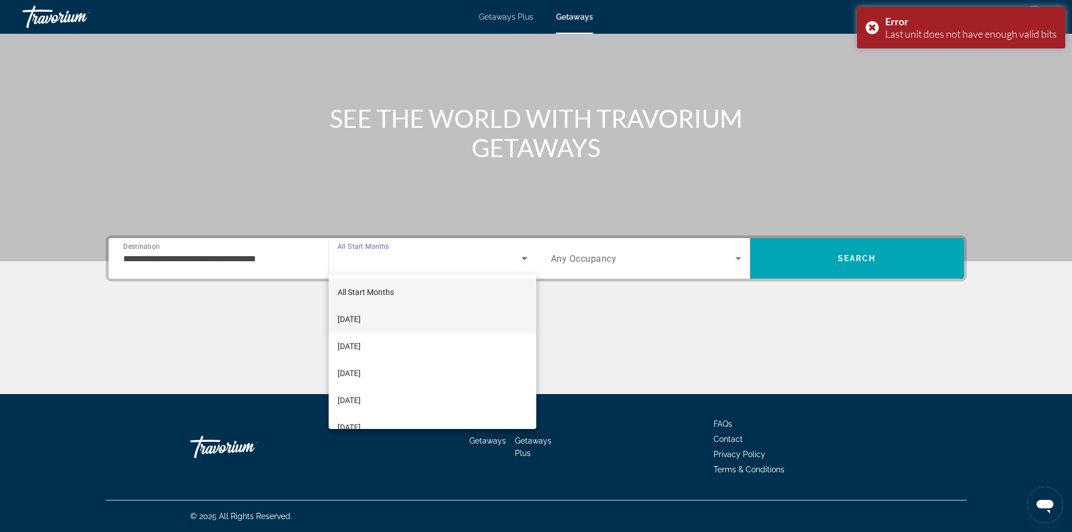
drag, startPoint x: 390, startPoint y: 315, endPoint x: 410, endPoint y: 314, distance: 19.7
click at [396, 315] on mat-option "[DATE]" at bounding box center [433, 319] width 208 height 27
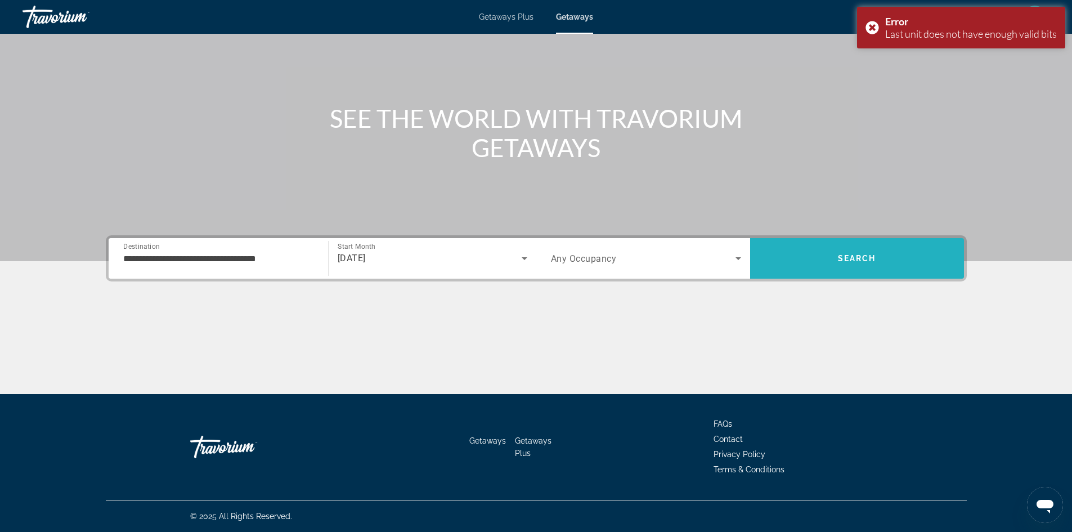
click at [849, 256] on span "Search" at bounding box center [857, 258] width 38 height 9
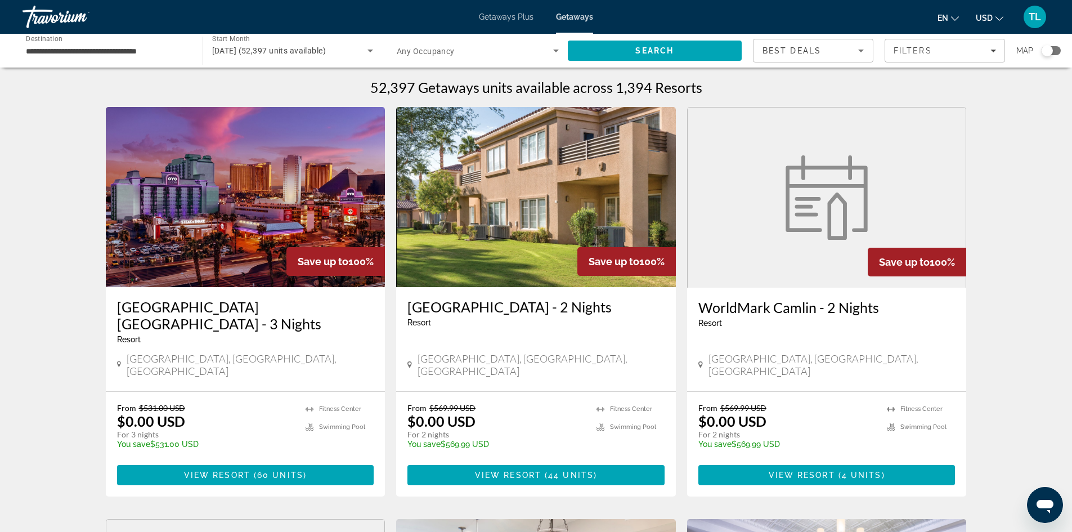
click at [1059, 50] on div "Search widget" at bounding box center [1051, 50] width 19 height 9
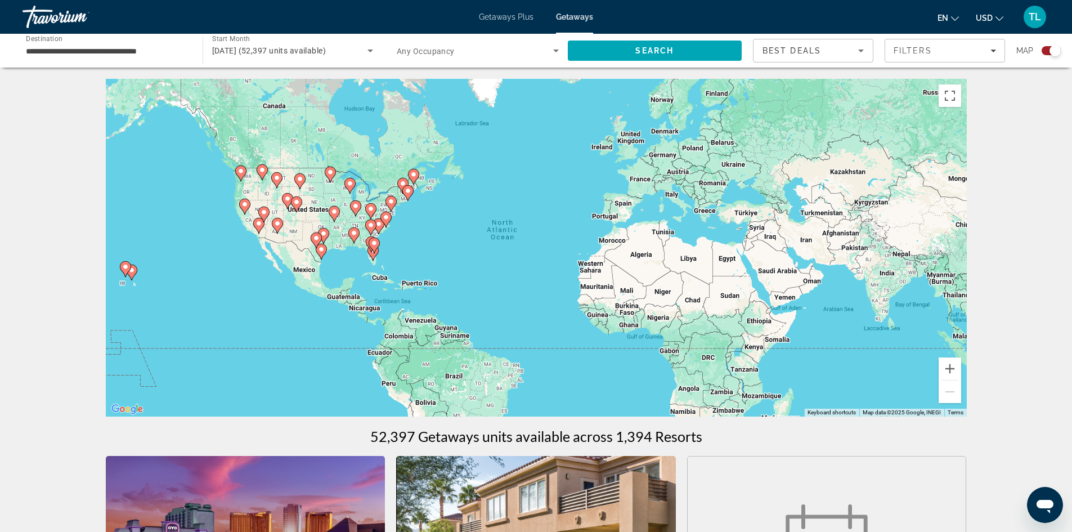
click at [366, 245] on gmp-advanced-marker "Main content" at bounding box center [371, 244] width 11 height 17
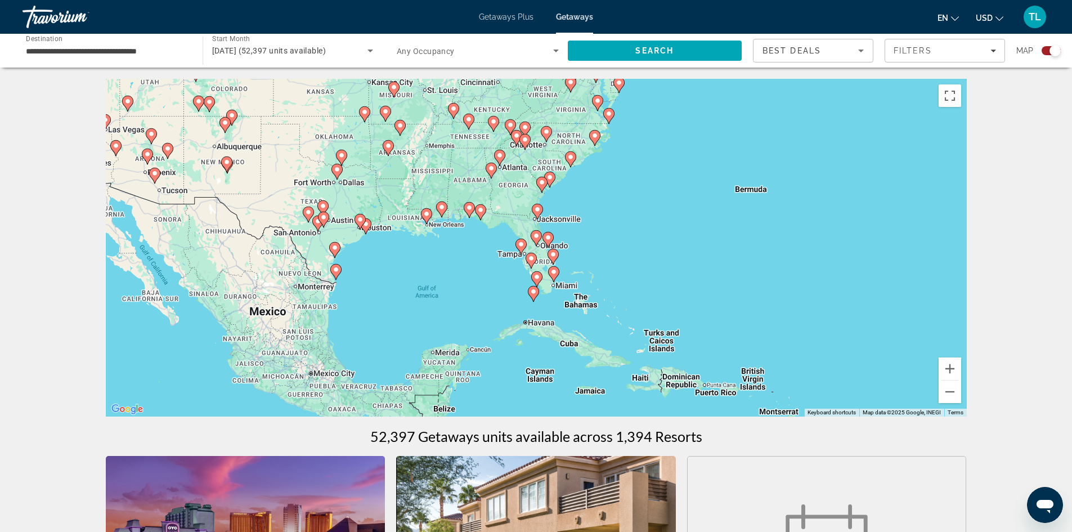
click at [537, 243] on icon "Main content" at bounding box center [536, 238] width 10 height 15
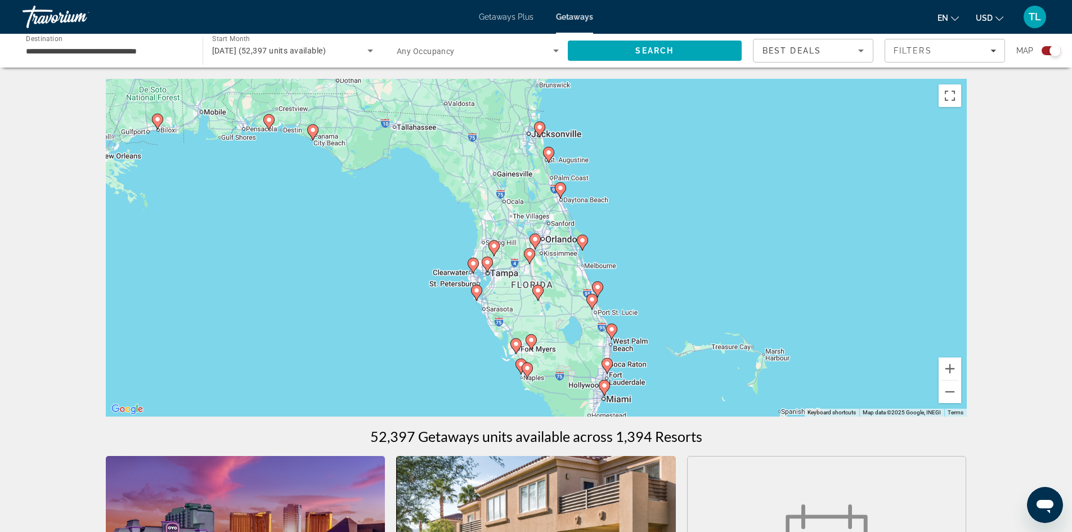
click at [539, 248] on div "To navigate, press the arrow keys. To activate drag with keyboard, press Alt + …" at bounding box center [536, 248] width 861 height 338
click at [538, 243] on icon "Main content" at bounding box center [535, 241] width 10 height 15
type input "**********"
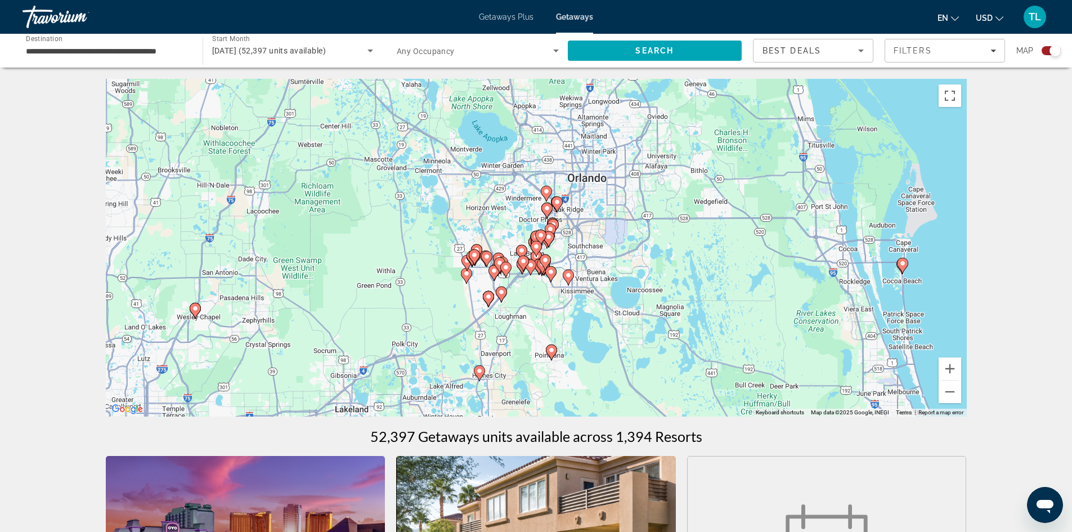
click at [546, 208] on image "Main content" at bounding box center [547, 208] width 7 height 7
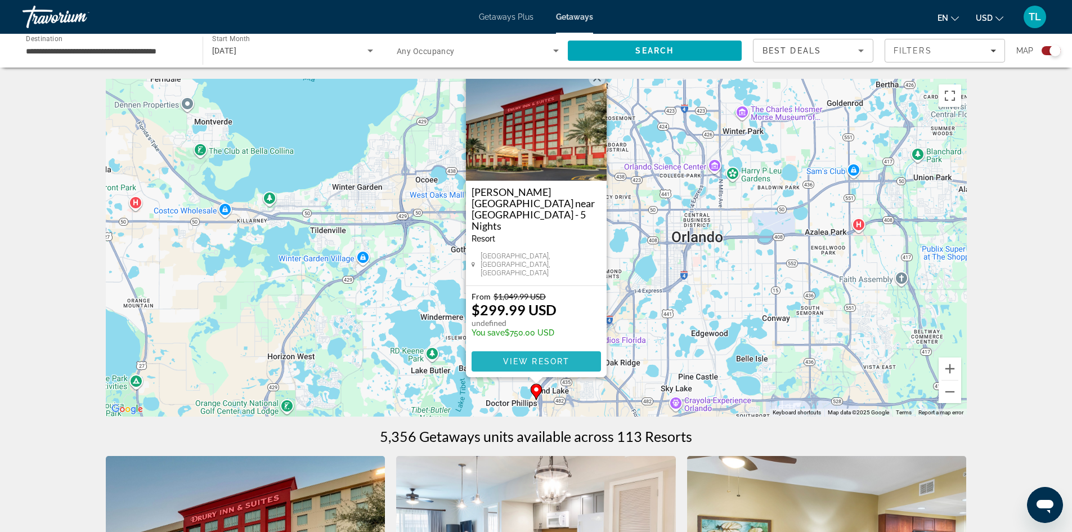
click at [552, 359] on span "View Resort" at bounding box center [536, 361] width 66 height 9
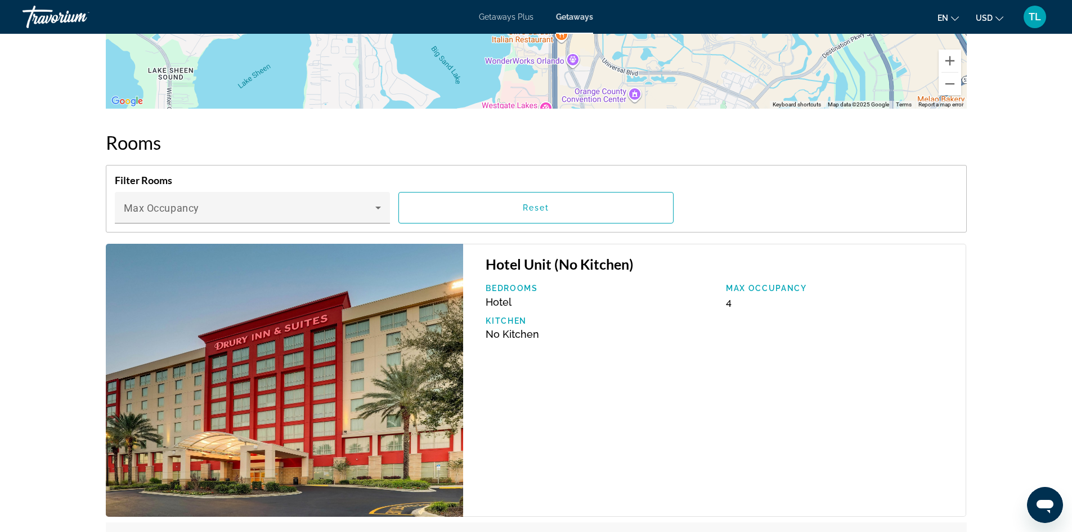
scroll to position [1745, 0]
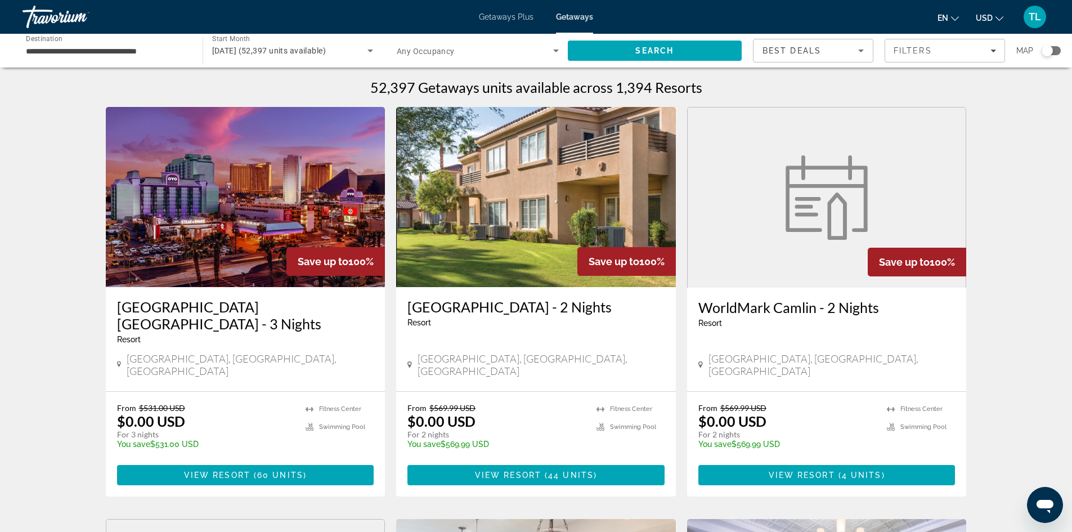
click at [1057, 47] on div "Search widget" at bounding box center [1051, 50] width 19 height 9
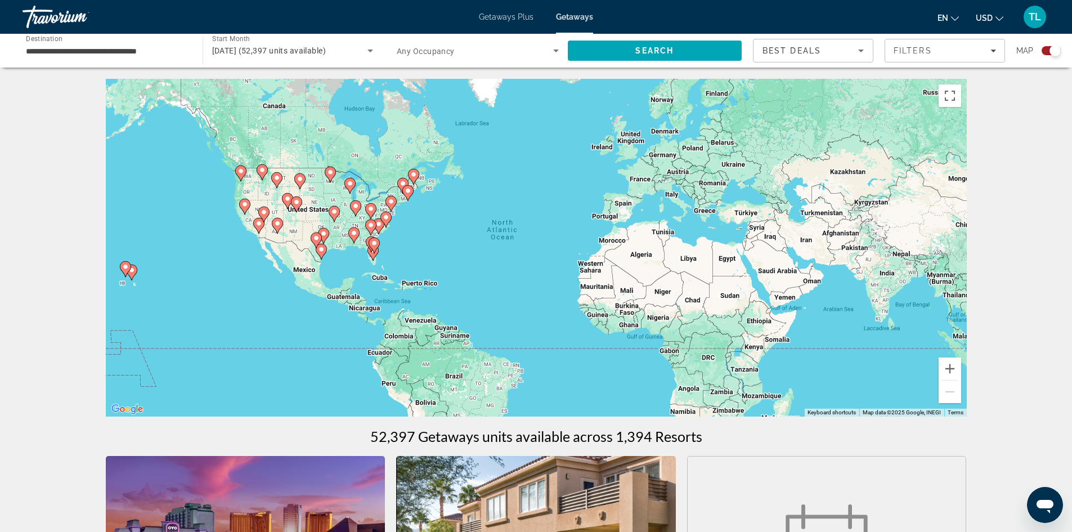
click at [377, 244] on image "Main content" at bounding box center [374, 243] width 7 height 7
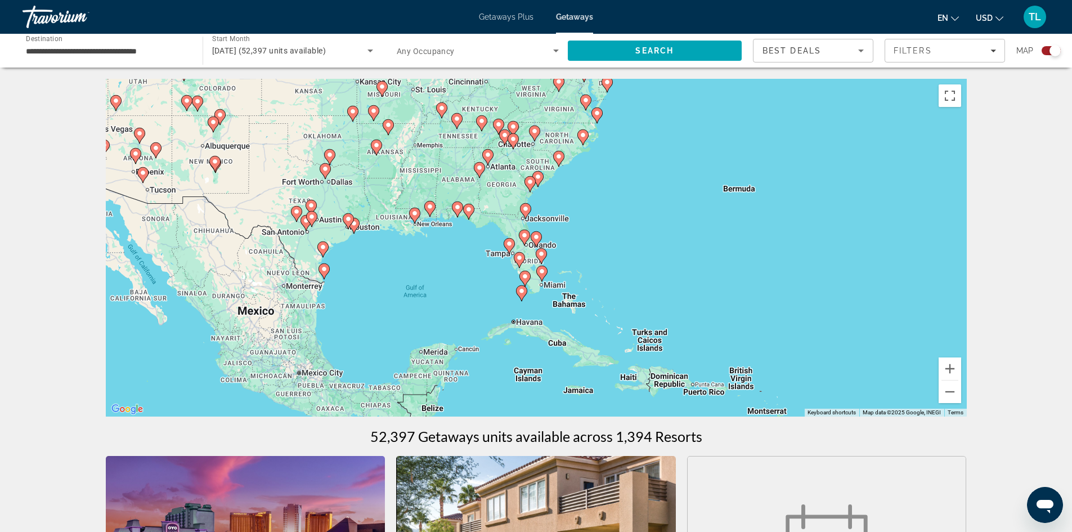
click at [547, 247] on div "To navigate, press the arrow keys. To activate drag with keyboard, press Alt + …" at bounding box center [536, 248] width 861 height 338
click at [535, 244] on icon "Main content" at bounding box center [536, 239] width 10 height 15
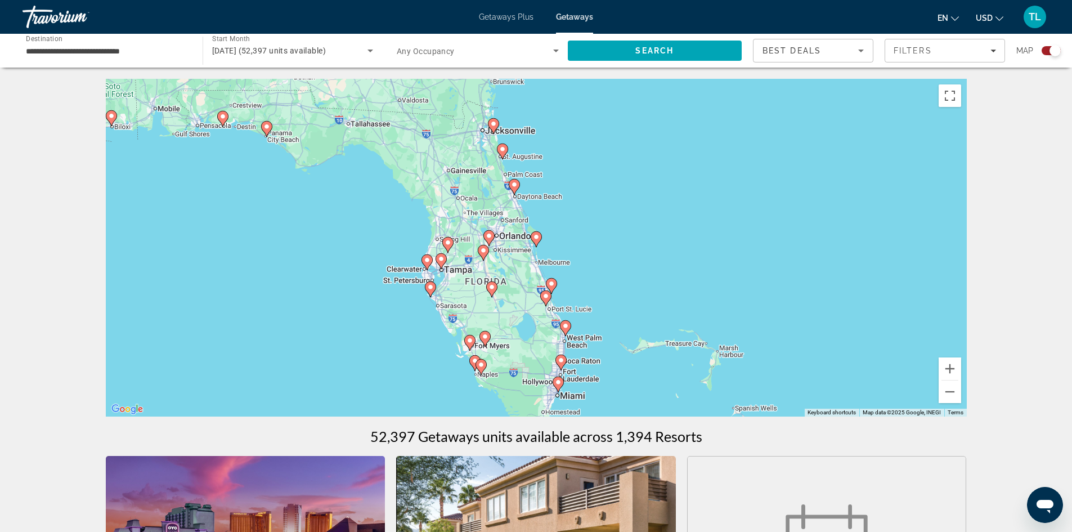
click at [487, 258] on gmp-advanced-marker "Main content" at bounding box center [483, 252] width 11 height 17
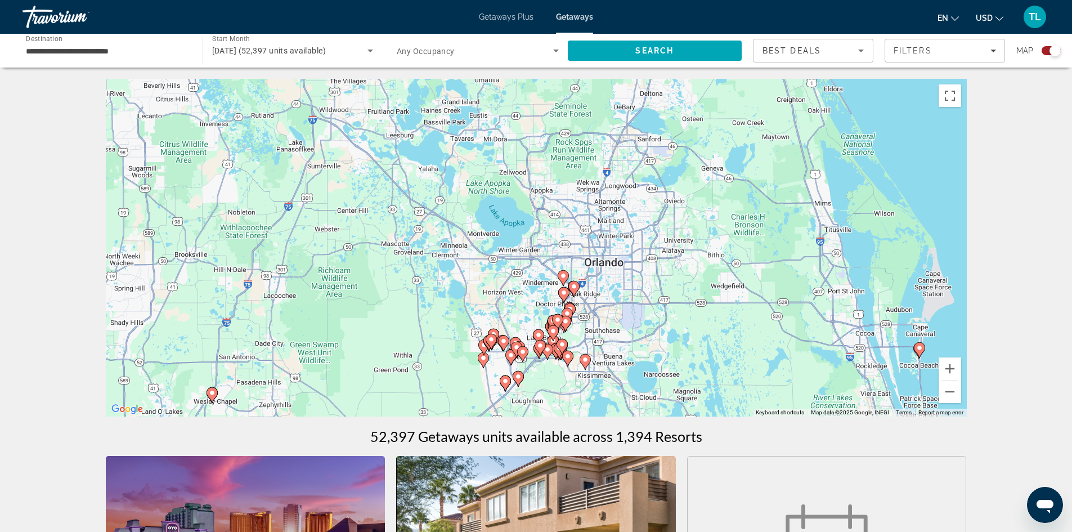
drag, startPoint x: 578, startPoint y: 191, endPoint x: 544, endPoint y: 385, distance: 197.0
click at [544, 385] on div "To navigate, press the arrow keys. To activate drag with keyboard, press Alt + …" at bounding box center [536, 248] width 861 height 338
click at [572, 285] on image "Main content" at bounding box center [574, 286] width 7 height 7
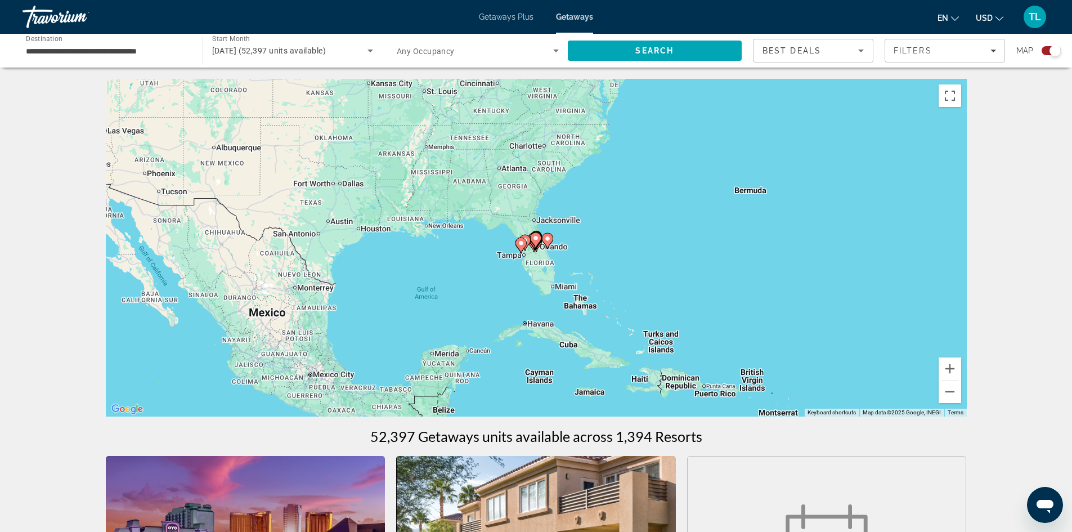
click at [535, 238] on image "Main content" at bounding box center [536, 238] width 7 height 7
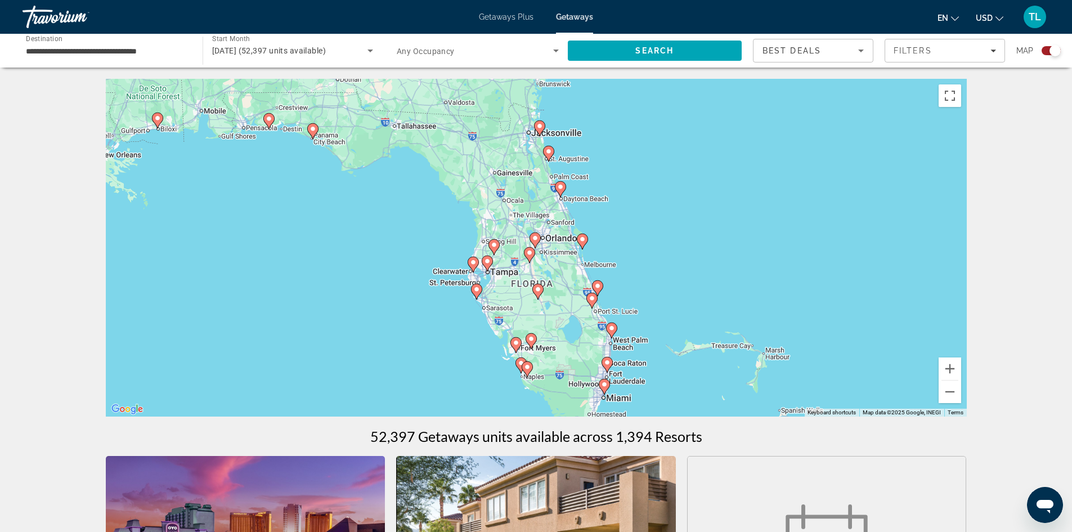
click at [535, 238] on image "Main content" at bounding box center [535, 238] width 7 height 7
type input "**********"
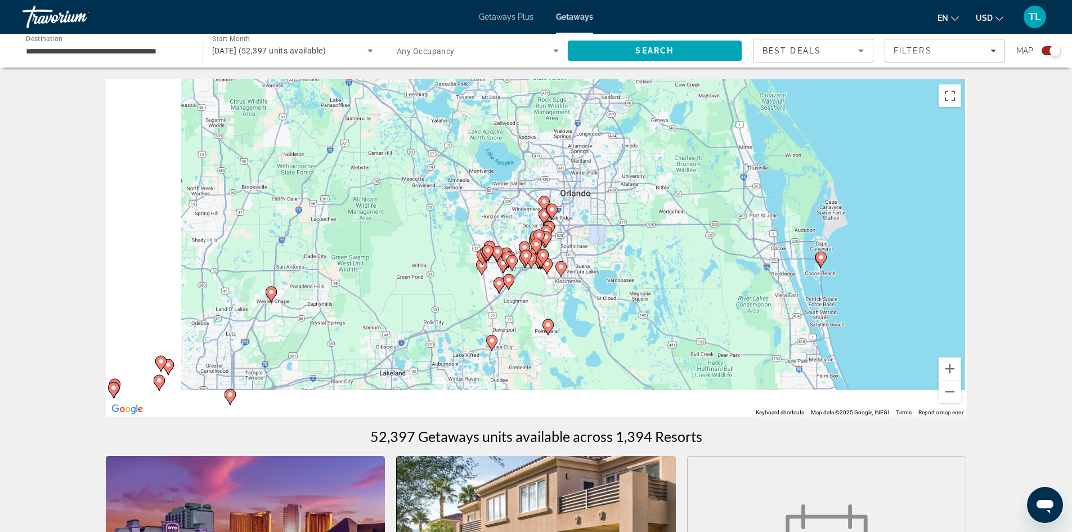
click at [536, 248] on div "Main content" at bounding box center [966, 248] width 861 height 0
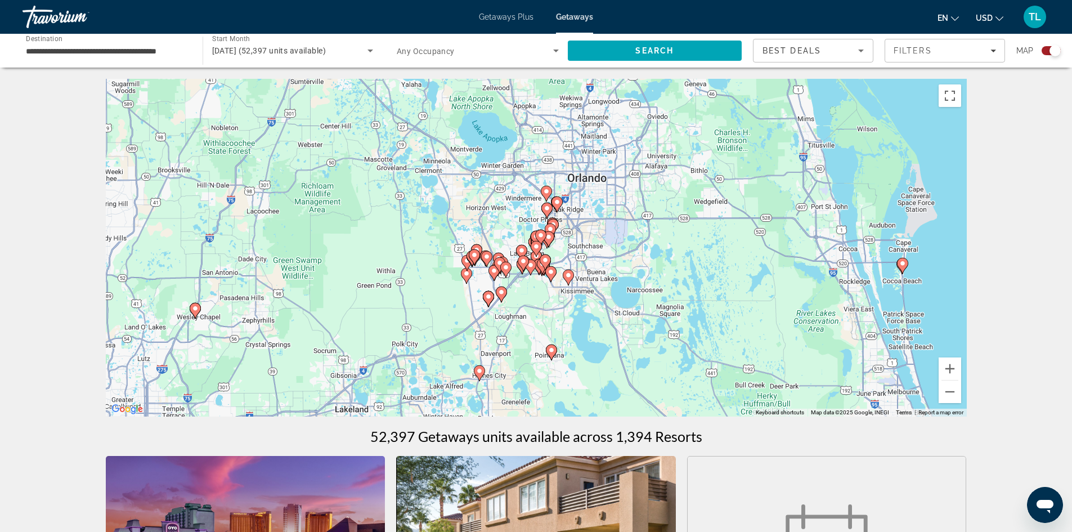
click at [548, 207] on image "Main content" at bounding box center [547, 208] width 7 height 7
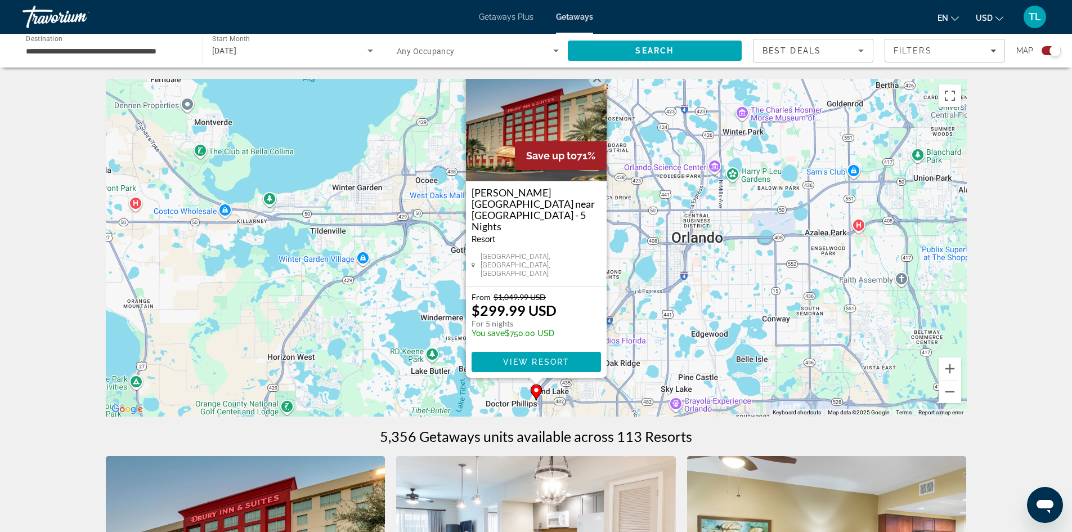
click at [660, 308] on div "To activate drag with keyboard, press Alt + Enter. Once in keyboard drag state,…" at bounding box center [536, 248] width 861 height 338
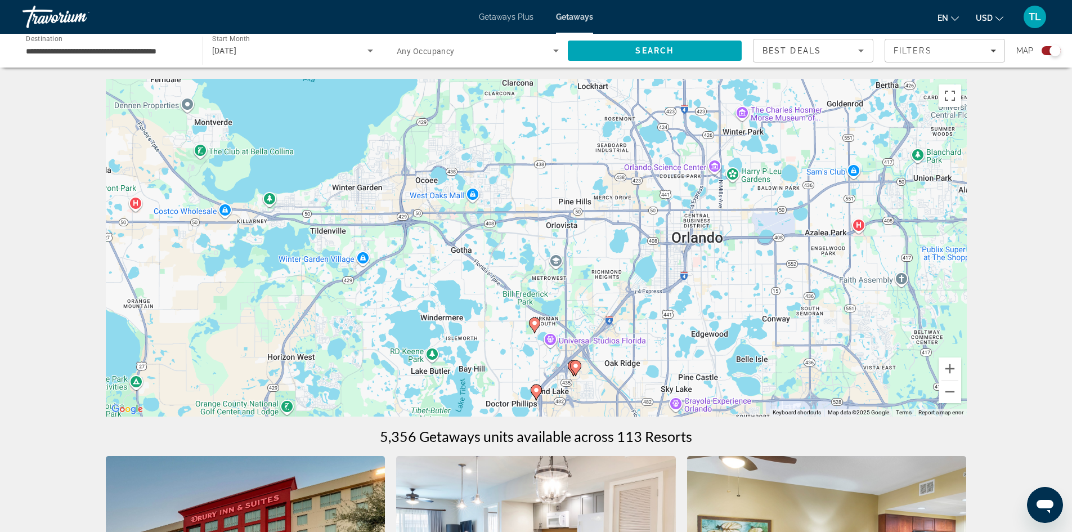
click at [573, 364] on image "Main content" at bounding box center [575, 366] width 7 height 7
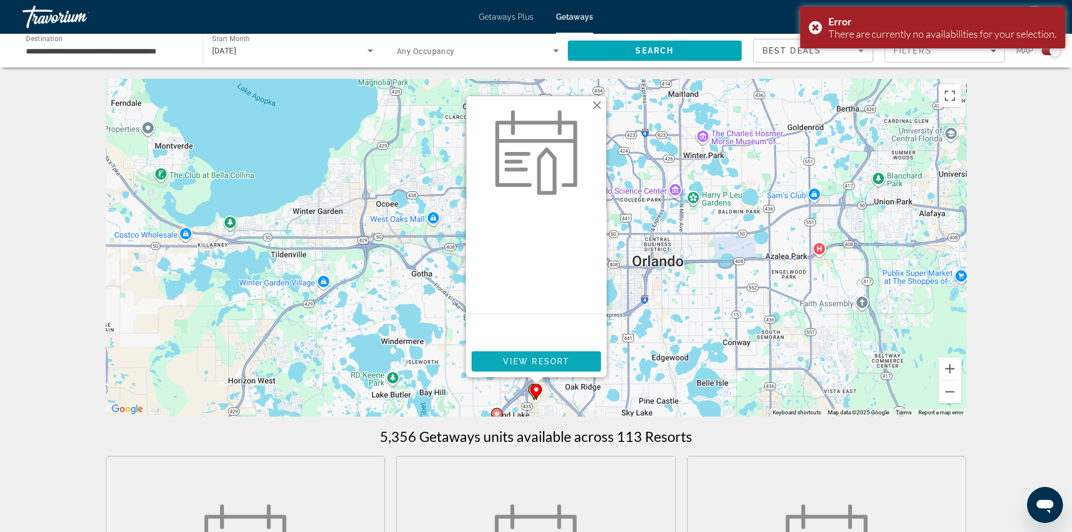
click at [558, 356] on span "Main content" at bounding box center [536, 361] width 129 height 27
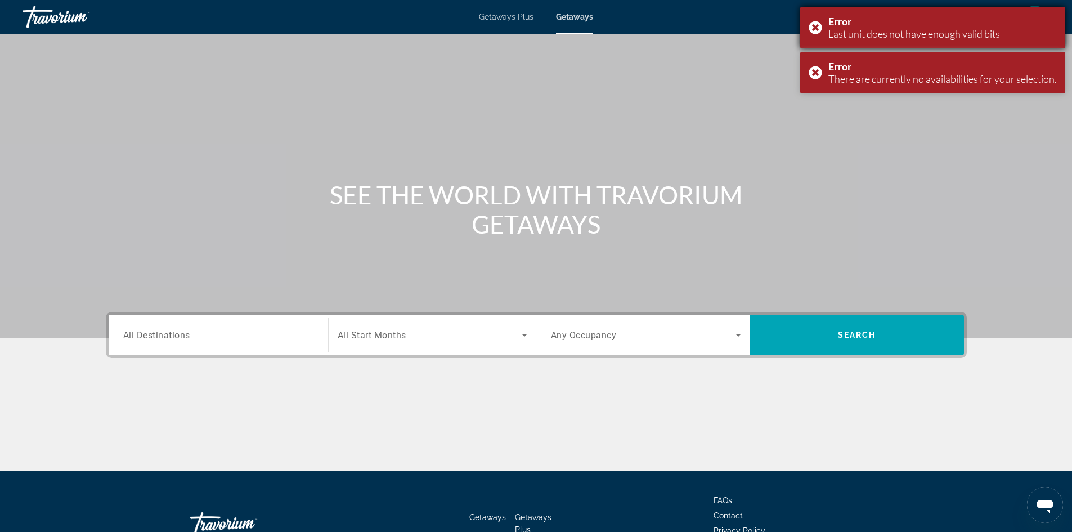
click at [817, 28] on div "Error Last unit does not have enough valid bits" at bounding box center [932, 28] width 265 height 42
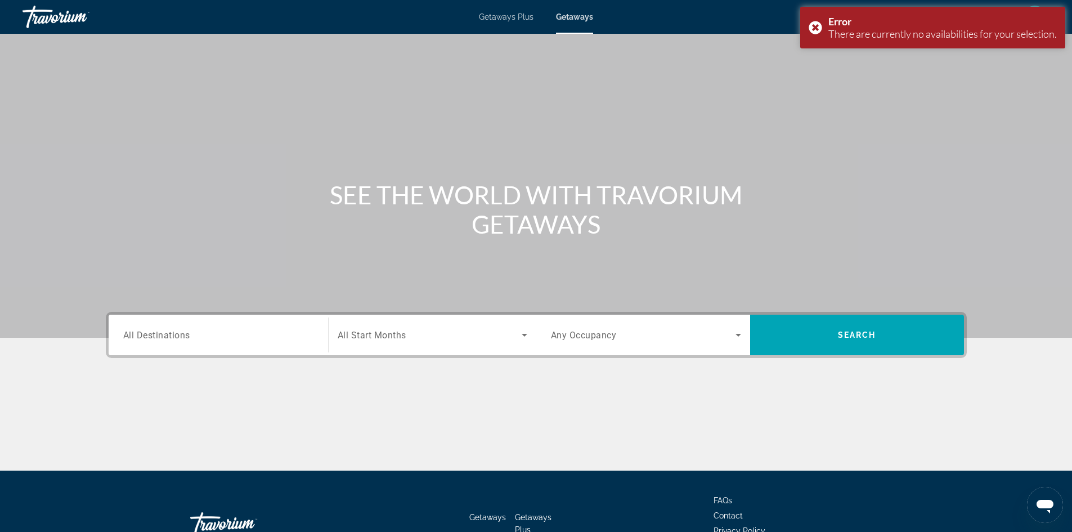
click at [814, 69] on div "Main content" at bounding box center [536, 169] width 1072 height 338
click at [814, 26] on div "Error There are currently no availabilities for your selection." at bounding box center [932, 28] width 265 height 42
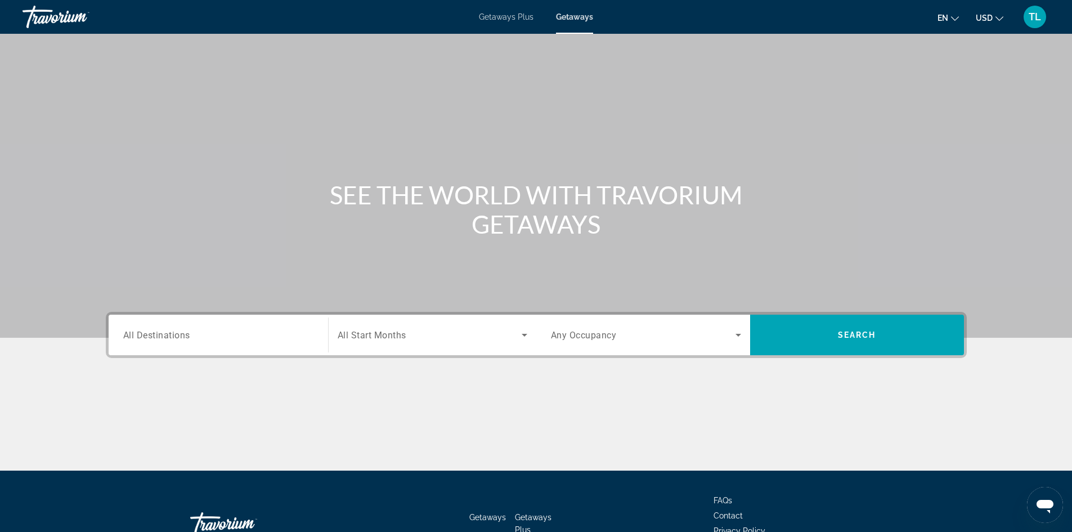
click at [209, 342] on div "Search widget" at bounding box center [218, 335] width 190 height 32
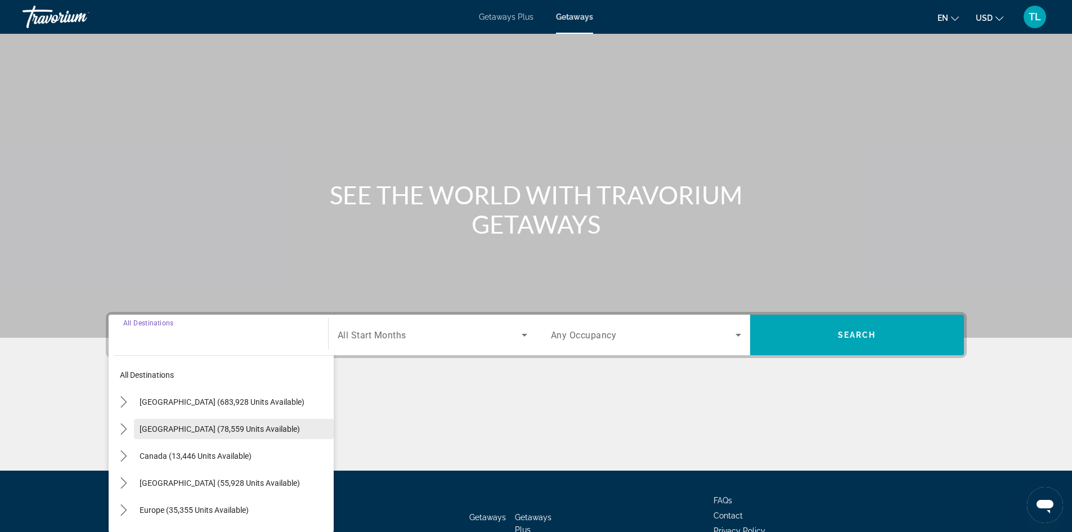
scroll to position [77, 0]
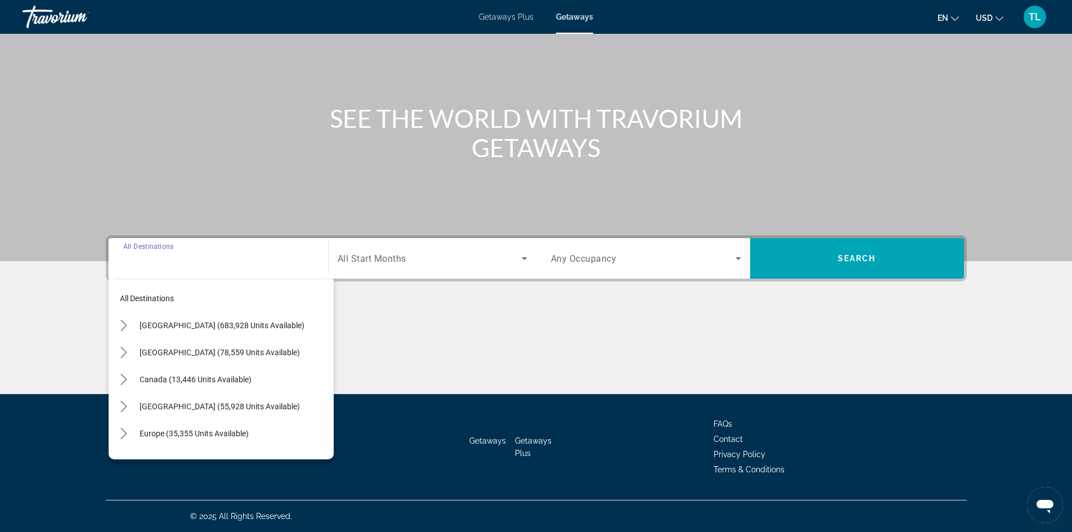
drag, startPoint x: 198, startPoint y: 326, endPoint x: 286, endPoint y: 306, distance: 90.7
click at [198, 325] on span "[GEOGRAPHIC_DATA] (683,928 units available)" at bounding box center [222, 325] width 165 height 9
type input "**********"
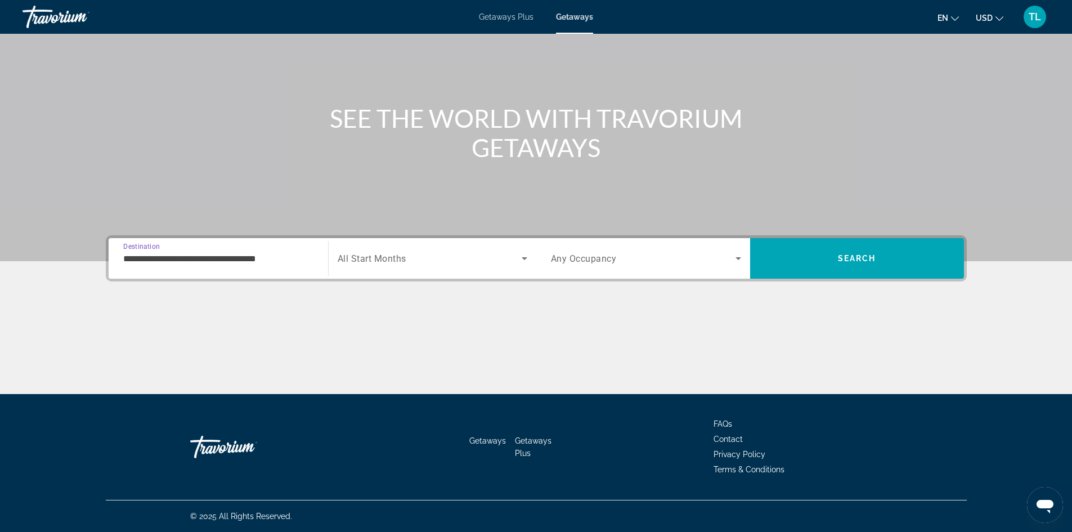
click at [379, 262] on span "All Start Months" at bounding box center [372, 258] width 69 height 11
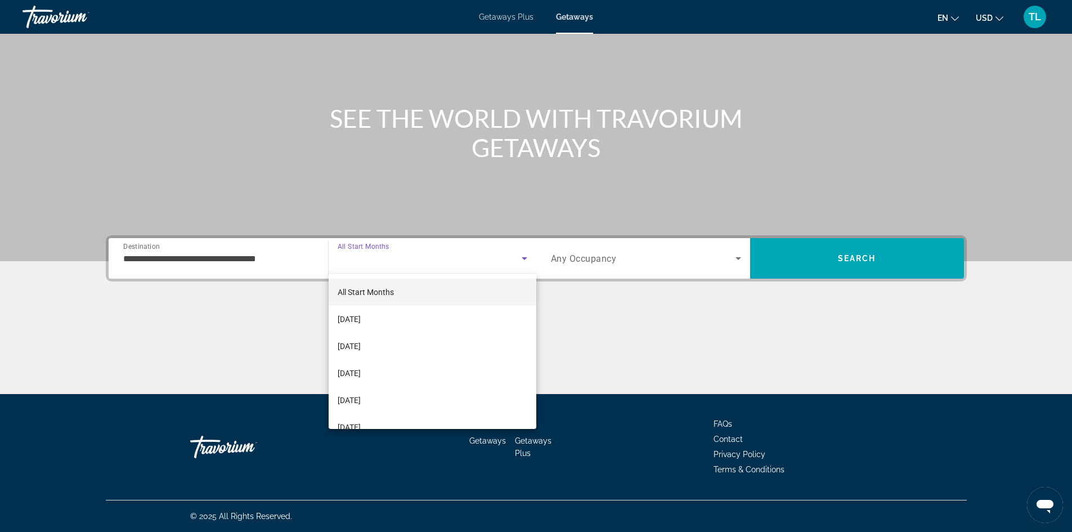
drag, startPoint x: 378, startPoint y: 314, endPoint x: 511, endPoint y: 280, distance: 136.5
click at [393, 310] on mat-option "[DATE]" at bounding box center [433, 319] width 208 height 27
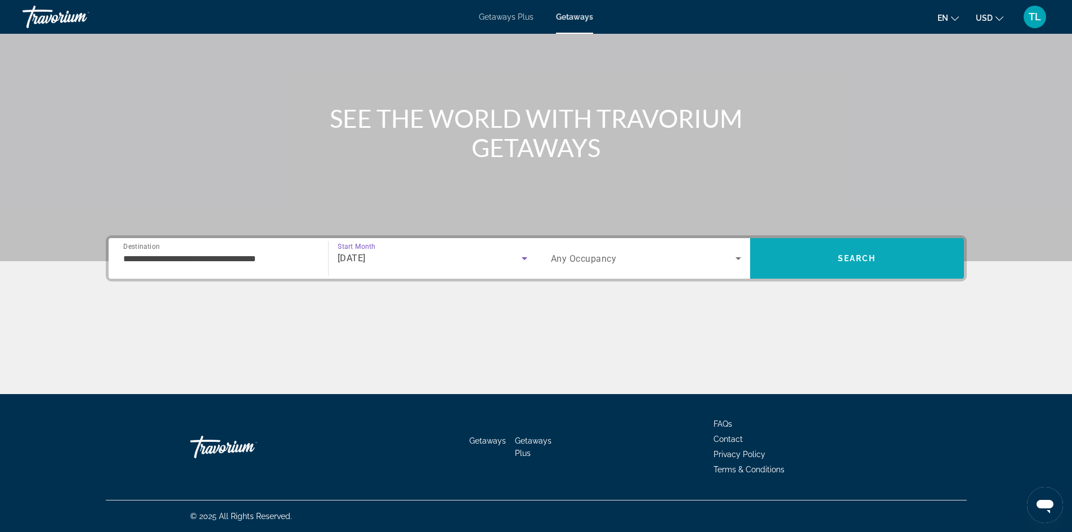
drag, startPoint x: 869, startPoint y: 251, endPoint x: 866, endPoint y: 246, distance: 5.8
click at [866, 246] on span "Search" at bounding box center [857, 258] width 214 height 27
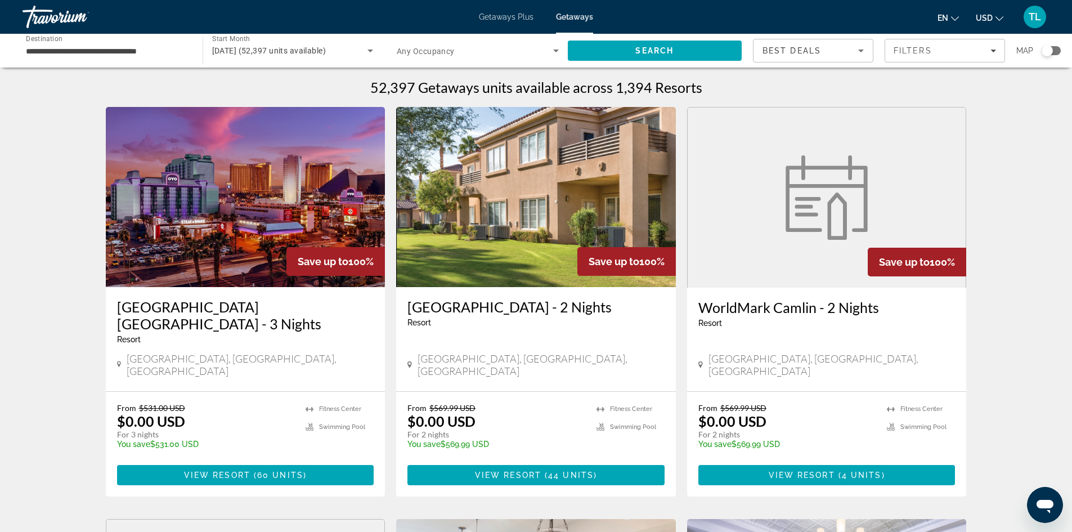
click at [1055, 51] on div "Search widget" at bounding box center [1051, 50] width 19 height 9
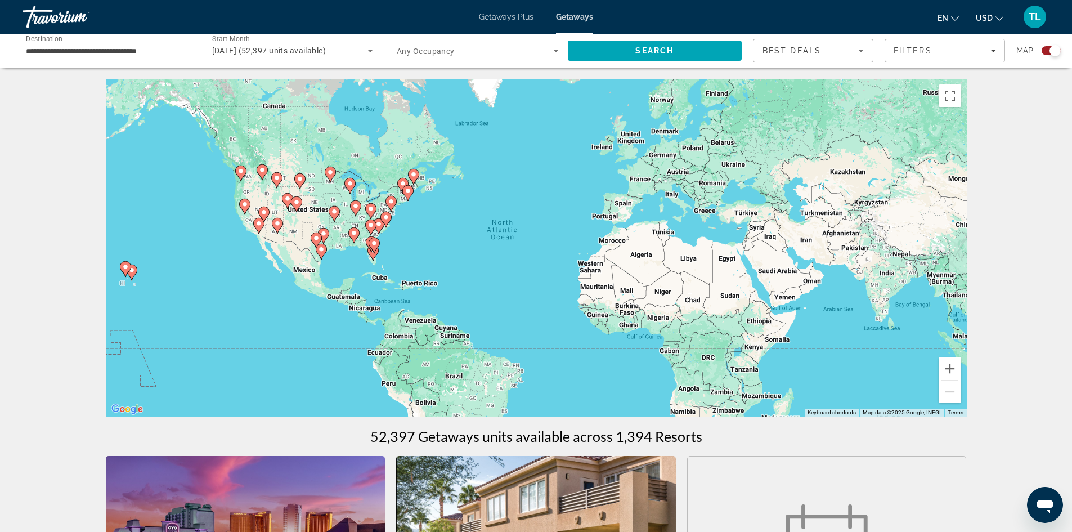
click at [377, 243] on image "Main content" at bounding box center [374, 243] width 7 height 7
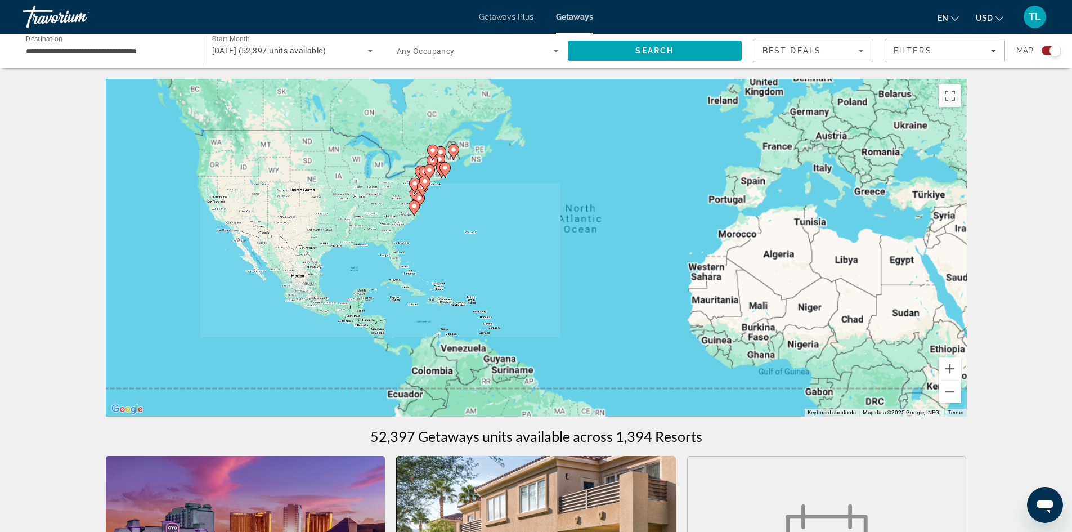
click at [377, 243] on div "To navigate, press the arrow keys. To activate drag with keyboard, press Alt + …" at bounding box center [536, 248] width 861 height 338
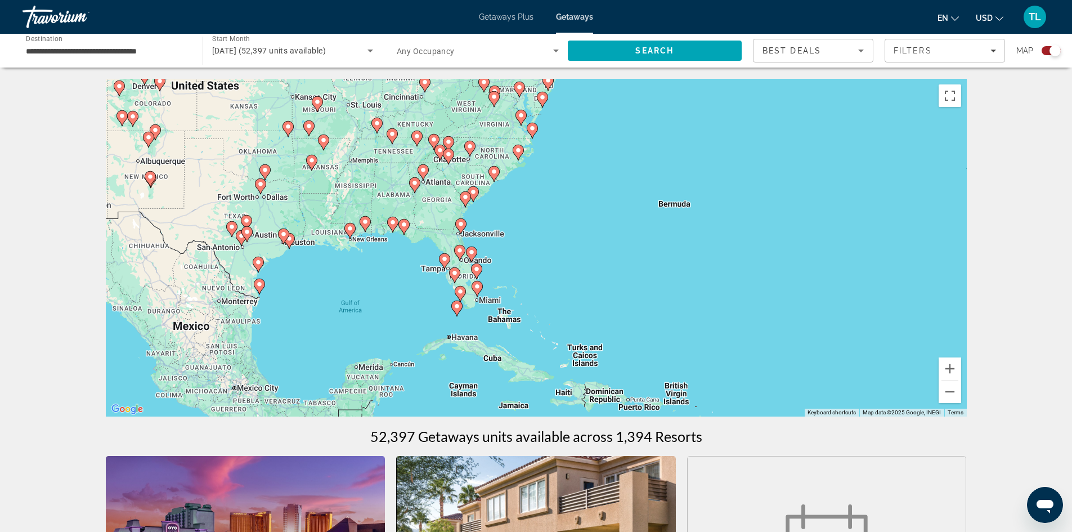
click at [451, 248] on div "To navigate, press the arrow keys. To activate drag with keyboard, press Alt + …" at bounding box center [536, 248] width 861 height 338
click at [462, 249] on image "Main content" at bounding box center [460, 250] width 7 height 7
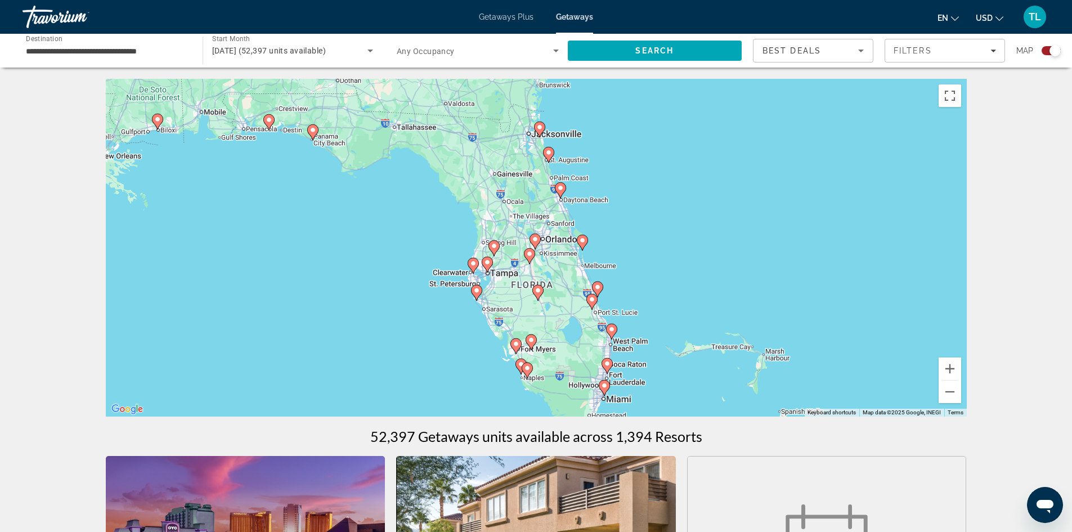
click at [535, 235] on icon "Main content" at bounding box center [535, 241] width 10 height 15
type input "**********"
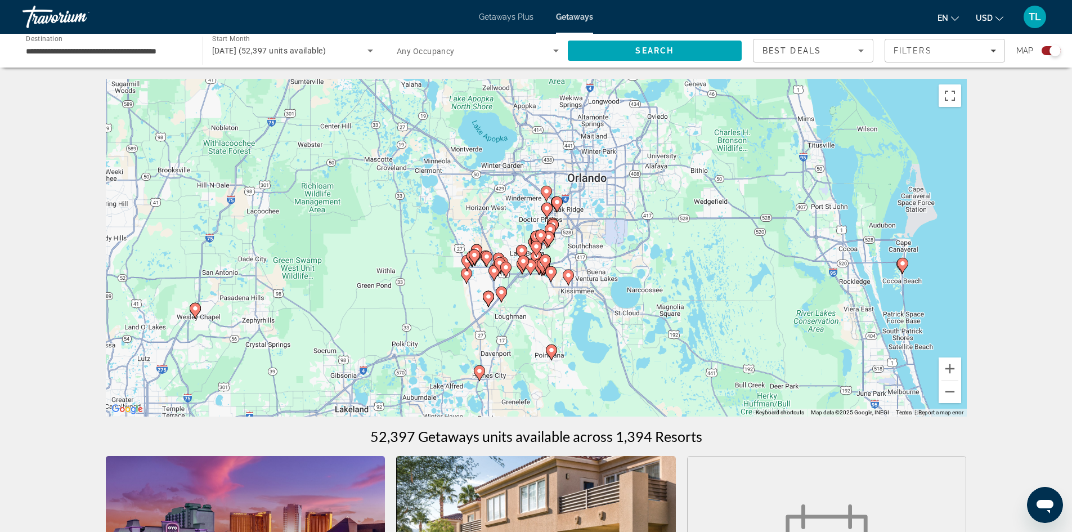
click at [547, 190] on image "Main content" at bounding box center [546, 191] width 7 height 7
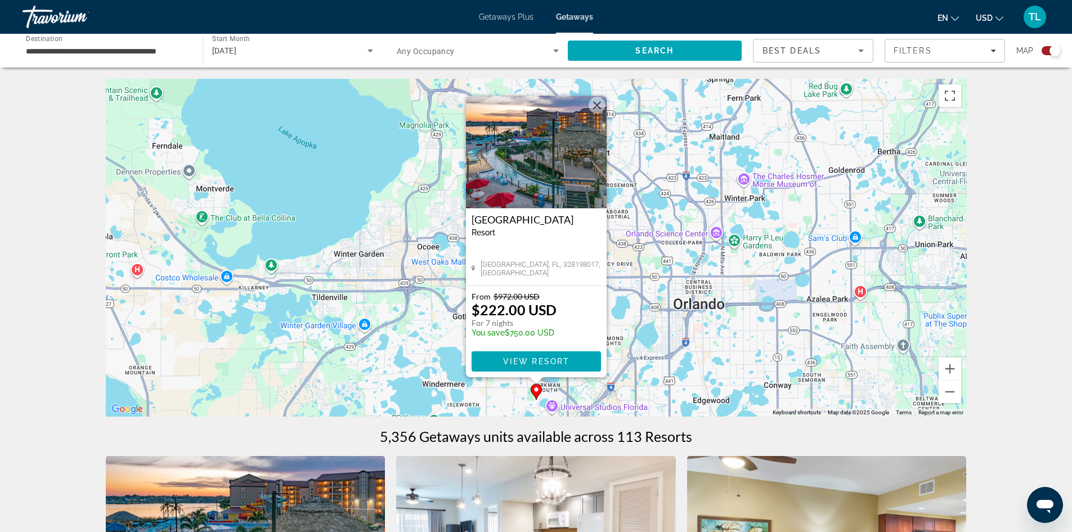
click at [597, 104] on button "Close" at bounding box center [597, 105] width 17 height 17
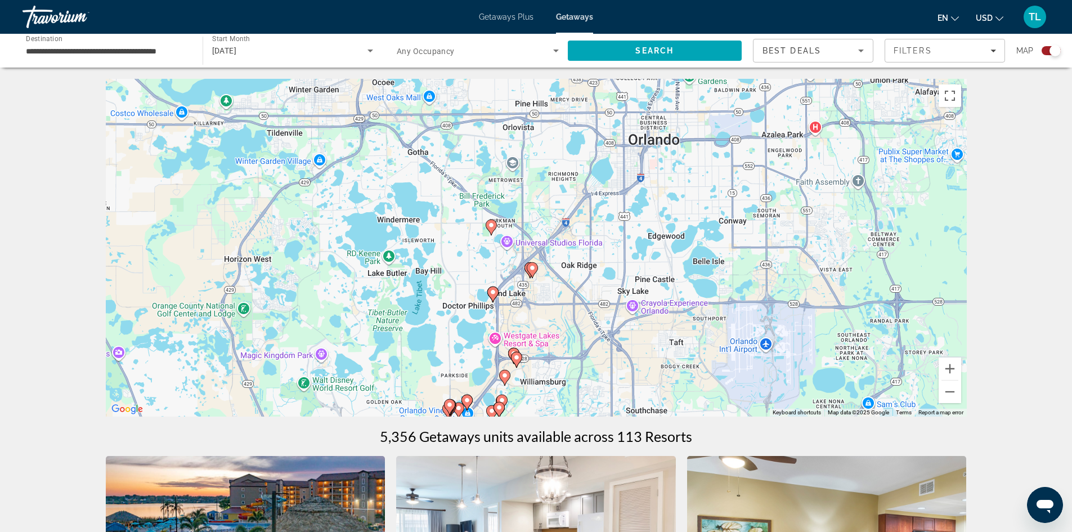
drag, startPoint x: 588, startPoint y: 301, endPoint x: 545, endPoint y: 186, distance: 122.5
click at [545, 186] on div "To activate drag with keyboard, press Alt + Enter. Once in keyboard drag state,…" at bounding box center [536, 248] width 861 height 338
click at [952, 367] on button "Zoom in" at bounding box center [950, 368] width 23 height 23
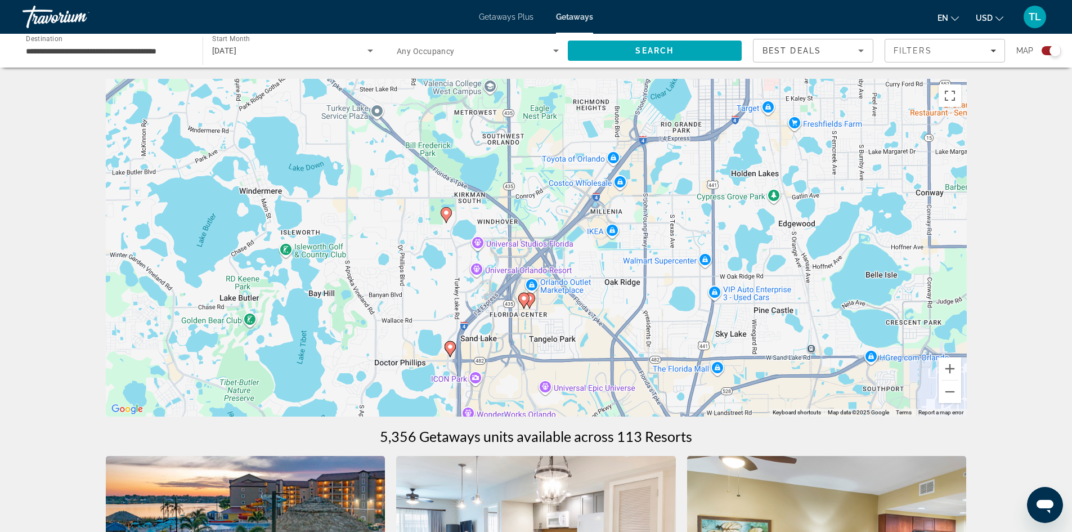
click at [533, 297] on icon "Main content" at bounding box center [529, 300] width 10 height 15
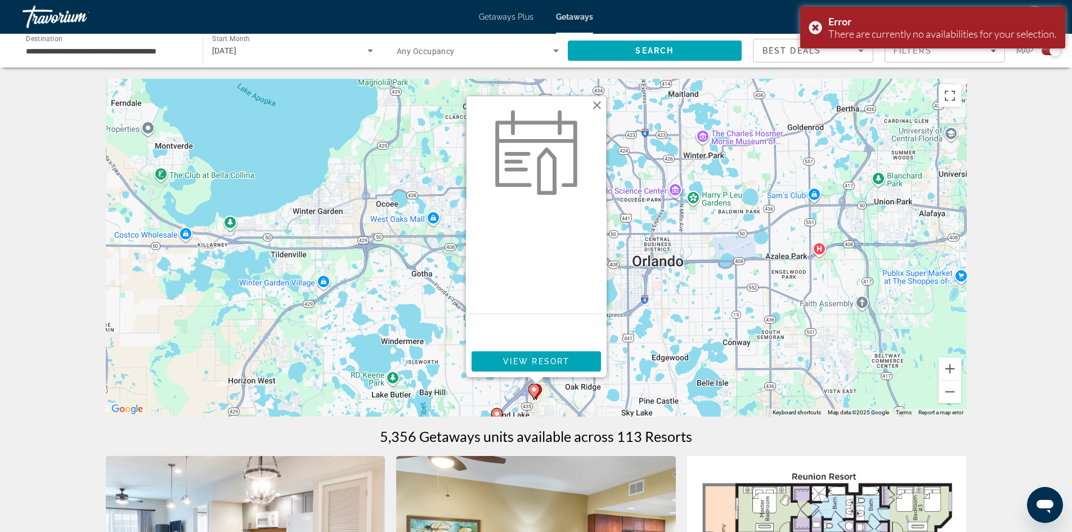
click at [597, 103] on button "Close" at bounding box center [597, 105] width 17 height 17
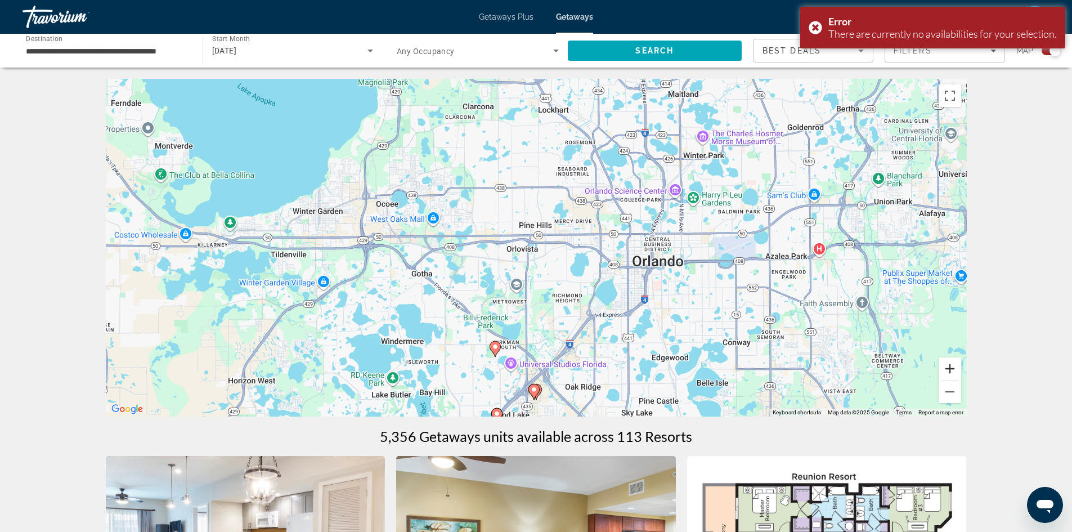
click at [952, 367] on button "Zoom in" at bounding box center [950, 368] width 23 height 23
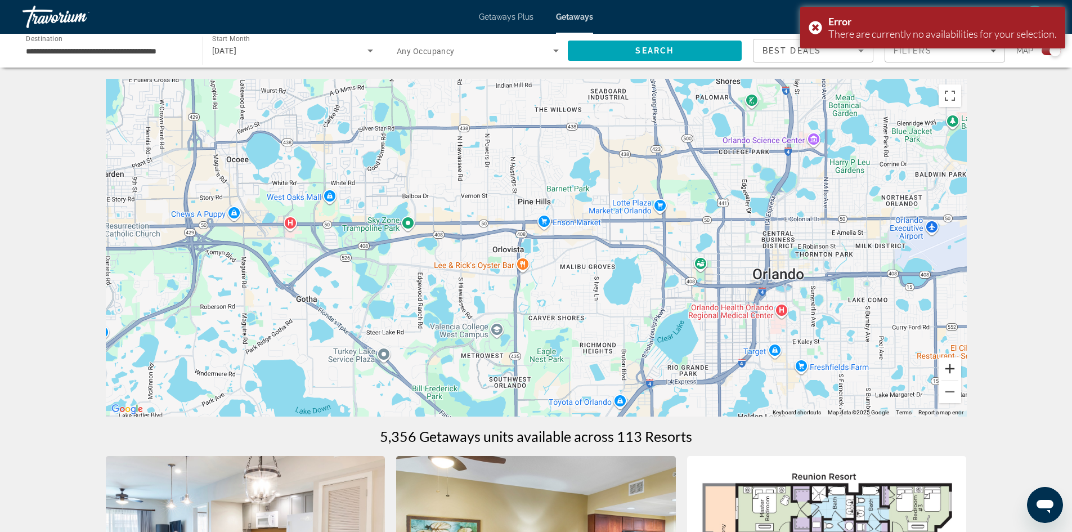
click at [952, 367] on button "Zoom in" at bounding box center [950, 368] width 23 height 23
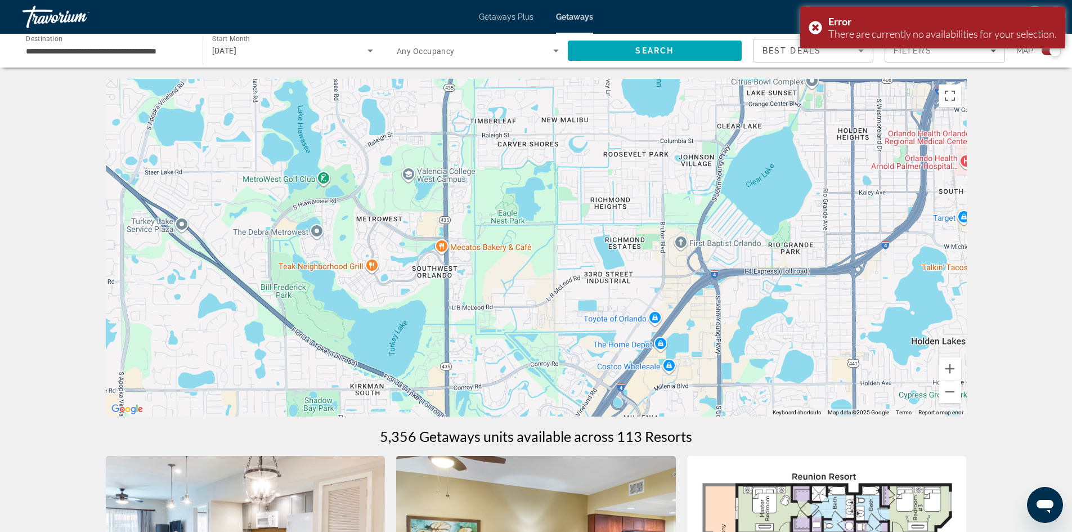
drag, startPoint x: 760, startPoint y: 392, endPoint x: 712, endPoint y: 144, distance: 253.6
click at [712, 144] on div "Main content" at bounding box center [536, 248] width 861 height 338
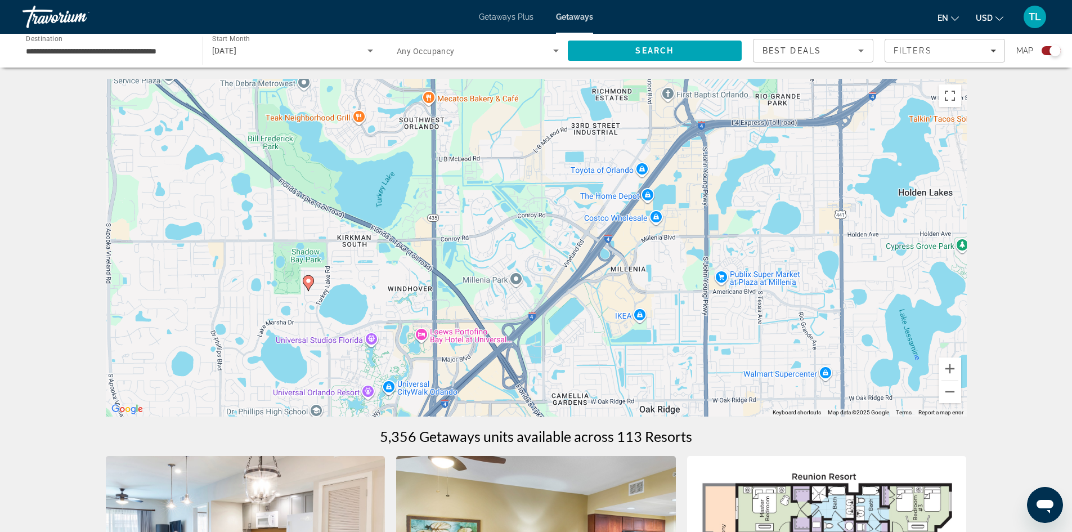
drag, startPoint x: 700, startPoint y: 355, endPoint x: 687, endPoint y: 208, distance: 147.5
click at [687, 208] on div "To activate drag with keyboard, press Alt + Enter. Once in keyboard drag state,…" at bounding box center [536, 248] width 861 height 338
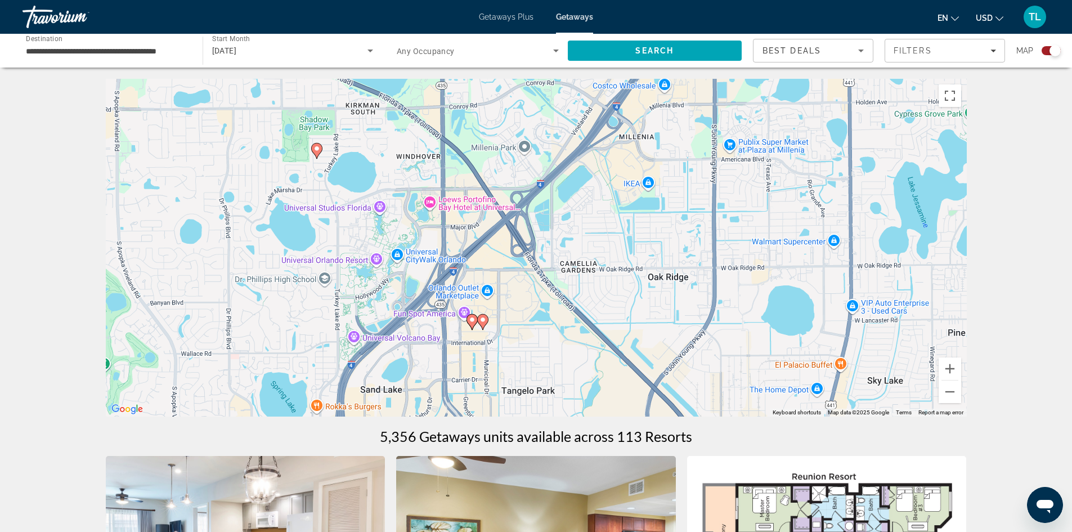
drag, startPoint x: 650, startPoint y: 356, endPoint x: 658, endPoint y: 223, distance: 133.7
click at [658, 223] on div "To activate drag with keyboard, press Alt + Enter. Once in keyboard drag state,…" at bounding box center [536, 248] width 861 height 338
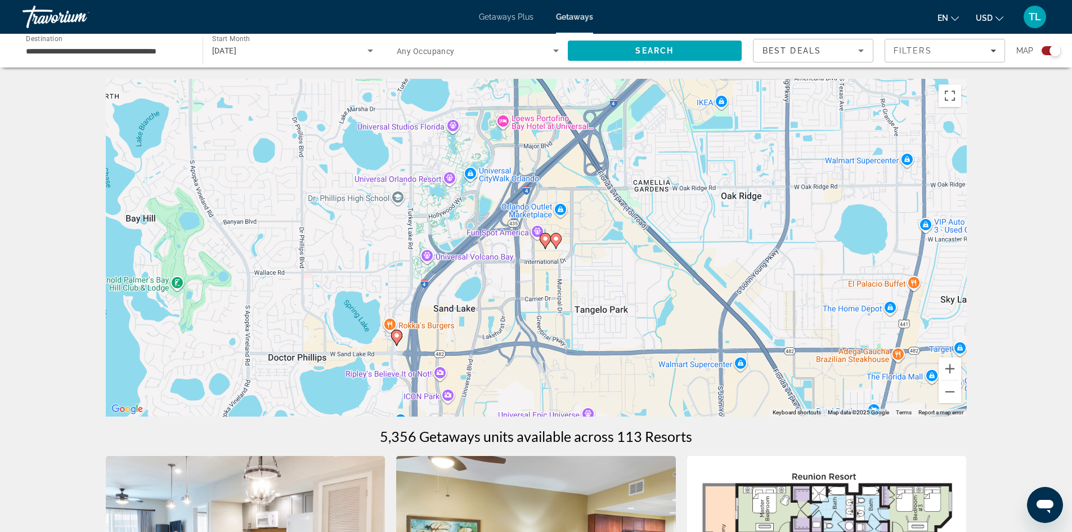
drag, startPoint x: 554, startPoint y: 336, endPoint x: 628, endPoint y: 254, distance: 110.0
click at [628, 254] on div "To activate drag with keyboard, press Alt + Enter. Once in keyboard drag state,…" at bounding box center [536, 248] width 861 height 338
click at [544, 238] on image "Main content" at bounding box center [545, 238] width 7 height 7
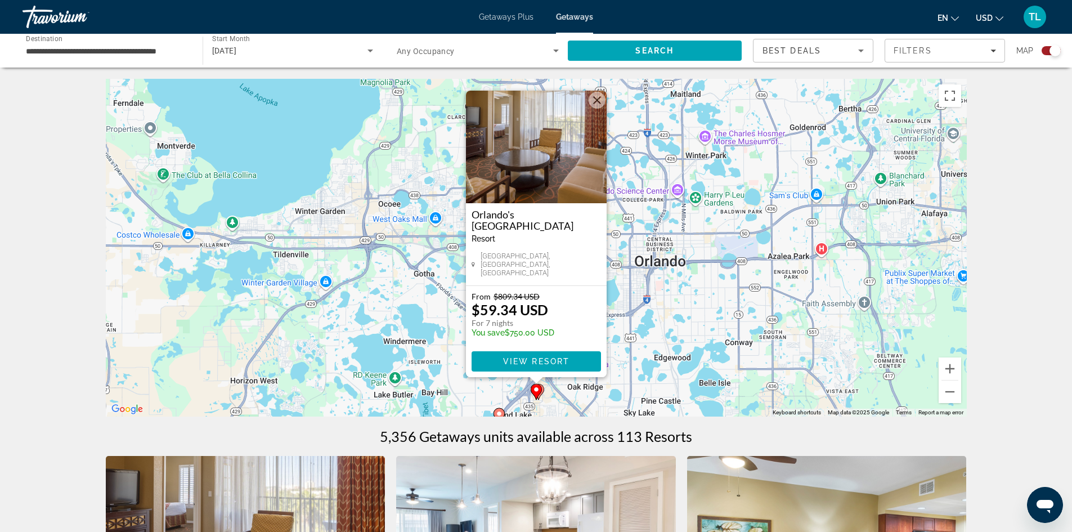
click at [599, 106] on button "Close" at bounding box center [597, 100] width 17 height 17
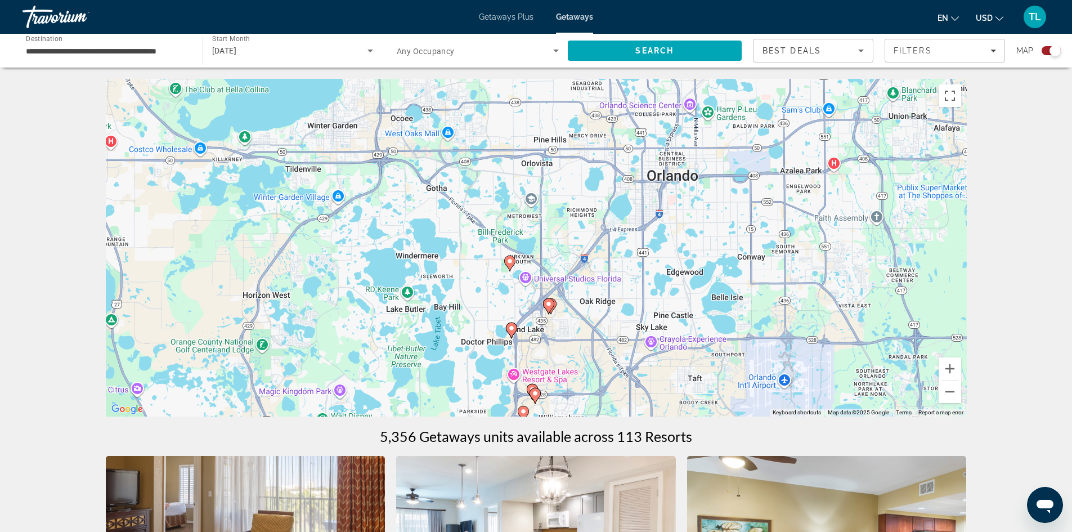
drag, startPoint x: 607, startPoint y: 313, endPoint x: 621, endPoint y: 218, distance: 96.2
click at [621, 218] on div "To activate drag with keyboard, press Alt + Enter. Once in keyboard drag state,…" at bounding box center [536, 248] width 861 height 338
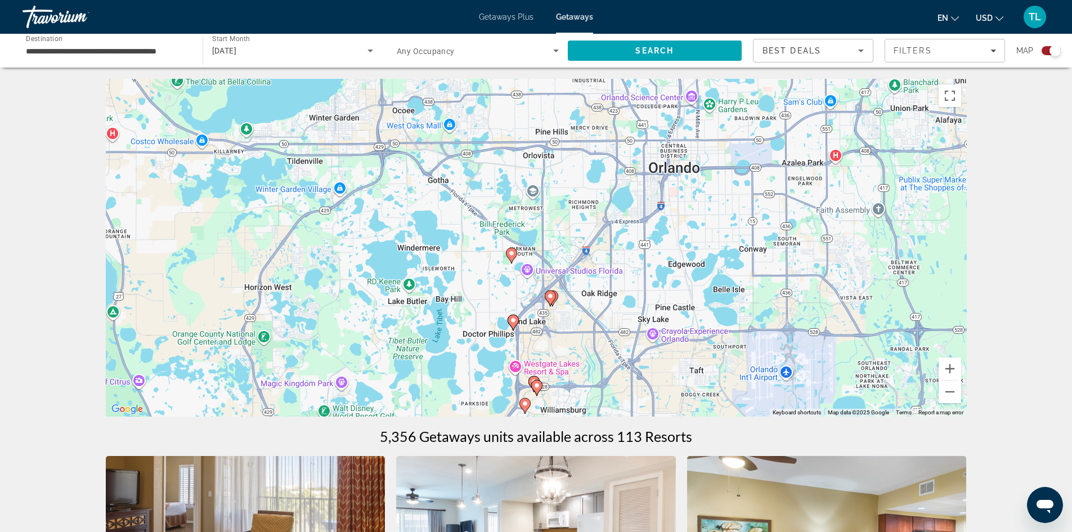
click at [511, 254] on image "Main content" at bounding box center [511, 253] width 7 height 7
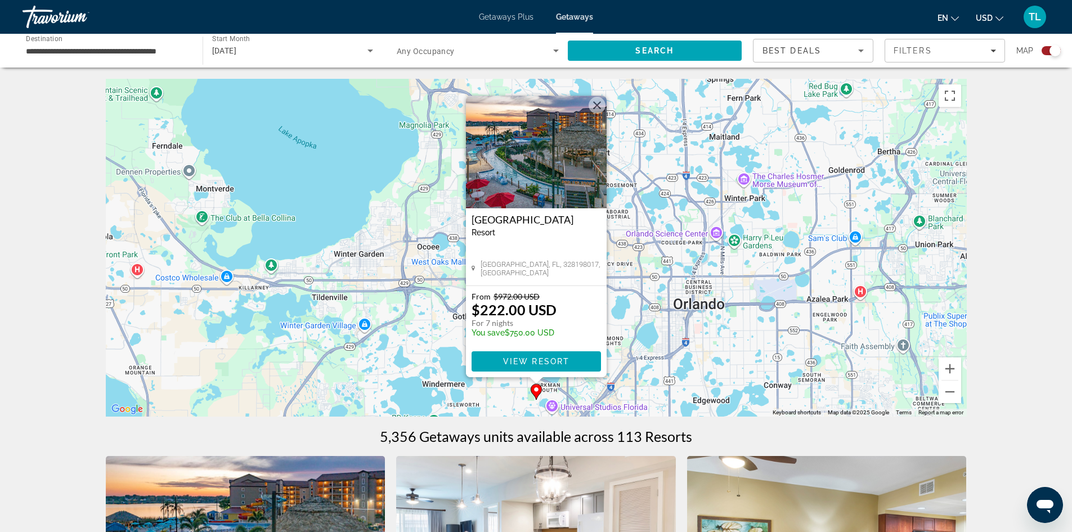
click at [596, 108] on button "Close" at bounding box center [597, 105] width 17 height 17
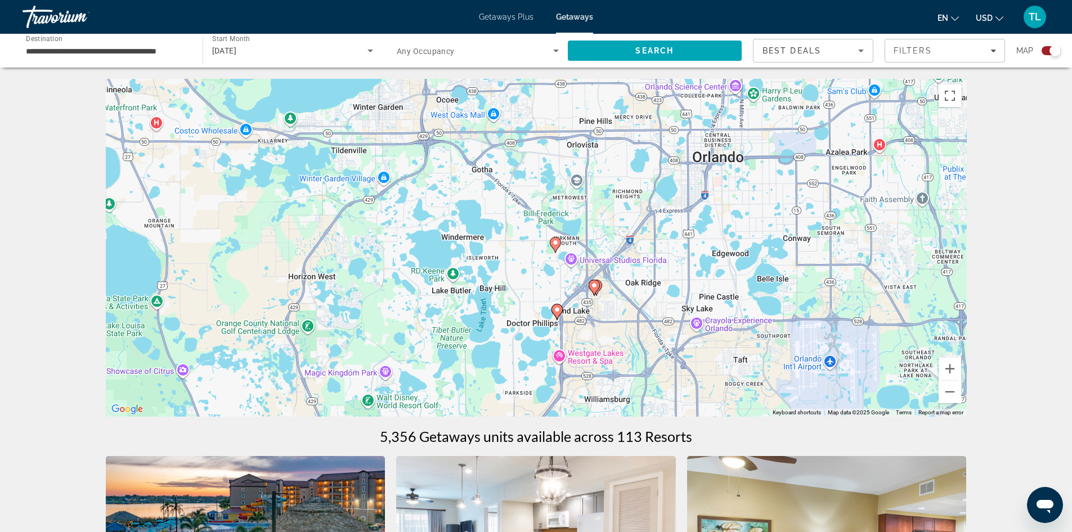
drag, startPoint x: 603, startPoint y: 355, endPoint x: 623, endPoint y: 205, distance: 151.0
click at [623, 205] on div "To activate drag with keyboard, press Alt + Enter. Once in keyboard drag state,…" at bounding box center [536, 248] width 861 height 338
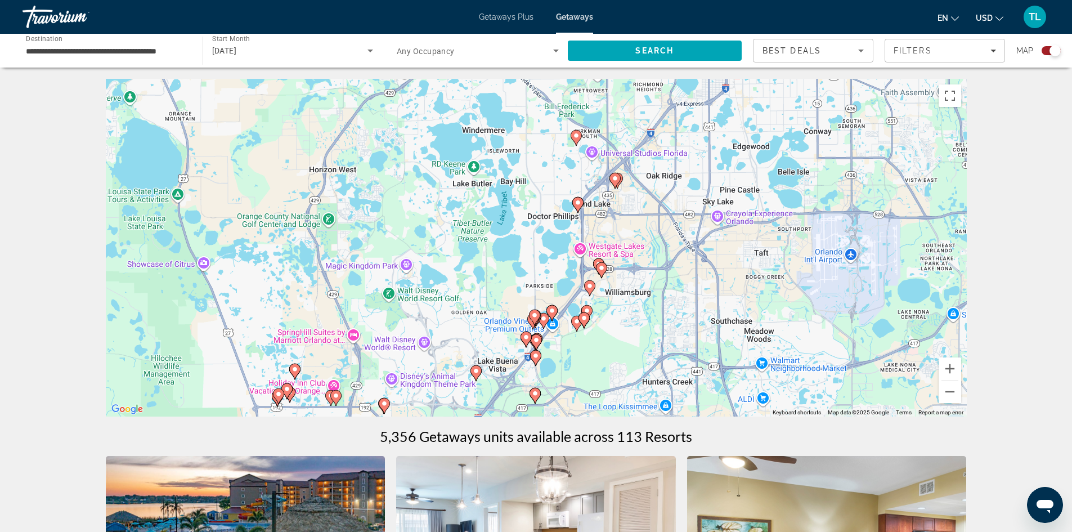
drag, startPoint x: 593, startPoint y: 362, endPoint x: 614, endPoint y: 262, distance: 102.3
click at [614, 262] on div "To activate drag with keyboard, press Alt + Enter. Once in keyboard drag state,…" at bounding box center [536, 248] width 861 height 338
click at [588, 306] on icon "Main content" at bounding box center [586, 313] width 10 height 15
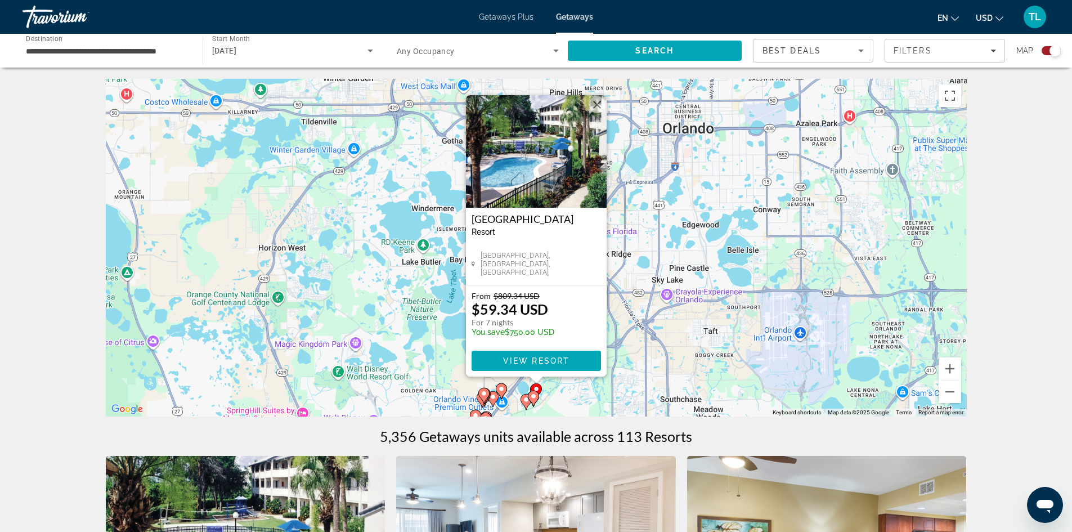
click at [593, 106] on button "Close" at bounding box center [597, 104] width 17 height 17
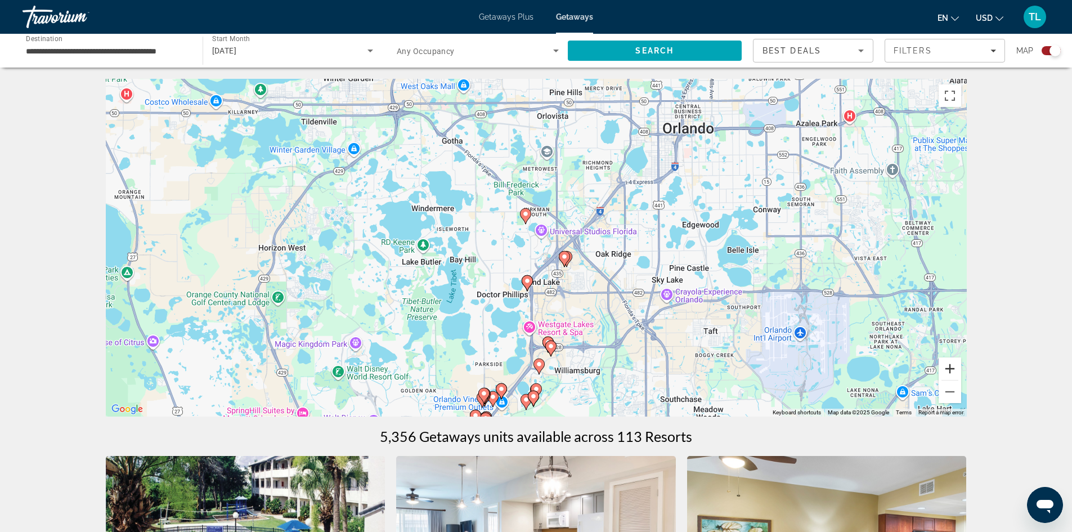
click at [950, 375] on button "Zoom in" at bounding box center [950, 368] width 23 height 23
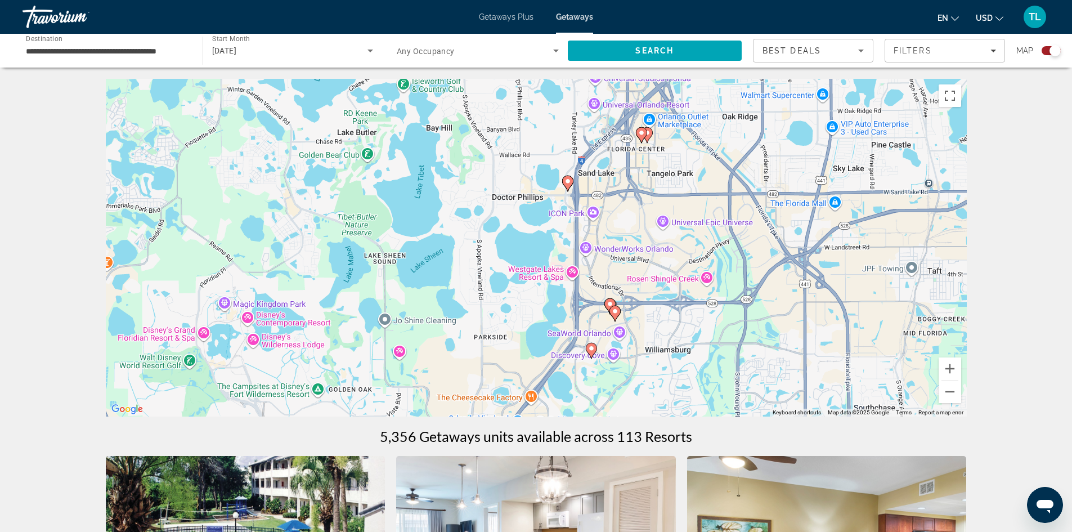
drag, startPoint x: 749, startPoint y: 382, endPoint x: 800, endPoint y: 234, distance: 156.5
click at [800, 234] on div "To activate drag with keyboard, press Alt + Enter. Once in keyboard drag state,…" at bounding box center [536, 248] width 861 height 338
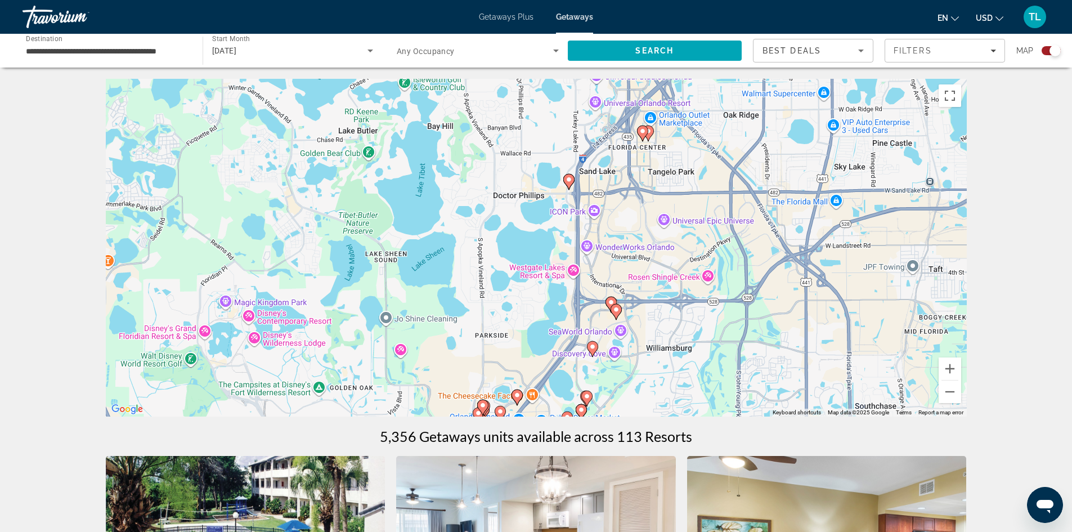
click at [593, 347] on image "Main content" at bounding box center [592, 346] width 7 height 7
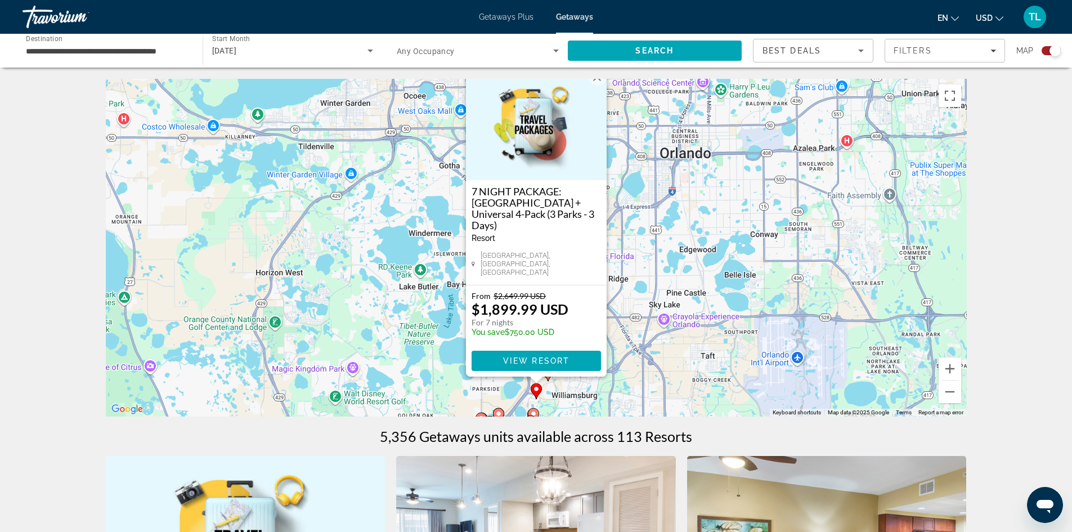
click at [597, 86] on button "Close" at bounding box center [597, 77] width 17 height 17
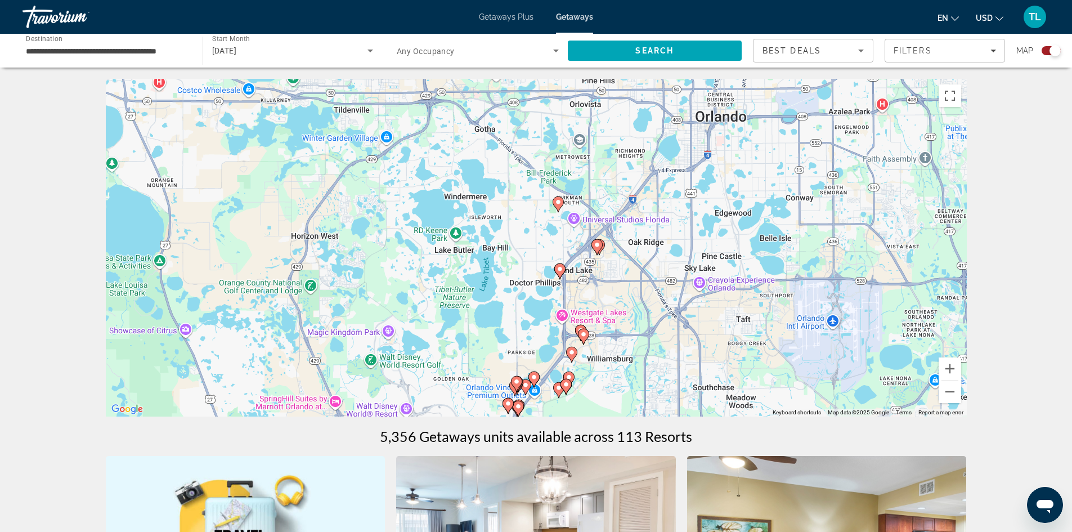
drag, startPoint x: 601, startPoint y: 375, endPoint x: 642, endPoint y: 336, distance: 56.5
click at [642, 336] on div "To activate drag with keyboard, press Alt + Enter. Once in keyboard drag state,…" at bounding box center [536, 248] width 861 height 338
click at [572, 377] on image "Main content" at bounding box center [570, 376] width 7 height 7
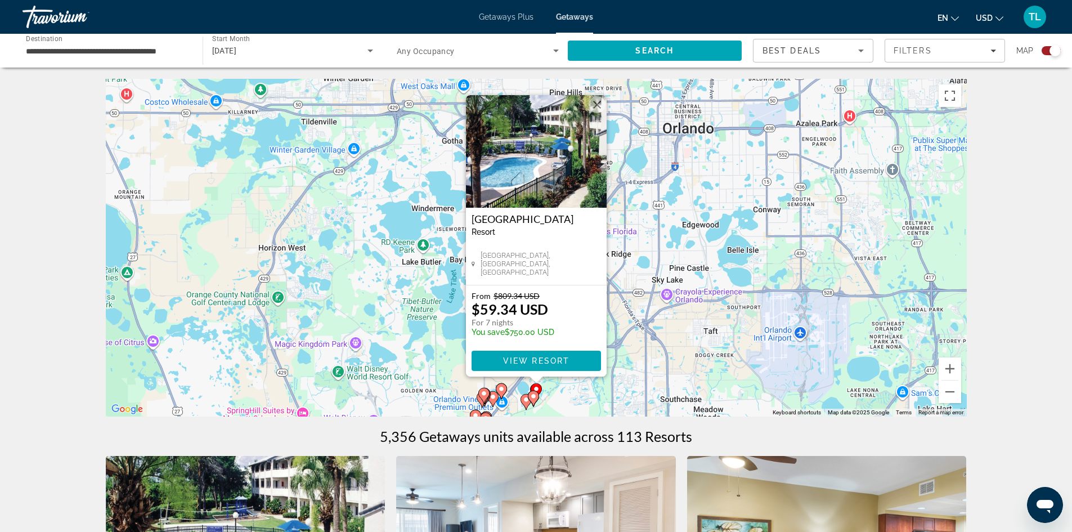
click at [596, 104] on button "Close" at bounding box center [597, 104] width 17 height 17
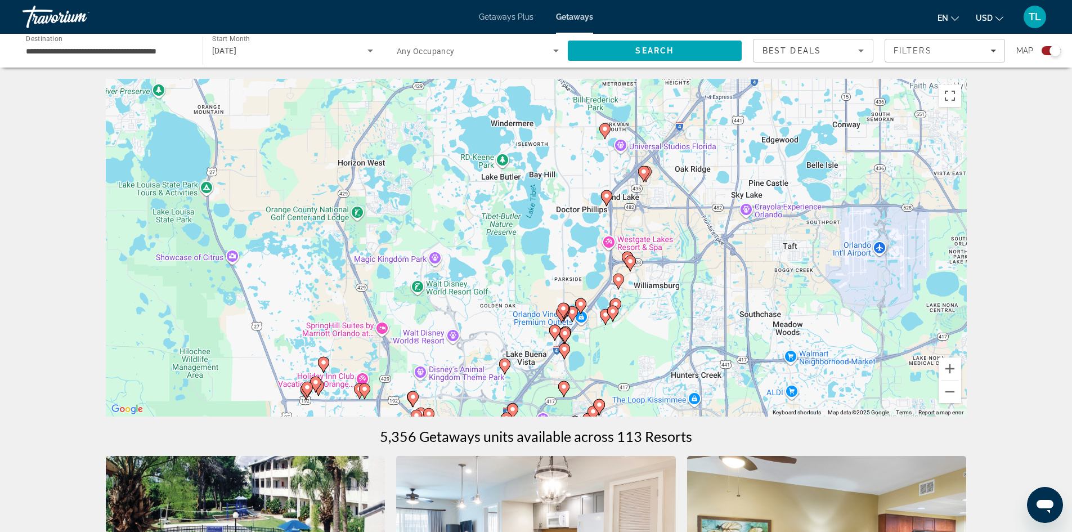
drag, startPoint x: 616, startPoint y: 366, endPoint x: 696, endPoint y: 279, distance: 118.3
click at [696, 279] on div "To activate drag with keyboard, press Alt + Enter. Once in keyboard drag state,…" at bounding box center [536, 248] width 861 height 338
click at [605, 197] on image "Main content" at bounding box center [606, 196] width 7 height 7
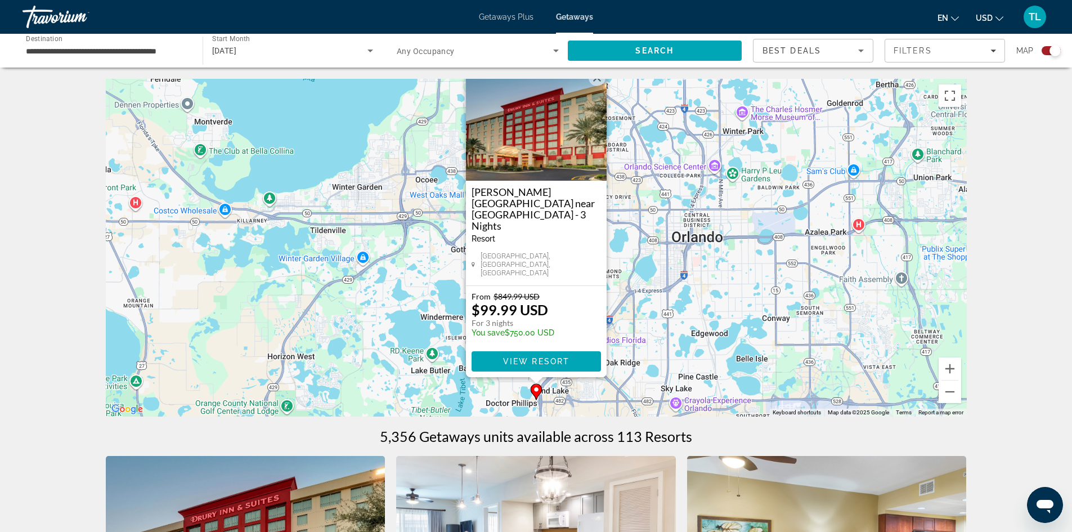
click at [600, 86] on button "Close" at bounding box center [597, 77] width 17 height 17
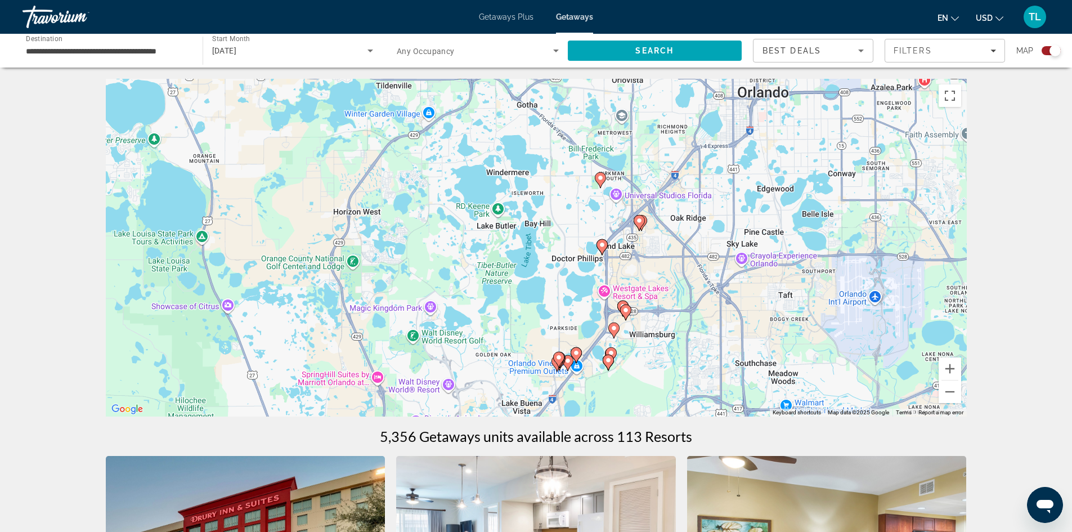
drag, startPoint x: 650, startPoint y: 323, endPoint x: 716, endPoint y: 176, distance: 161.7
click at [716, 175] on div "To activate drag with keyboard, press Alt + Enter. Once in keyboard drag state,…" at bounding box center [536, 248] width 861 height 338
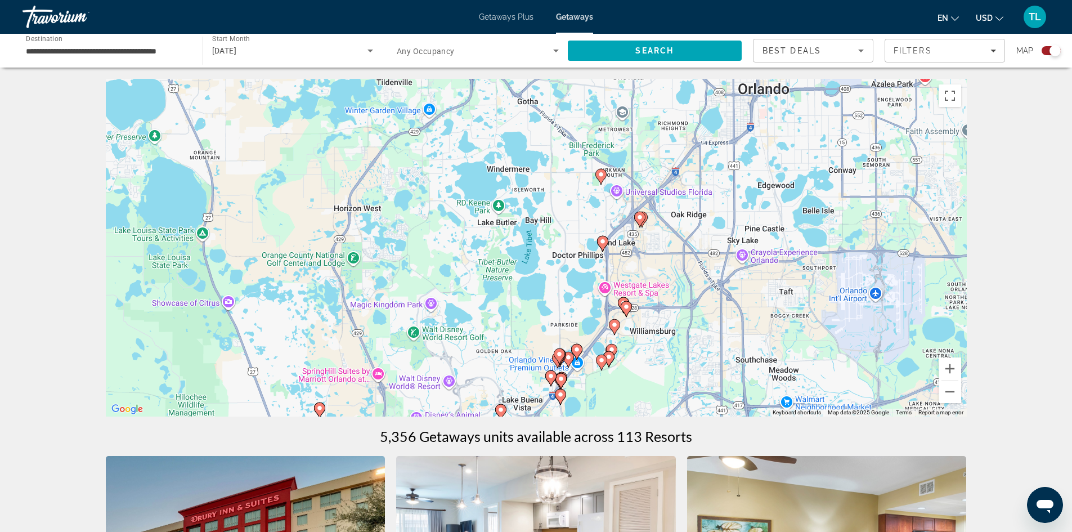
click at [645, 219] on icon "Main content" at bounding box center [639, 220] width 11 height 16
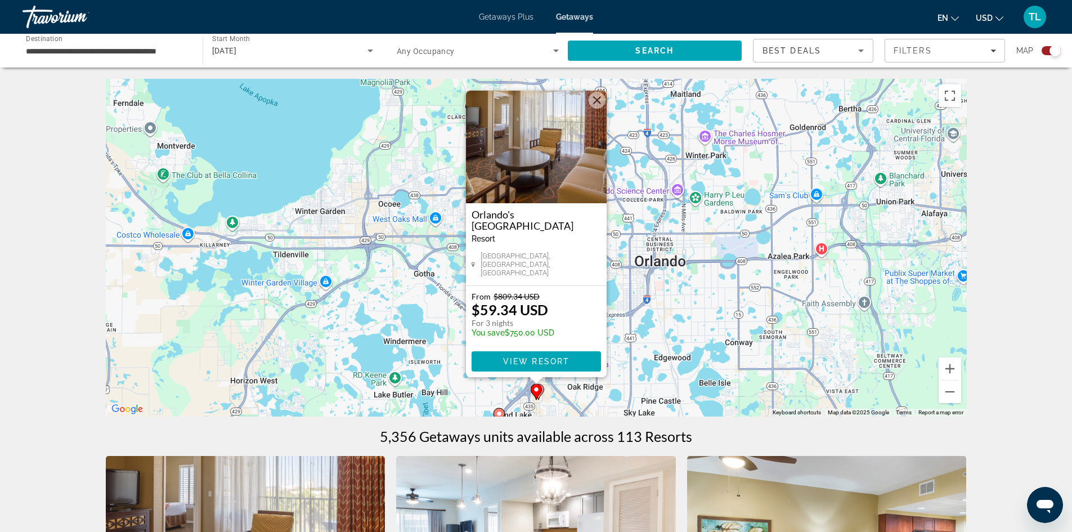
click at [599, 109] on button "Close" at bounding box center [597, 100] width 17 height 17
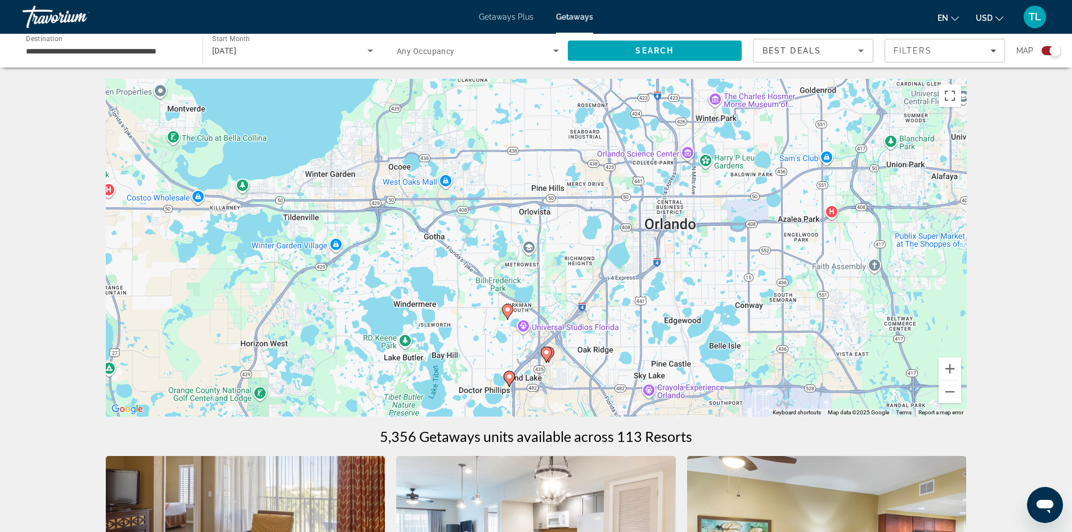
drag, startPoint x: 595, startPoint y: 362, endPoint x: 599, endPoint y: 291, distance: 71.1
click at [600, 290] on div "To navigate, press the arrow keys. To activate drag with keyboard, press Alt + …" at bounding box center [536, 248] width 861 height 338
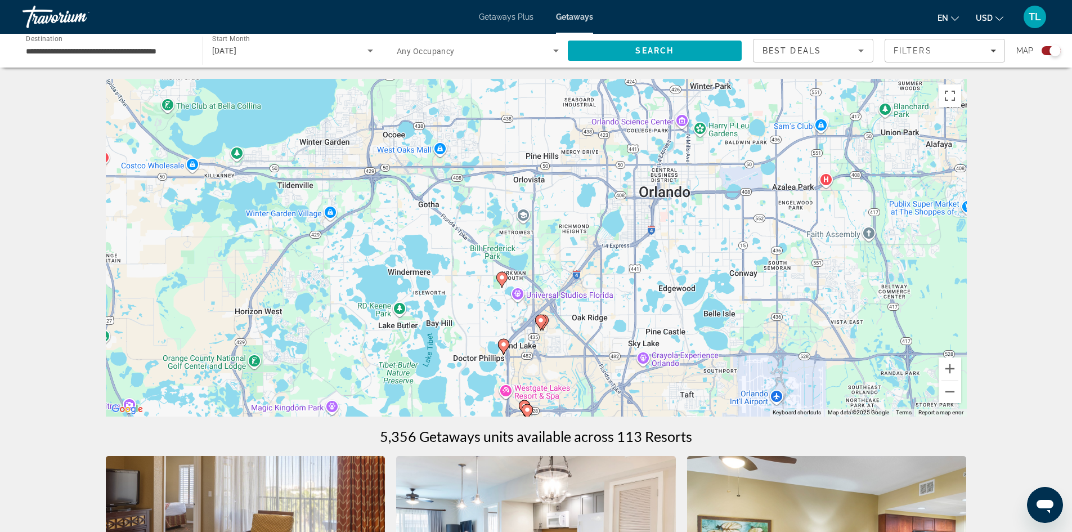
click at [540, 320] on image "Main content" at bounding box center [541, 320] width 7 height 7
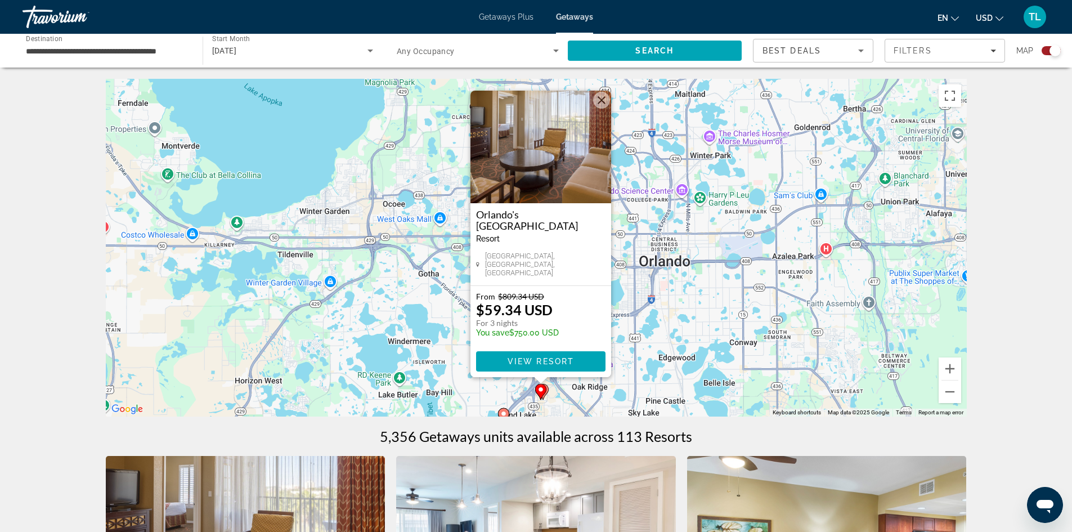
click at [600, 102] on button "Close" at bounding box center [601, 100] width 17 height 17
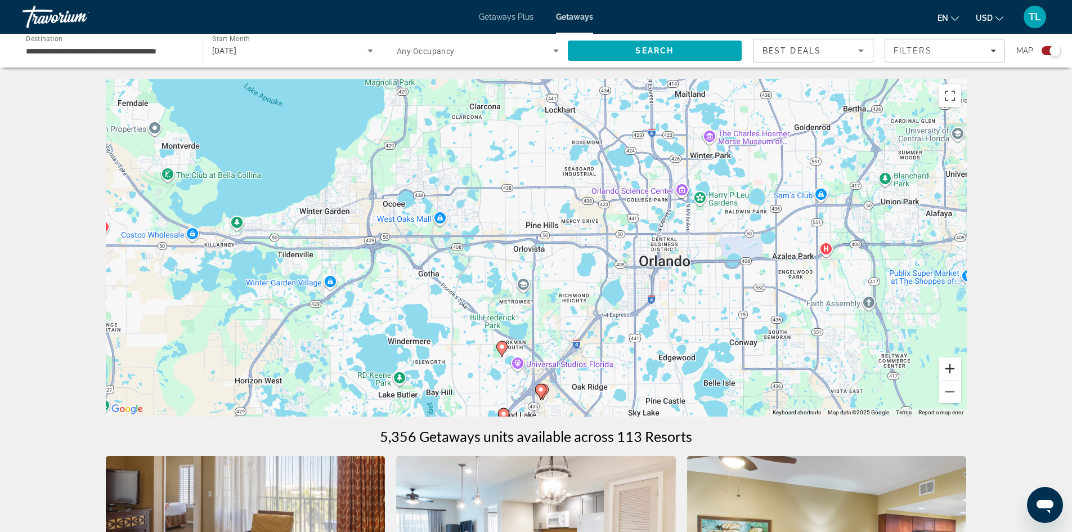
click at [948, 366] on button "Zoom in" at bounding box center [950, 368] width 23 height 23
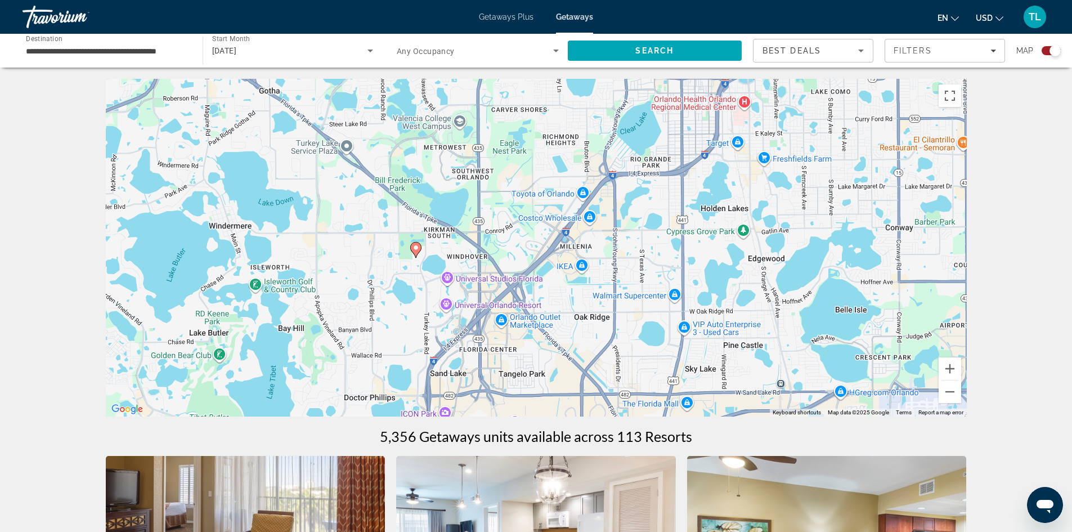
drag, startPoint x: 728, startPoint y: 382, endPoint x: 678, endPoint y: 171, distance: 216.5
click at [678, 171] on div "To activate drag with keyboard, press Alt + Enter. Once in keyboard drag state,…" at bounding box center [536, 248] width 861 height 338
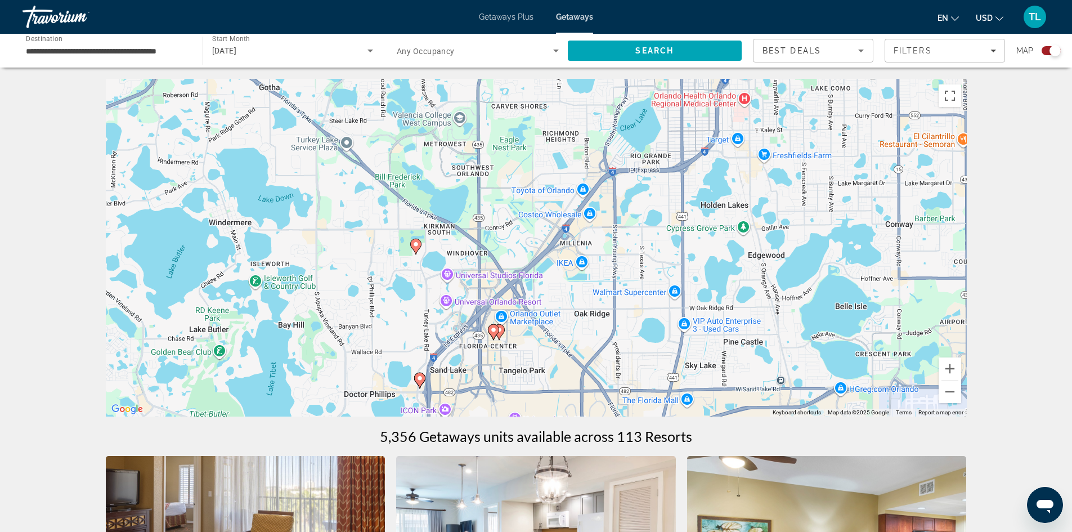
click at [502, 330] on image "Main content" at bounding box center [499, 329] width 7 height 7
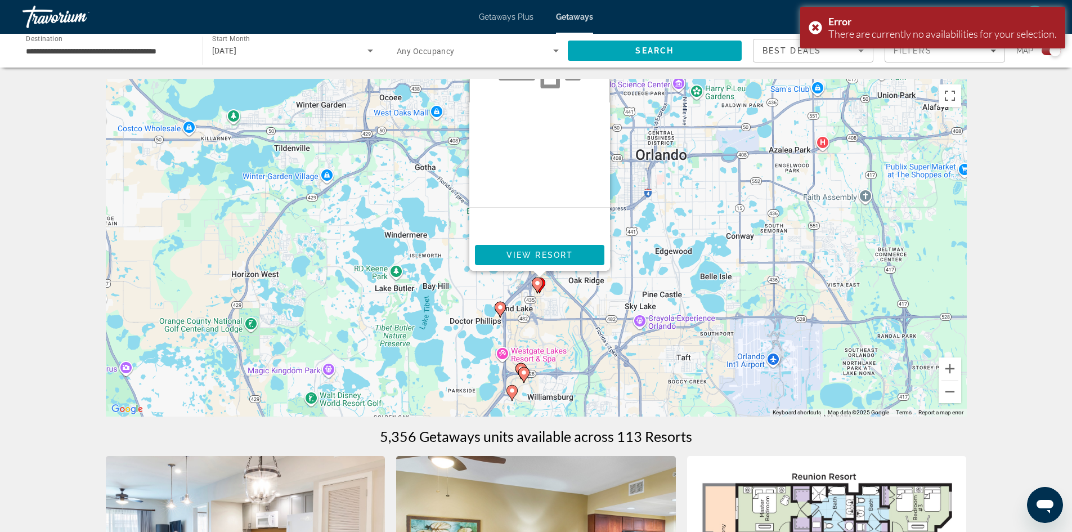
drag, startPoint x: 666, startPoint y: 334, endPoint x: 670, endPoint y: 227, distance: 107.0
click at [670, 227] on div "To activate drag with keyboard, press Alt + Enter. Once in keyboard drag state,…" at bounding box center [536, 248] width 861 height 338
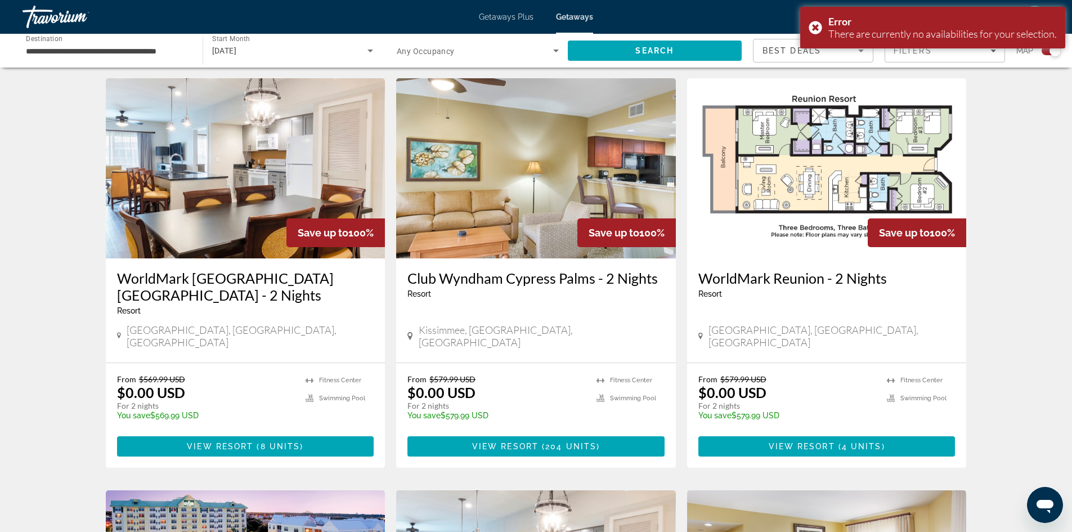
scroll to position [394, 0]
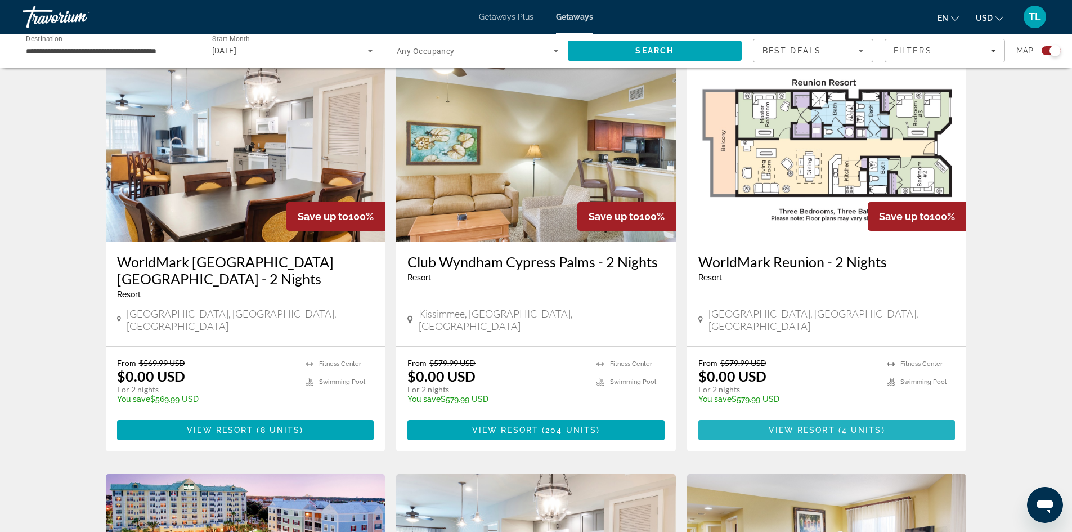
click at [863, 426] on span "4 units" at bounding box center [862, 430] width 40 height 9
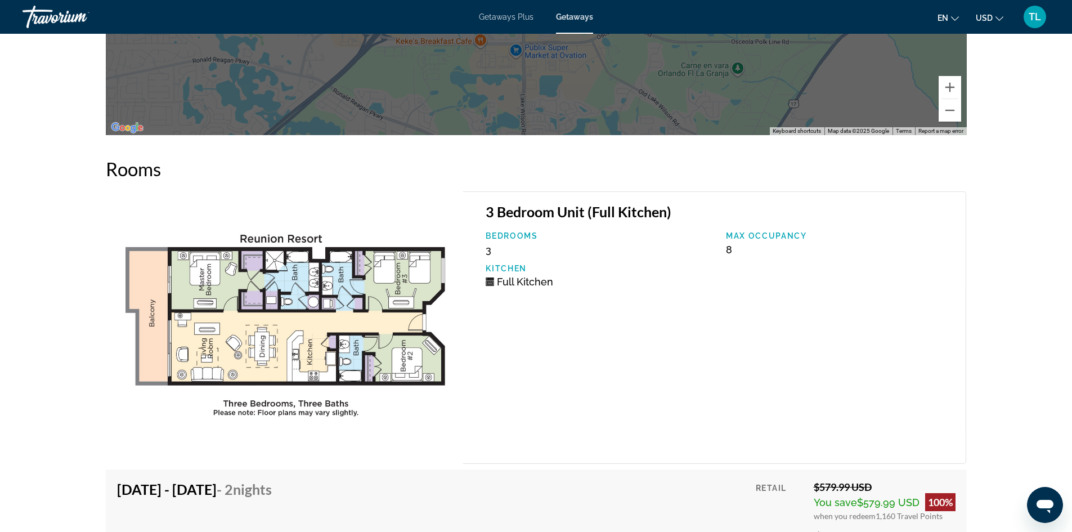
scroll to position [2106, 0]
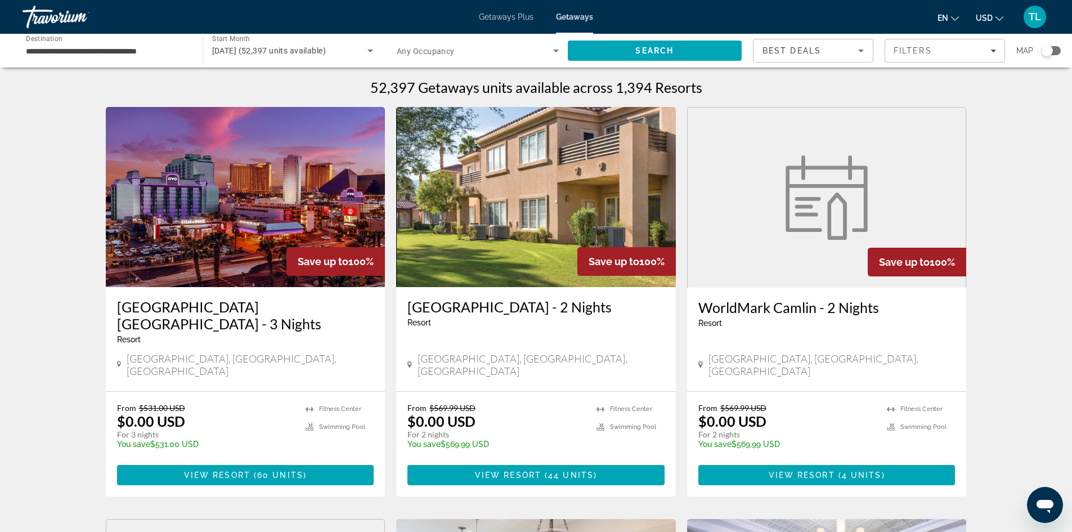
click at [1052, 47] on div "Search widget" at bounding box center [1047, 50] width 11 height 11
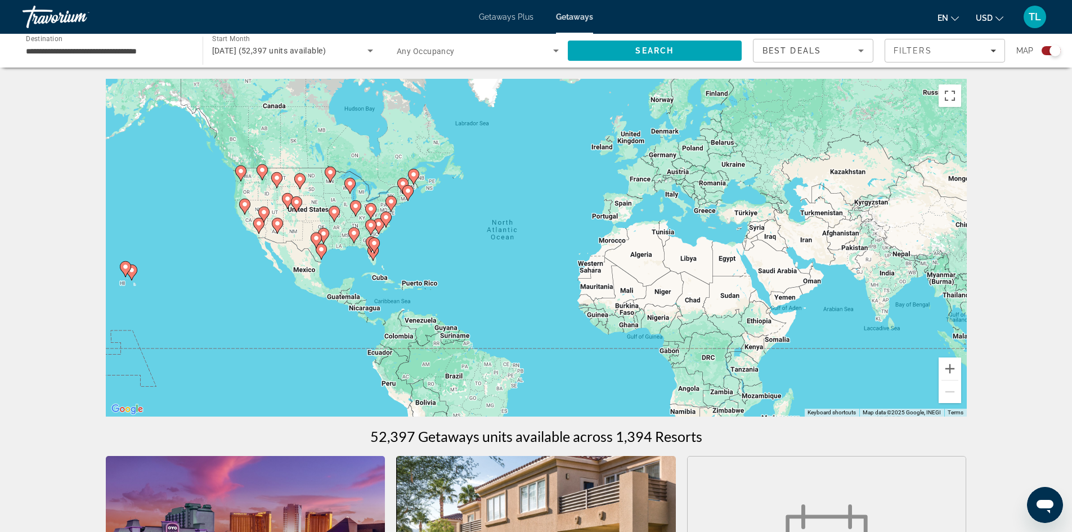
click at [370, 244] on icon "Main content" at bounding box center [374, 245] width 10 height 15
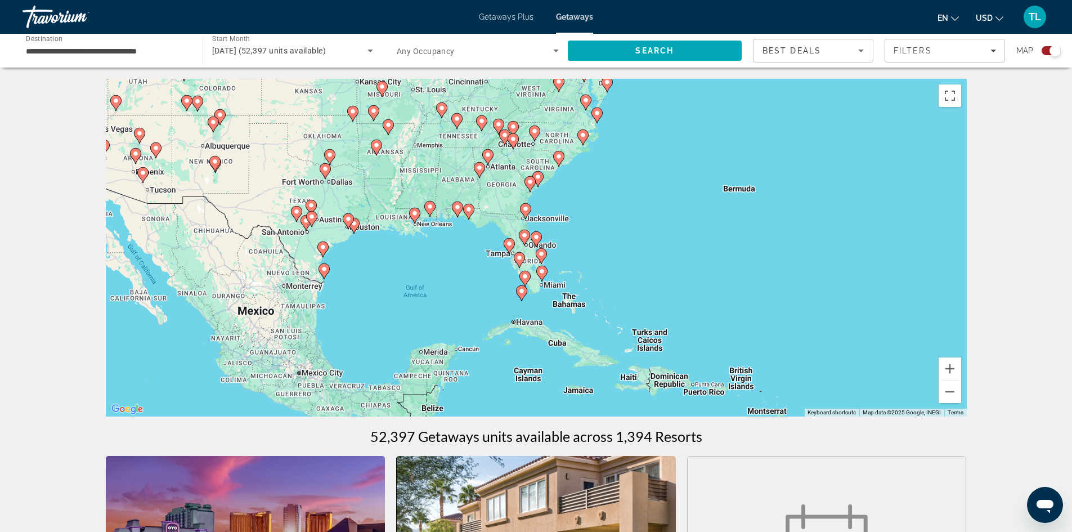
click at [521, 248] on div "To navigate, press the arrow keys. To activate drag with keyboard, press Alt + …" at bounding box center [536, 248] width 861 height 338
click at [525, 235] on image "Main content" at bounding box center [524, 235] width 7 height 7
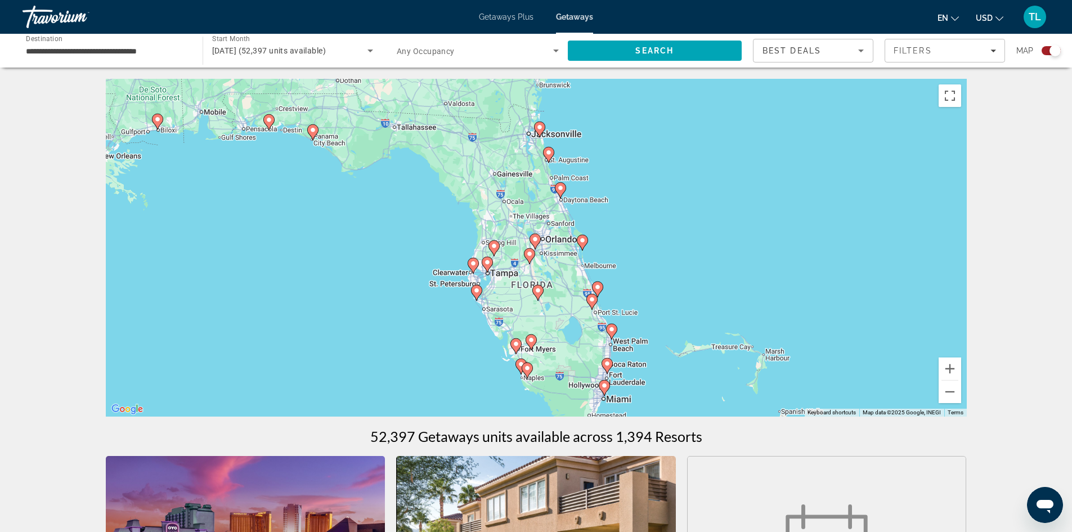
type input "**********"
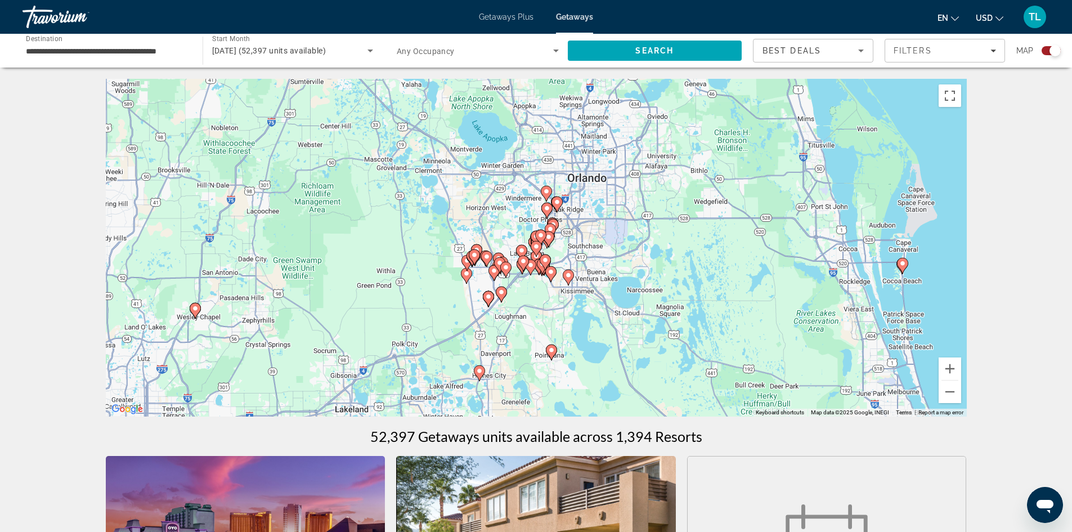
click at [524, 260] on image "Main content" at bounding box center [523, 261] width 7 height 7
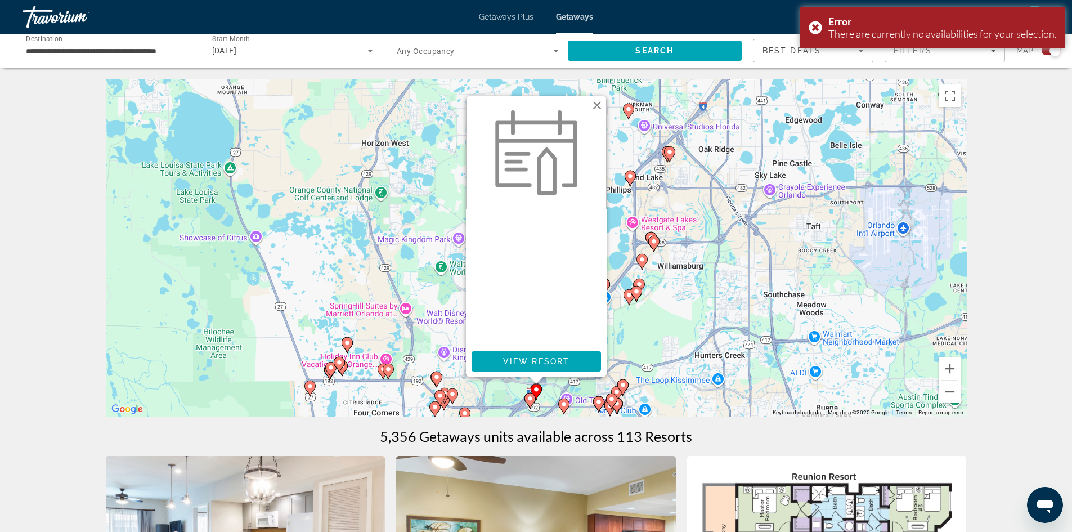
click at [526, 399] on icon "Main content" at bounding box center [530, 400] width 10 height 15
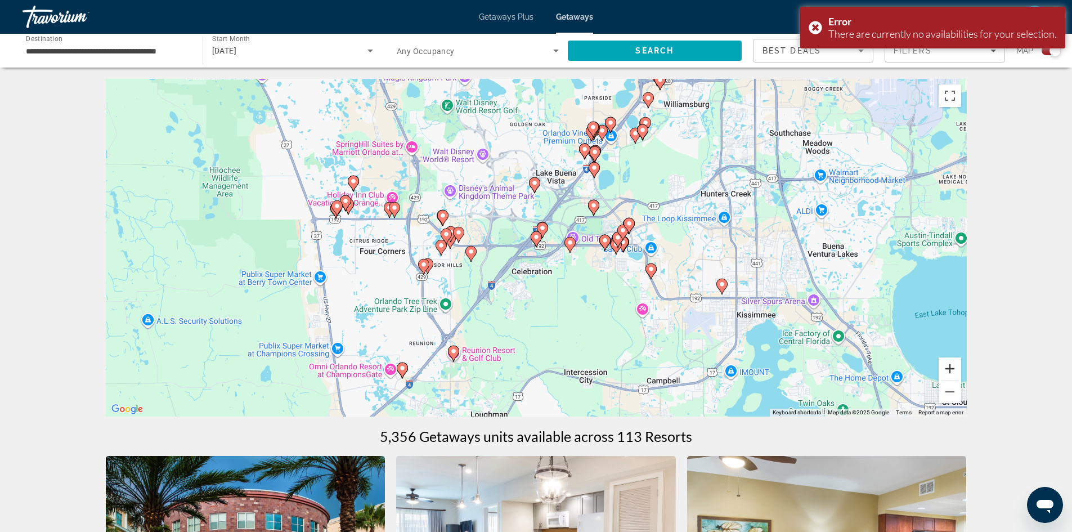
click at [957, 373] on button "Zoom in" at bounding box center [950, 368] width 23 height 23
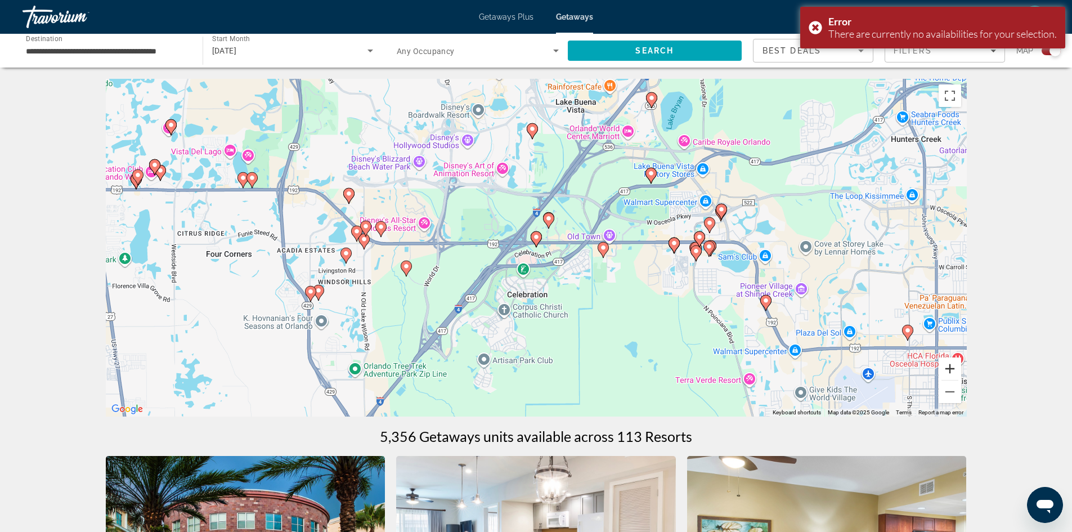
click at [957, 372] on button "Zoom in" at bounding box center [950, 368] width 23 height 23
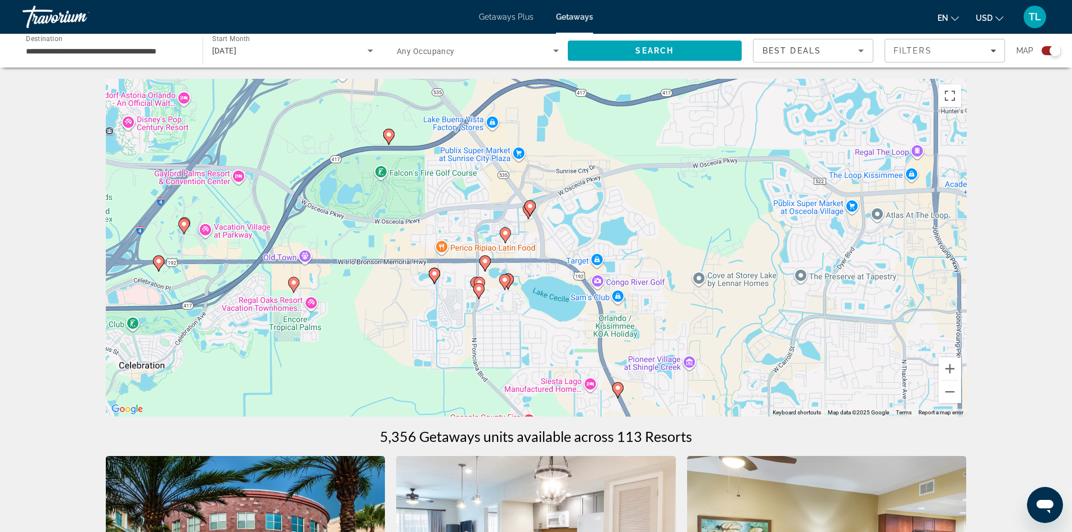
drag, startPoint x: 897, startPoint y: 324, endPoint x: 517, endPoint y: 348, distance: 380.7
click at [517, 348] on div "To activate drag with keyboard, press Alt + Enter. Once in keyboard drag state,…" at bounding box center [536, 248] width 861 height 338
click at [486, 262] on image "Main content" at bounding box center [485, 261] width 7 height 7
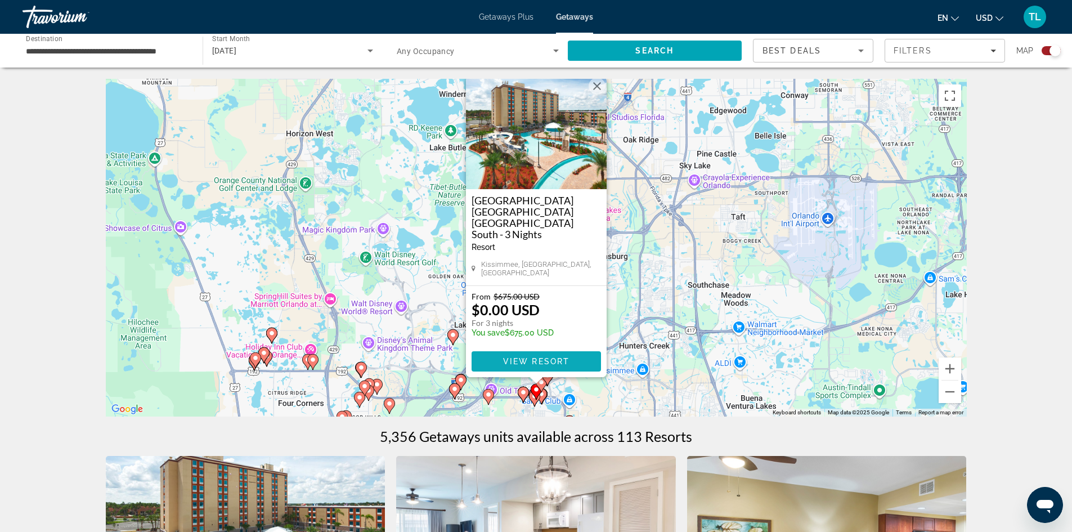
click at [553, 361] on span "View Resort" at bounding box center [536, 361] width 66 height 9
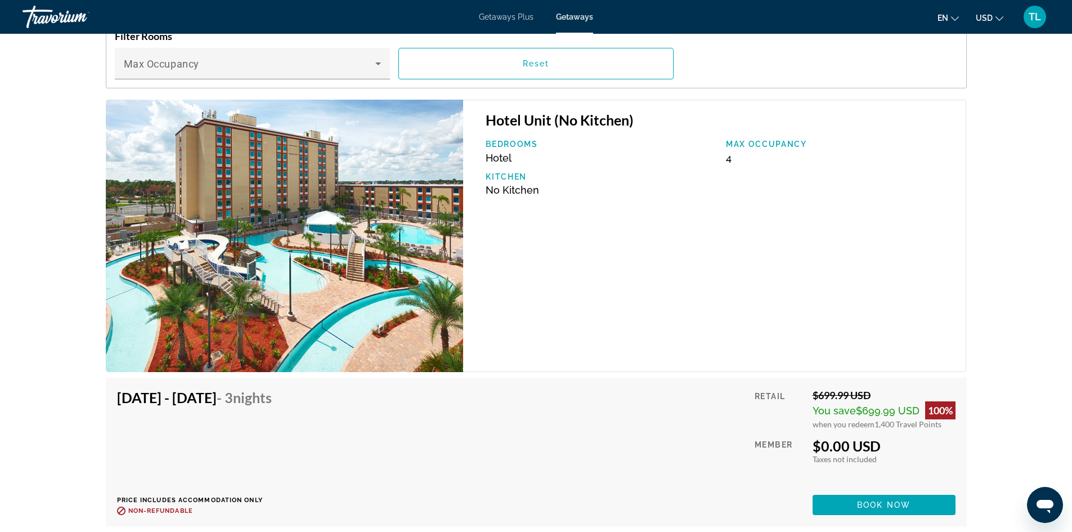
scroll to position [1689, 0]
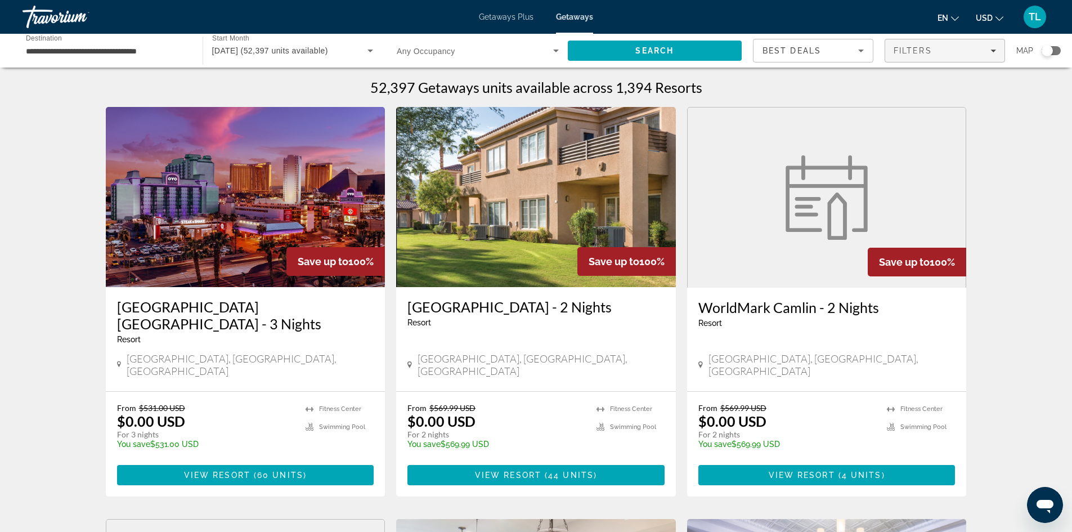
click at [927, 57] on span "Filters" at bounding box center [944, 50] width 119 height 27
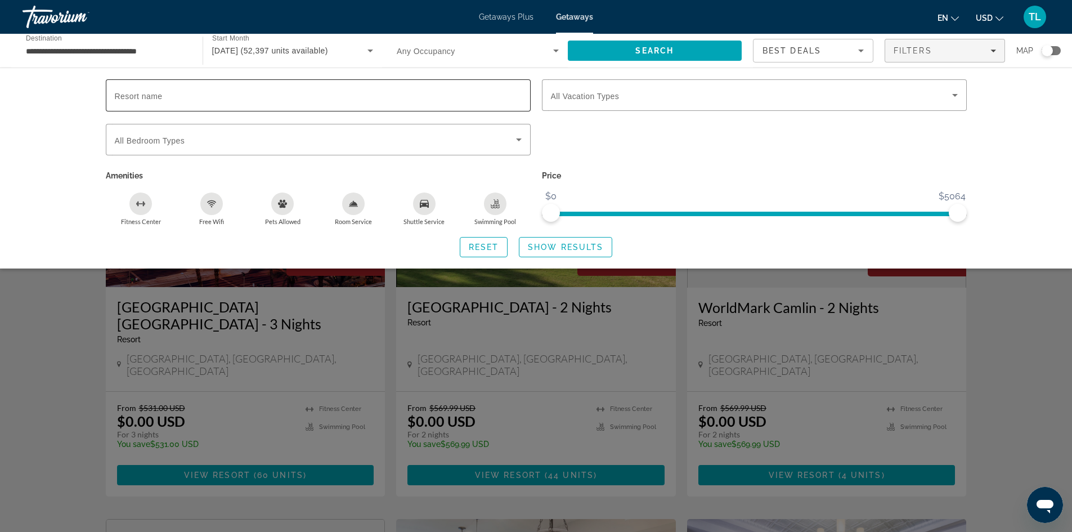
click at [270, 102] on div "Search widget" at bounding box center [318, 95] width 407 height 32
paste input "**********"
type input "**********"
click at [560, 244] on span "Show Results" at bounding box center [565, 247] width 75 height 9
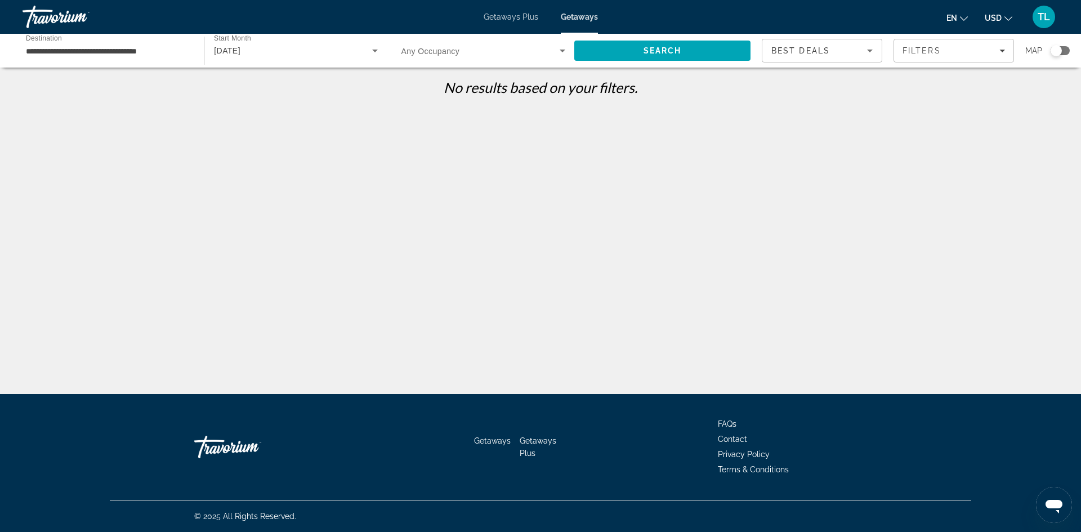
click at [323, 60] on div "[DATE]" at bounding box center [295, 51] width 163 height 32
click at [837, 170] on div at bounding box center [540, 266] width 1081 height 532
click at [1063, 49] on div "Search widget" at bounding box center [1059, 50] width 19 height 9
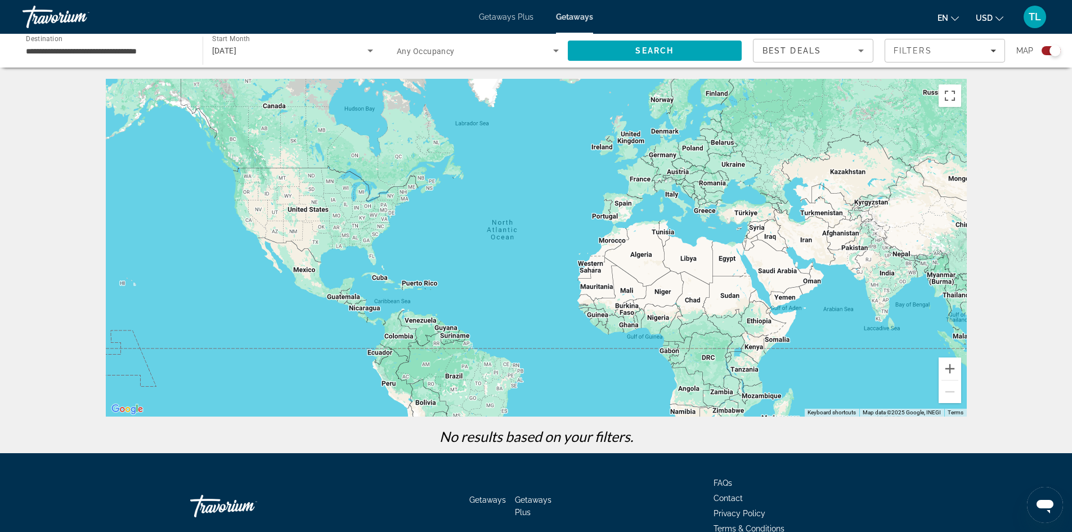
click at [378, 271] on div "Main content" at bounding box center [536, 248] width 861 height 338
click at [948, 369] on button "Zoom in" at bounding box center [950, 368] width 23 height 23
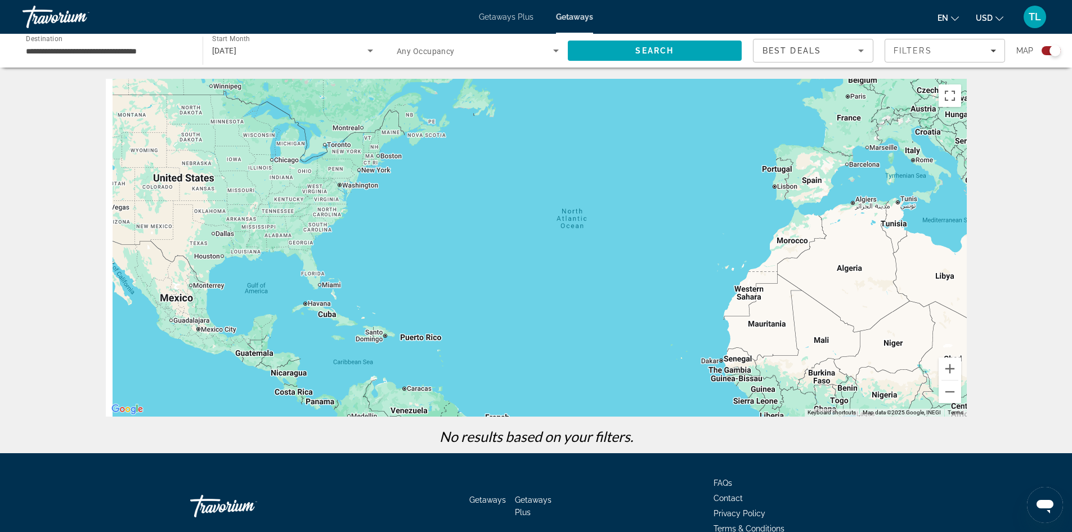
drag, startPoint x: 208, startPoint y: 244, endPoint x: 373, endPoint y: 250, distance: 165.6
click at [373, 250] on div "Main content" at bounding box center [536, 248] width 861 height 338
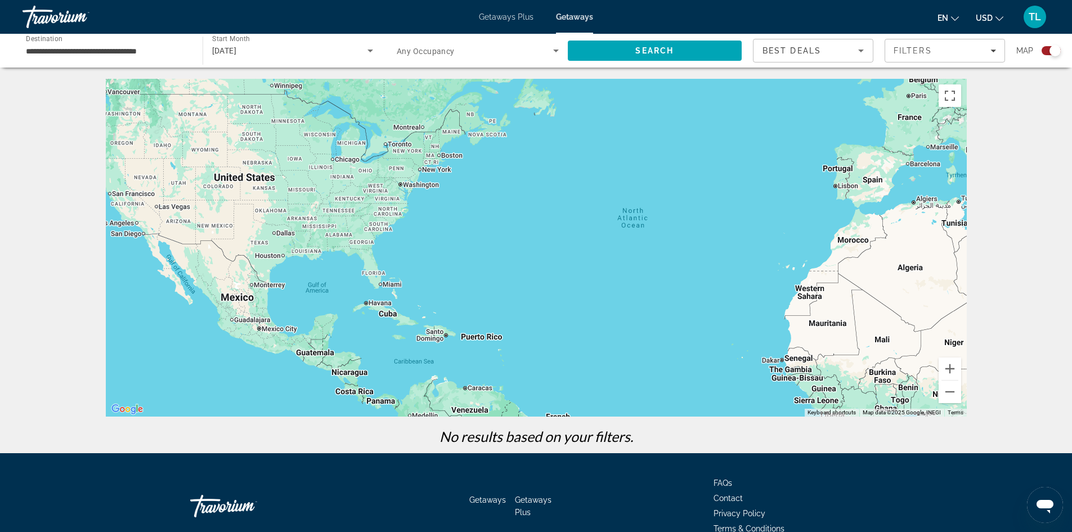
click at [370, 268] on div "Main content" at bounding box center [536, 248] width 861 height 338
click at [682, 52] on span "Search" at bounding box center [655, 50] width 175 height 27
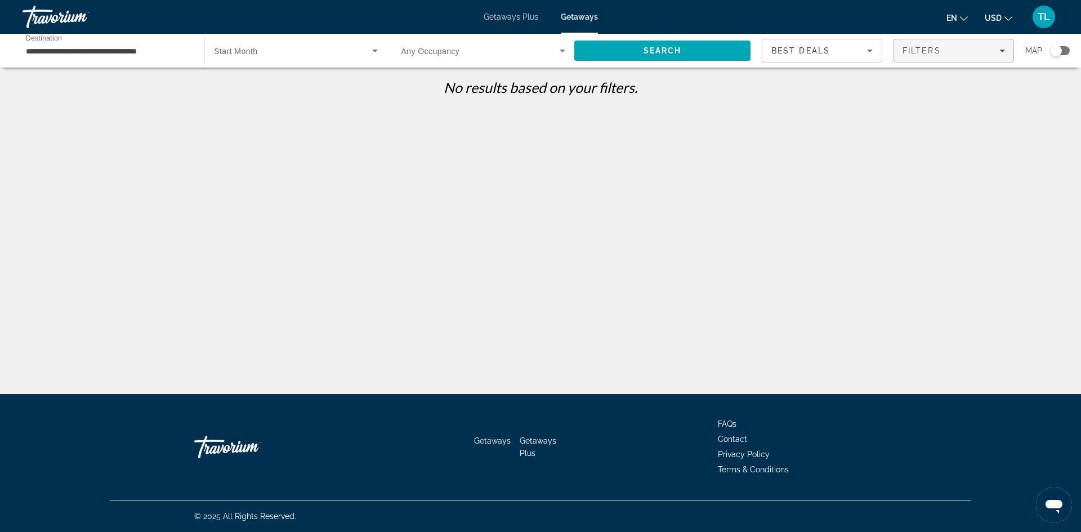
click at [951, 44] on span "Filters" at bounding box center [953, 50] width 119 height 27
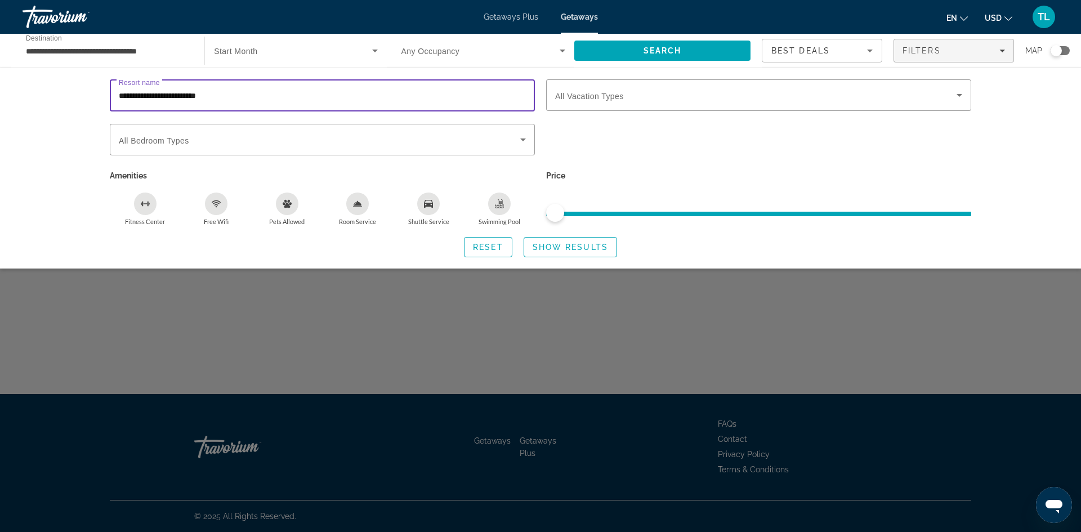
drag, startPoint x: 246, startPoint y: 99, endPoint x: 12, endPoint y: 106, distance: 234.3
click at [12, 106] on div "**********" at bounding box center [540, 168] width 1081 height 201
click at [803, 40] on div "Best Deals" at bounding box center [821, 55] width 101 height 32
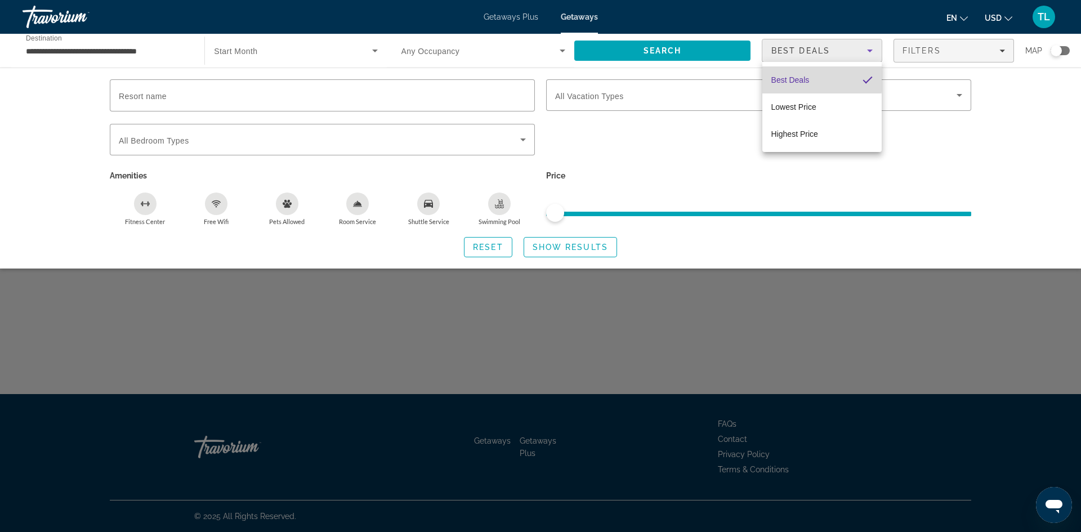
click at [795, 78] on span "Best Deals" at bounding box center [790, 79] width 38 height 9
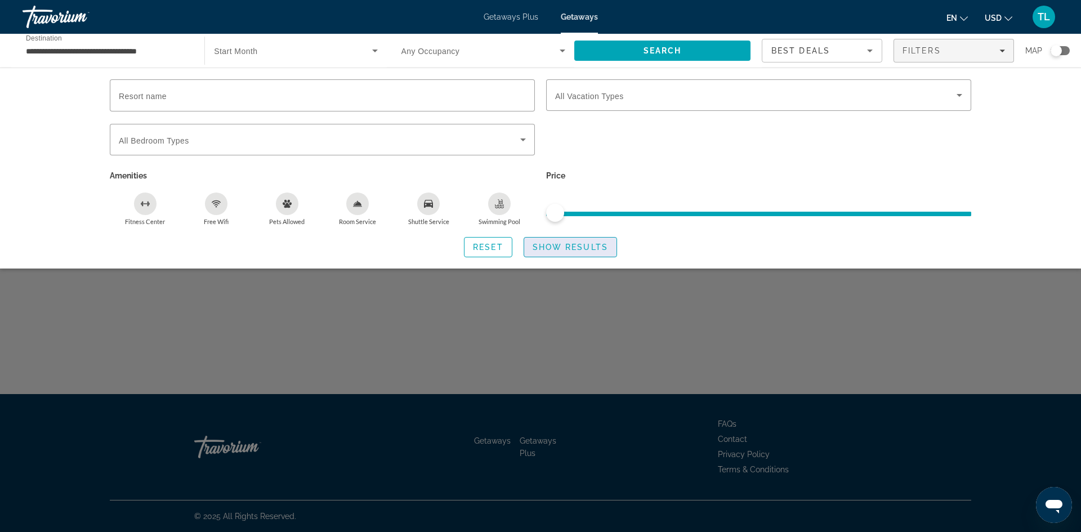
click at [567, 247] on span "Show Results" at bounding box center [570, 247] width 75 height 9
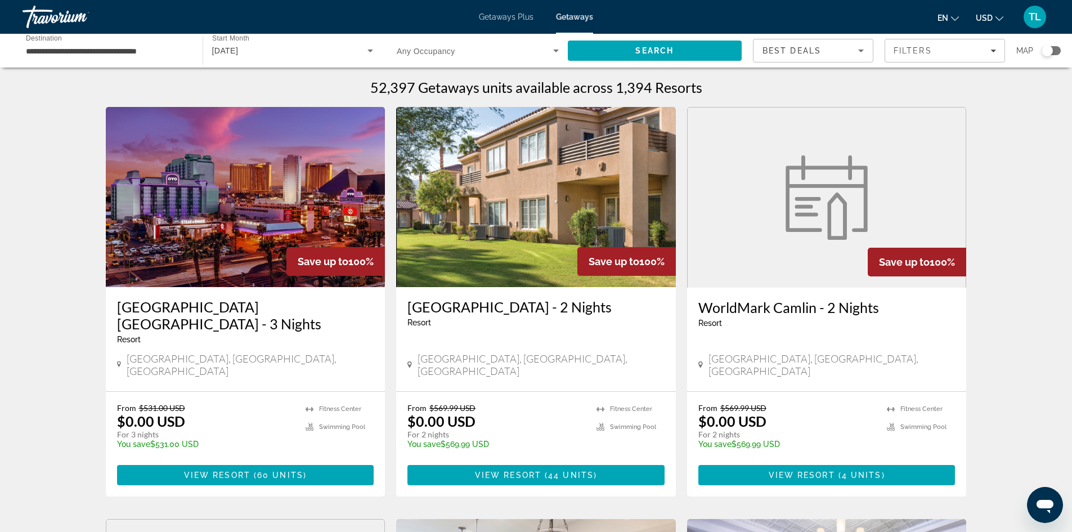
click at [1055, 51] on div "Search widget" at bounding box center [1051, 50] width 19 height 9
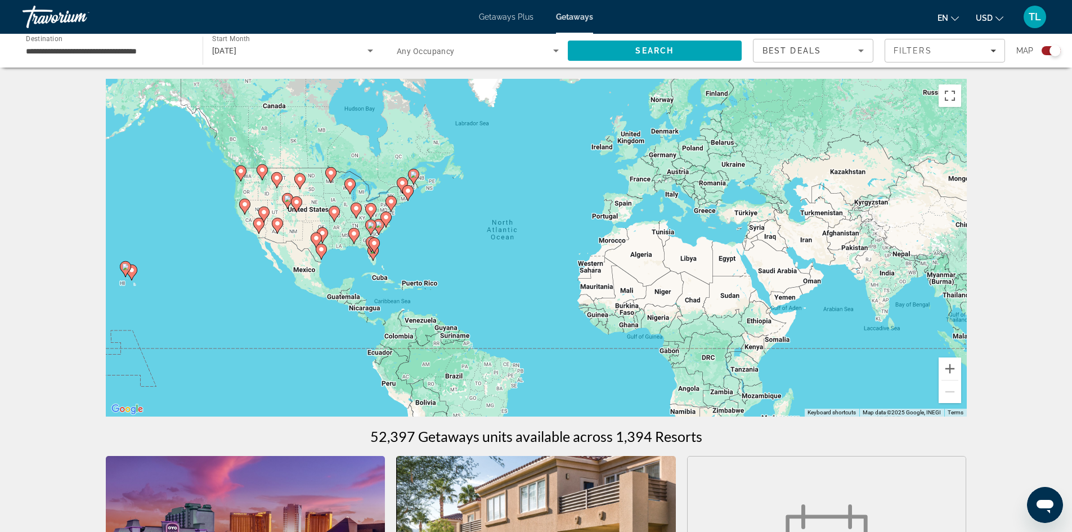
click at [370, 245] on icon "Main content" at bounding box center [374, 245] width 10 height 15
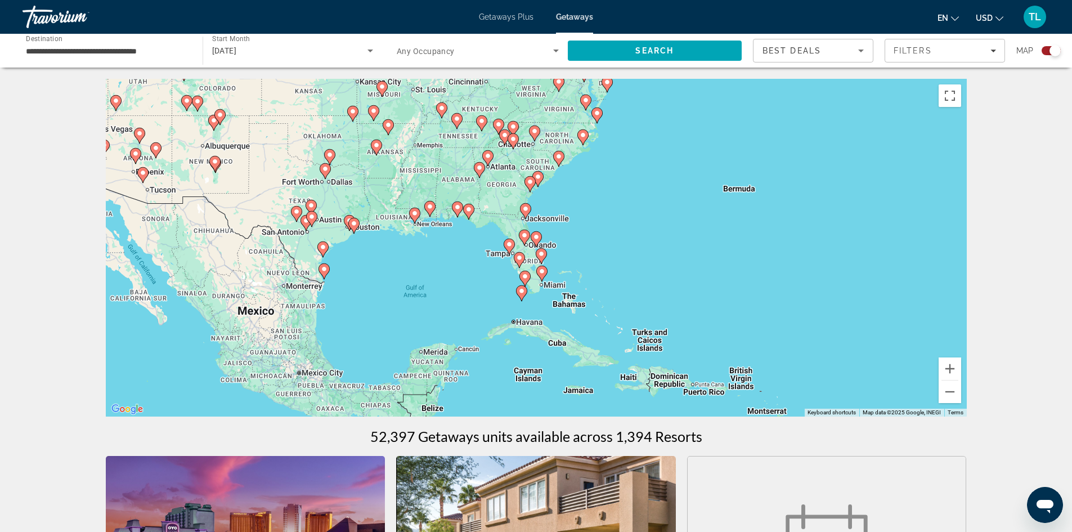
click at [529, 248] on div "To navigate, press the arrow keys. To activate drag with keyboard, press Alt + …" at bounding box center [536, 248] width 861 height 338
click at [527, 234] on image "Main content" at bounding box center [524, 235] width 7 height 7
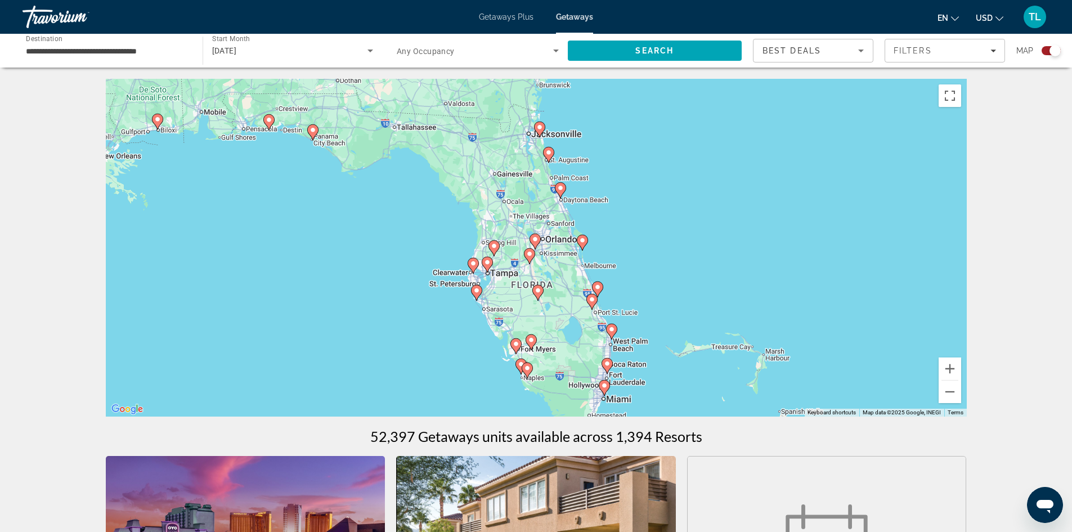
click at [530, 240] on gmp-advanced-marker "Main content" at bounding box center [535, 241] width 11 height 17
type input "**********"
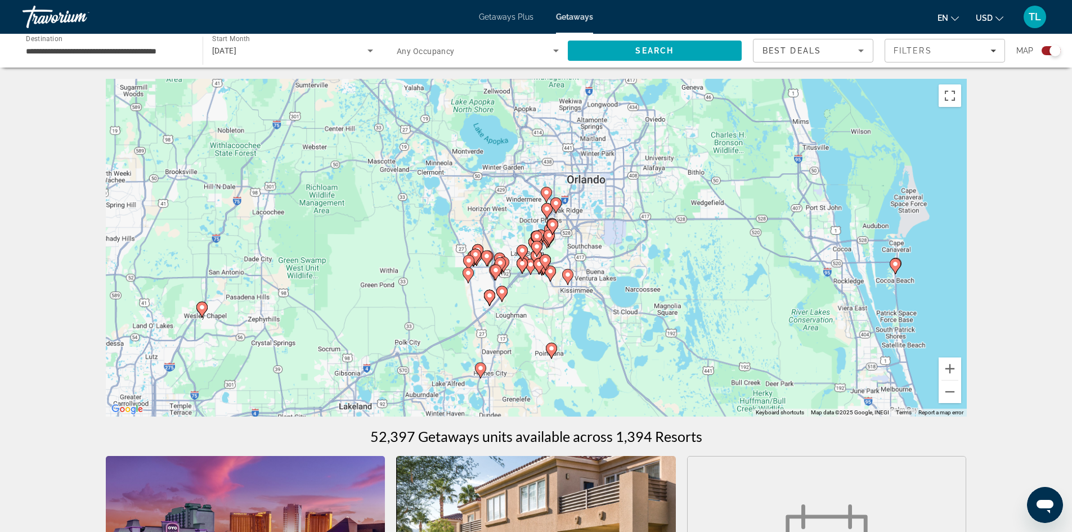
click at [538, 242] on icon "Main content" at bounding box center [536, 248] width 10 height 15
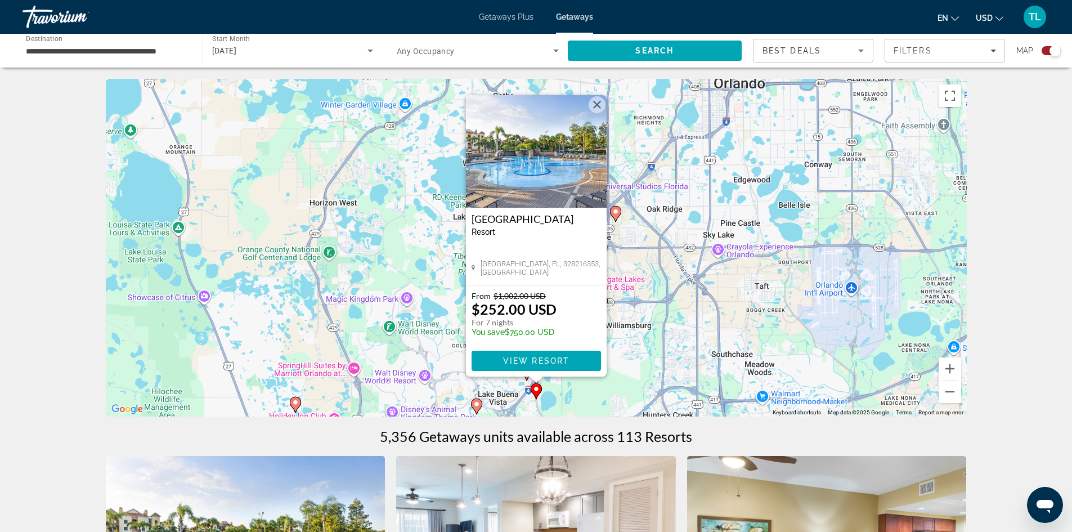
click at [596, 108] on button "Close" at bounding box center [597, 104] width 17 height 17
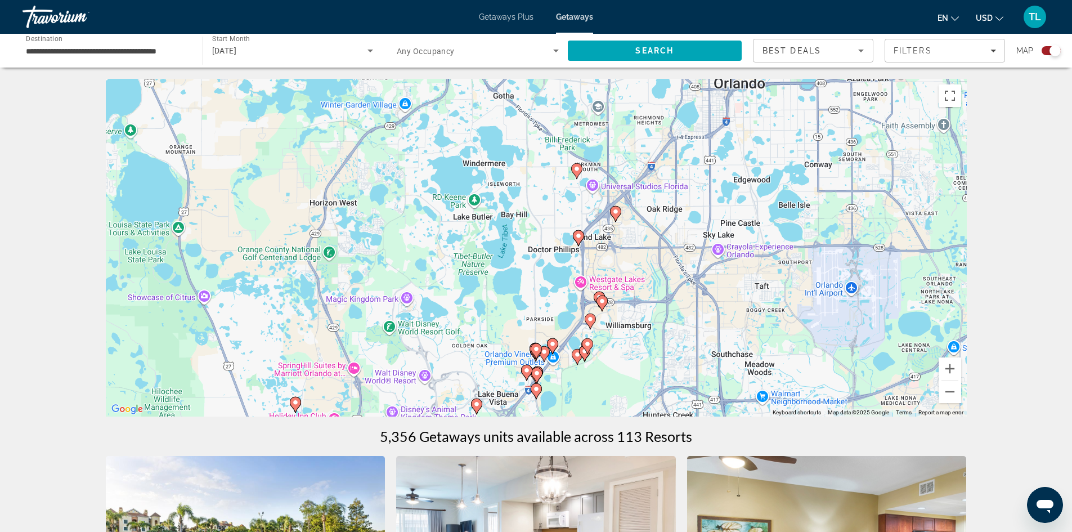
click at [578, 234] on image "Main content" at bounding box center [578, 235] width 7 height 7
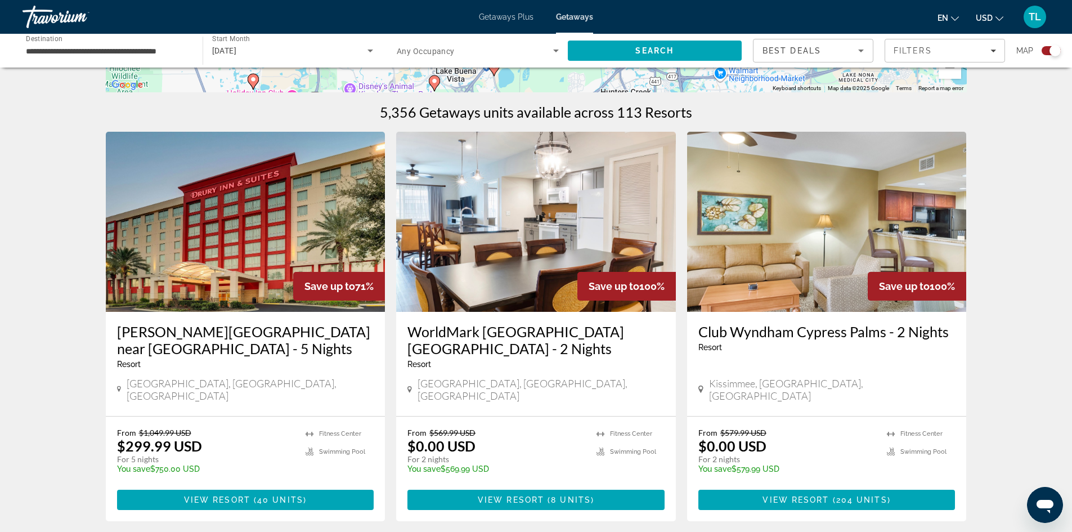
scroll to position [338, 0]
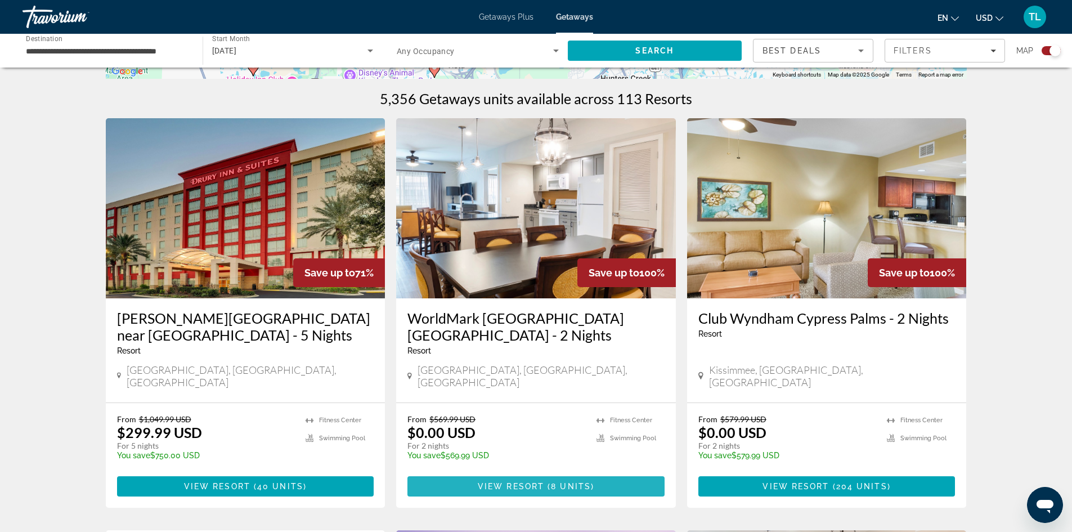
click at [510, 482] on span "View Resort" at bounding box center [511, 486] width 66 height 9
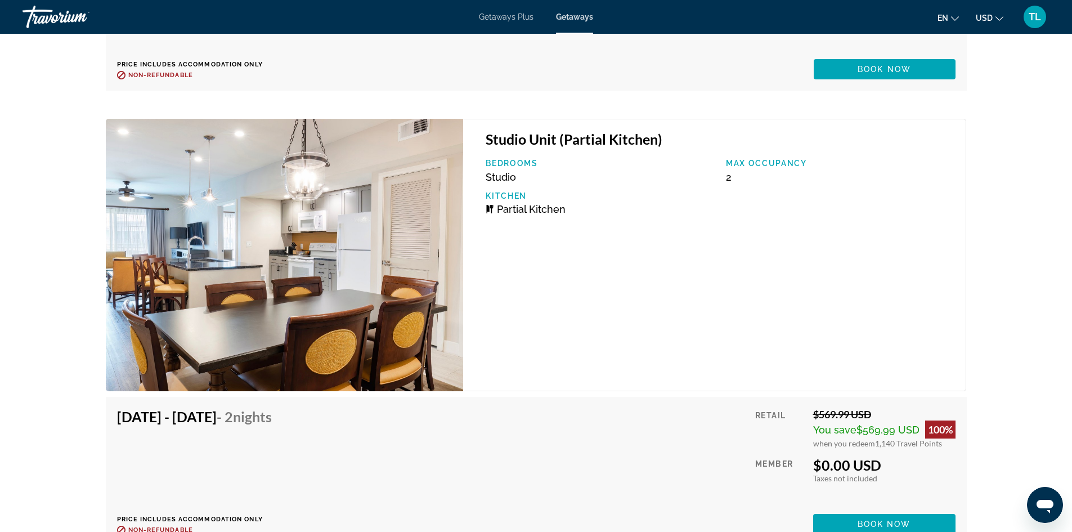
scroll to position [2646, 0]
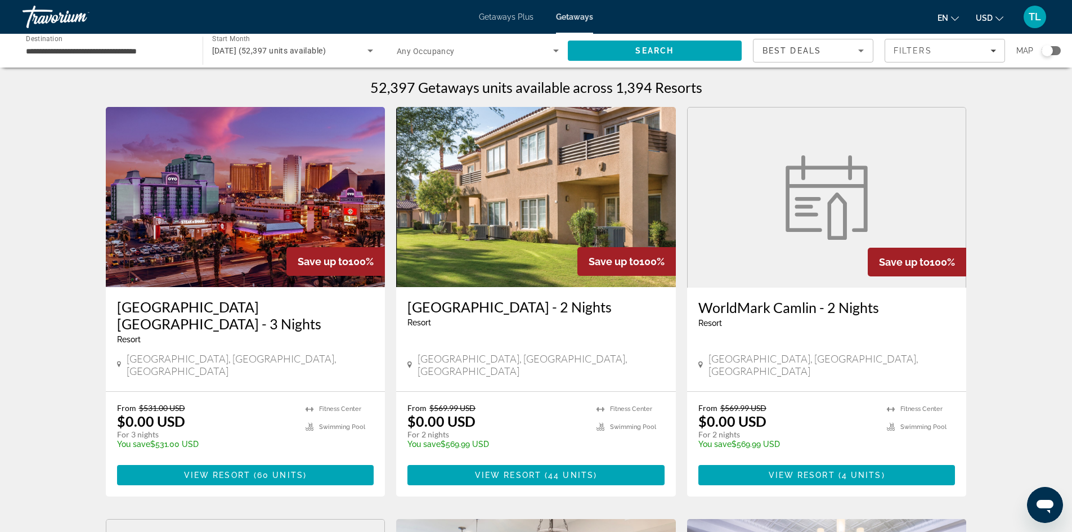
click at [1052, 49] on div "Search widget" at bounding box center [1047, 50] width 11 height 11
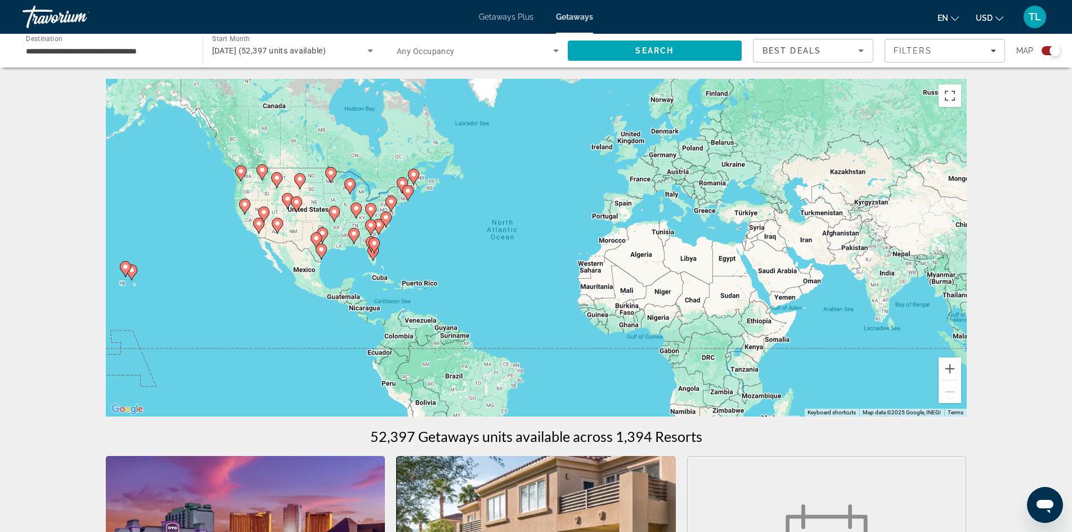
click at [374, 246] on image "Main content" at bounding box center [374, 243] width 7 height 7
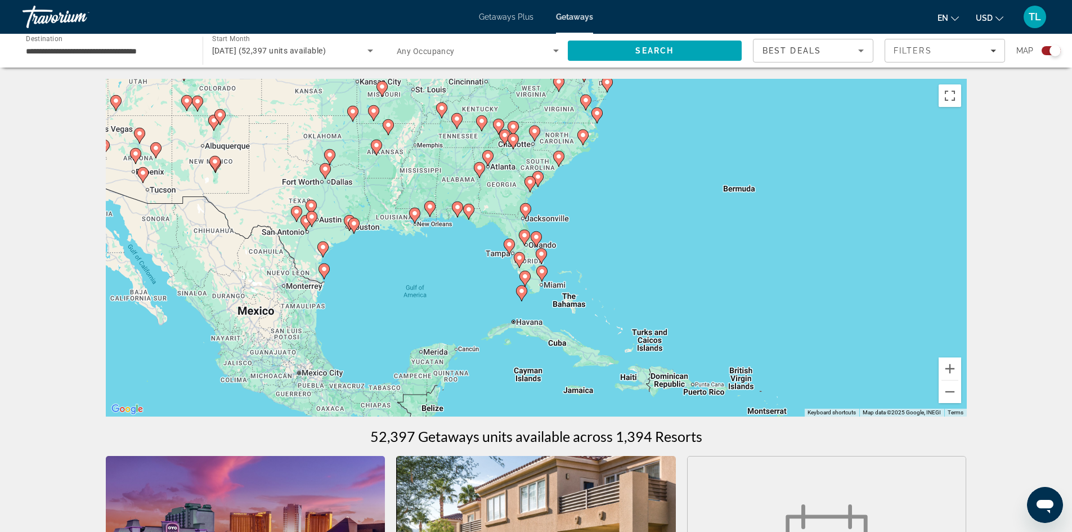
click at [526, 239] on g "Main content" at bounding box center [524, 238] width 11 height 16
click at [526, 239] on icon "Main content" at bounding box center [524, 237] width 10 height 15
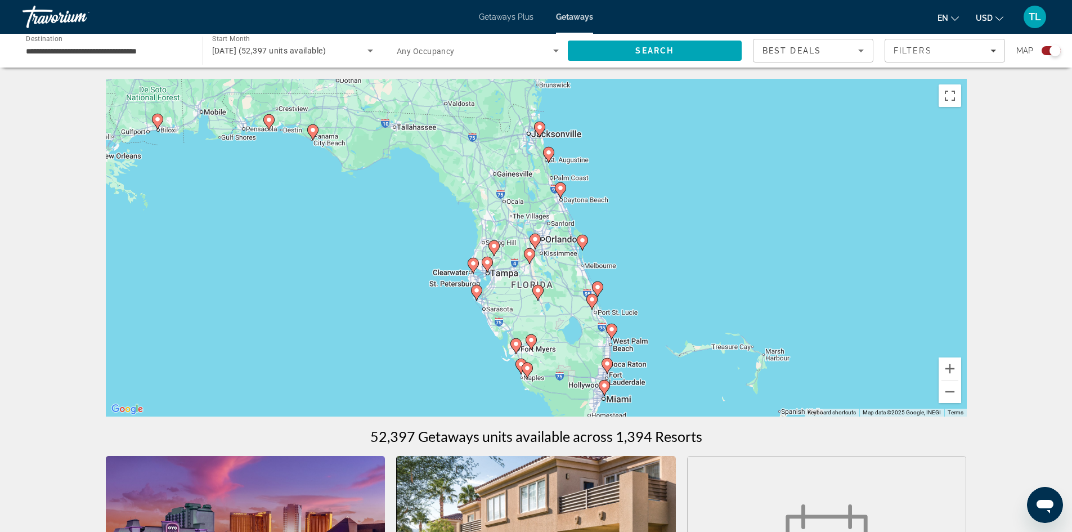
click at [537, 239] on image "Main content" at bounding box center [535, 239] width 7 height 7
type input "**********"
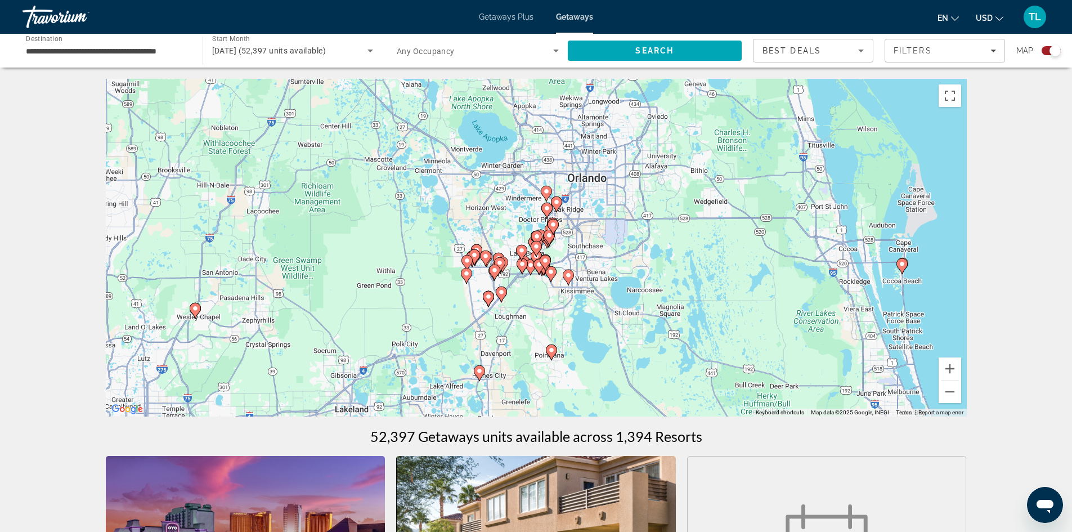
click at [540, 241] on gmp-advanced-marker "Main content" at bounding box center [536, 248] width 11 height 17
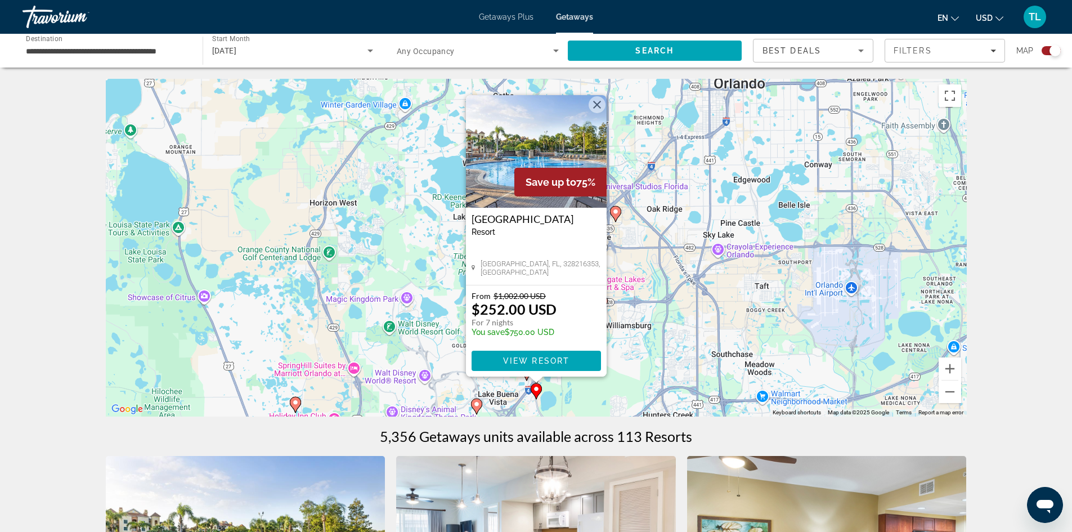
click at [596, 102] on button "Close" at bounding box center [597, 104] width 17 height 17
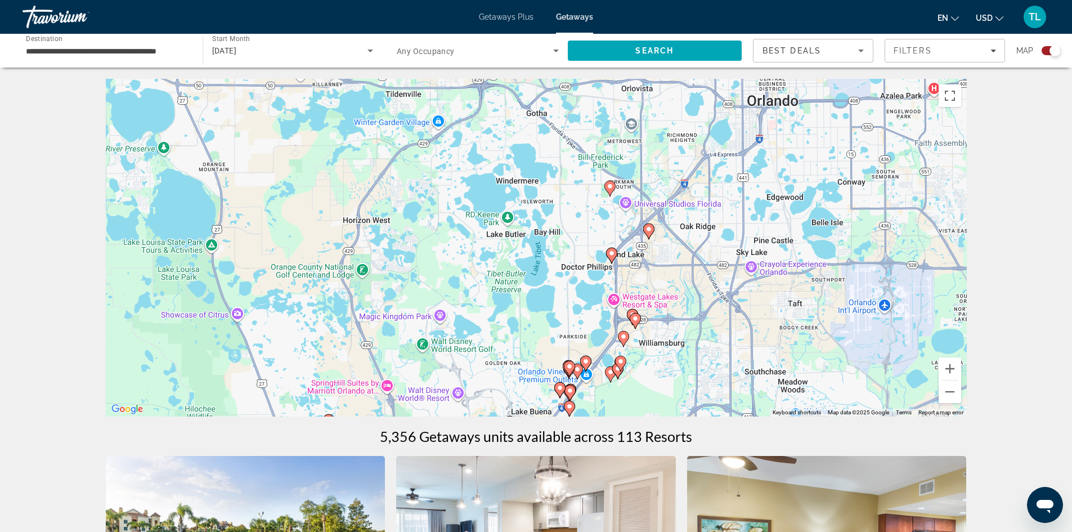
drag, startPoint x: 637, startPoint y: 244, endPoint x: 672, endPoint y: 264, distance: 40.4
click at [672, 264] on div "To activate drag with keyboard, press Alt + Enter. Once in keyboard drag state,…" at bounding box center [536, 248] width 861 height 338
click at [631, 312] on gmp-advanced-marker "Main content" at bounding box center [635, 320] width 11 height 17
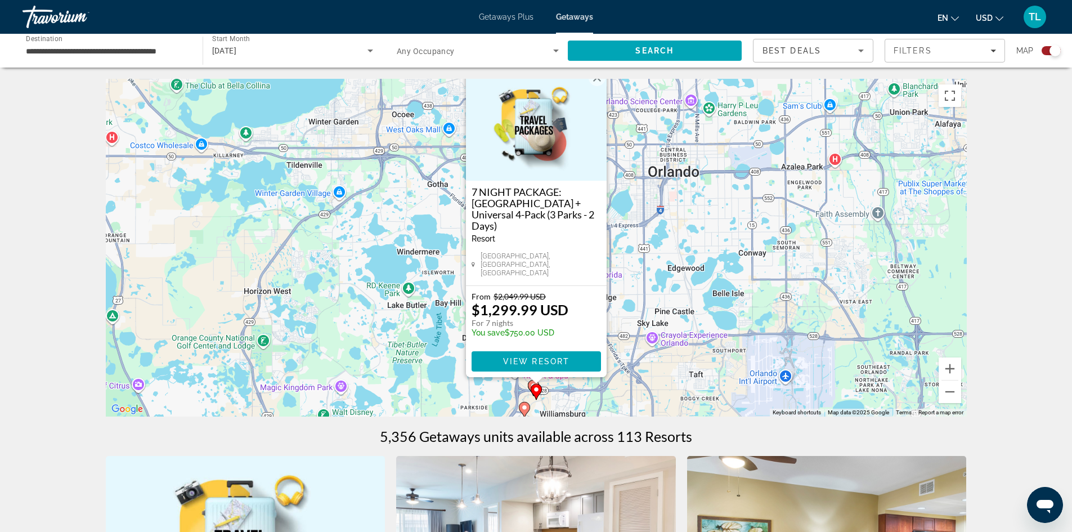
click at [598, 86] on button "Close" at bounding box center [597, 77] width 17 height 17
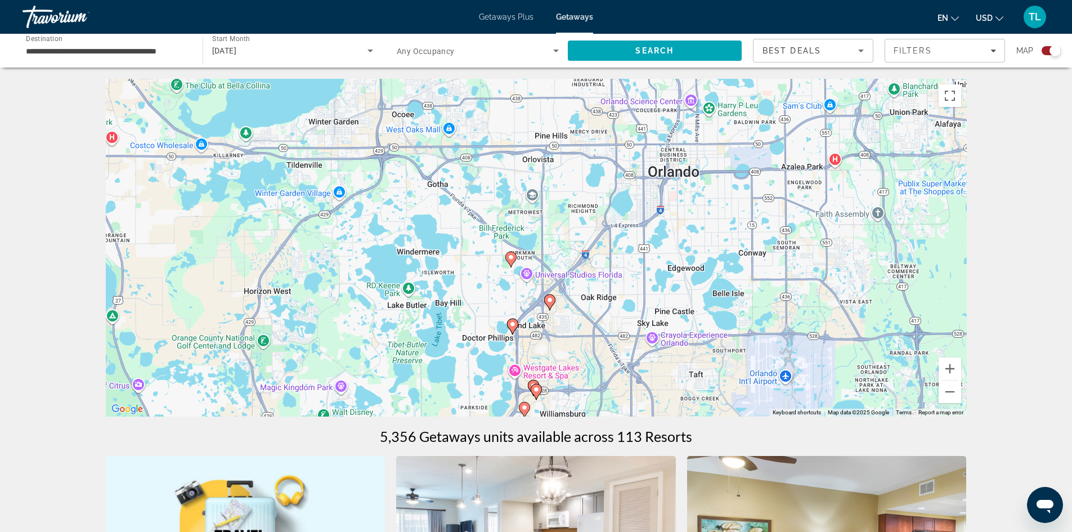
click at [550, 302] on image "Main content" at bounding box center [550, 300] width 7 height 7
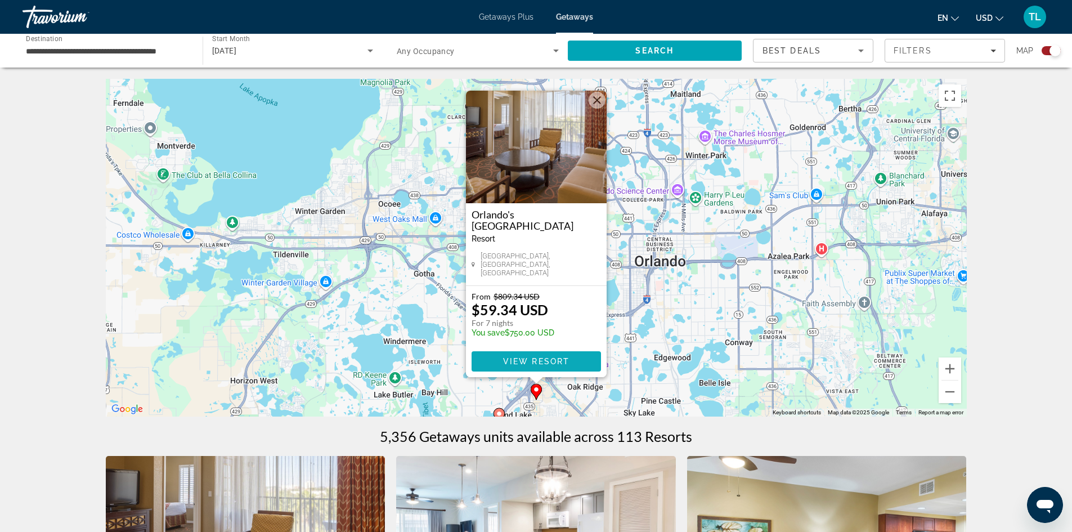
click at [555, 357] on span "View Resort" at bounding box center [536, 361] width 66 height 9
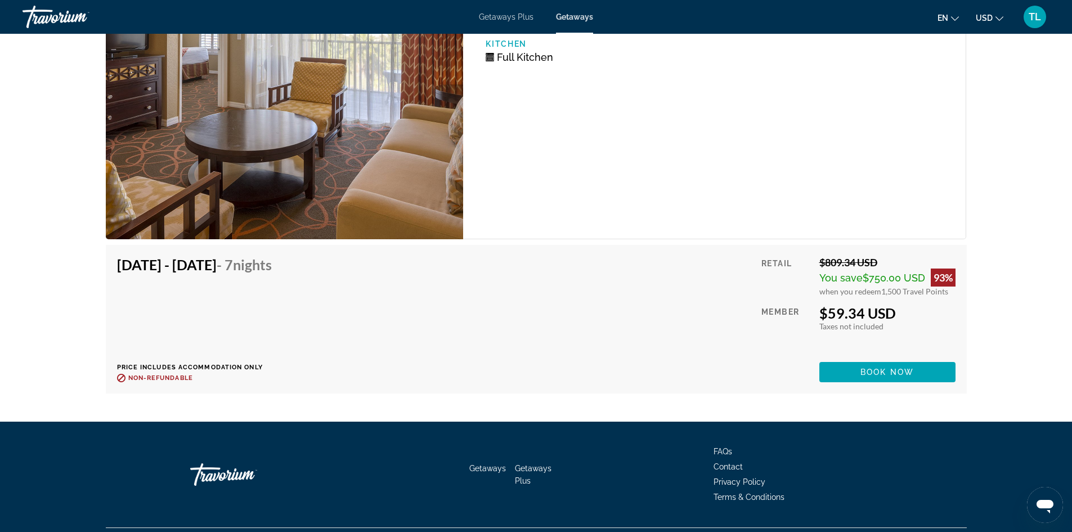
scroll to position [2087, 0]
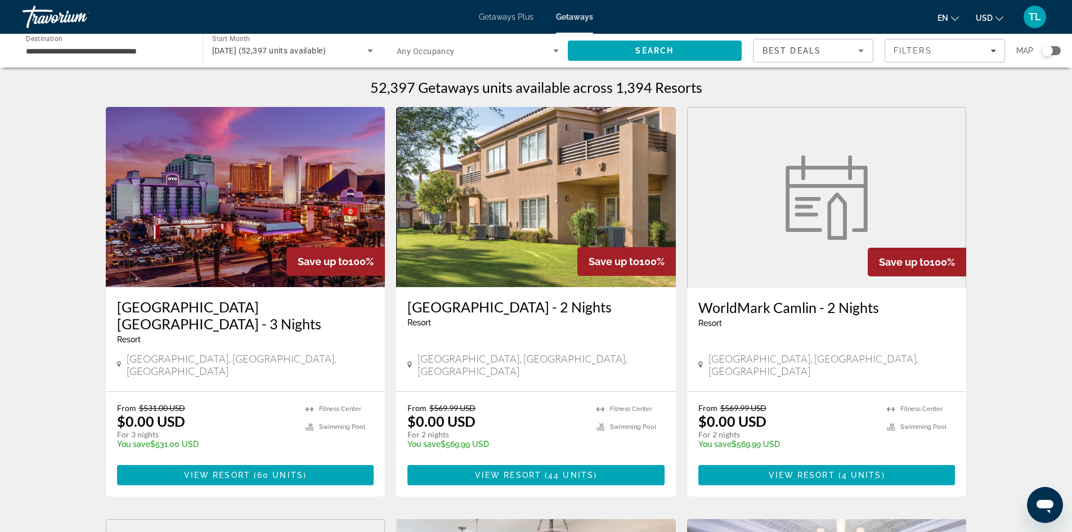
click at [1057, 48] on div "Search widget" at bounding box center [1051, 50] width 19 height 9
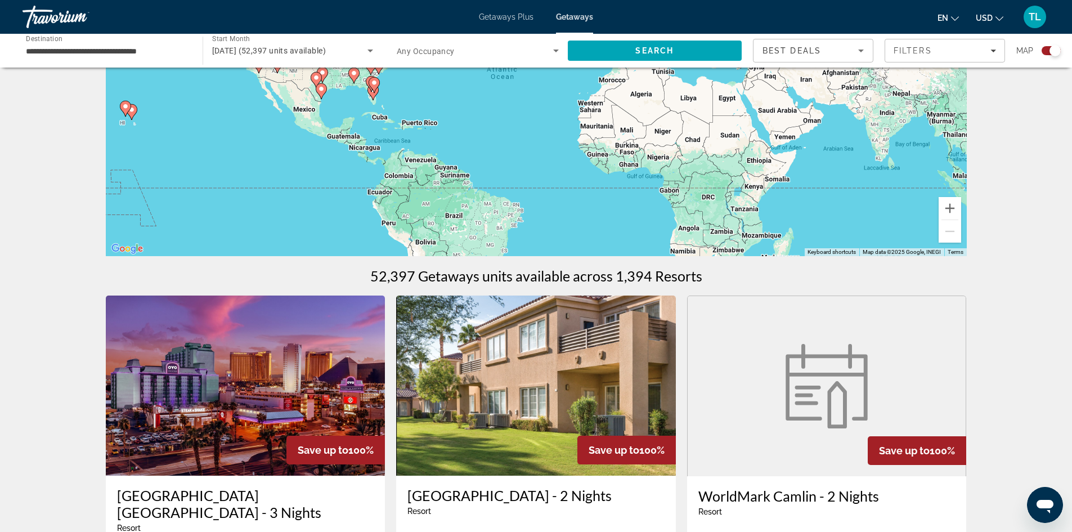
scroll to position [338, 0]
